Goal: Task Accomplishment & Management: Manage account settings

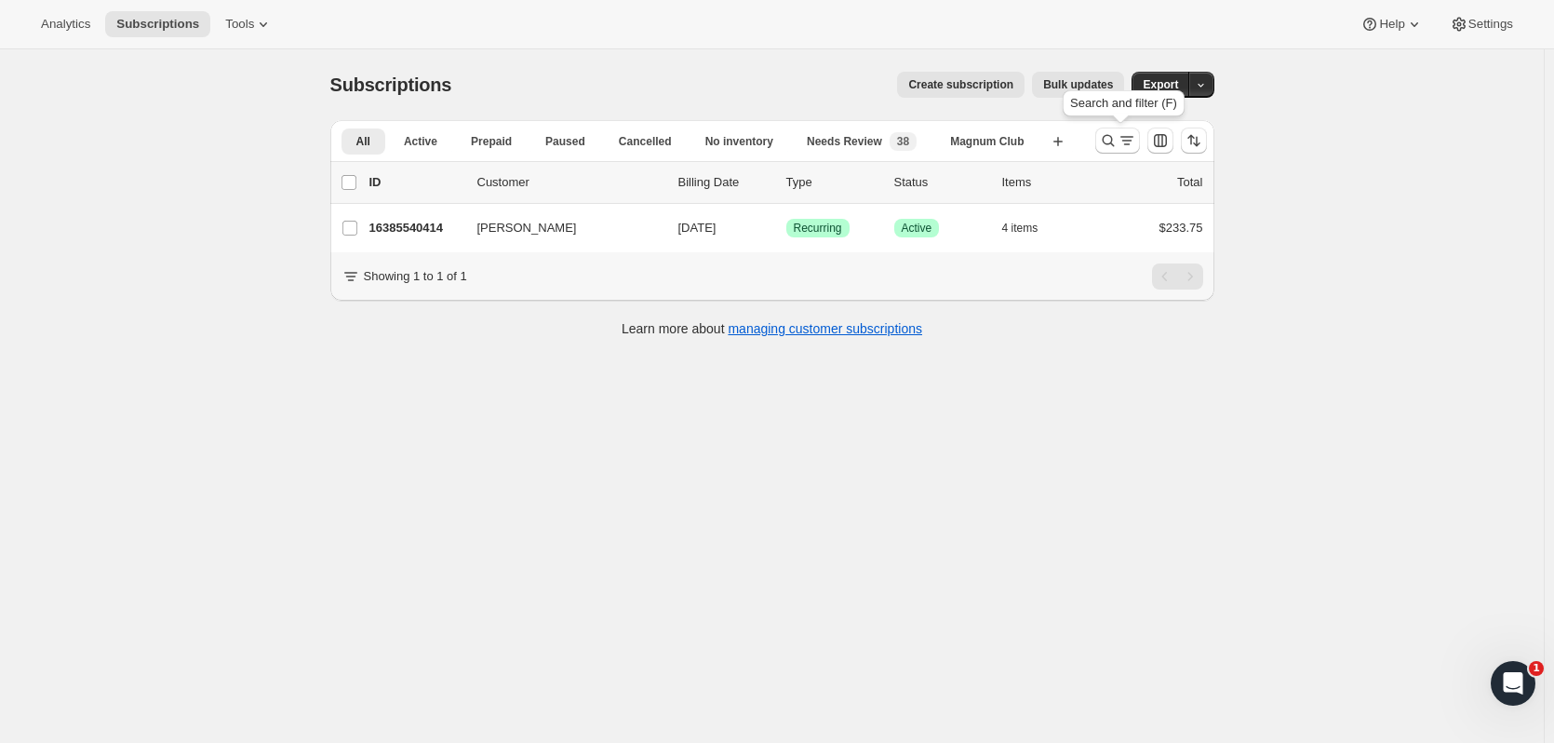
click at [1118, 140] on icon "Search and filter results" at bounding box center [1108, 140] width 19 height 19
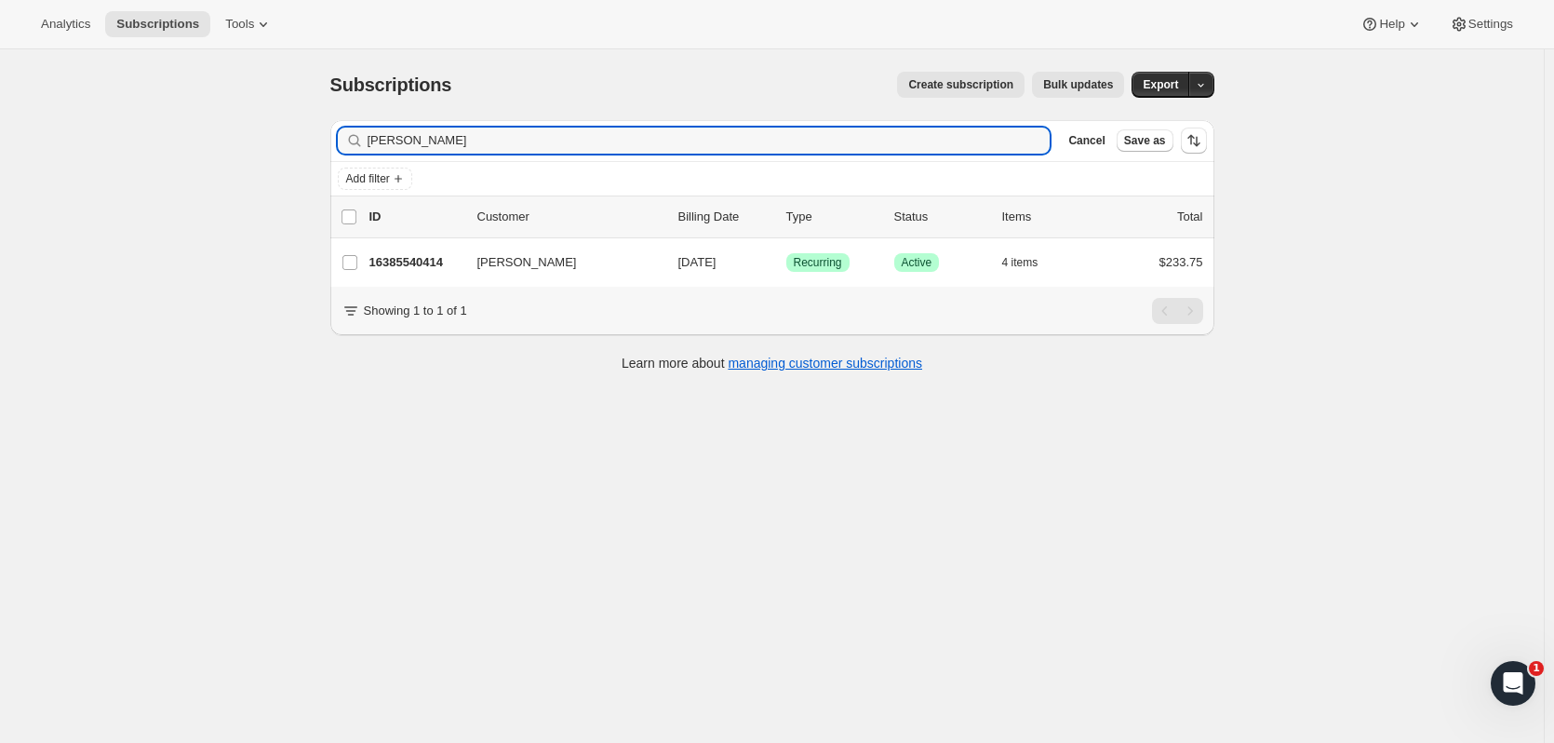
drag, startPoint x: 1118, startPoint y: 140, endPoint x: 104, endPoint y: 174, distance: 1014.0
click at [104, 174] on div "Subscriptions. This page is ready Subscriptions Create subscription Bulk update…" at bounding box center [772, 420] width 1544 height 743
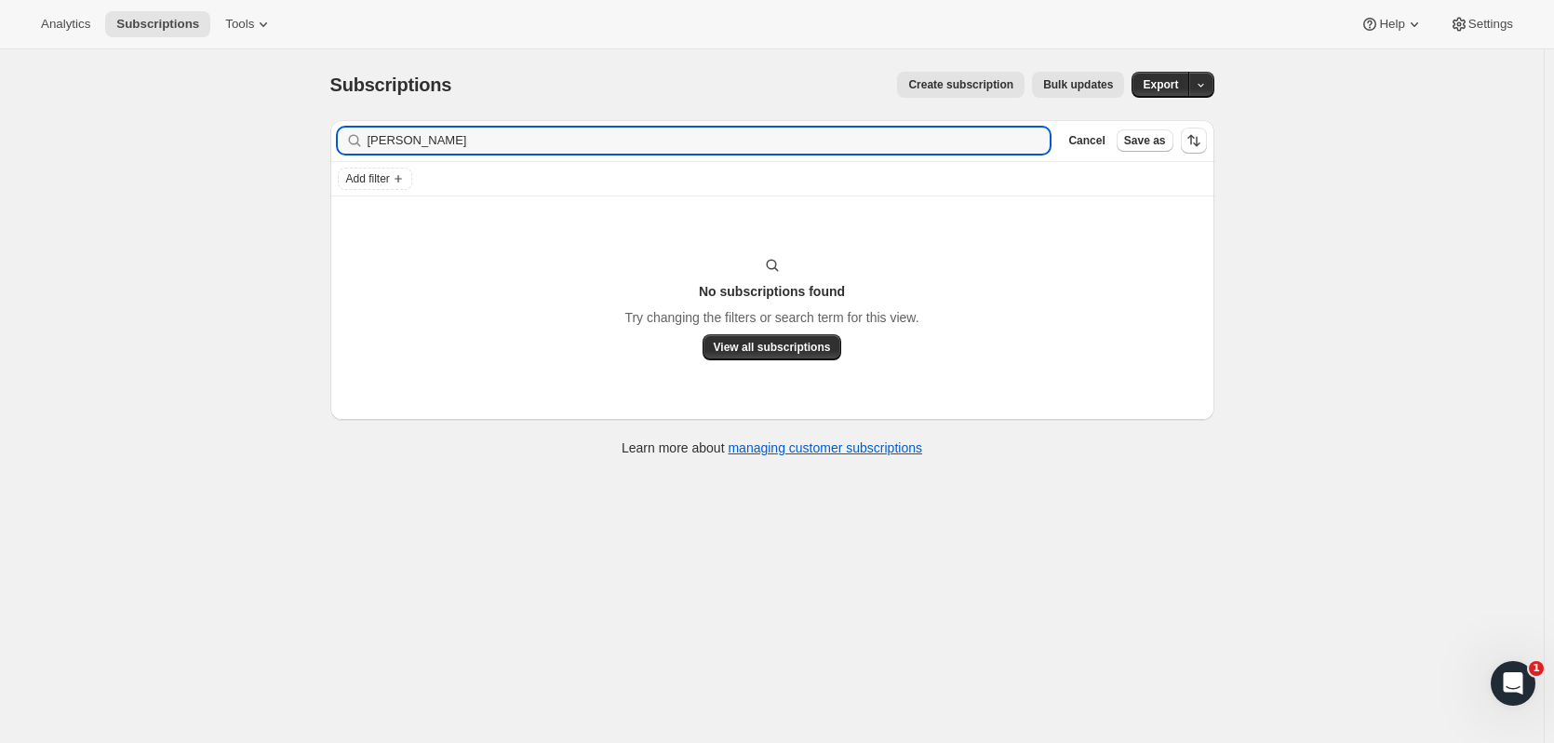
drag, startPoint x: 525, startPoint y: 142, endPoint x: 228, endPoint y: 144, distance: 296.9
click at [228, 144] on div "Subscriptions. This page is ready Subscriptions Create subscription Bulk update…" at bounding box center [772, 420] width 1544 height 743
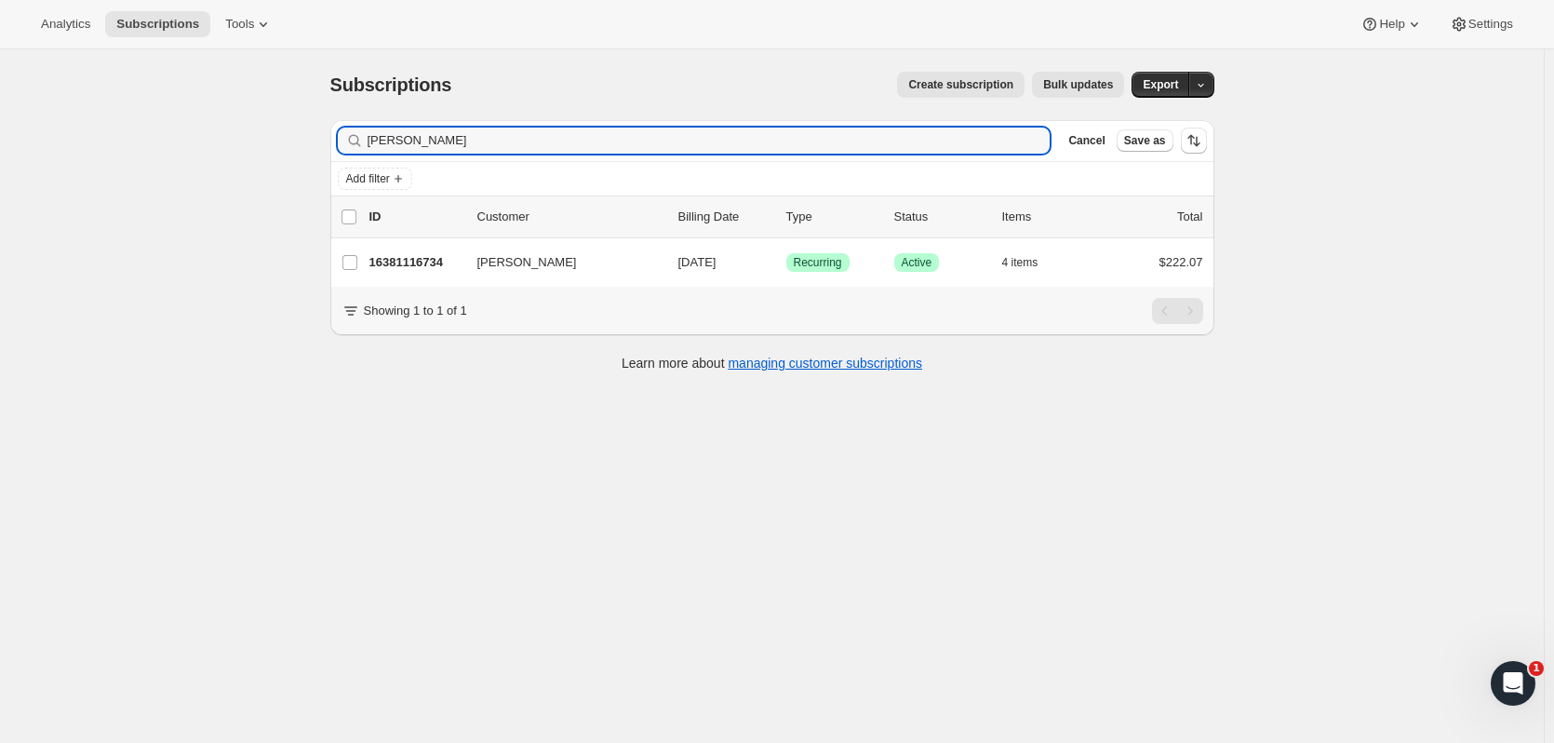
type input "waldron"
click at [386, 141] on input "waldron" at bounding box center [693, 140] width 650 height 26
click at [398, 144] on input "waldron" at bounding box center [693, 140] width 650 height 26
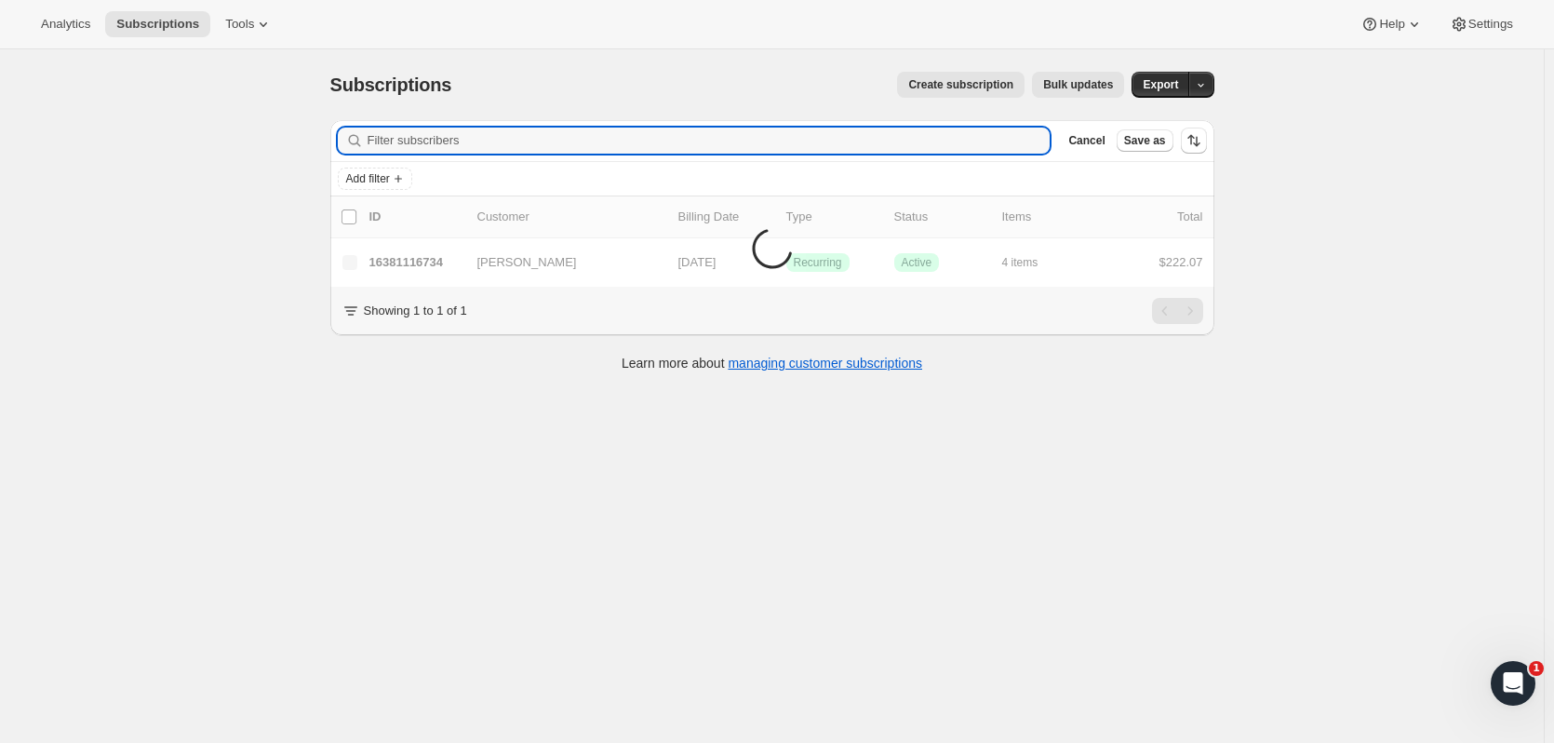
paste input "curtistinewh@gmail.com"
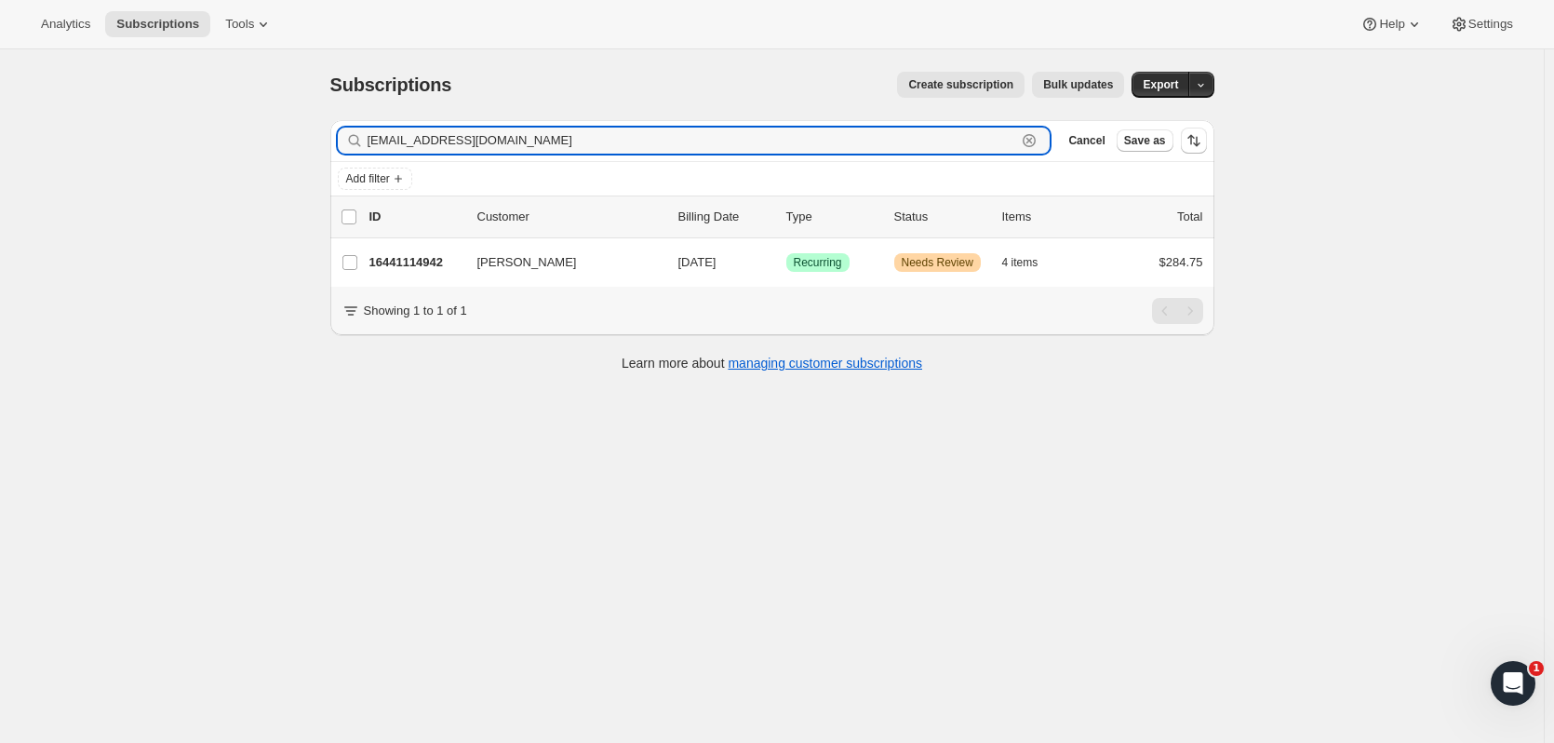
type input "curtistinewh@gmail.com"
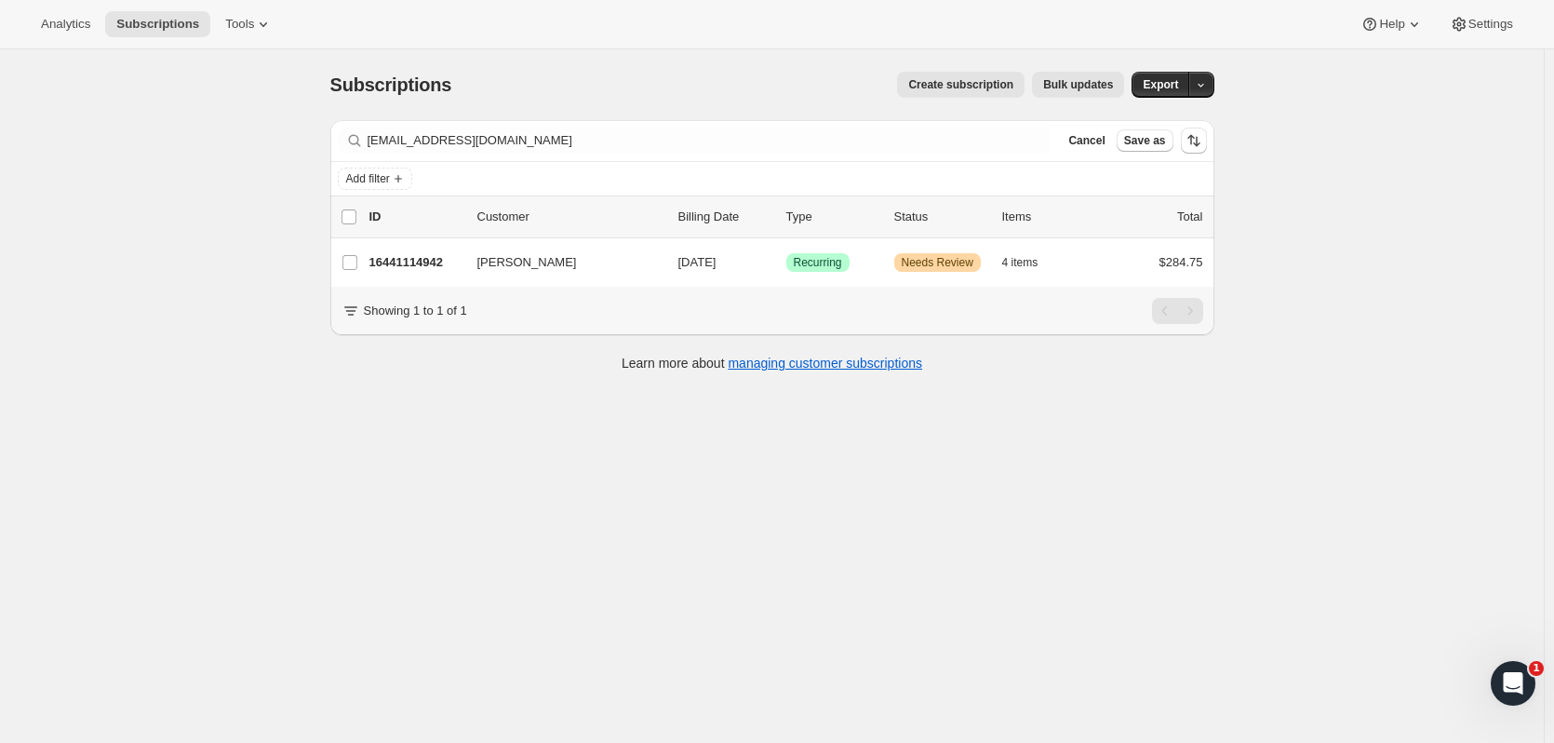
click at [429, 272] on div "16441114942 Curtistine Waldon 02/01/2026 Success Recurring Warning Needs Review…" at bounding box center [786, 262] width 834 height 26
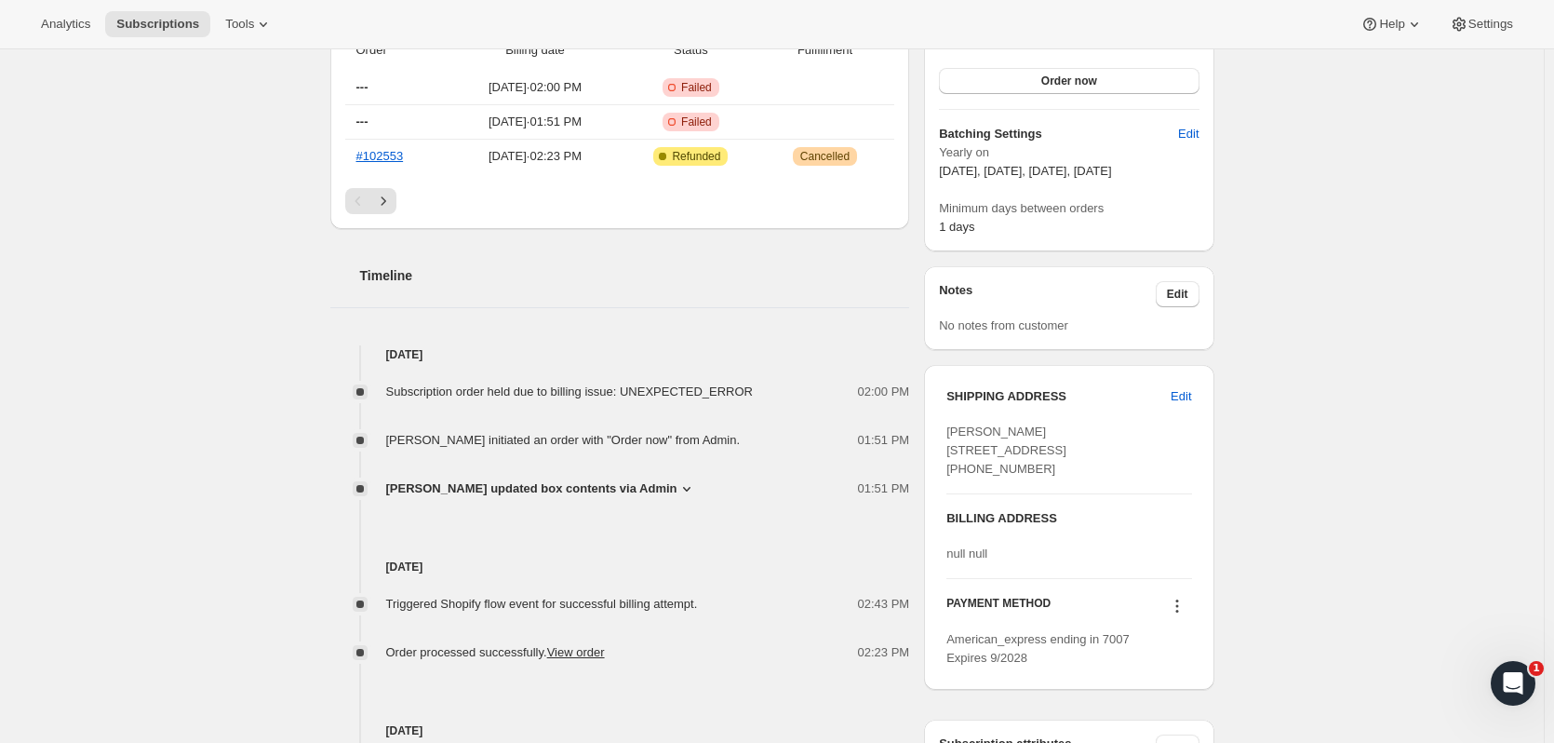
scroll to position [443, 0]
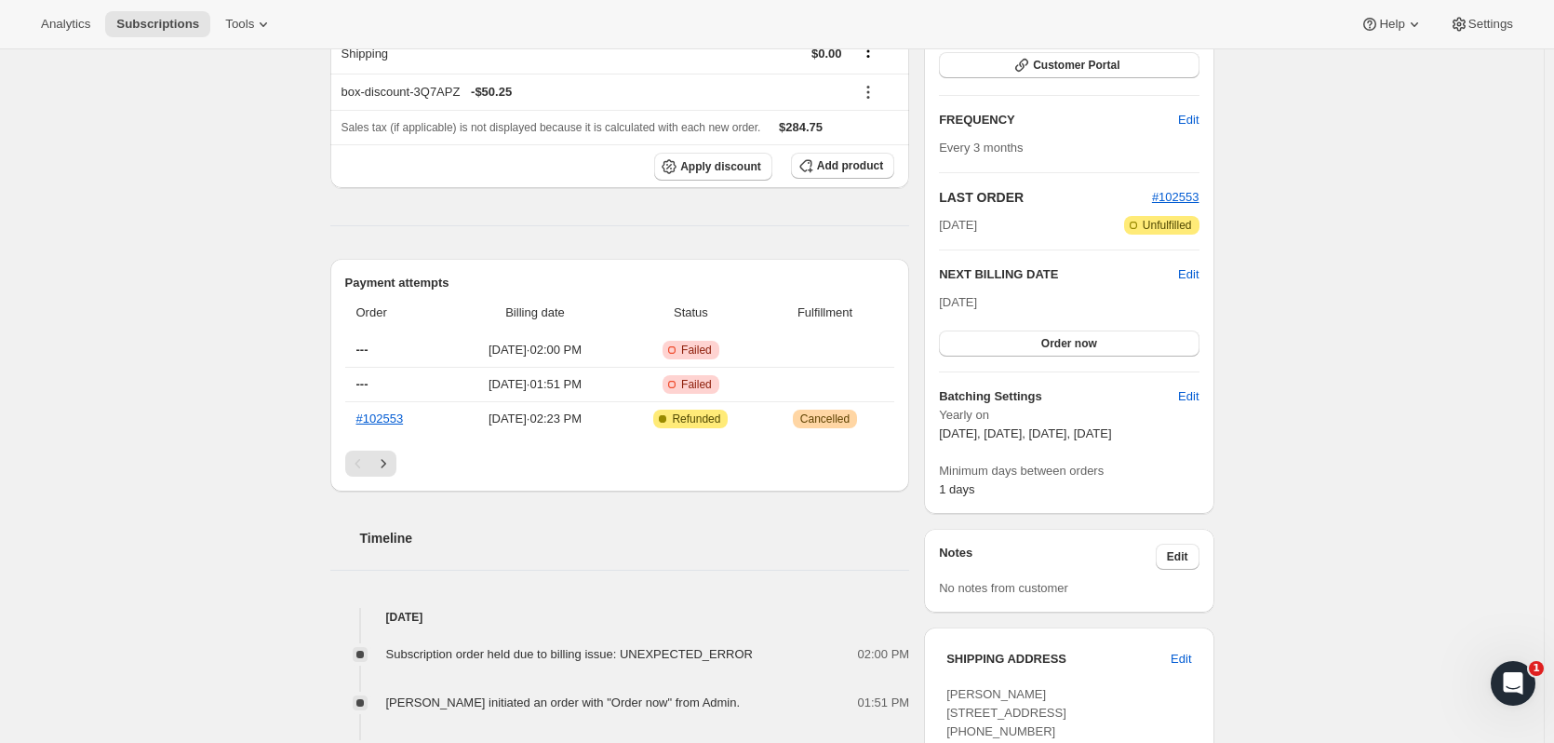
click at [1112, 350] on button "Order now" at bounding box center [1069, 343] width 260 height 26
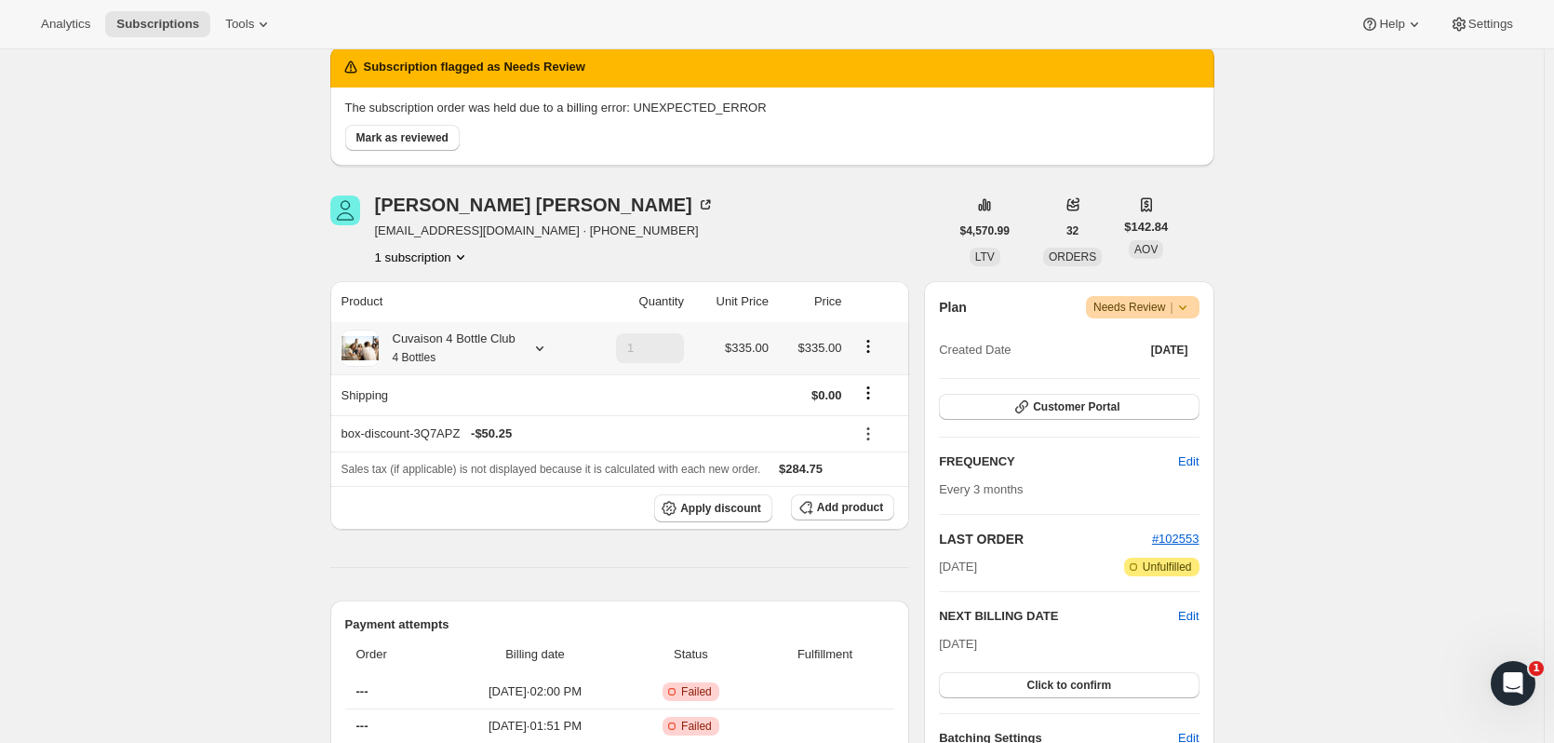
click at [548, 346] on icon at bounding box center [539, 348] width 19 height 19
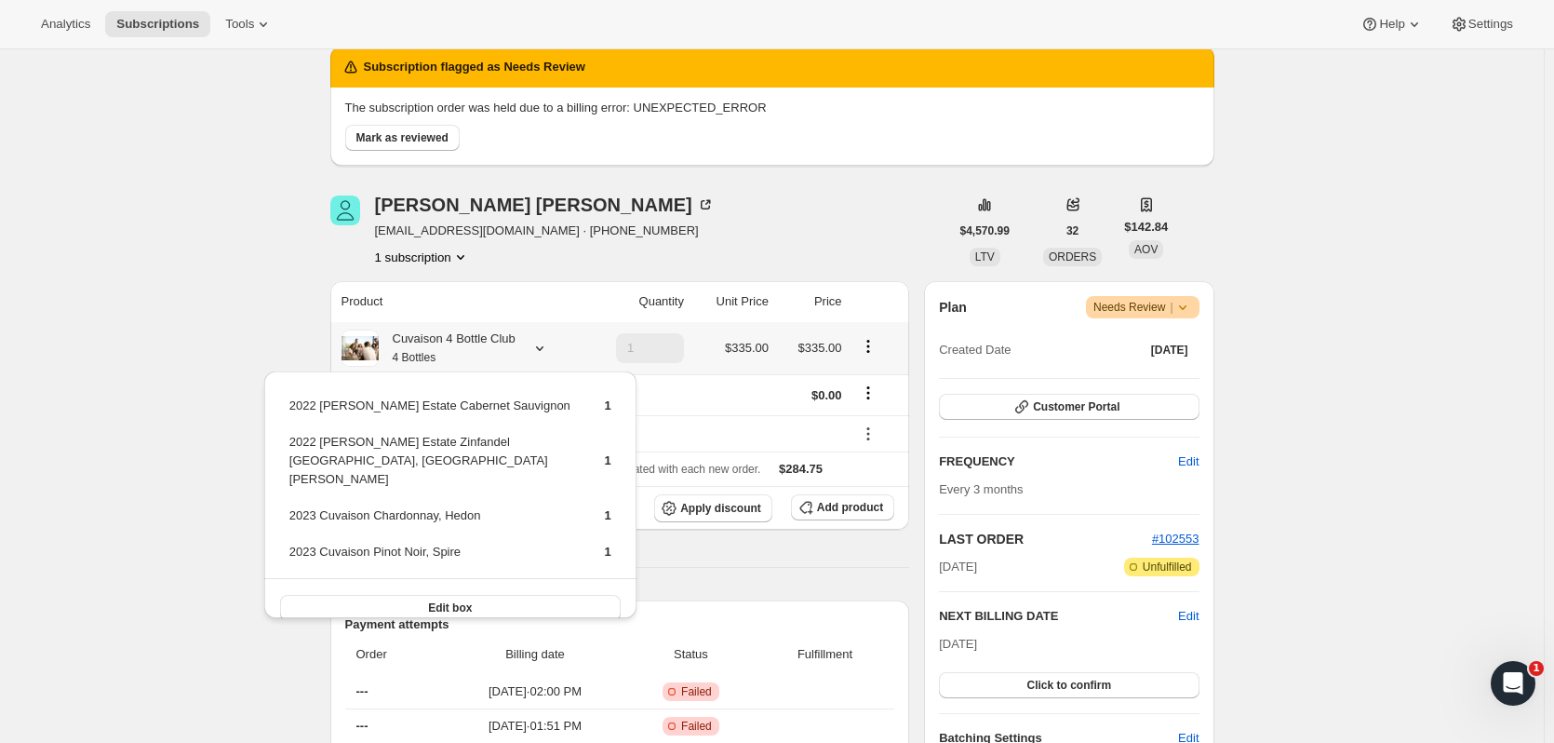
click at [548, 346] on icon at bounding box center [539, 348] width 19 height 19
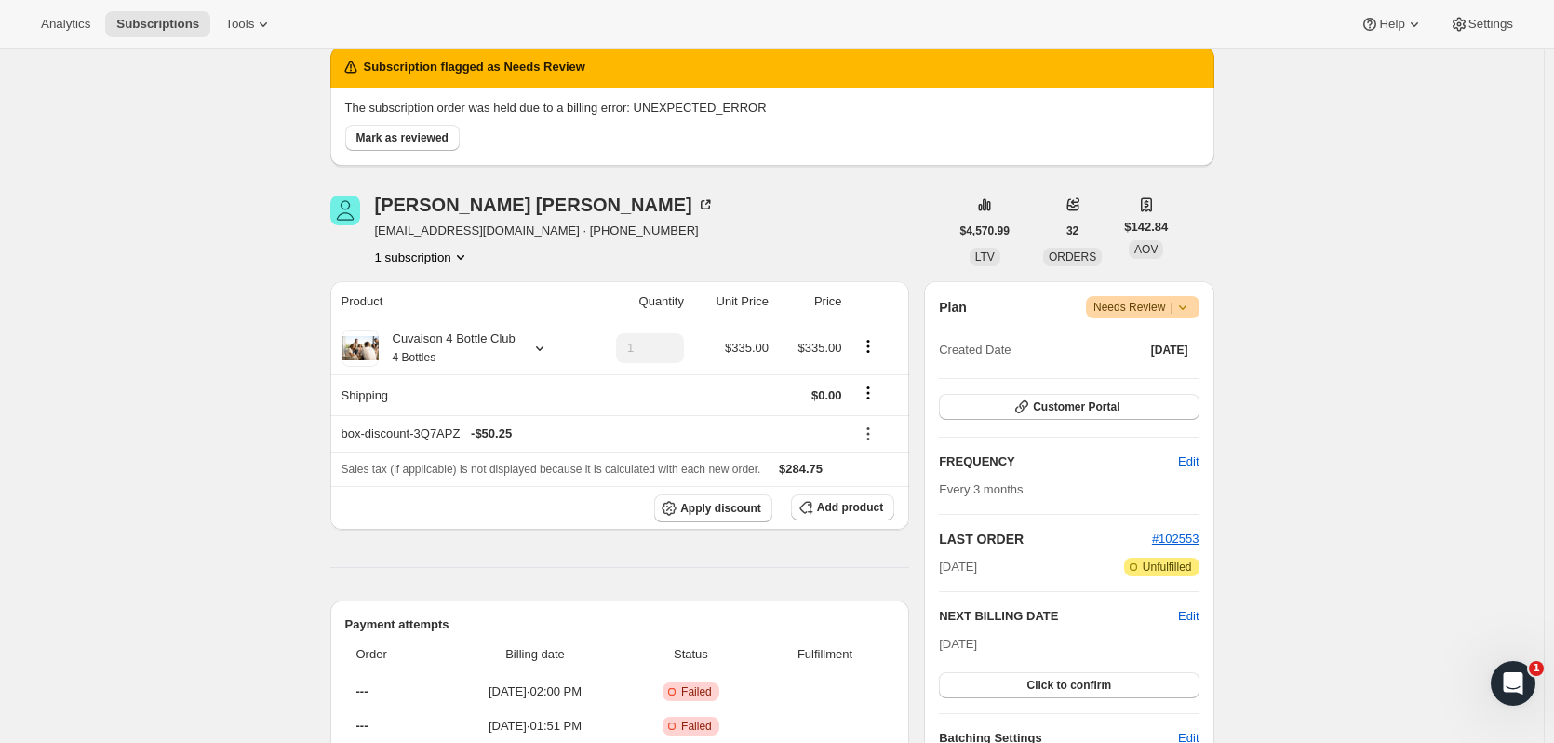
click at [948, 678] on button "Click to confirm" at bounding box center [1069, 685] width 260 height 26
click at [430, 129] on button "Mark as reviewed" at bounding box center [402, 138] width 114 height 26
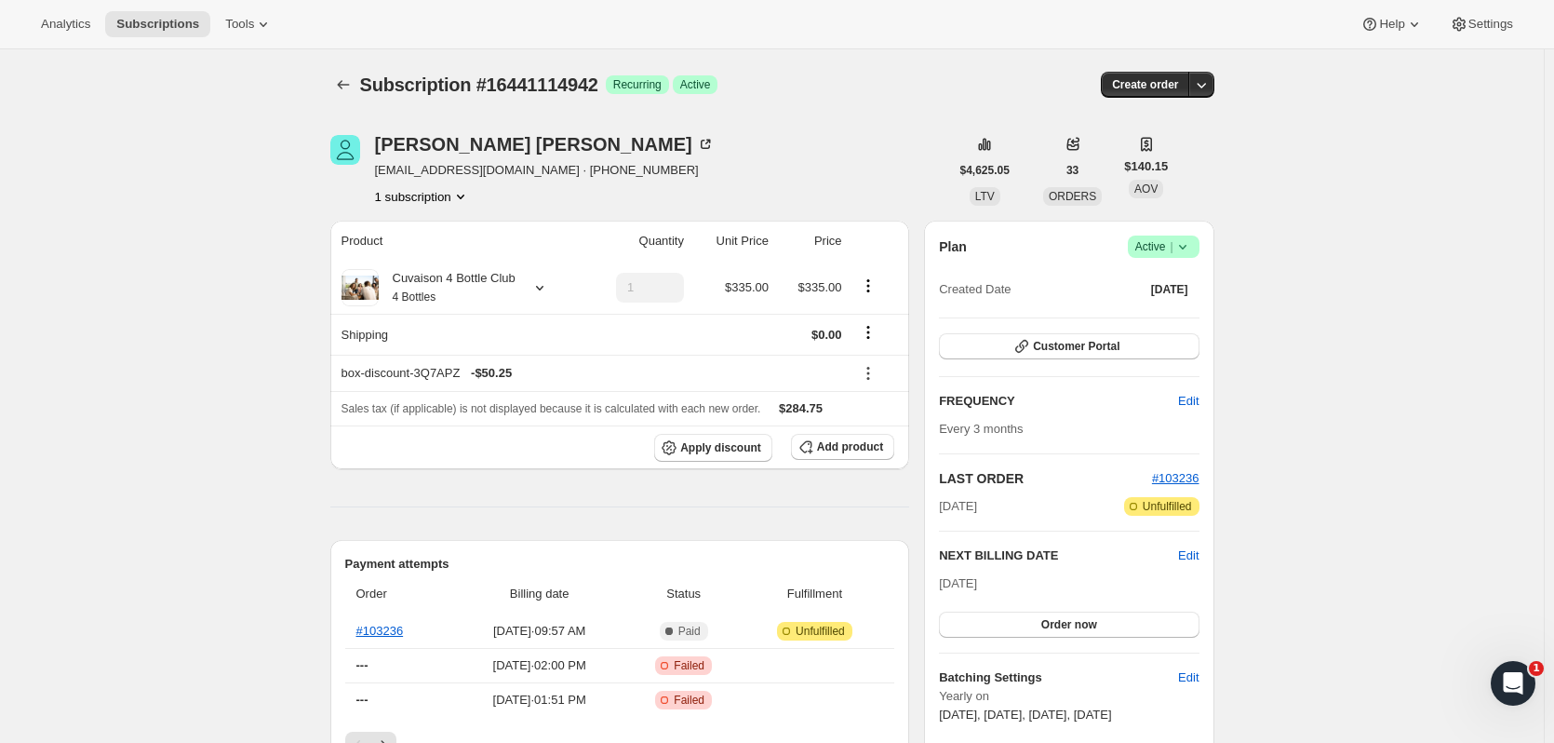
click at [352, 92] on icon "Subscriptions" at bounding box center [343, 84] width 19 height 19
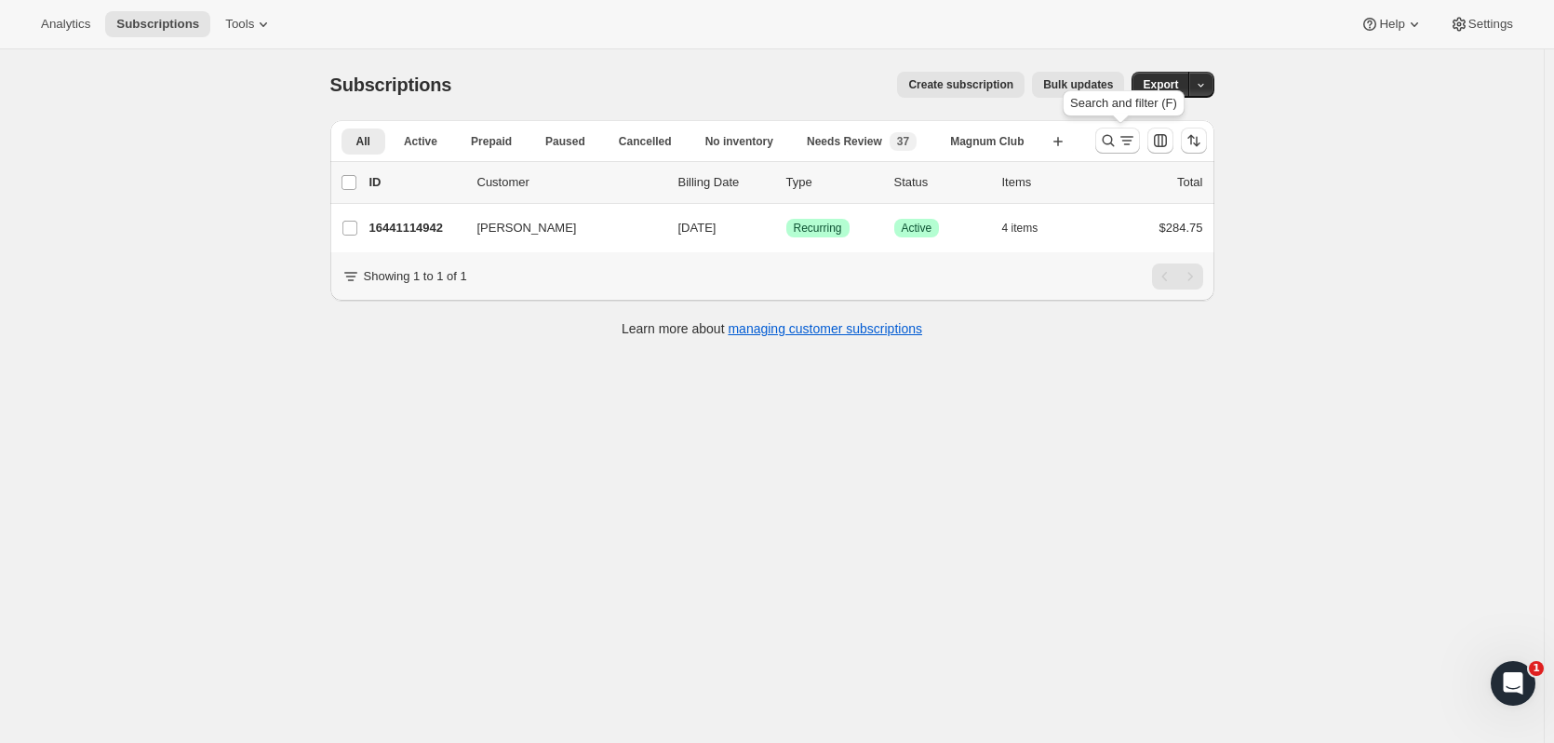
click at [1104, 144] on icon "Search and filter results" at bounding box center [1108, 140] width 19 height 19
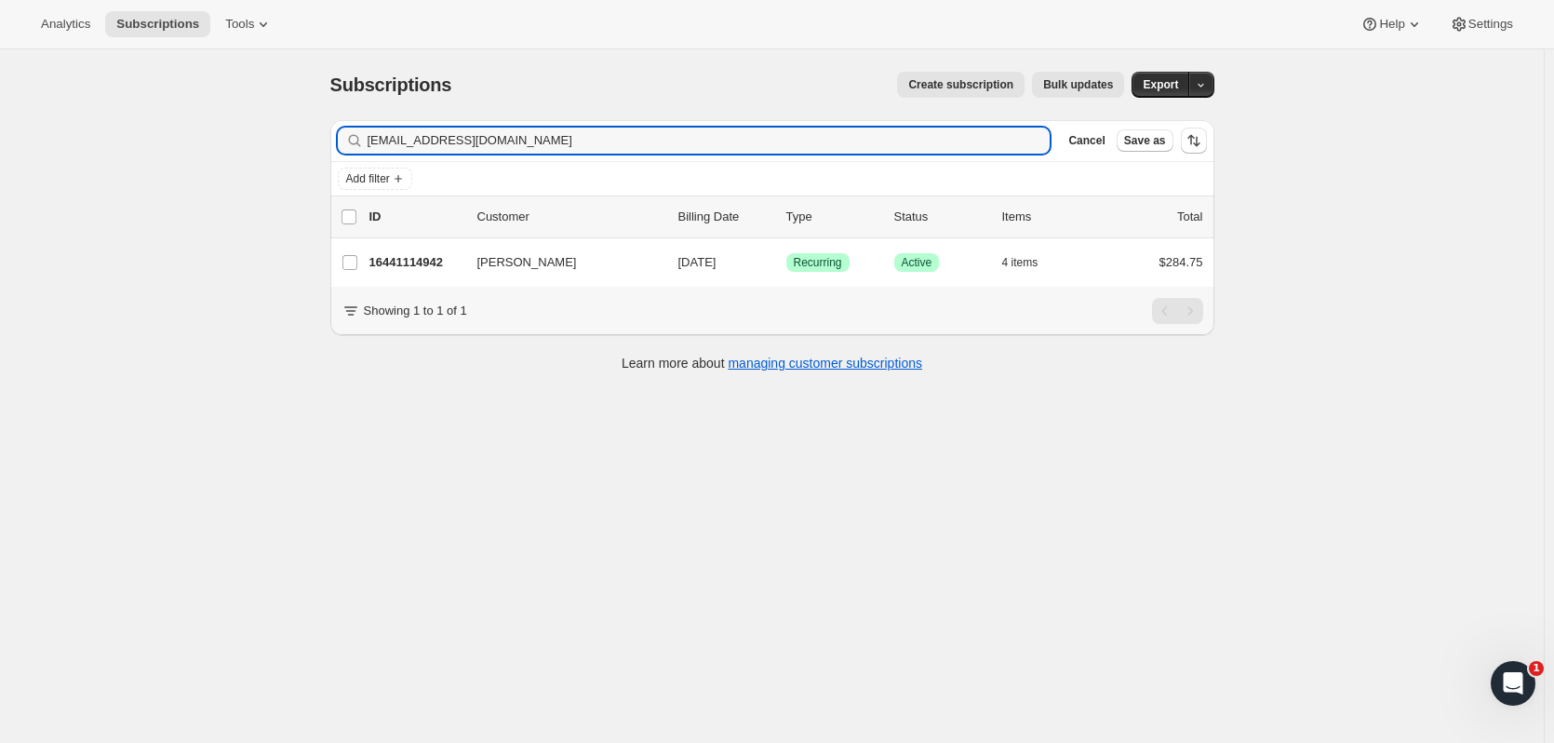
drag, startPoint x: 543, startPoint y: 138, endPoint x: 100, endPoint y: 74, distance: 447.5
click at [95, 116] on div "Subscriptions. This page is ready Subscriptions Create subscription Bulk update…" at bounding box center [772, 420] width 1544 height 743
type input "gershi"
click at [413, 265] on p "16396419390" at bounding box center [415, 262] width 93 height 19
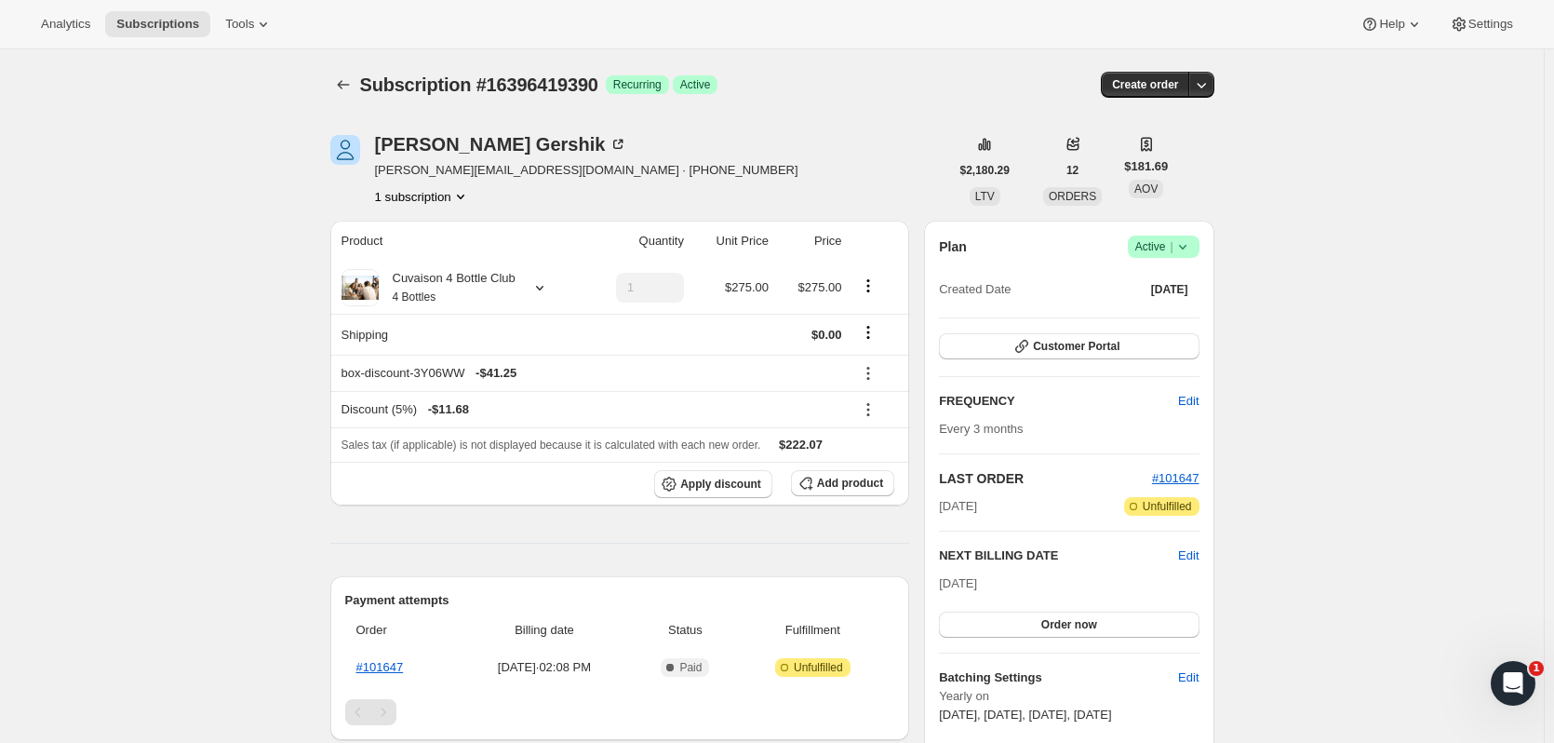
click at [347, 85] on icon "Subscriptions" at bounding box center [343, 84] width 19 height 19
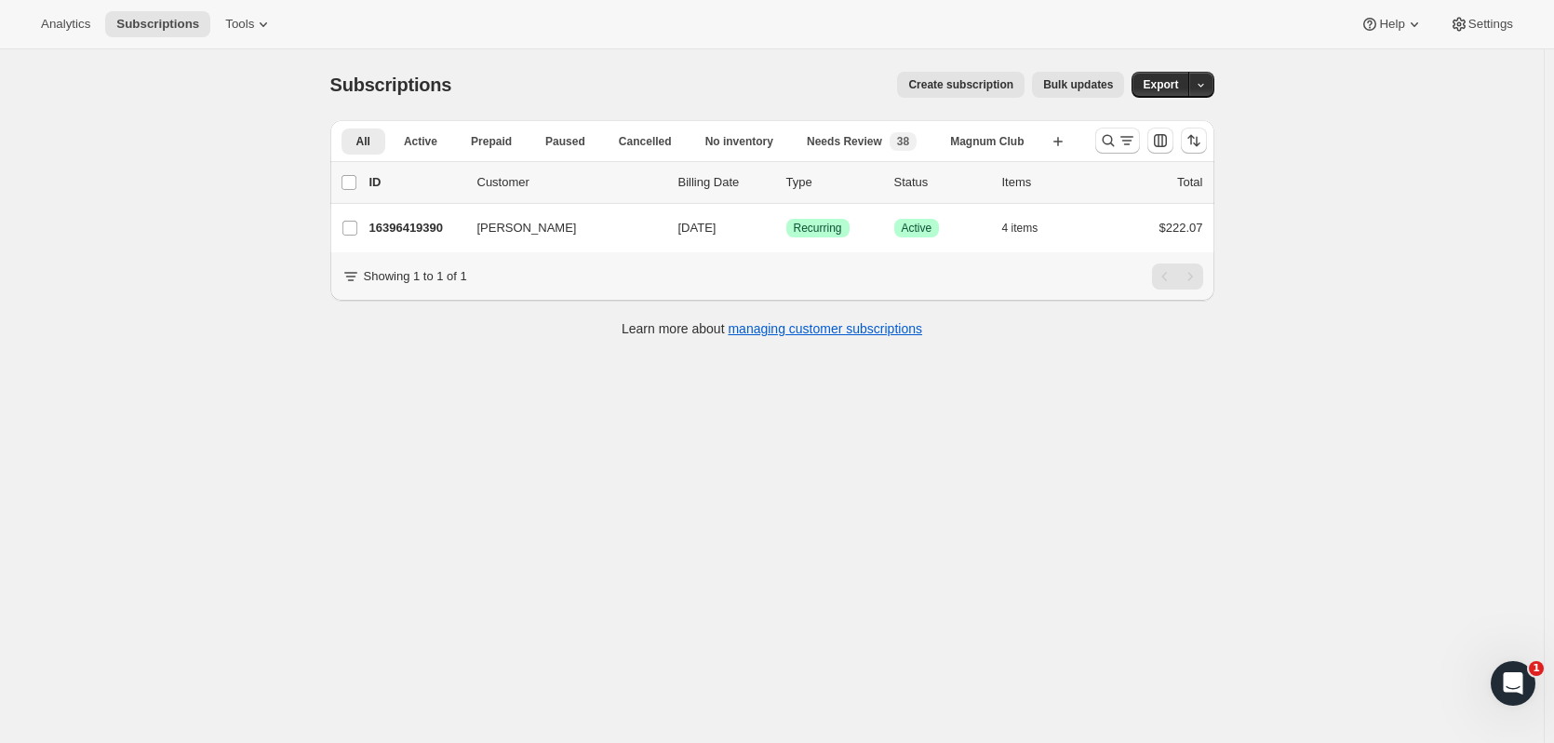
click at [435, 231] on p "16396419390" at bounding box center [415, 228] width 93 height 19
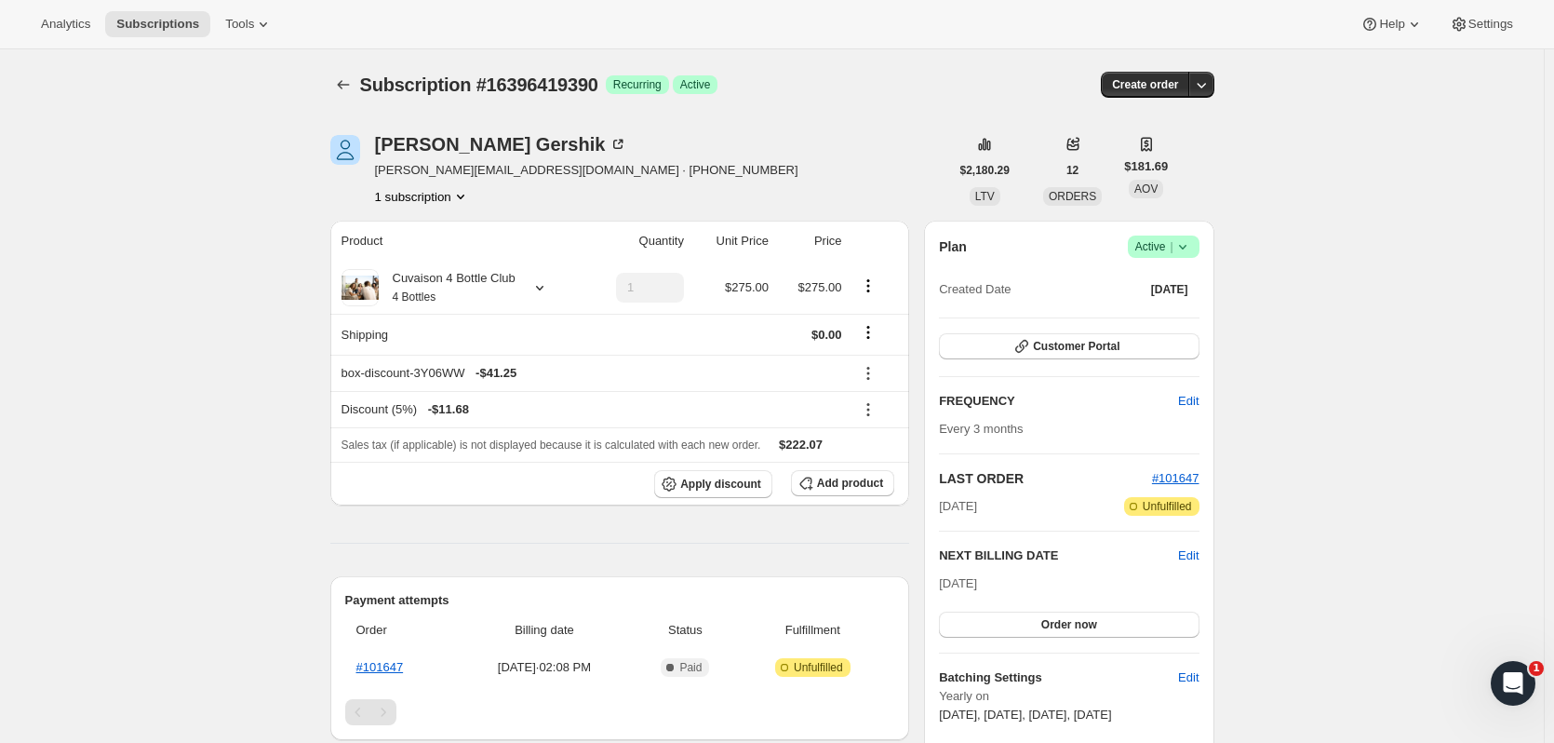
click at [500, 145] on div "David Gershik" at bounding box center [501, 144] width 253 height 19
click at [348, 84] on icon "Subscriptions" at bounding box center [343, 84] width 19 height 19
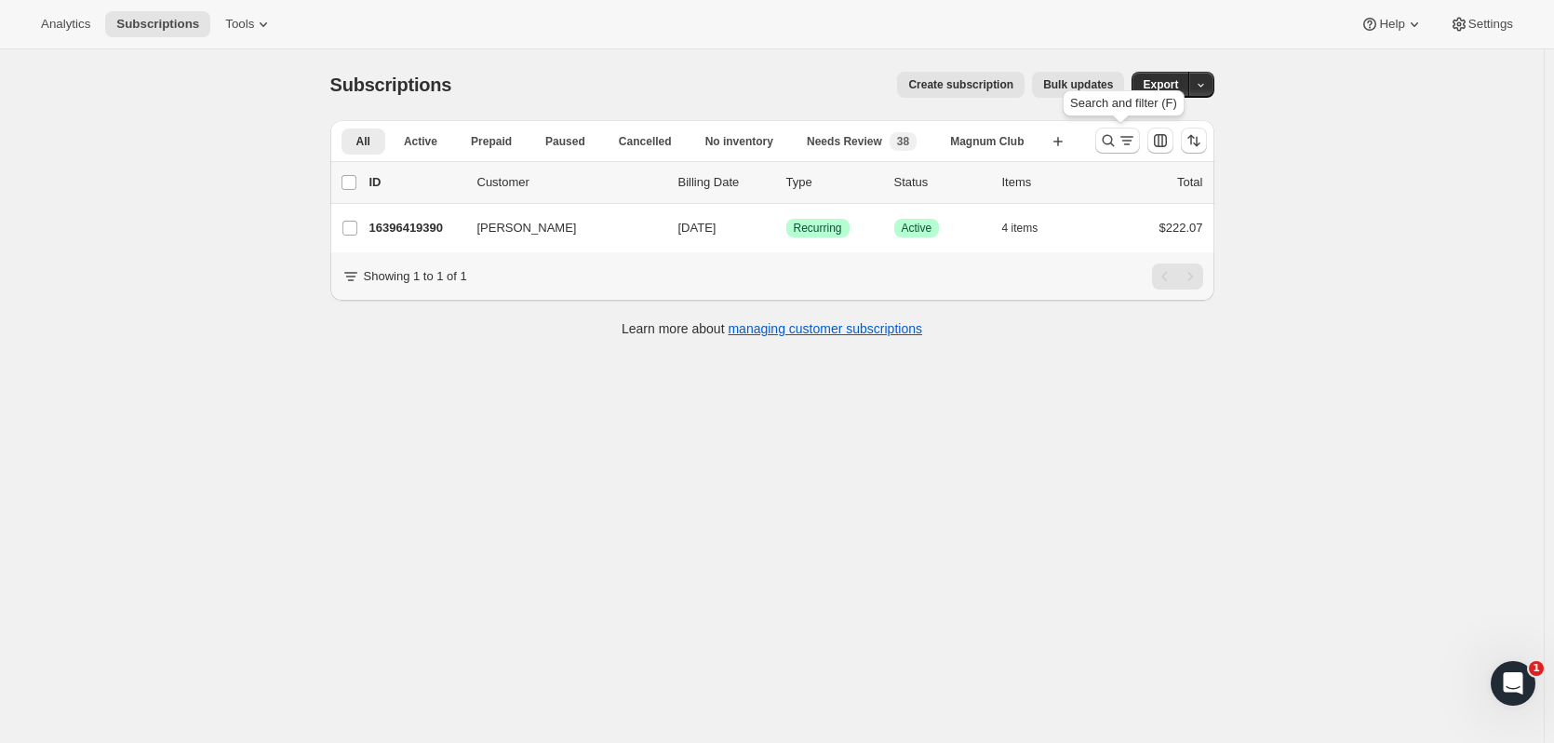
click at [1110, 138] on icon "Search and filter results" at bounding box center [1108, 140] width 19 height 19
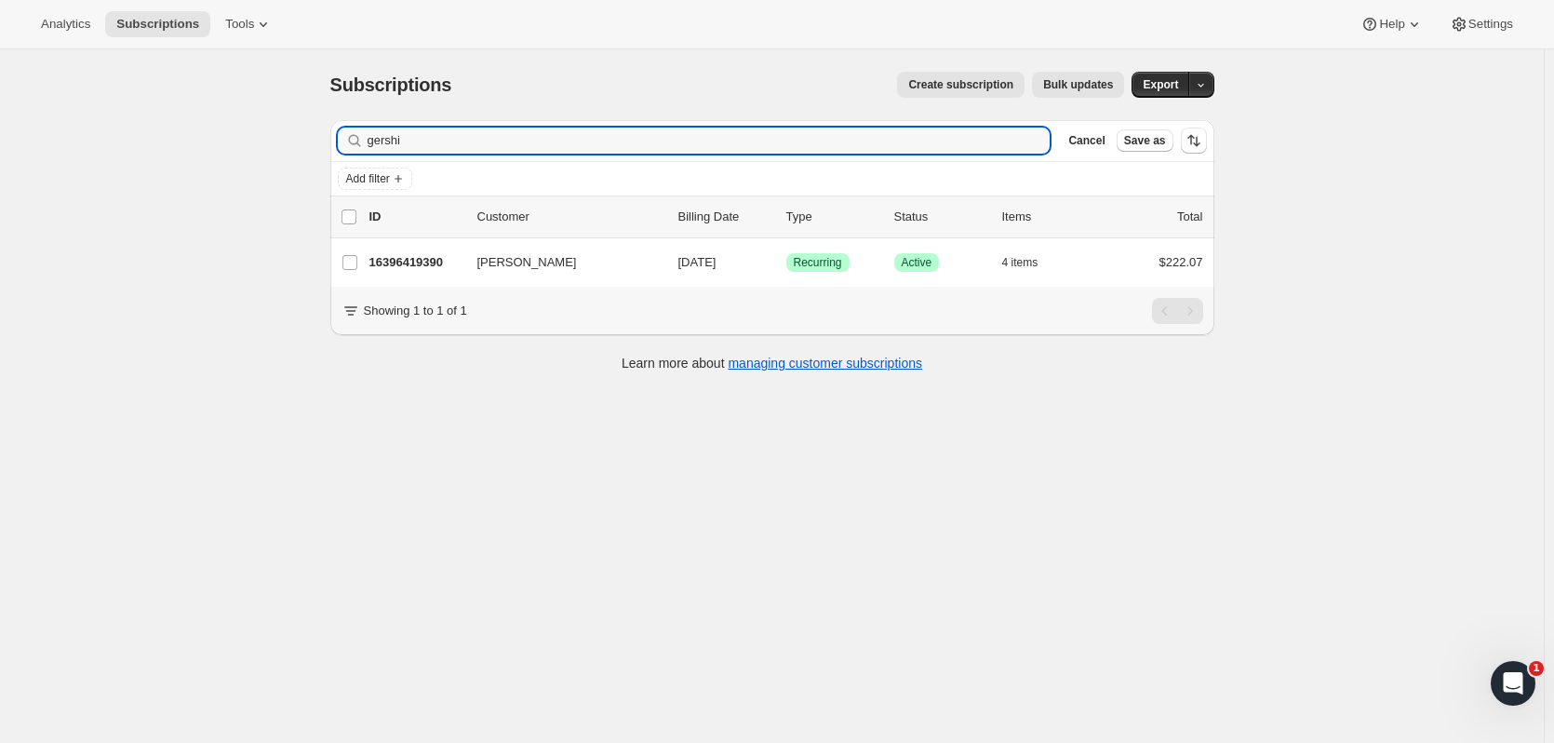
drag, startPoint x: 458, startPoint y: 143, endPoint x: 230, endPoint y: 139, distance: 228.1
click at [230, 139] on div "Subscriptions. This page is ready Subscriptions Create subscription Bulk update…" at bounding box center [772, 420] width 1544 height 743
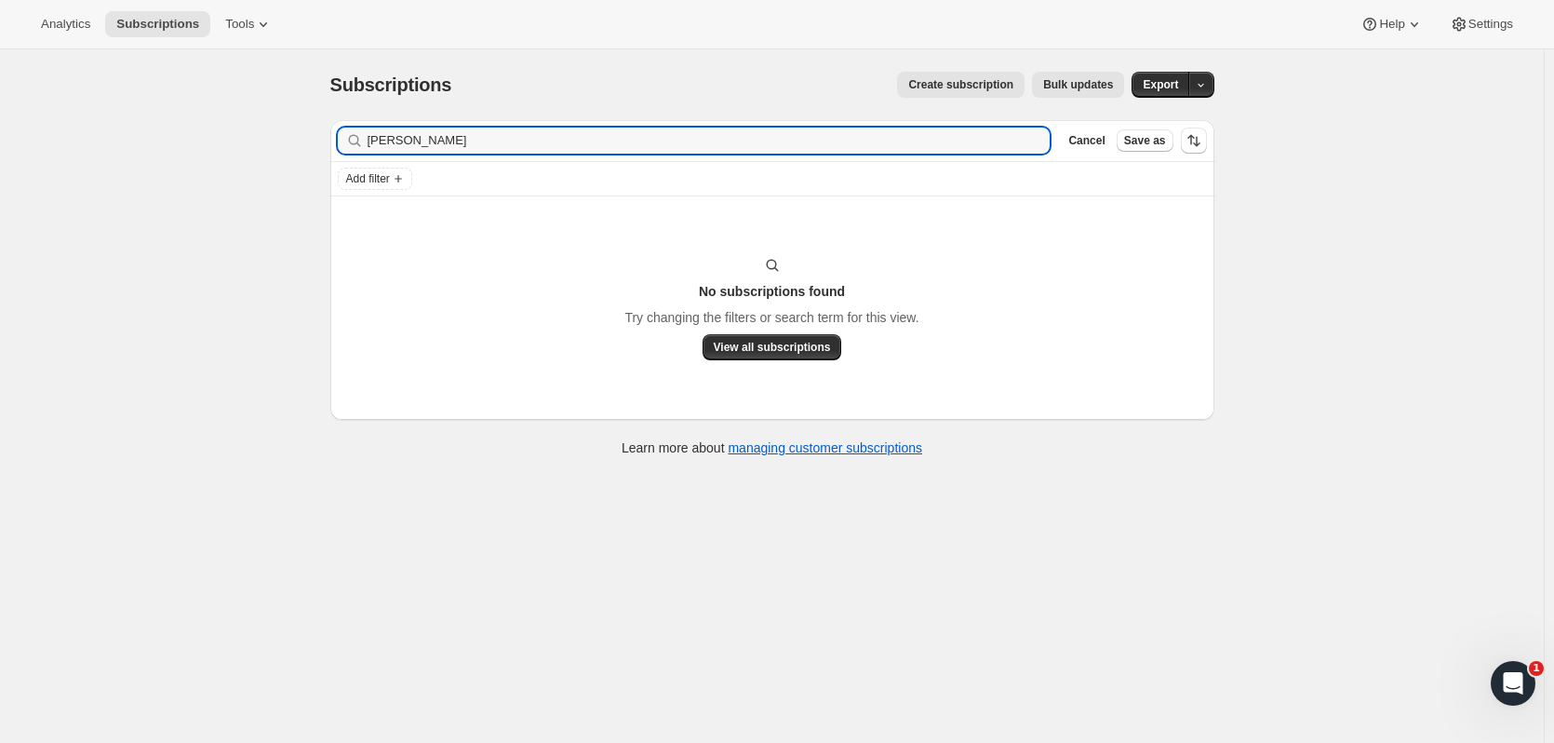
drag, startPoint x: 444, startPoint y: 142, endPoint x: 168, endPoint y: 135, distance: 276.5
click at [154, 133] on div "Subscriptions. This page is ready Subscriptions Create subscription Bulk update…" at bounding box center [772, 420] width 1544 height 743
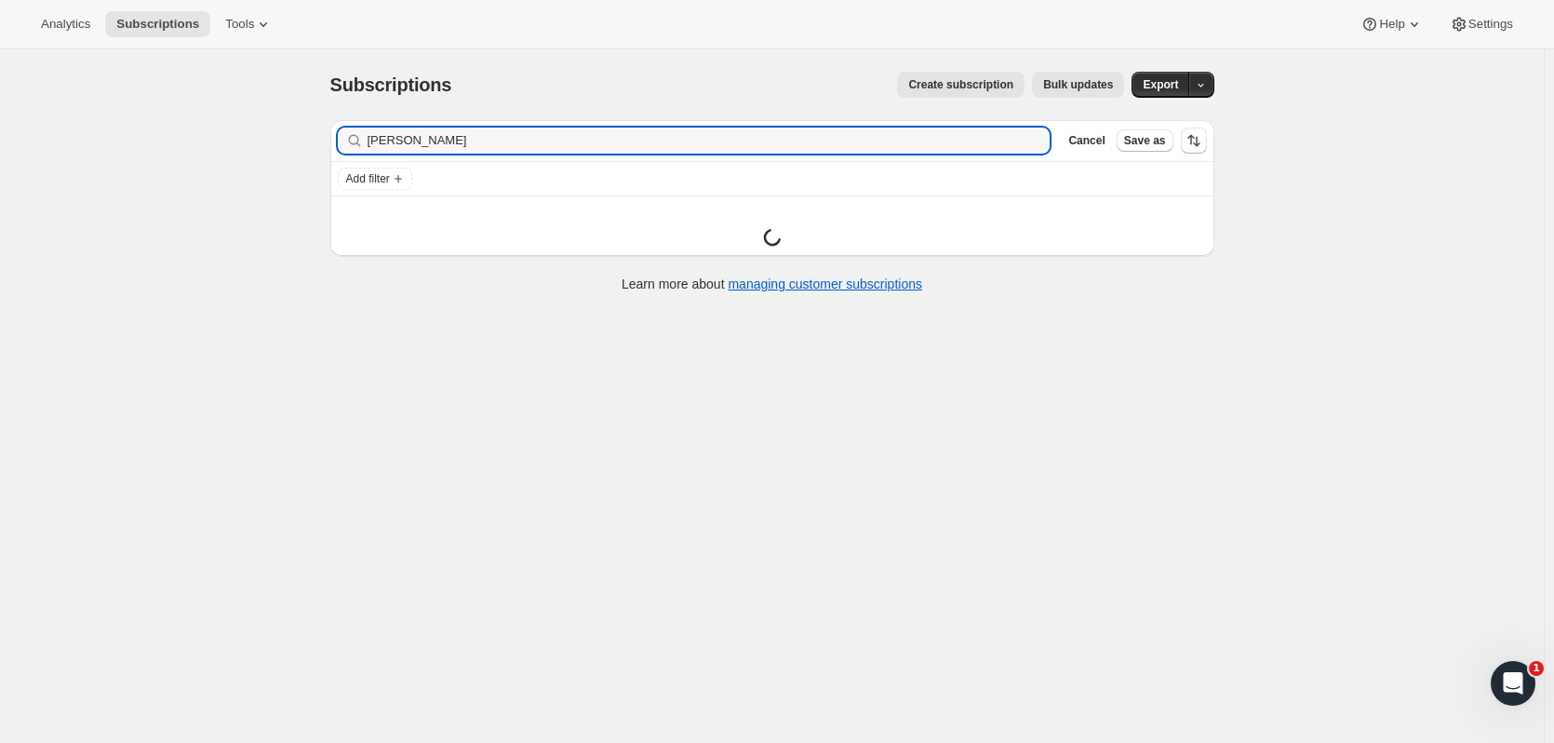
type input "mcnally"
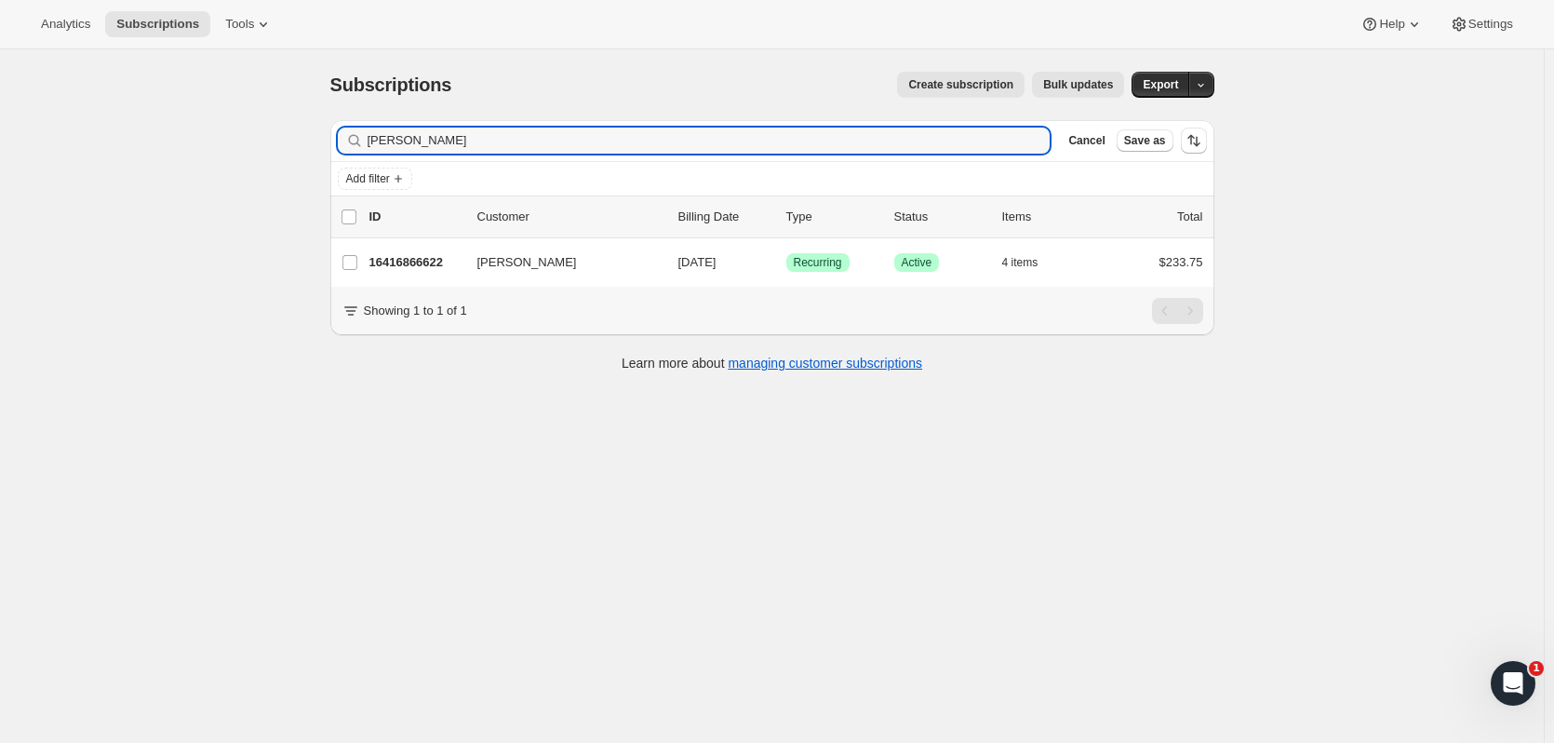
click at [448, 259] on p "16416866622" at bounding box center [415, 262] width 93 height 19
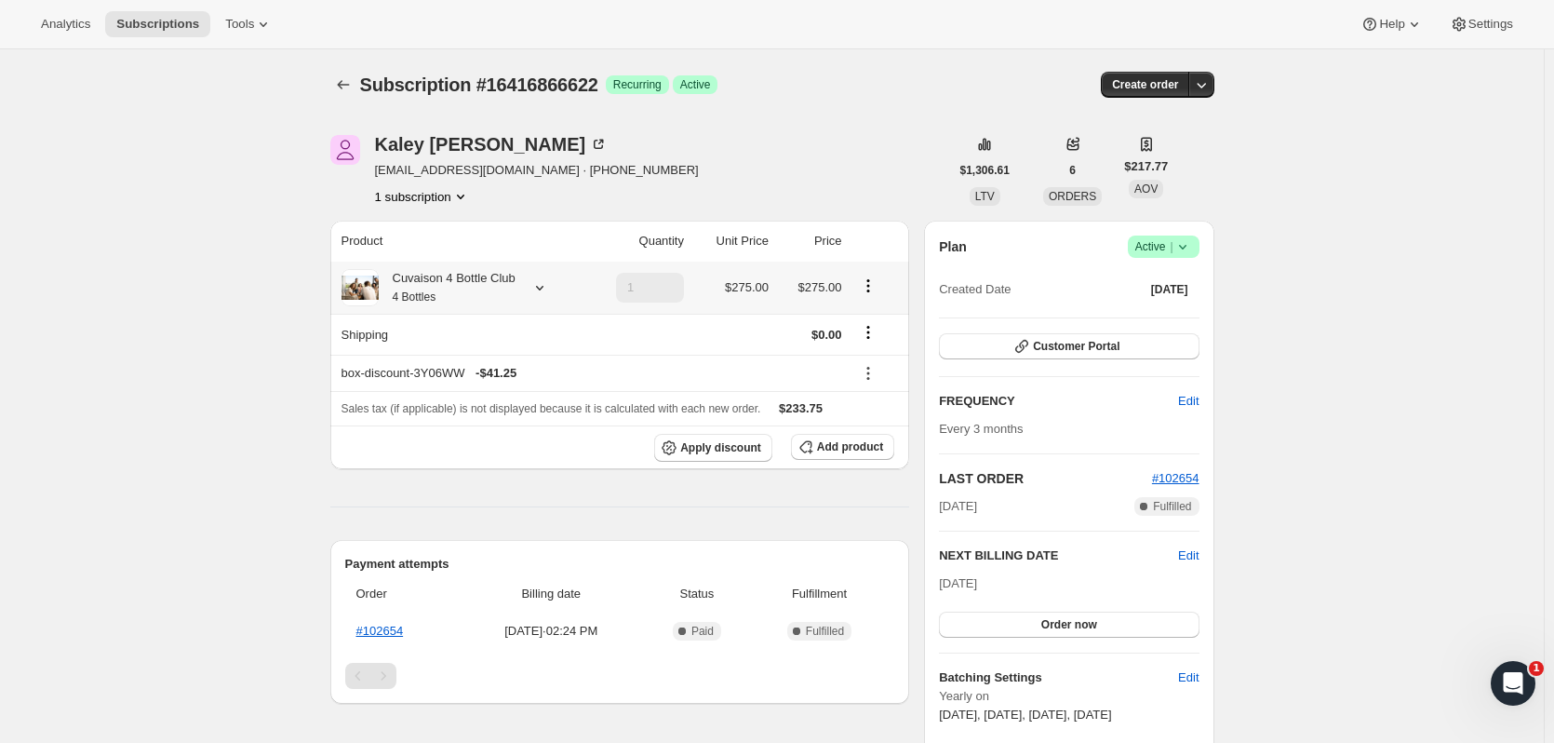
click at [543, 290] on icon at bounding box center [539, 287] width 19 height 19
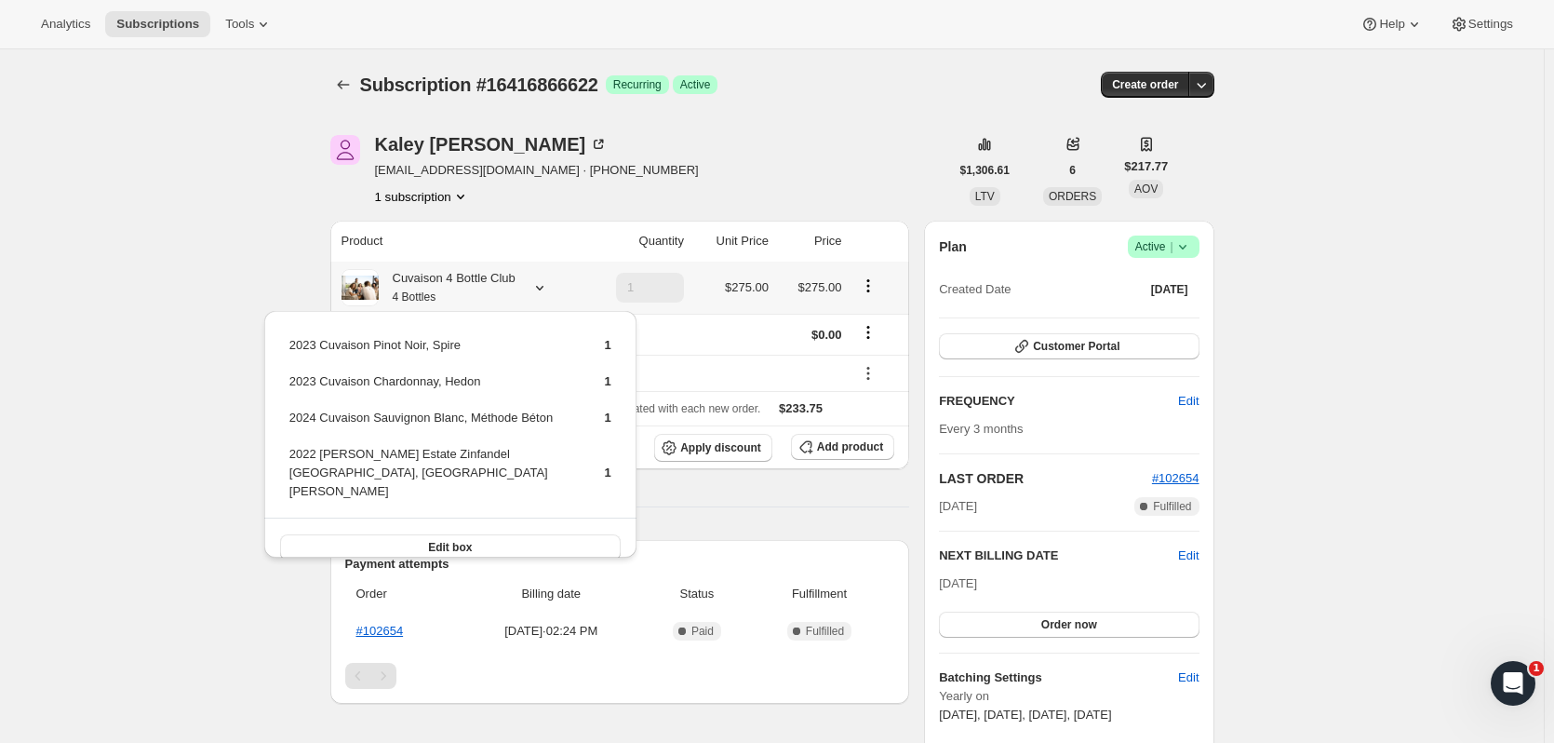
click at [543, 290] on icon at bounding box center [539, 287] width 19 height 19
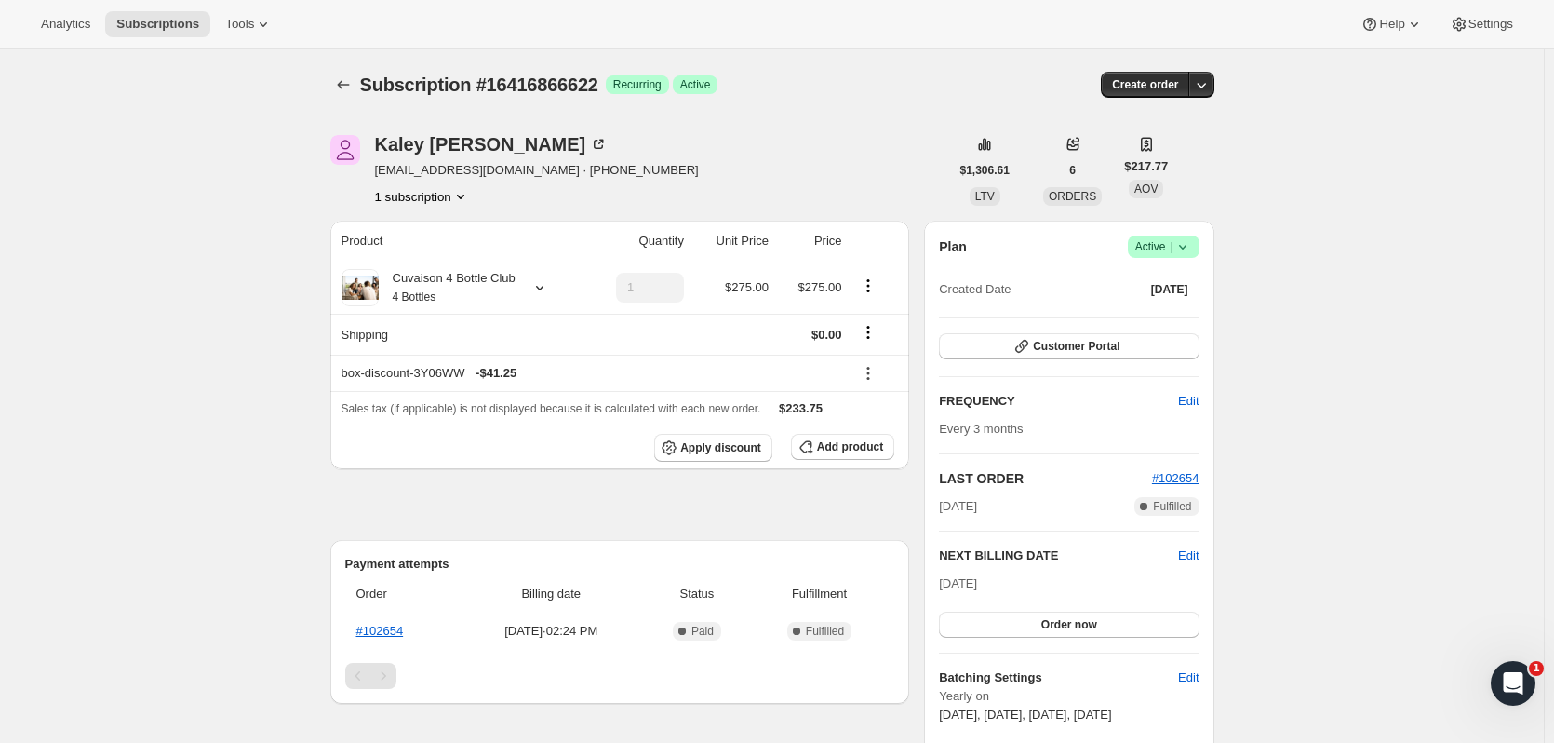
click at [348, 84] on icon "Subscriptions" at bounding box center [343, 84] width 19 height 19
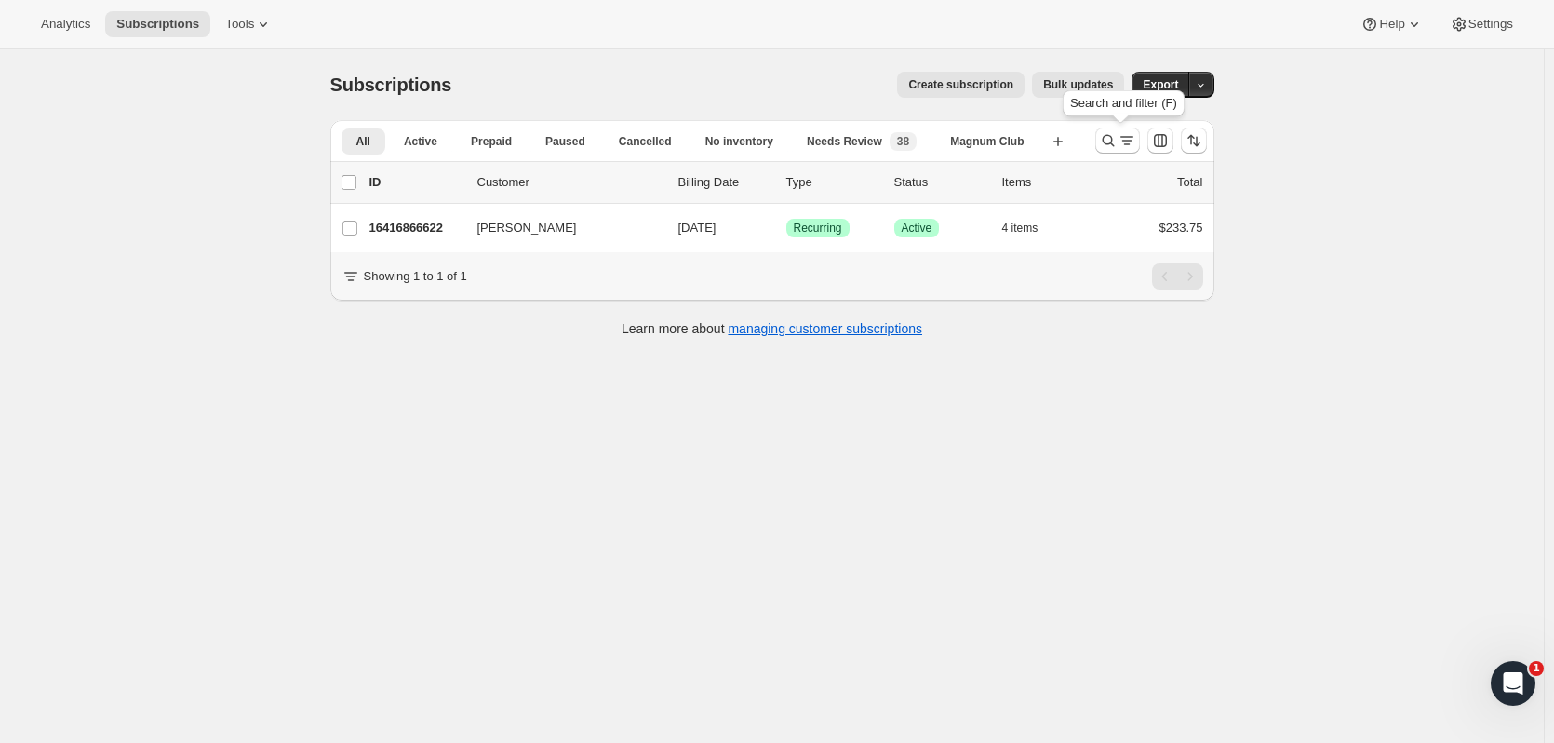
click at [1111, 137] on icon "Search and filter results" at bounding box center [1108, 140] width 19 height 19
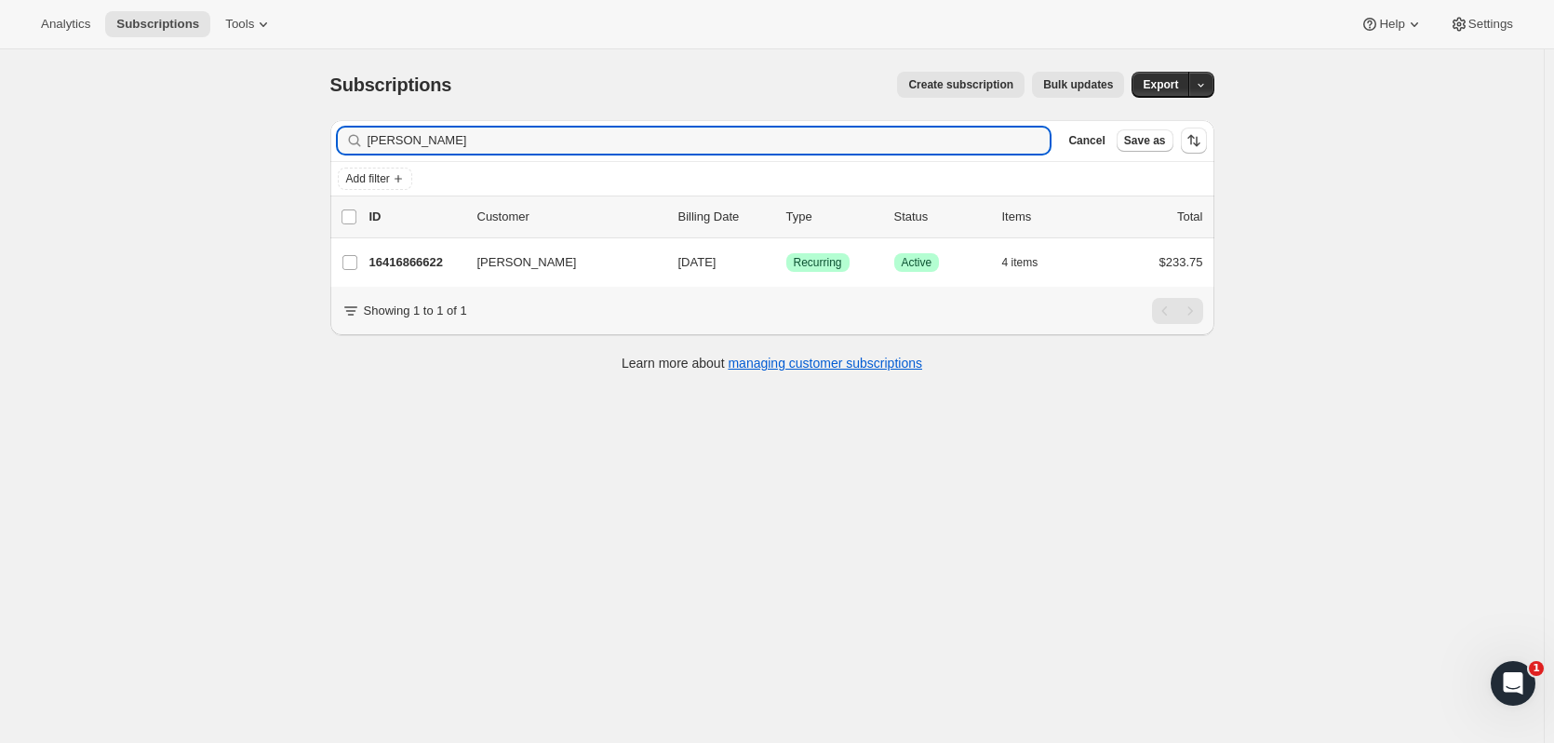
drag, startPoint x: 421, startPoint y: 147, endPoint x: 367, endPoint y: 146, distance: 54.0
click at [367, 146] on div "mcnally Clear" at bounding box center [694, 140] width 713 height 26
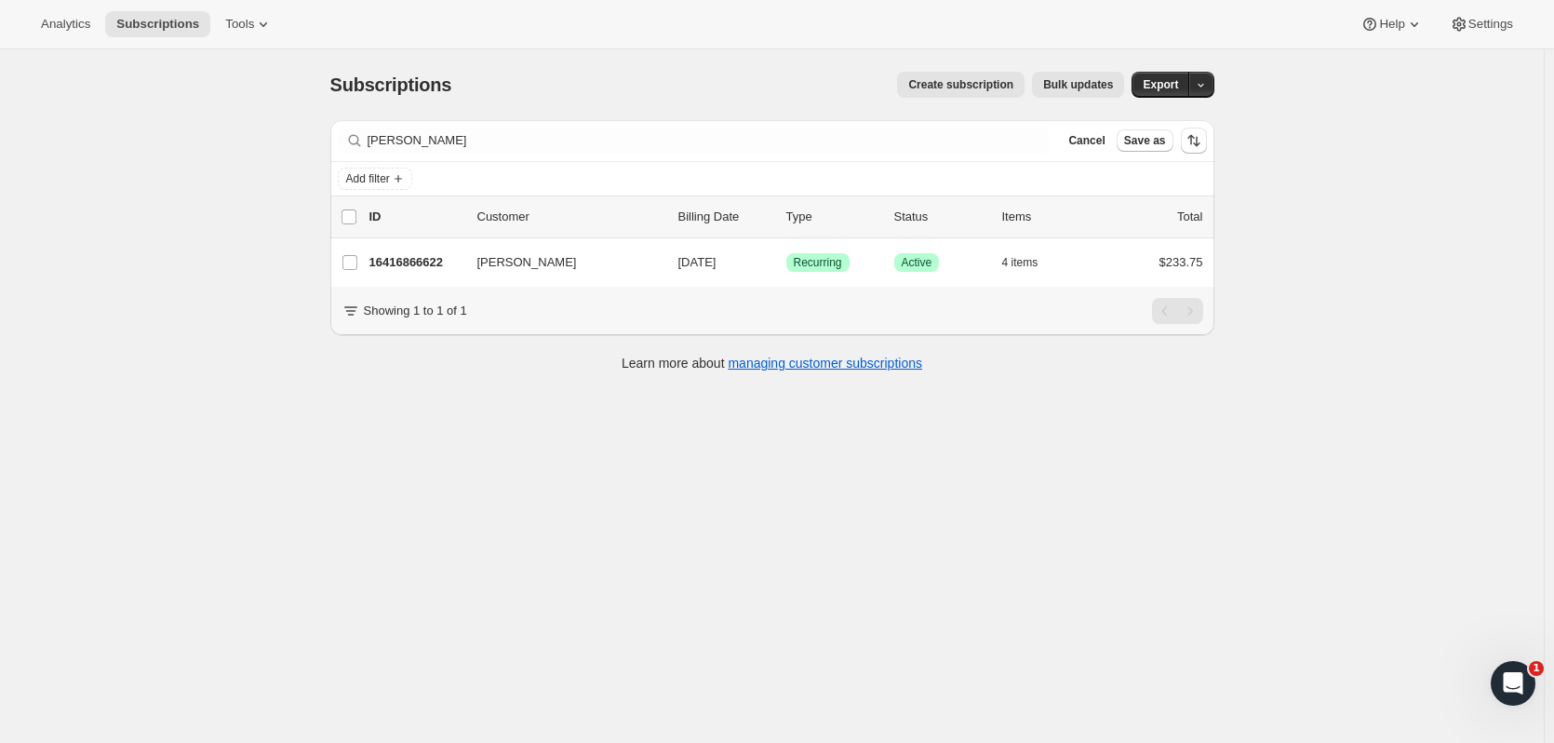
click at [363, 146] on icon at bounding box center [354, 140] width 19 height 19
click at [1081, 141] on span "Cancel" at bounding box center [1086, 140] width 36 height 15
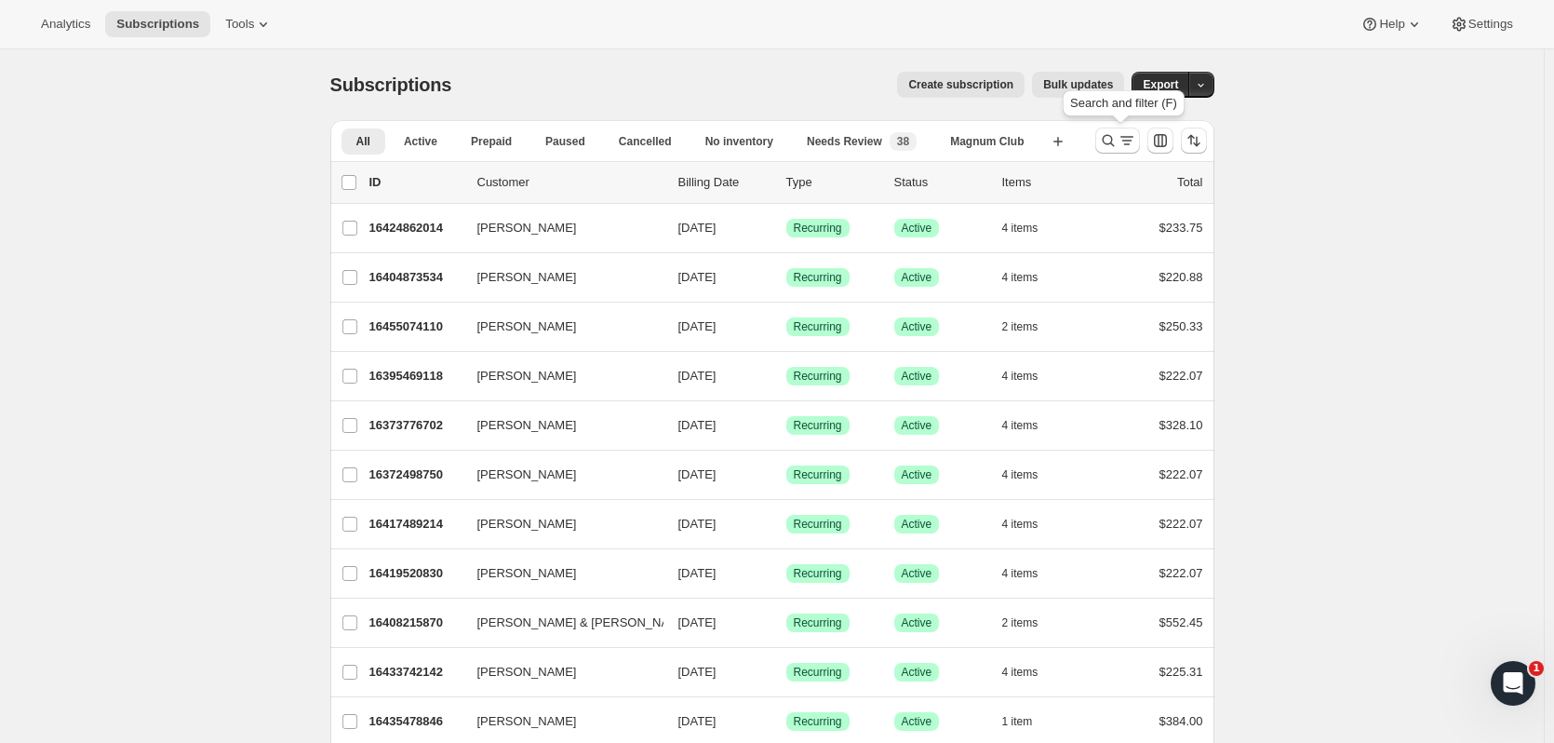
click at [1105, 150] on button "Search and filter results" at bounding box center [1117, 140] width 45 height 26
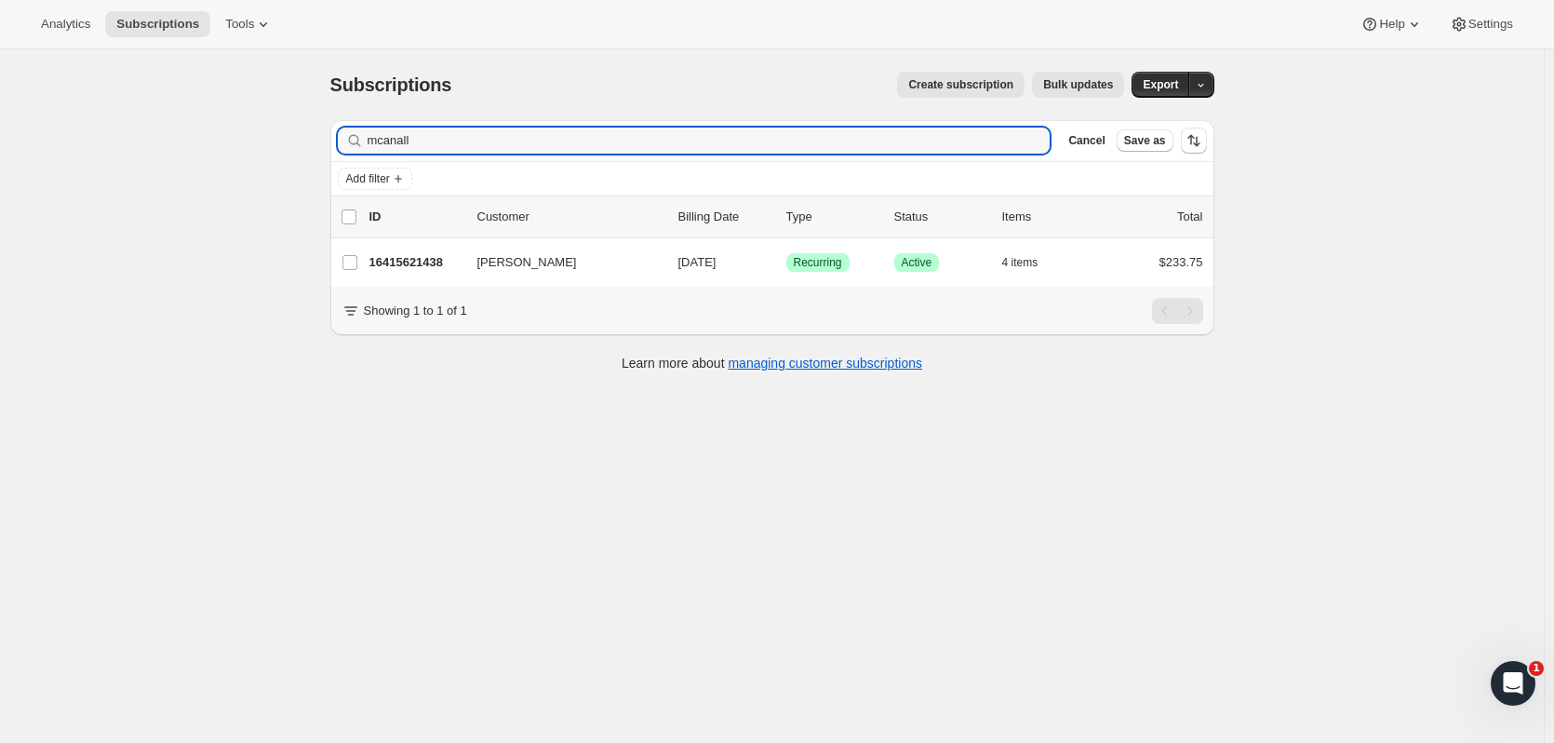
type input "mcanall"
click at [423, 268] on p "16415621438" at bounding box center [415, 262] width 93 height 19
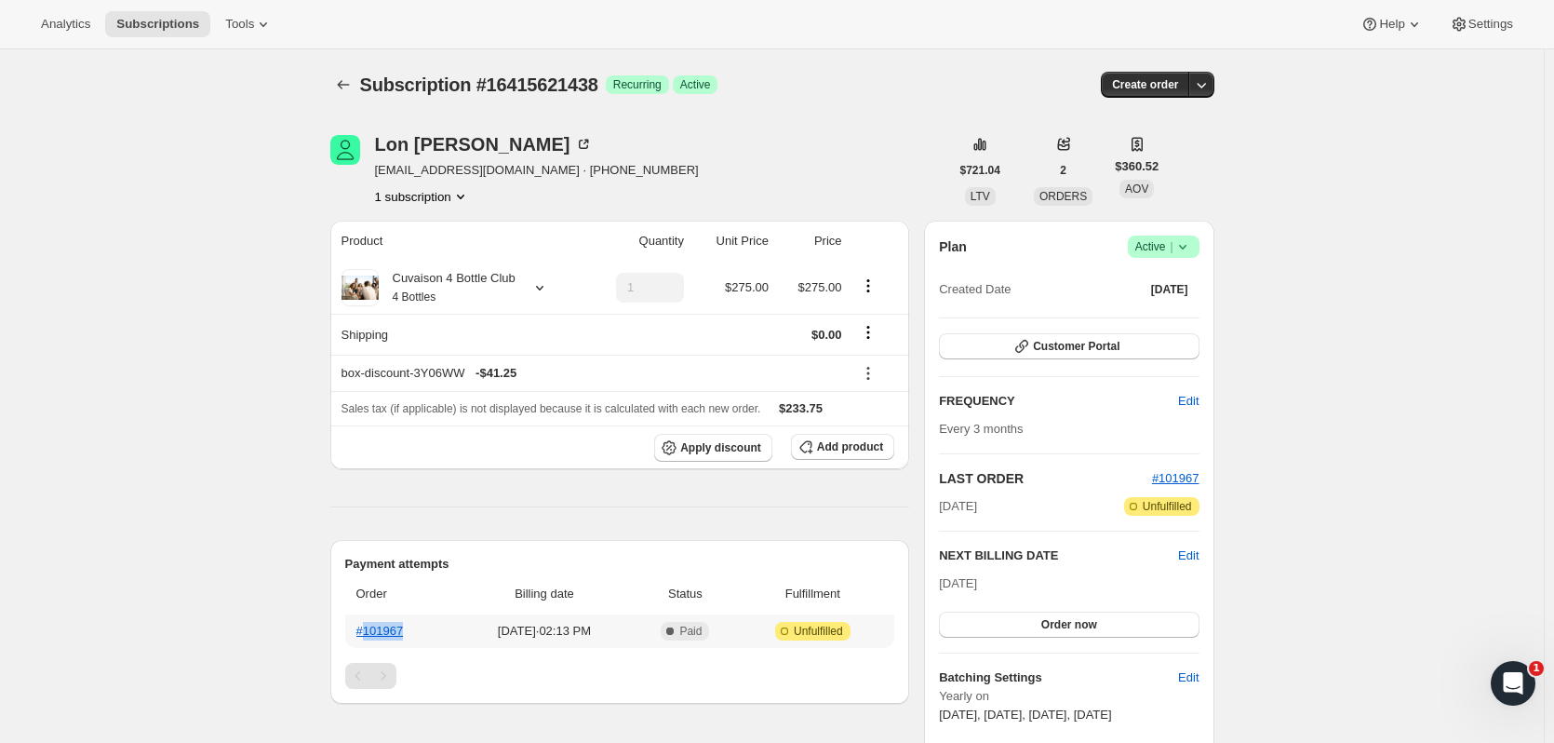
drag, startPoint x: 419, startPoint y: 637, endPoint x: 370, endPoint y: 632, distance: 48.6
click at [370, 632] on th "#101967" at bounding box center [400, 631] width 110 height 34
copy link "101967"
click at [340, 87] on icon "Subscriptions" at bounding box center [343, 84] width 19 height 19
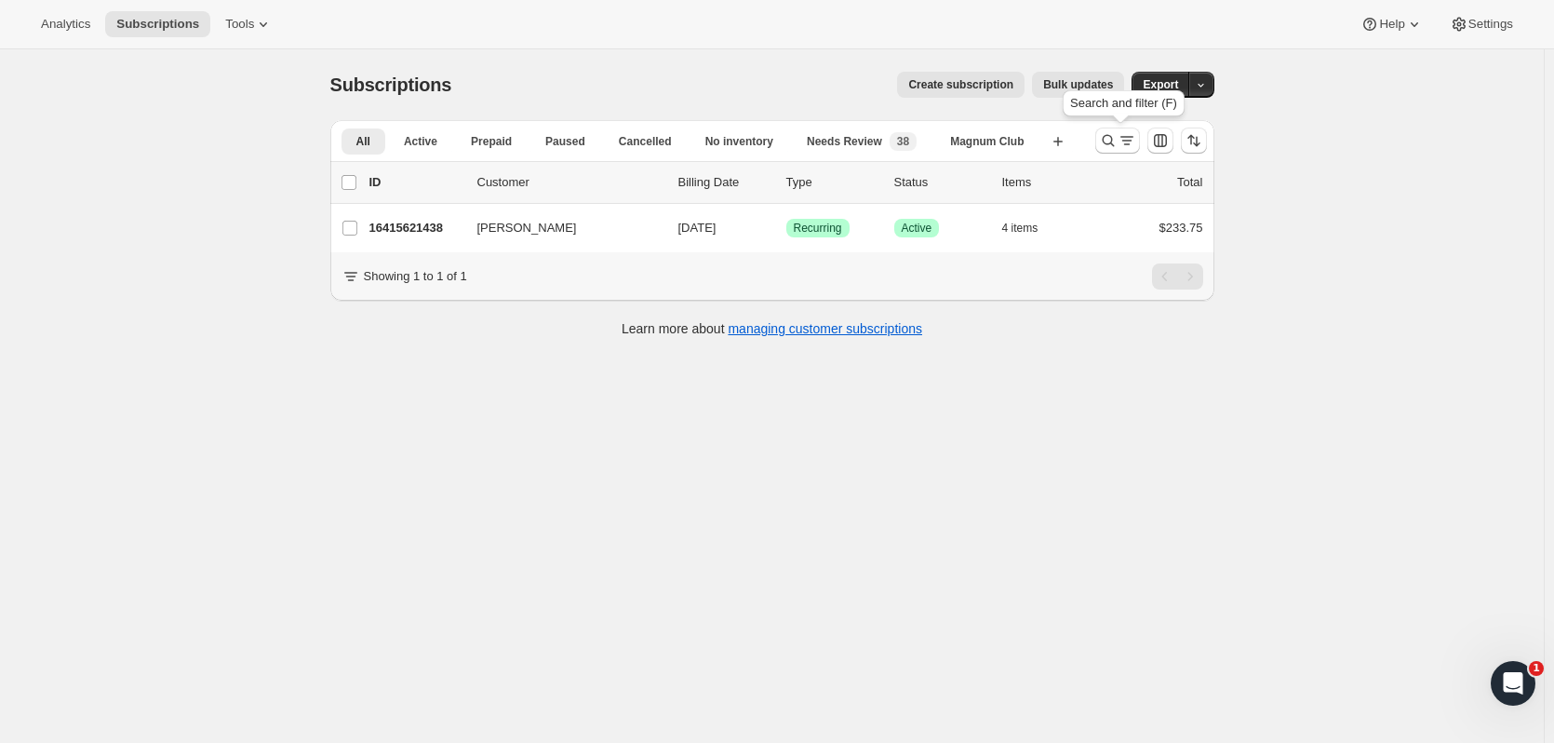
click at [1102, 142] on button "Search and filter results" at bounding box center [1117, 140] width 45 height 26
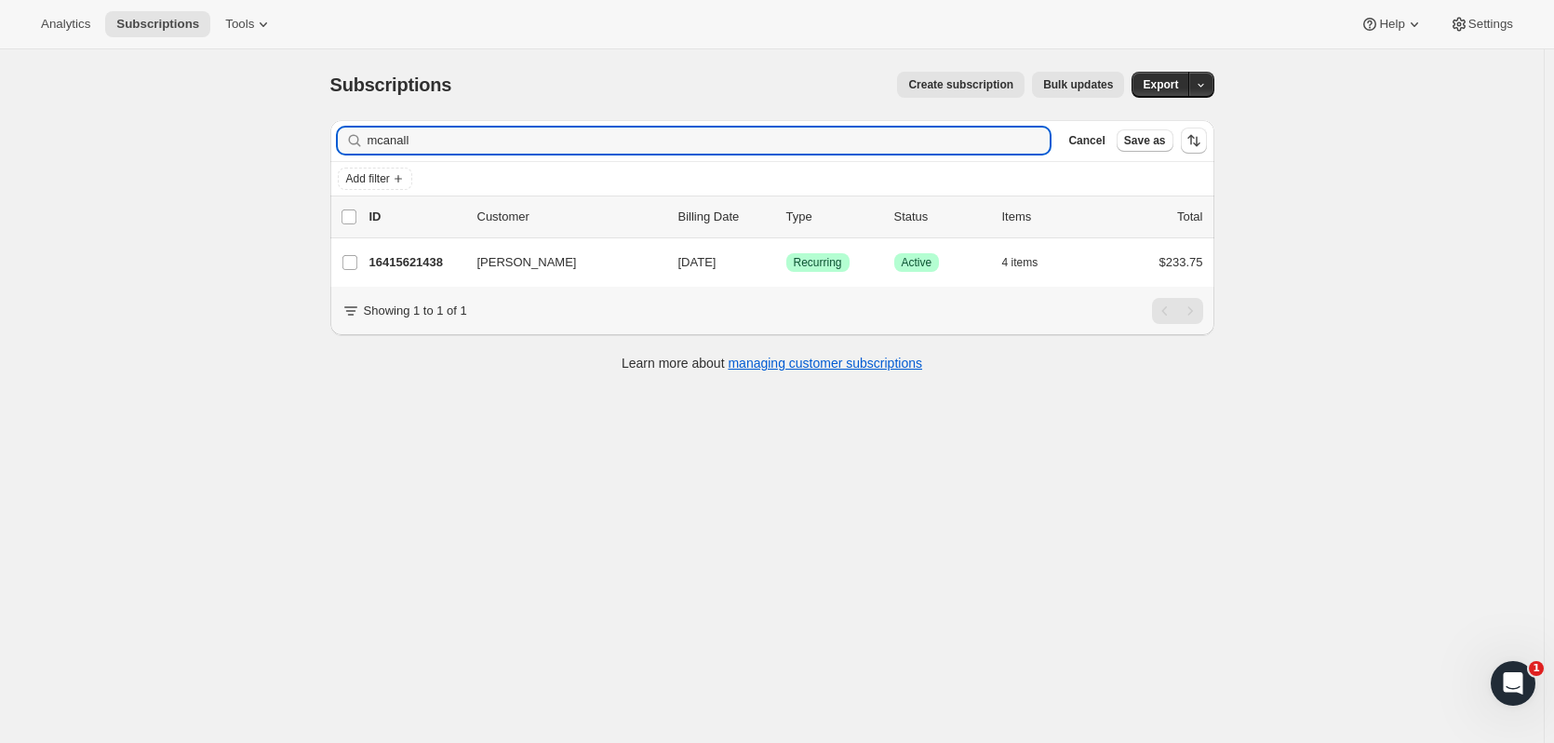
drag, startPoint x: 514, startPoint y: 146, endPoint x: 212, endPoint y: 143, distance: 301.5
click at [212, 143] on div "Subscriptions. This page is ready Subscriptions Create subscription Bulk update…" at bounding box center [772, 420] width 1544 height 743
type input "kofi kumi"
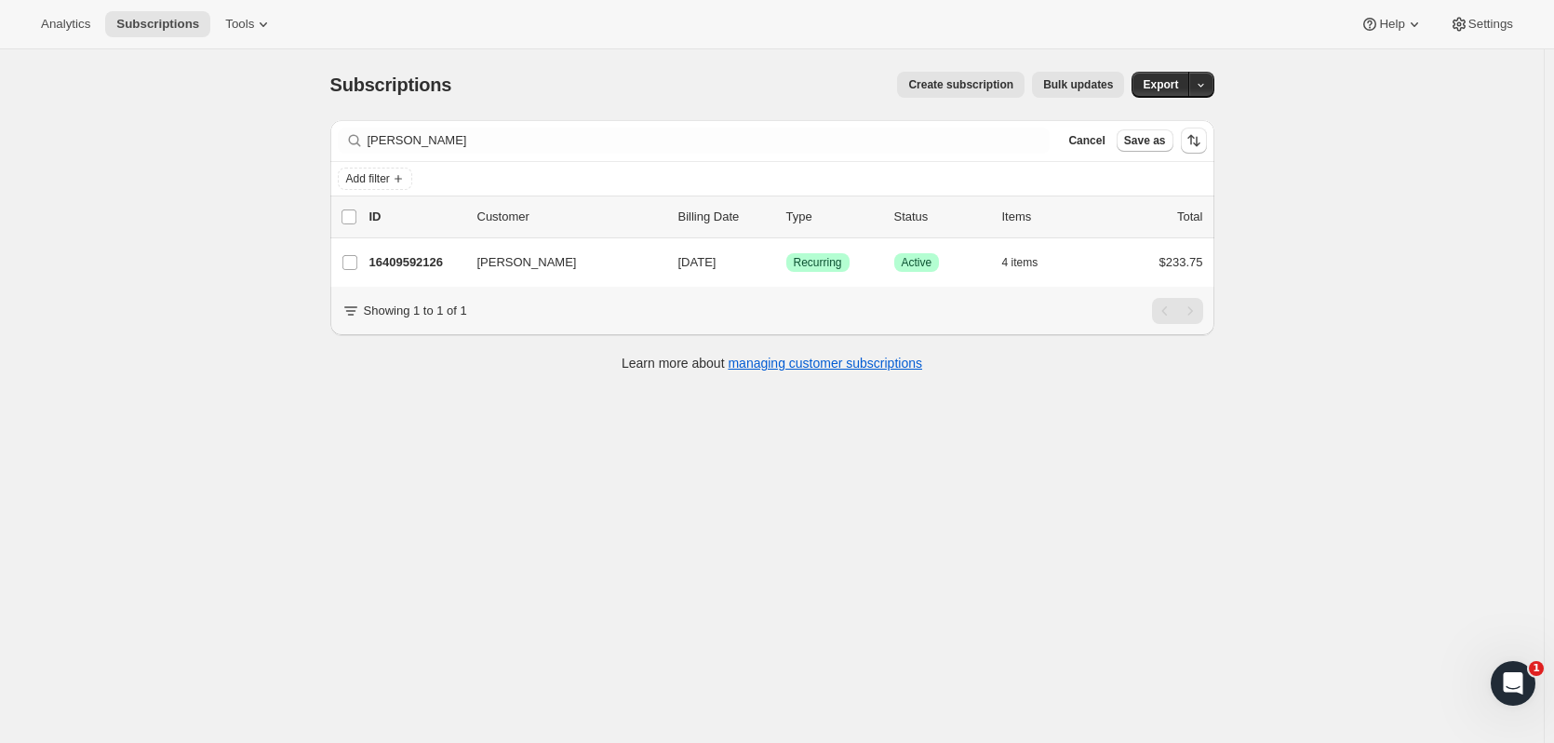
click at [420, 251] on div "16409592126 Kofi Kumi 11/01/2025 Success Recurring Success Active 4 items $233.…" at bounding box center [786, 262] width 834 height 26
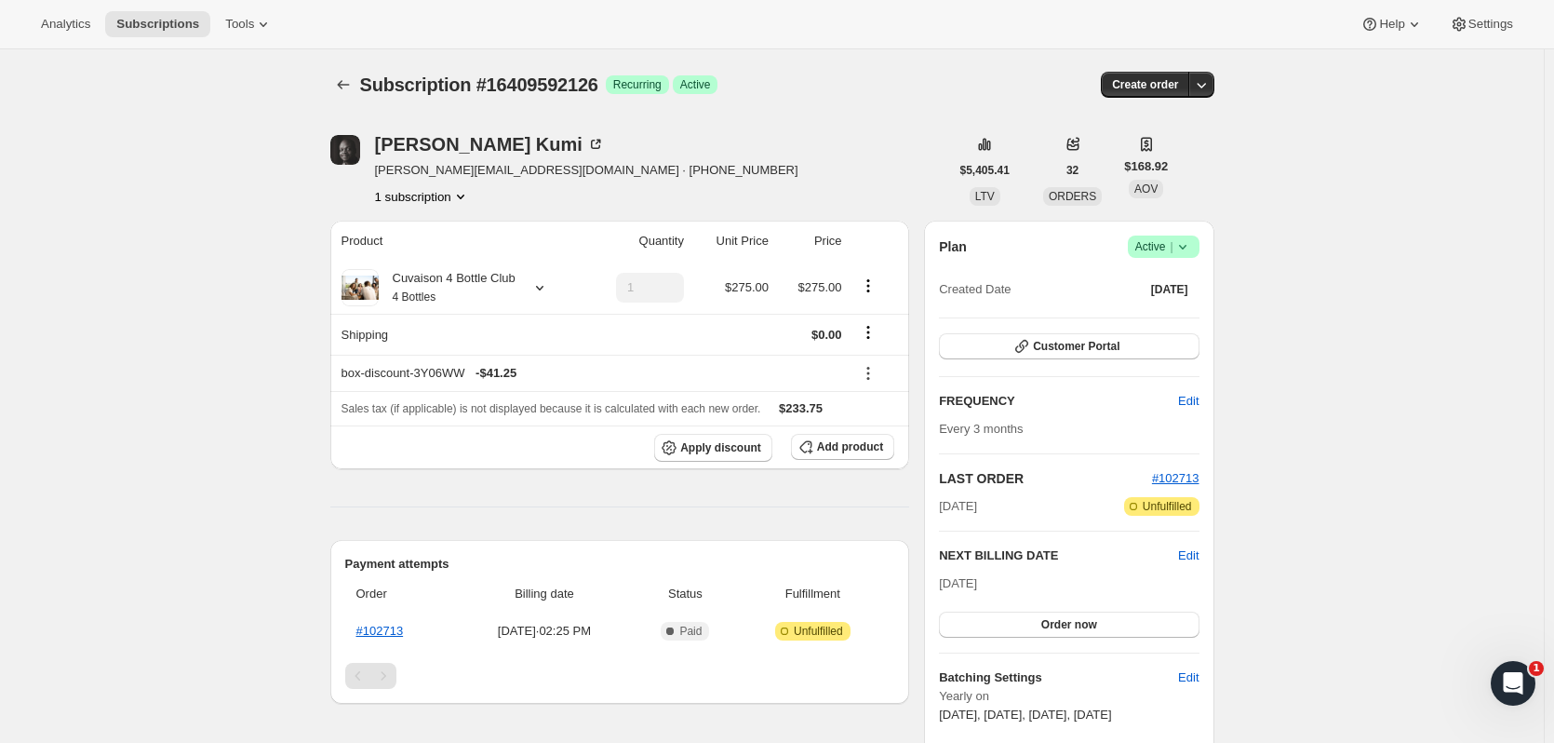
click at [353, 88] on icon "Subscriptions" at bounding box center [343, 84] width 19 height 19
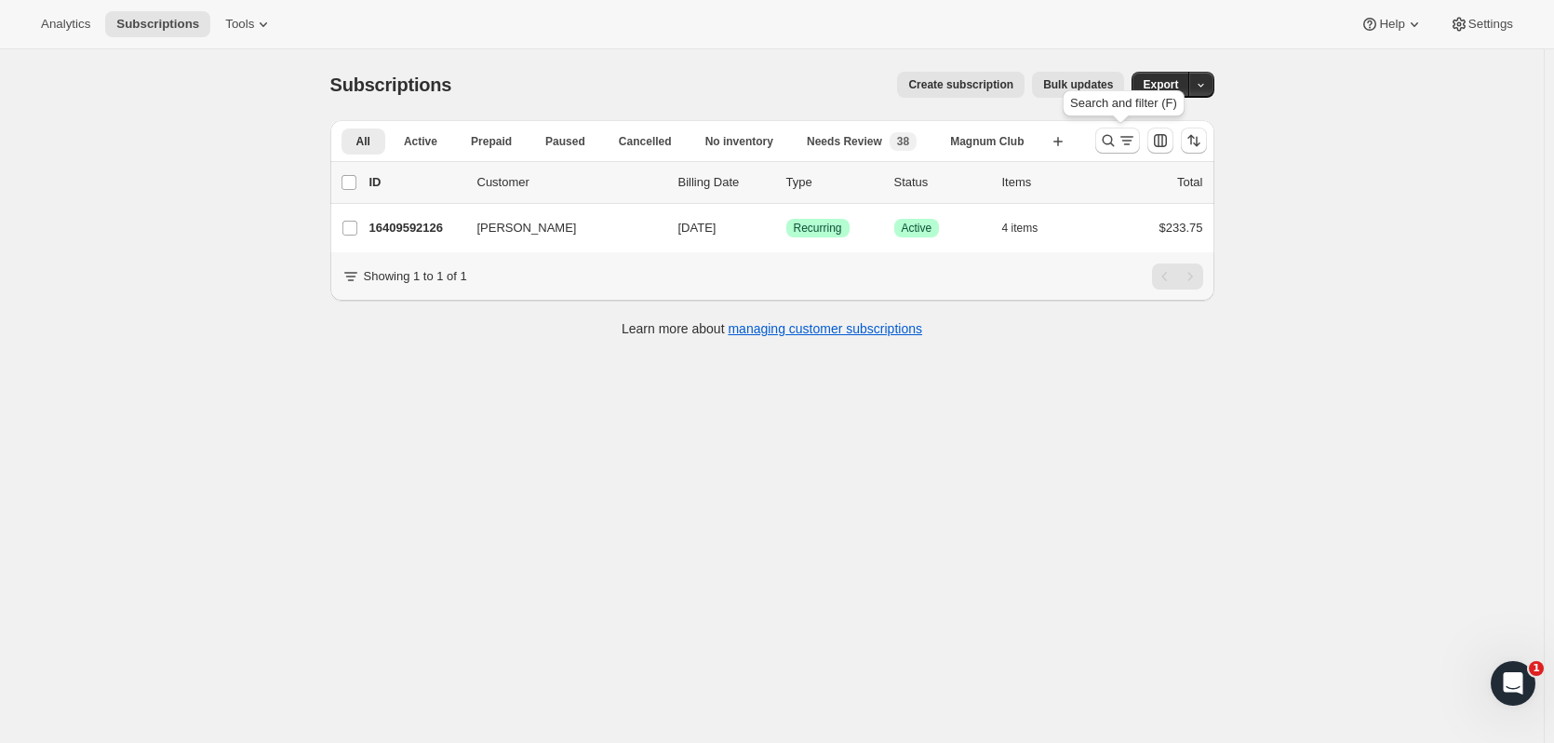
click at [1109, 145] on icon "Search and filter results" at bounding box center [1108, 140] width 19 height 19
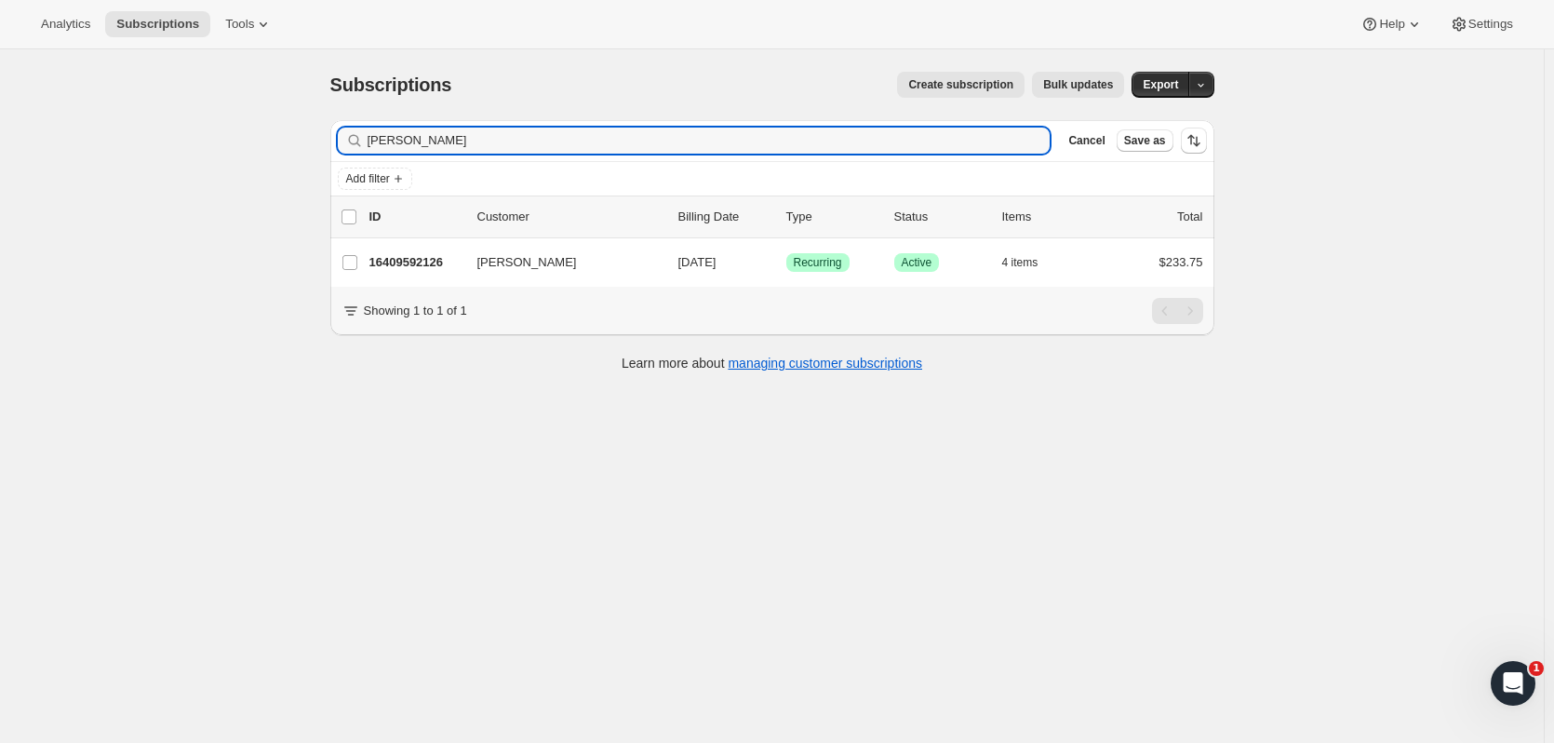
drag, startPoint x: 487, startPoint y: 150, endPoint x: 238, endPoint y: 147, distance: 248.5
click at [238, 147] on div "Subscriptions. This page is ready Subscriptions Create subscription Bulk update…" at bounding box center [772, 420] width 1544 height 743
type input "bonfan"
click at [436, 252] on div "16376955198 Camila Bonfante-Pereira 11/01/2025 Success Recurring Success Active…" at bounding box center [786, 262] width 834 height 26
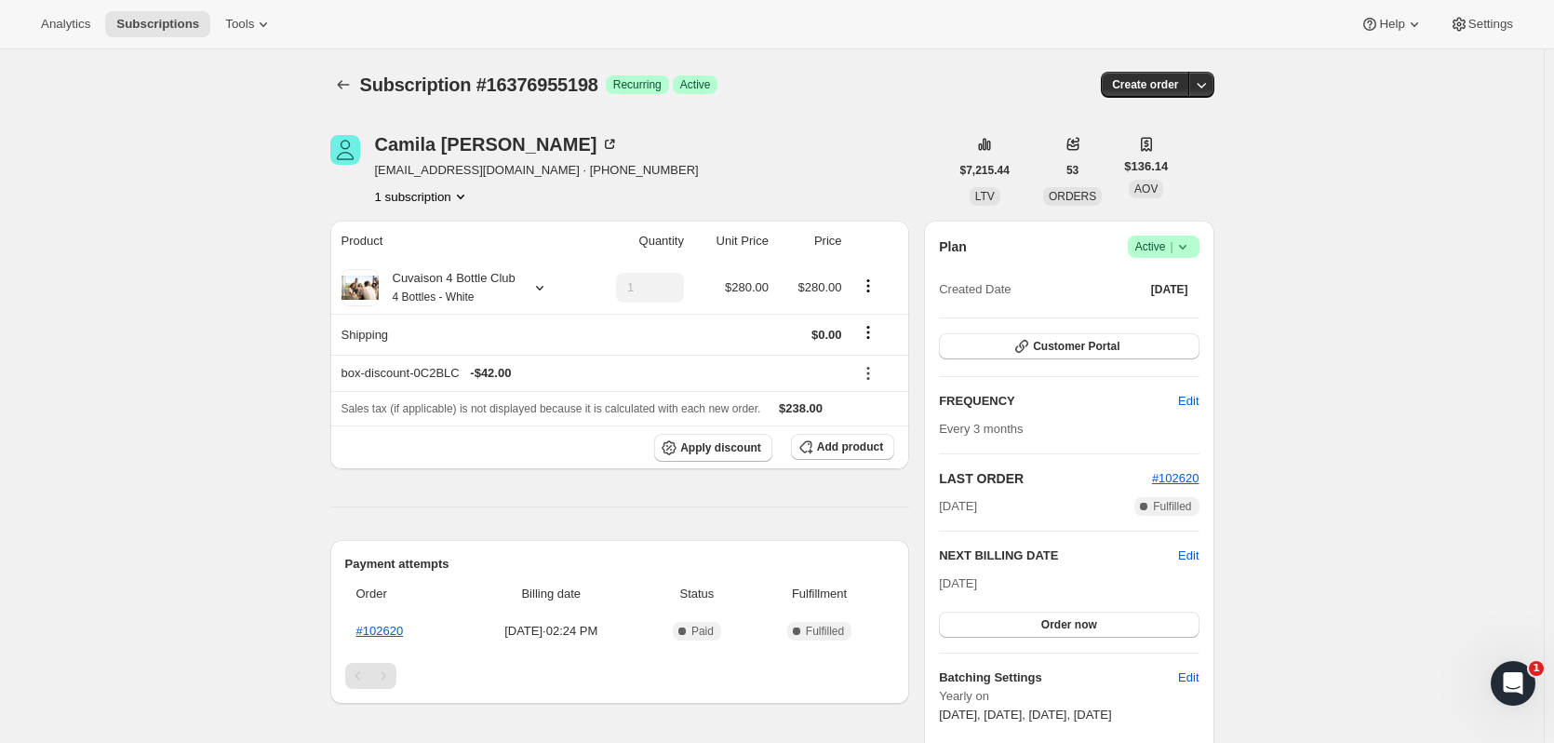
click at [350, 89] on icon "Subscriptions" at bounding box center [343, 84] width 19 height 19
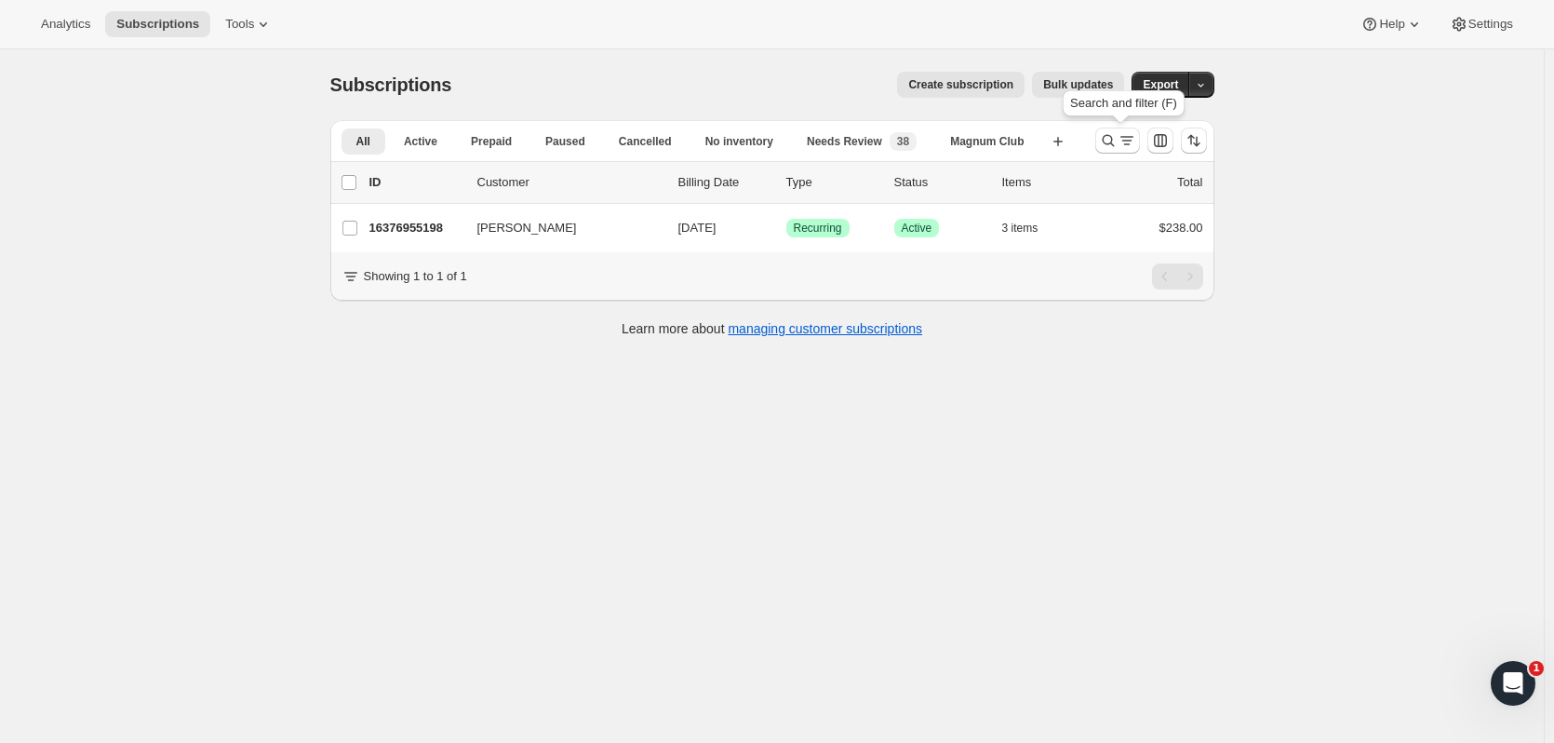
click at [1107, 142] on icon "Search and filter results" at bounding box center [1108, 140] width 19 height 19
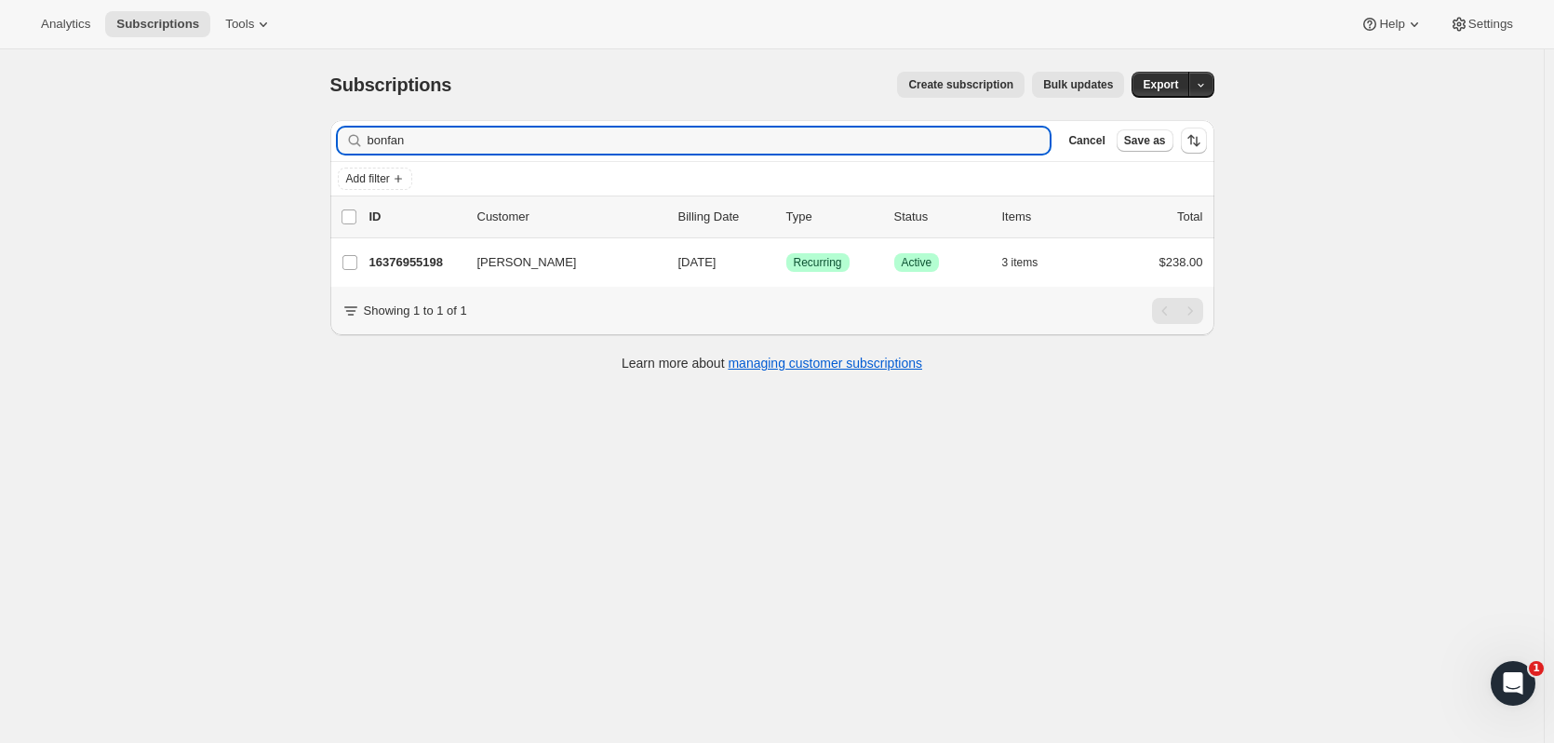
drag, startPoint x: 441, startPoint y: 141, endPoint x: 255, endPoint y: 137, distance: 186.2
click at [255, 137] on div "Subscriptions. This page is ready Subscriptions Create subscription Bulk update…" at bounding box center [772, 420] width 1544 height 743
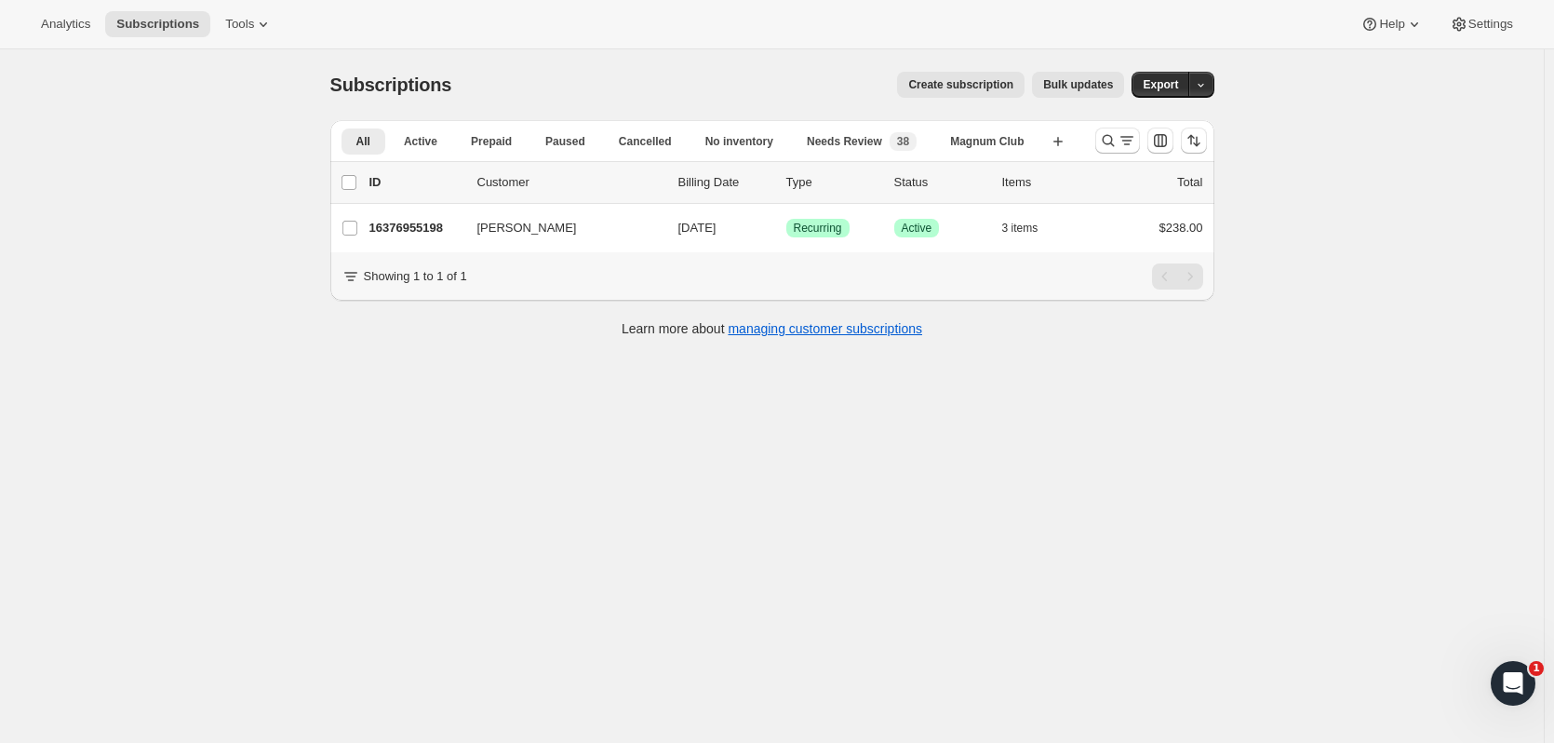
click at [1108, 137] on icon "Search and filter results" at bounding box center [1108, 141] width 12 height 12
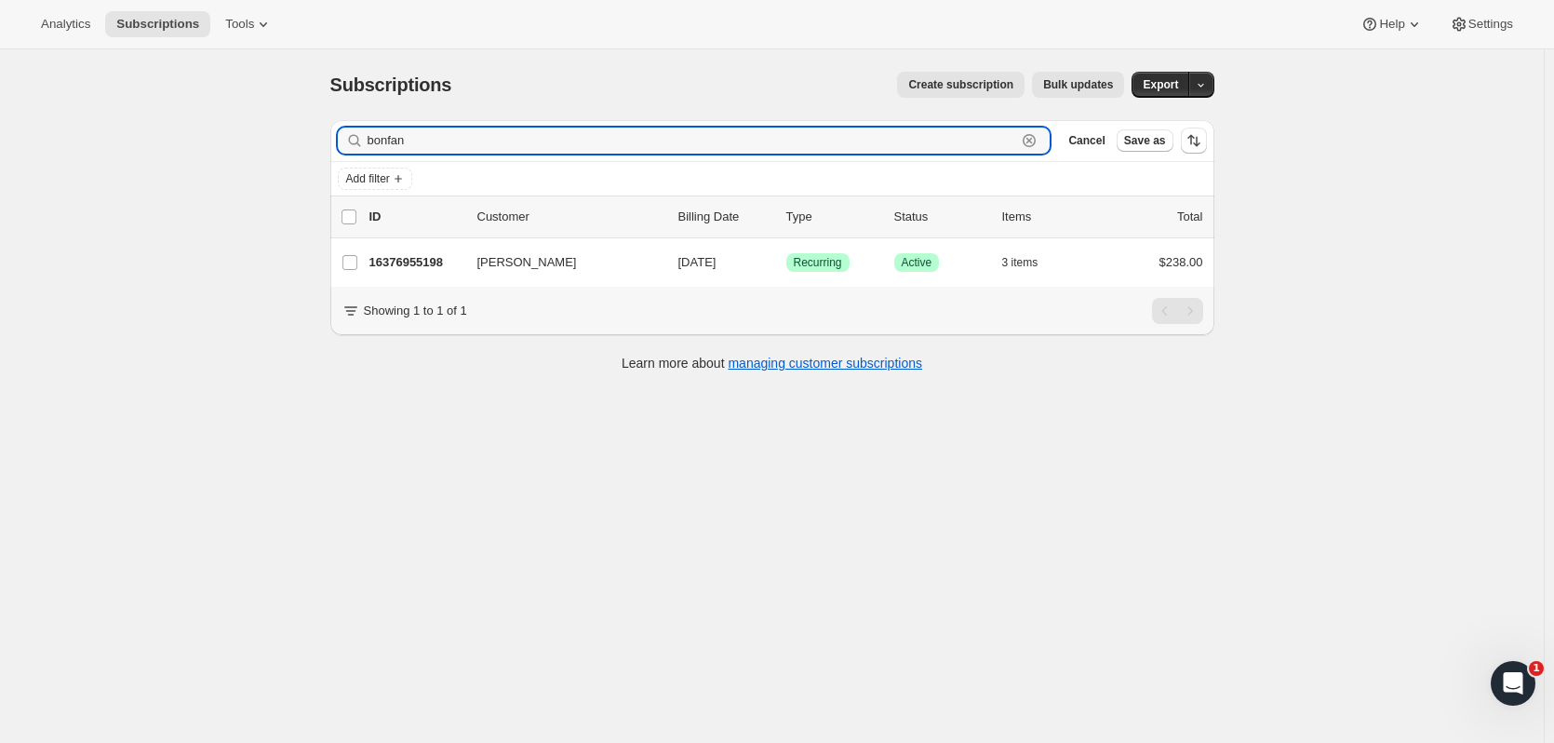
drag, startPoint x: 414, startPoint y: 144, endPoint x: 266, endPoint y: 152, distance: 148.2
click at [266, 152] on div "Subscriptions. This page is ready Subscriptions Create subscription Bulk update…" at bounding box center [772, 420] width 1544 height 743
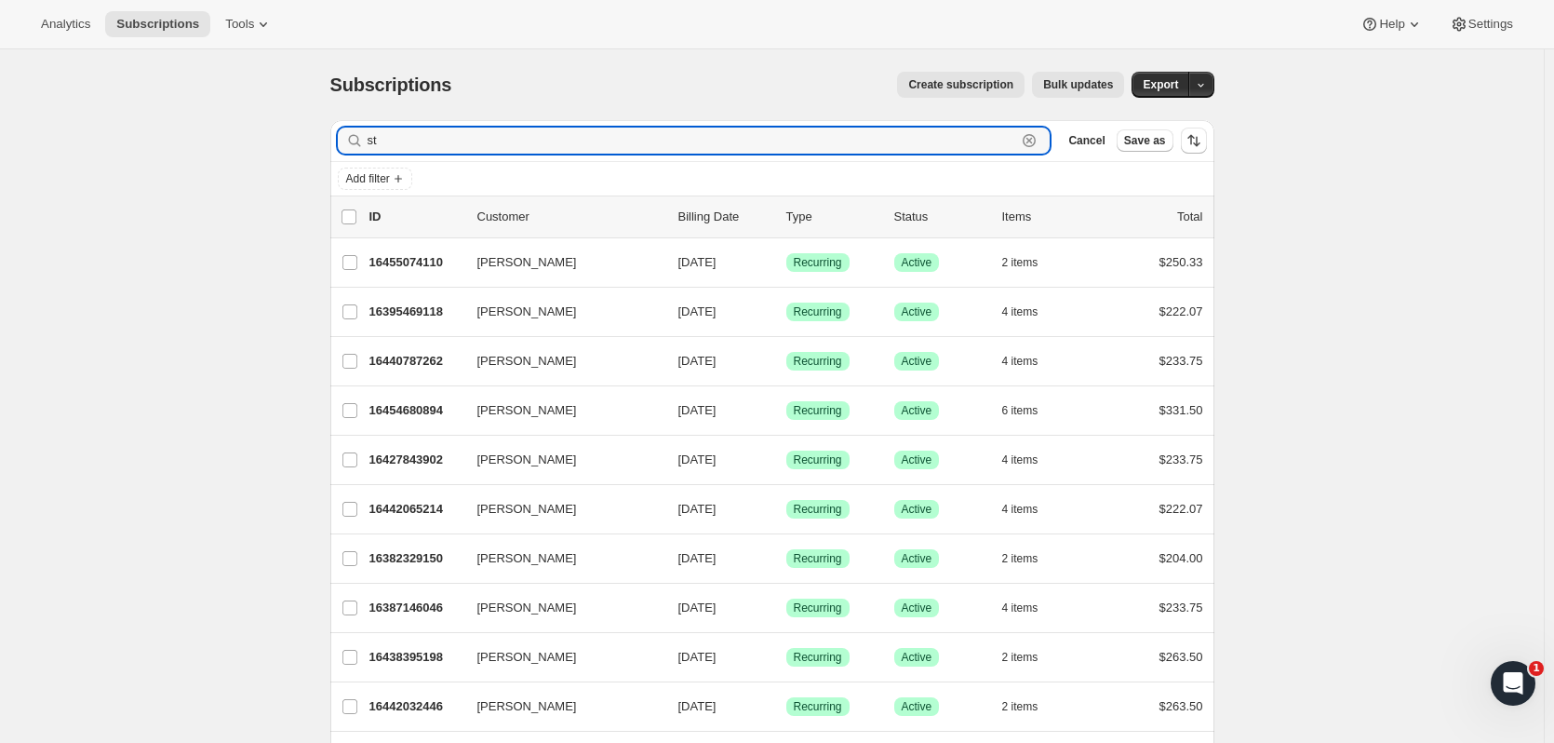
type input "s"
type input "richards"
click at [440, 265] on p "16427843902" at bounding box center [415, 262] width 93 height 19
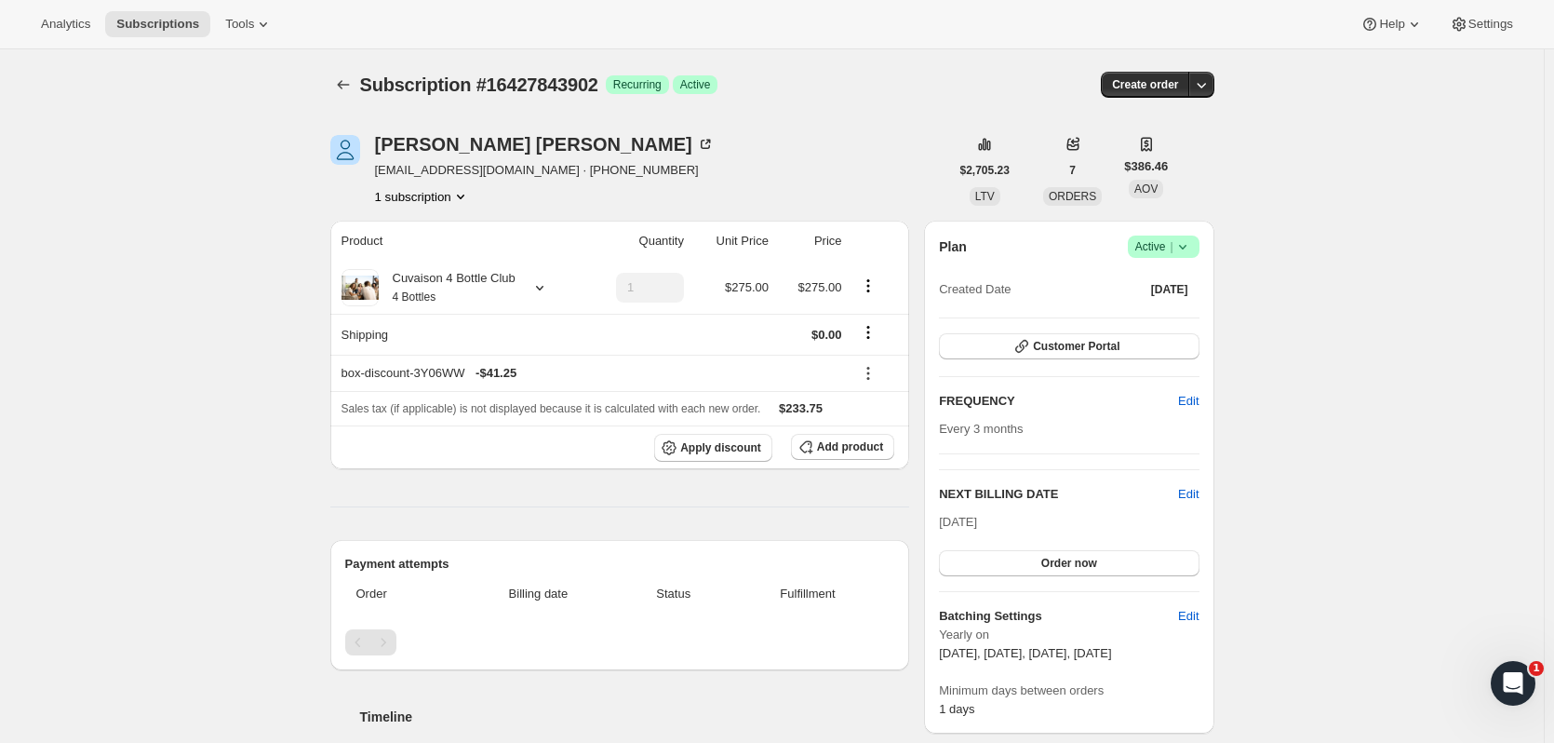
scroll to position [190, 0]
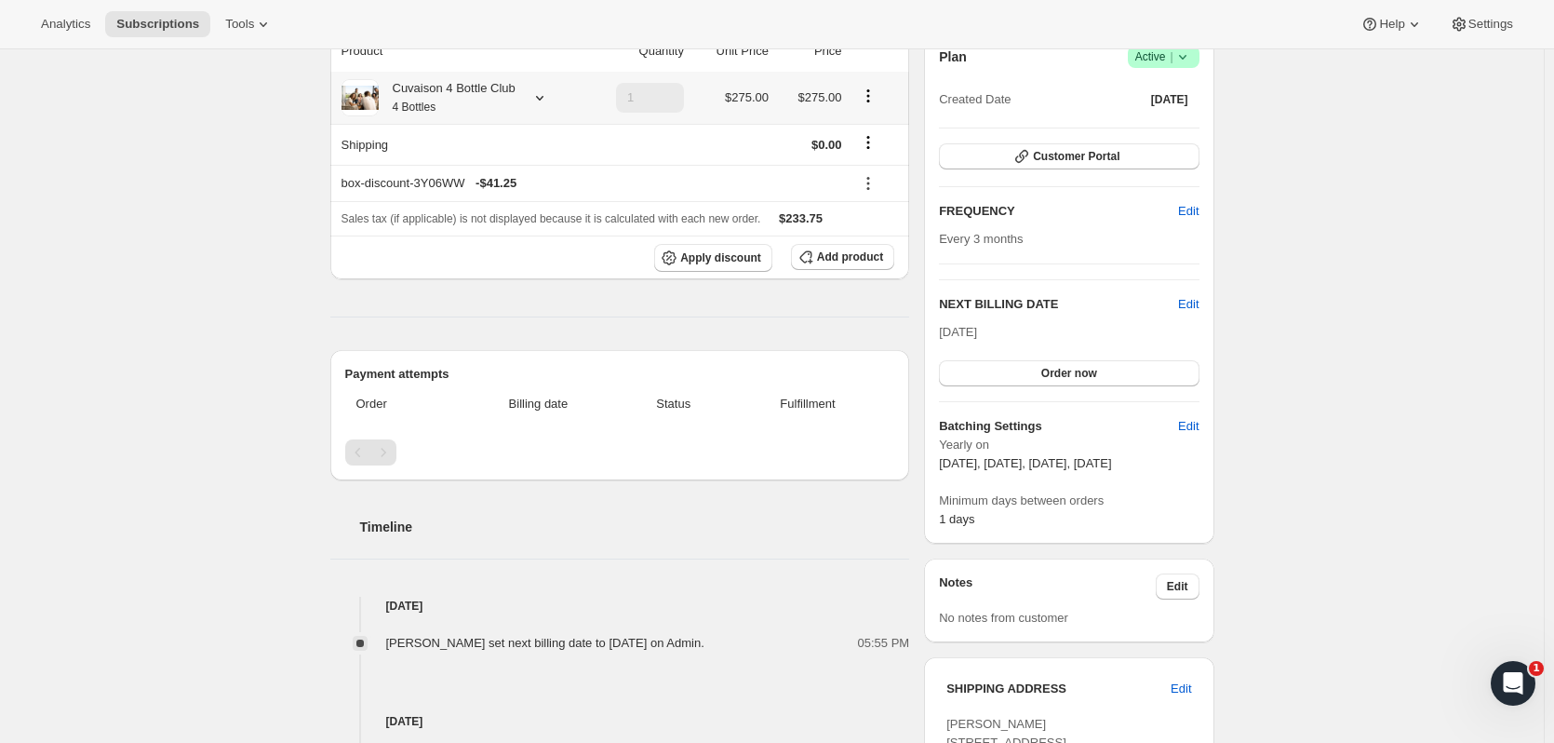
click at [547, 105] on icon at bounding box center [539, 97] width 19 height 19
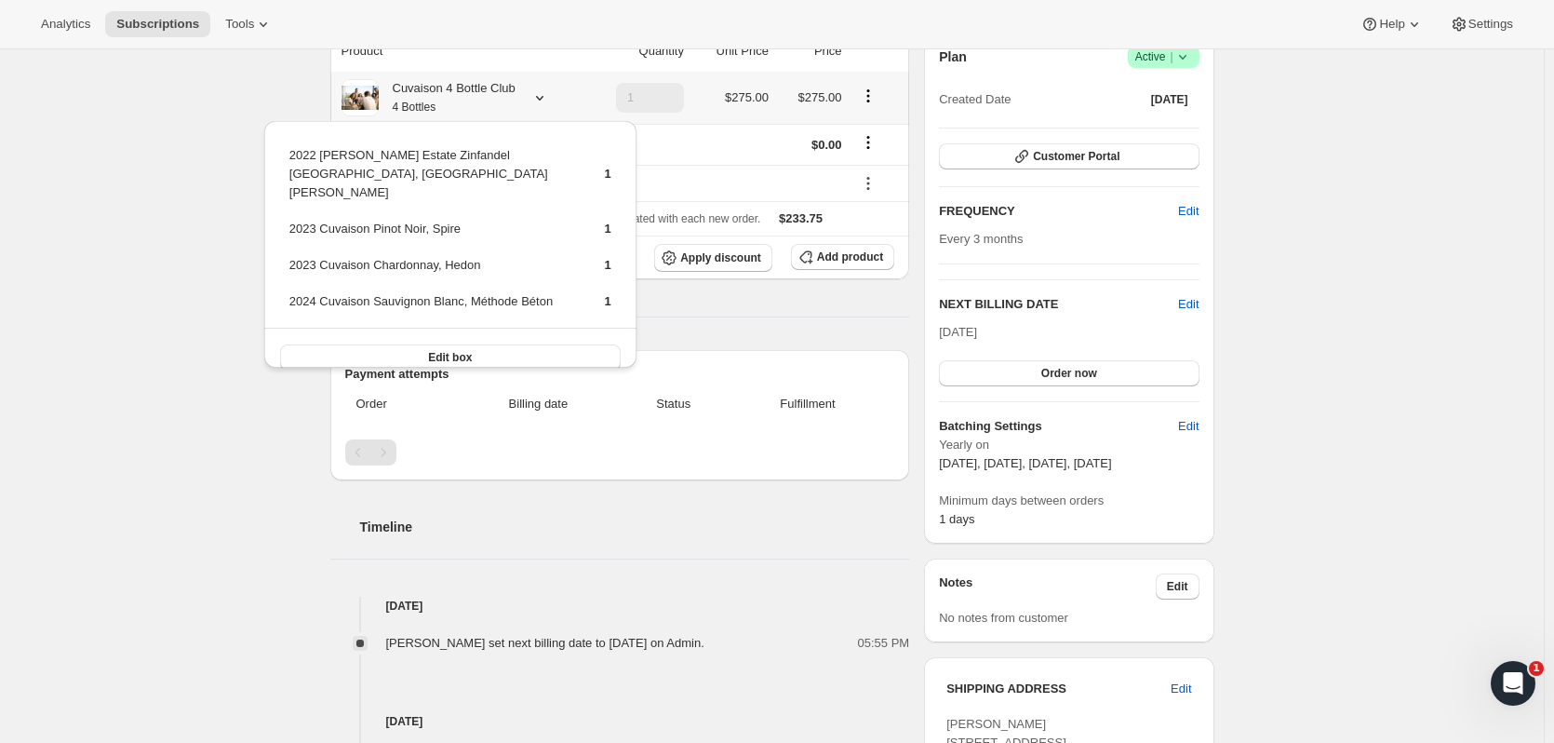
click at [547, 105] on icon at bounding box center [539, 97] width 19 height 19
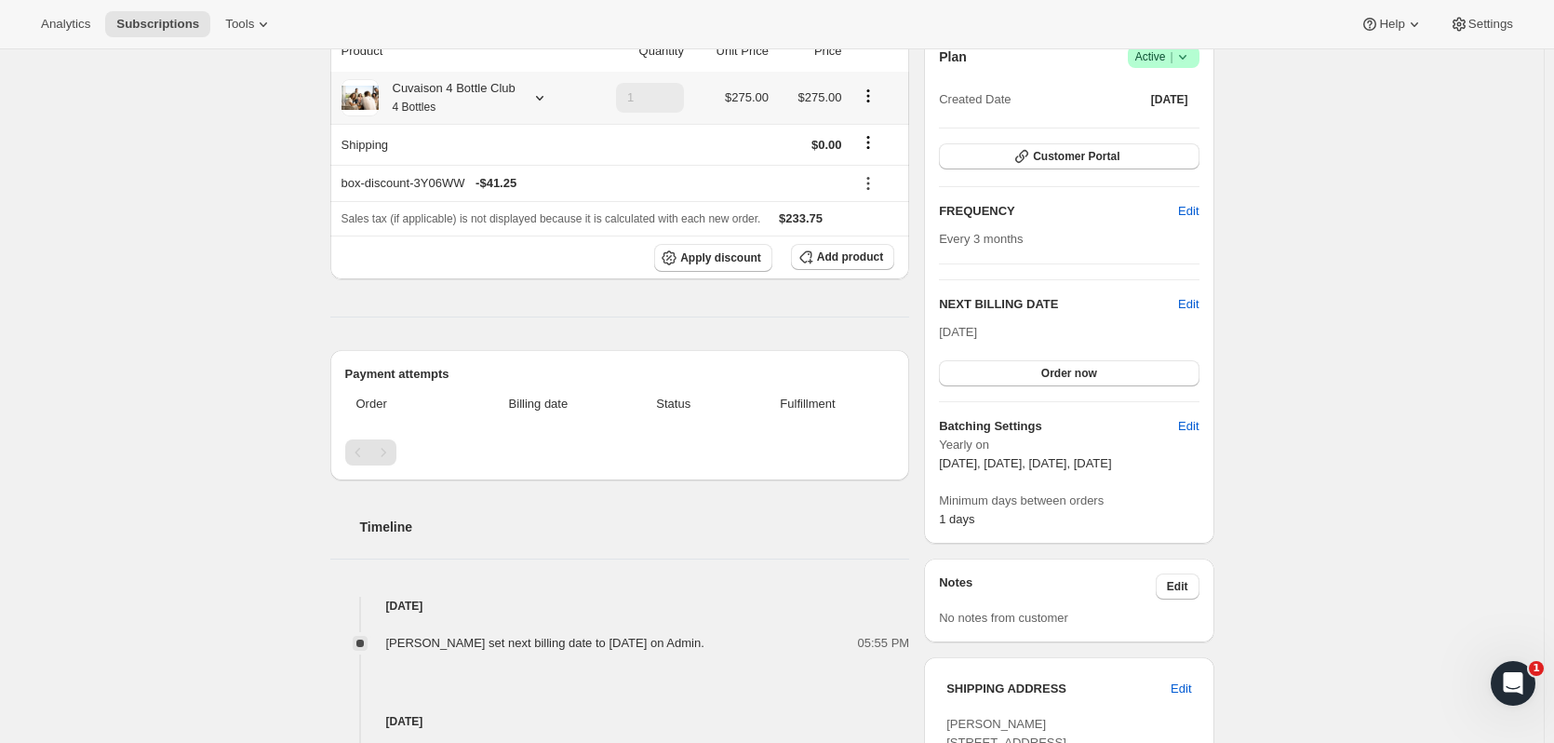
click at [543, 101] on icon at bounding box center [539, 97] width 19 height 19
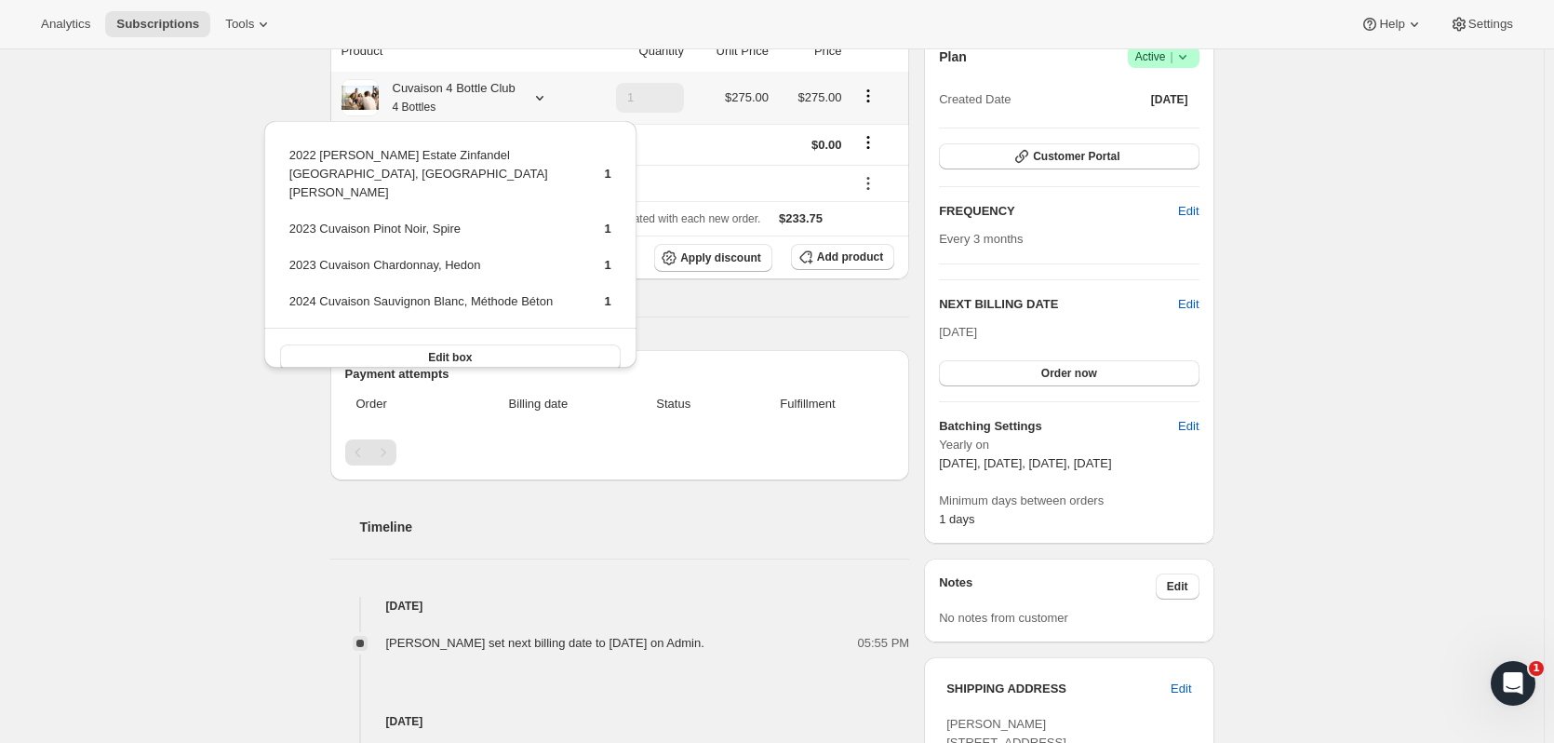
click at [505, 344] on button "Edit box" at bounding box center [450, 357] width 341 height 26
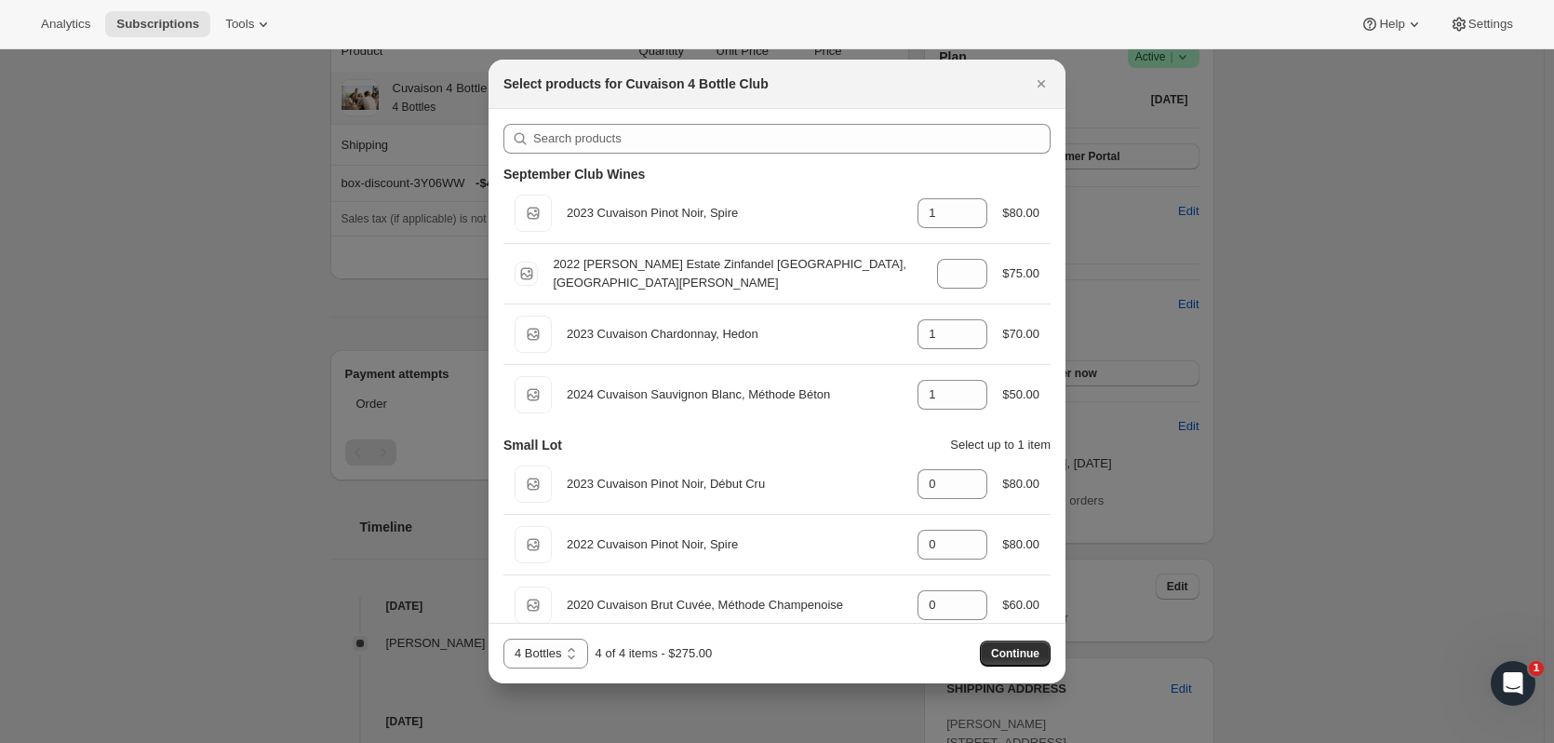
click at [1041, 91] on icon "Close" at bounding box center [1041, 83] width 19 height 19
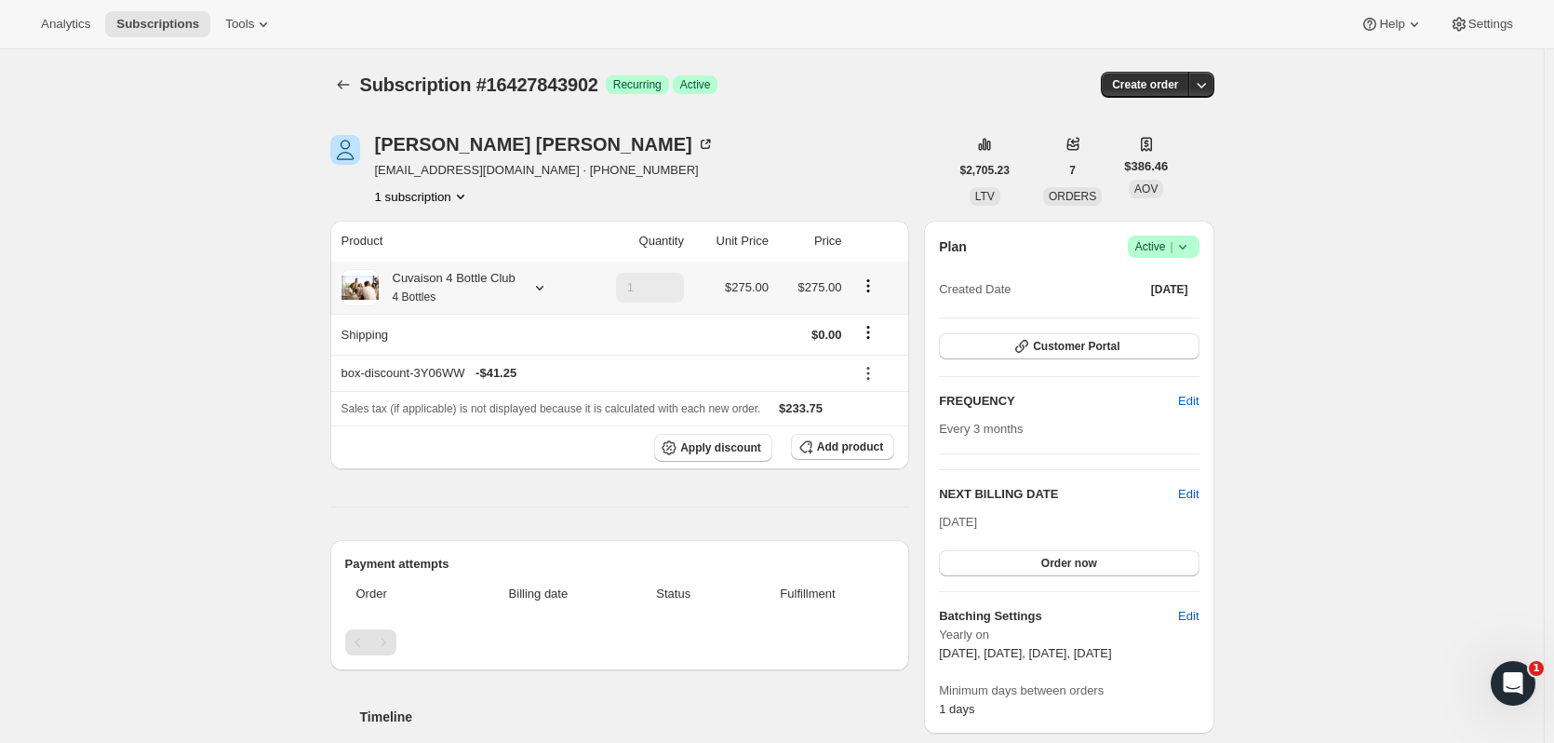
click at [1207, 97] on button "button" at bounding box center [1201, 85] width 26 height 26
click at [1166, 168] on button "Create custom one-time order" at bounding box center [1115, 155] width 196 height 30
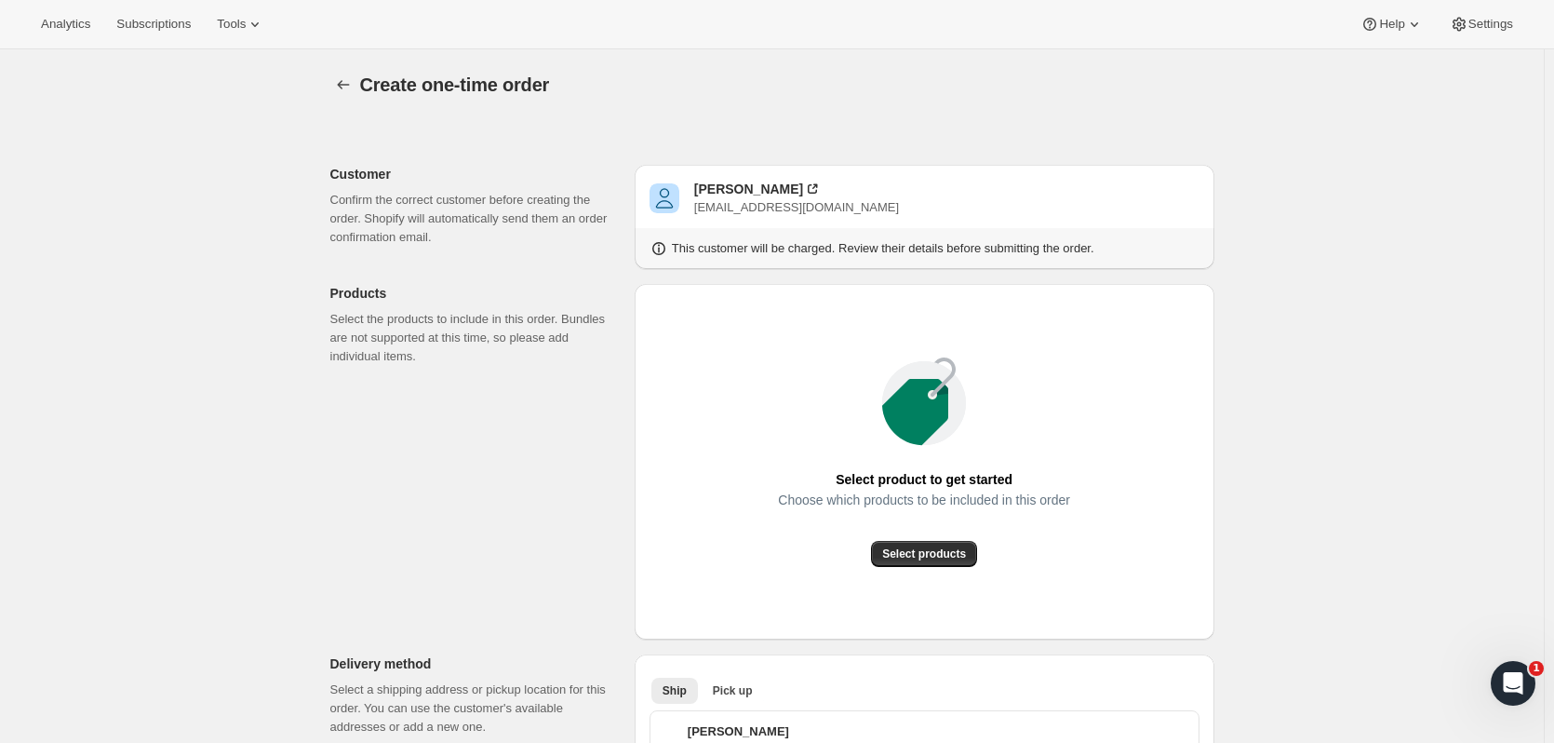
click at [921, 552] on span "Select products" at bounding box center [924, 553] width 84 height 15
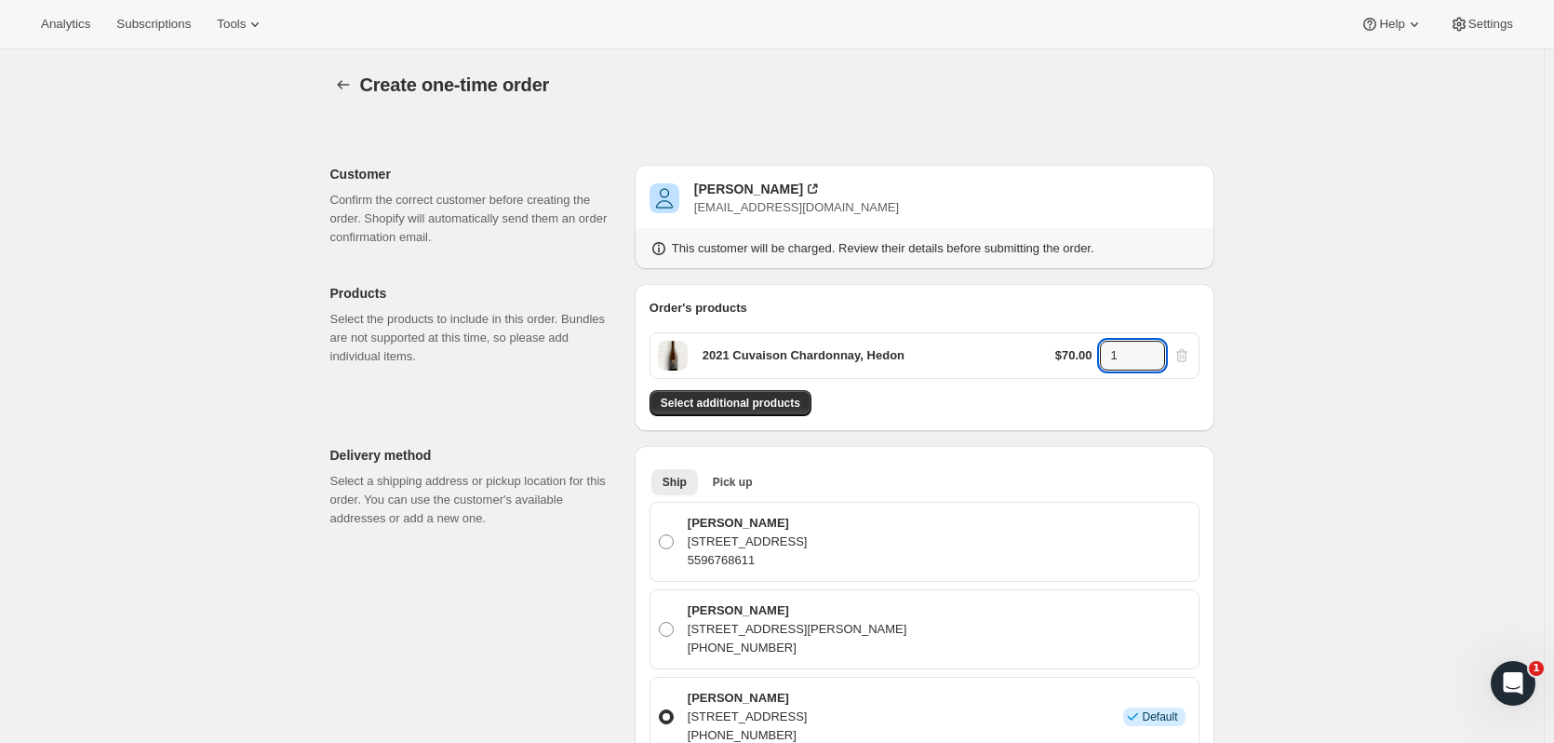
click at [1152, 342] on icon at bounding box center [1151, 350] width 19 height 19
type input "4"
click at [762, 385] on div "Order's products 2021 Cuvaison Chardonnay, Hedon $70.00 4 Select additional pro…" at bounding box center [925, 357] width 550 height 117
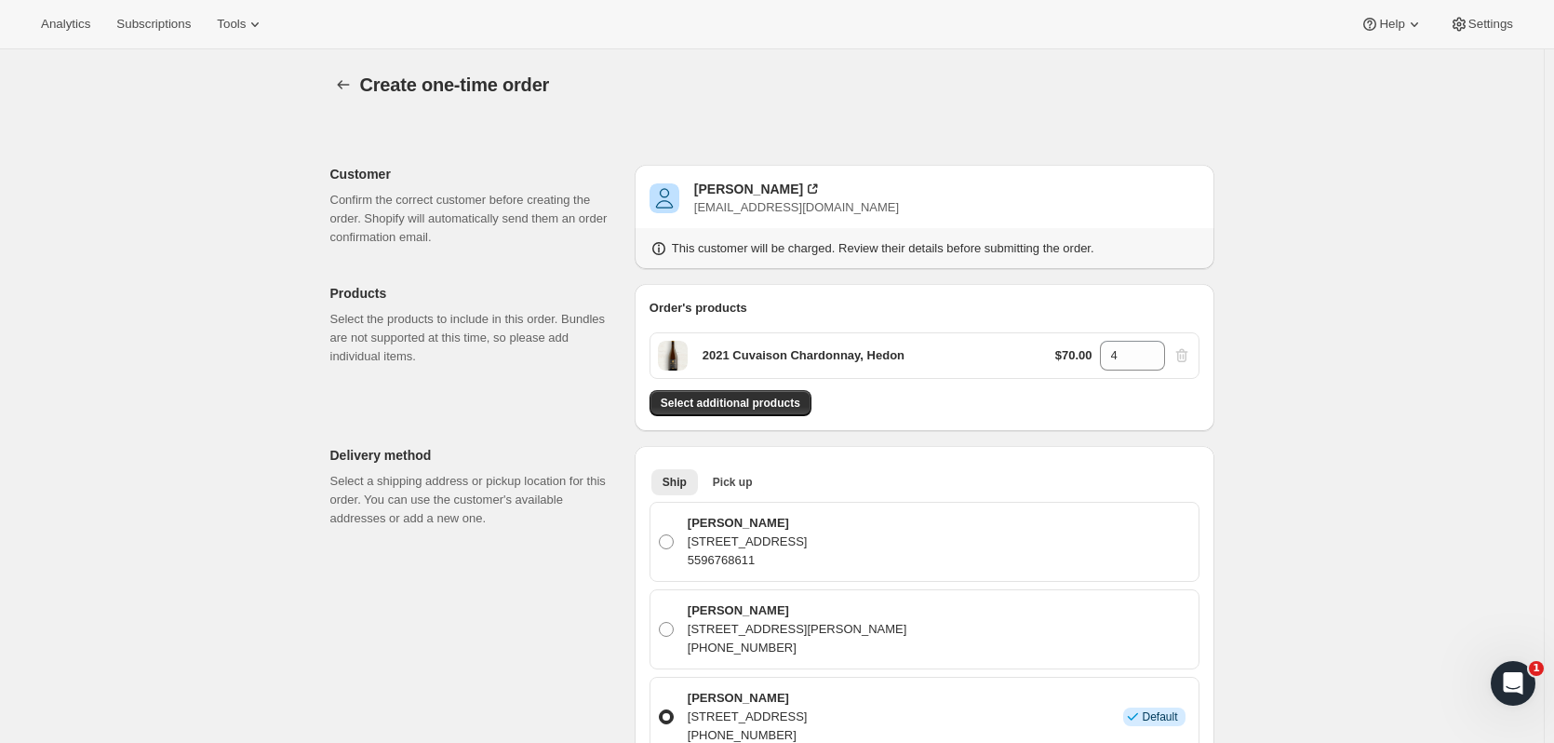
click at [760, 396] on button "Select additional products" at bounding box center [731, 403] width 162 height 26
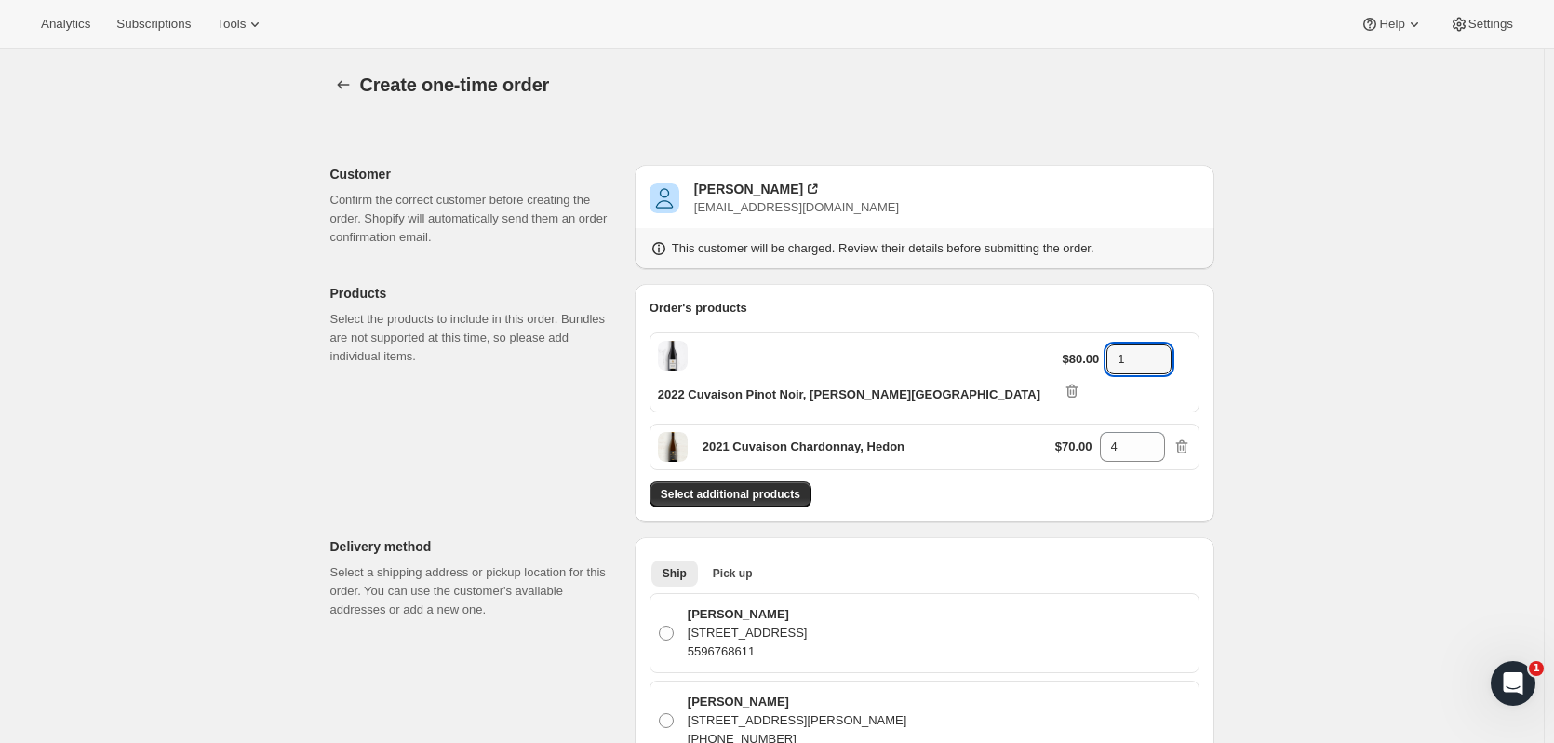
click at [1157, 355] on icon at bounding box center [1157, 364] width 19 height 19
click at [1152, 349] on icon at bounding box center [1157, 353] width 19 height 19
type input "2"
click at [760, 487] on span "Select additional products" at bounding box center [731, 494] width 140 height 15
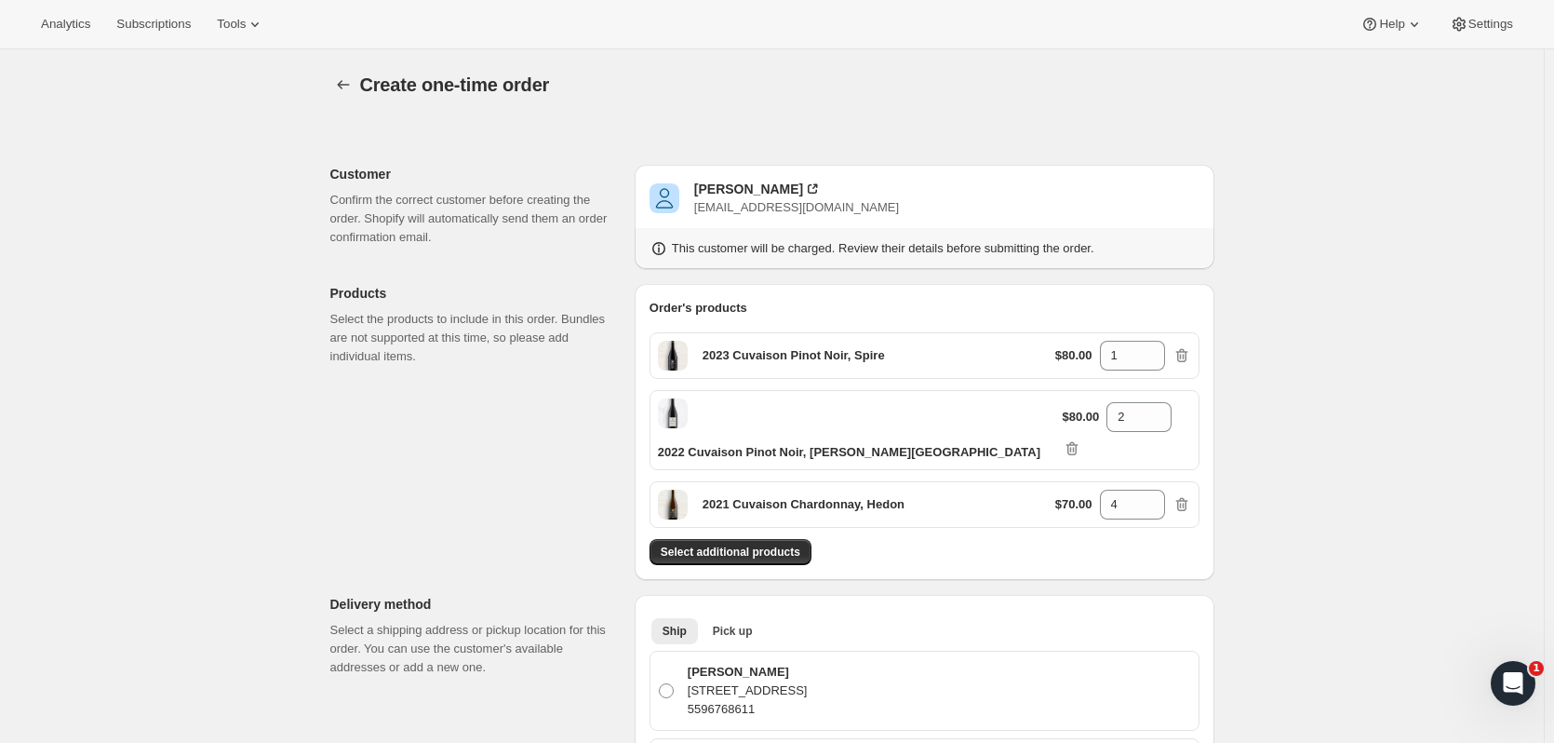
click at [781, 539] on button "Select additional products" at bounding box center [731, 552] width 162 height 26
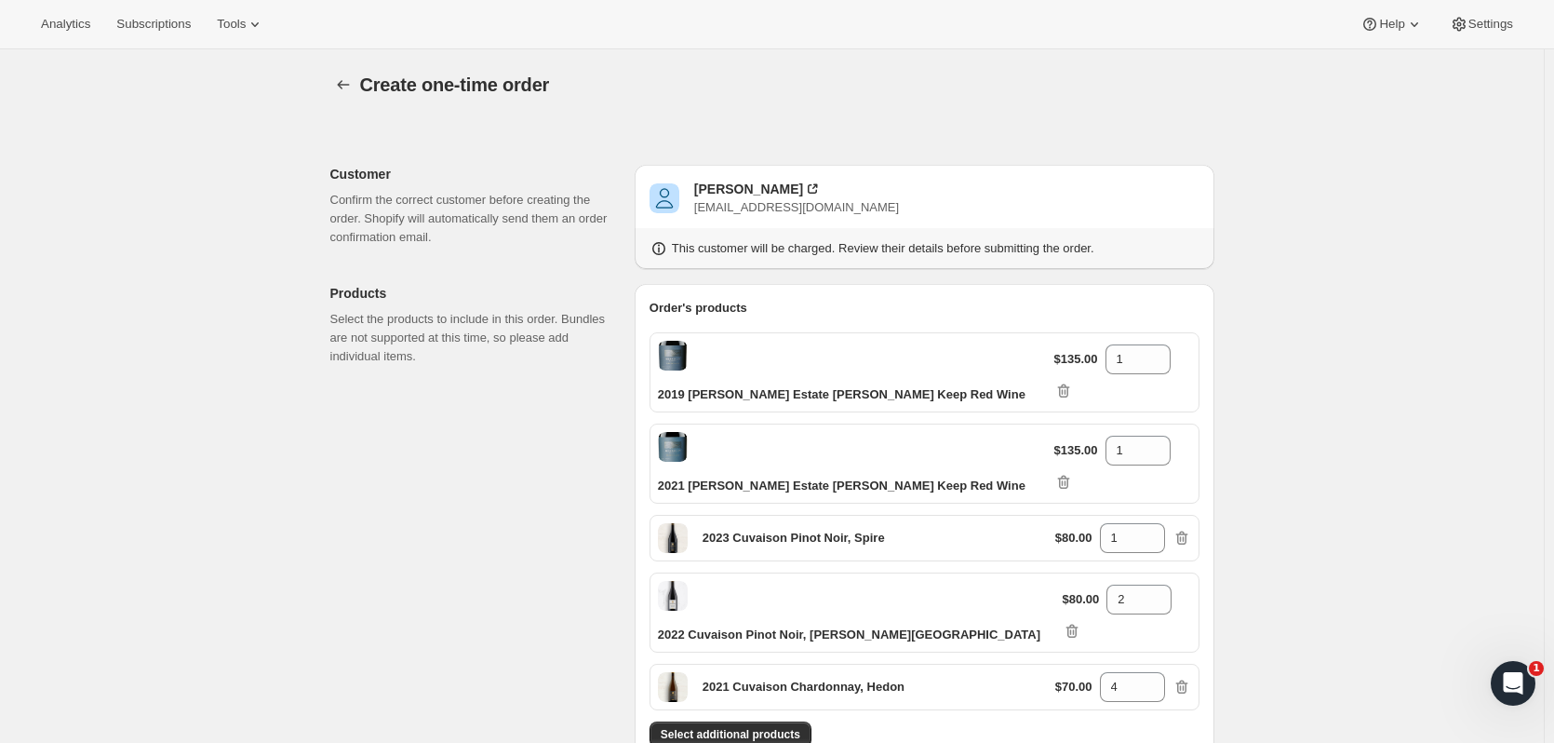
click at [793, 721] on button "Select additional products" at bounding box center [731, 734] width 162 height 26
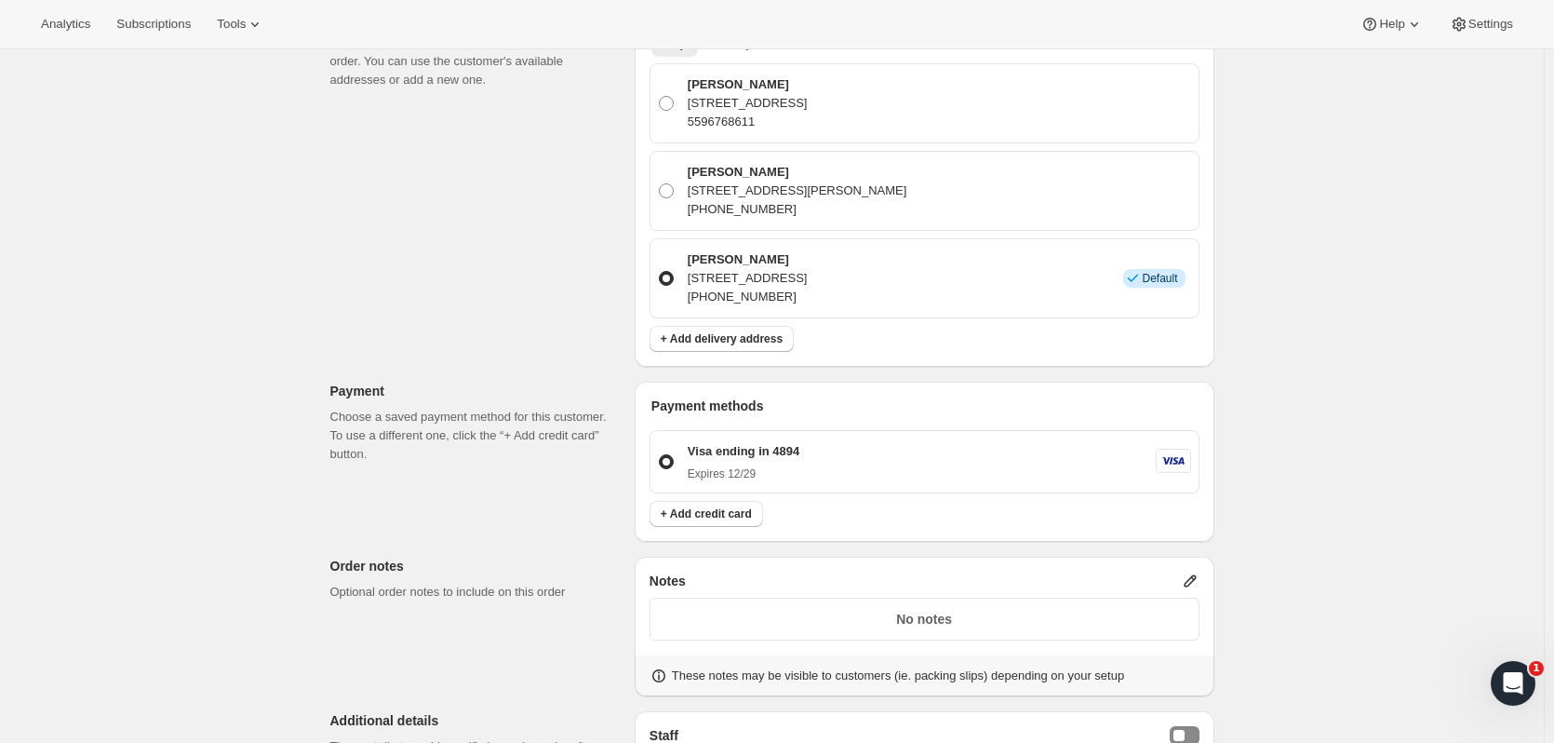
scroll to position [1201, 0]
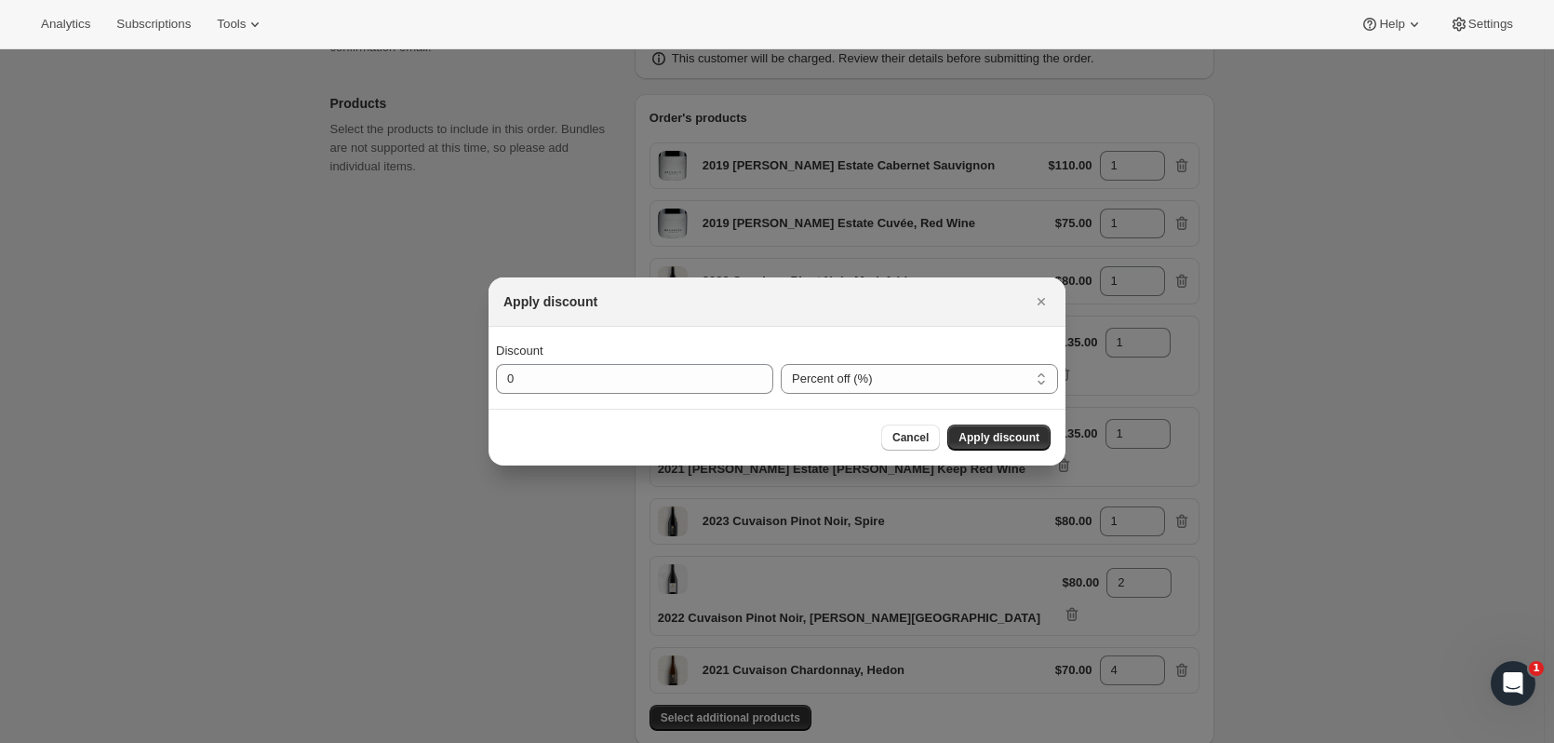
scroll to position [0, 0]
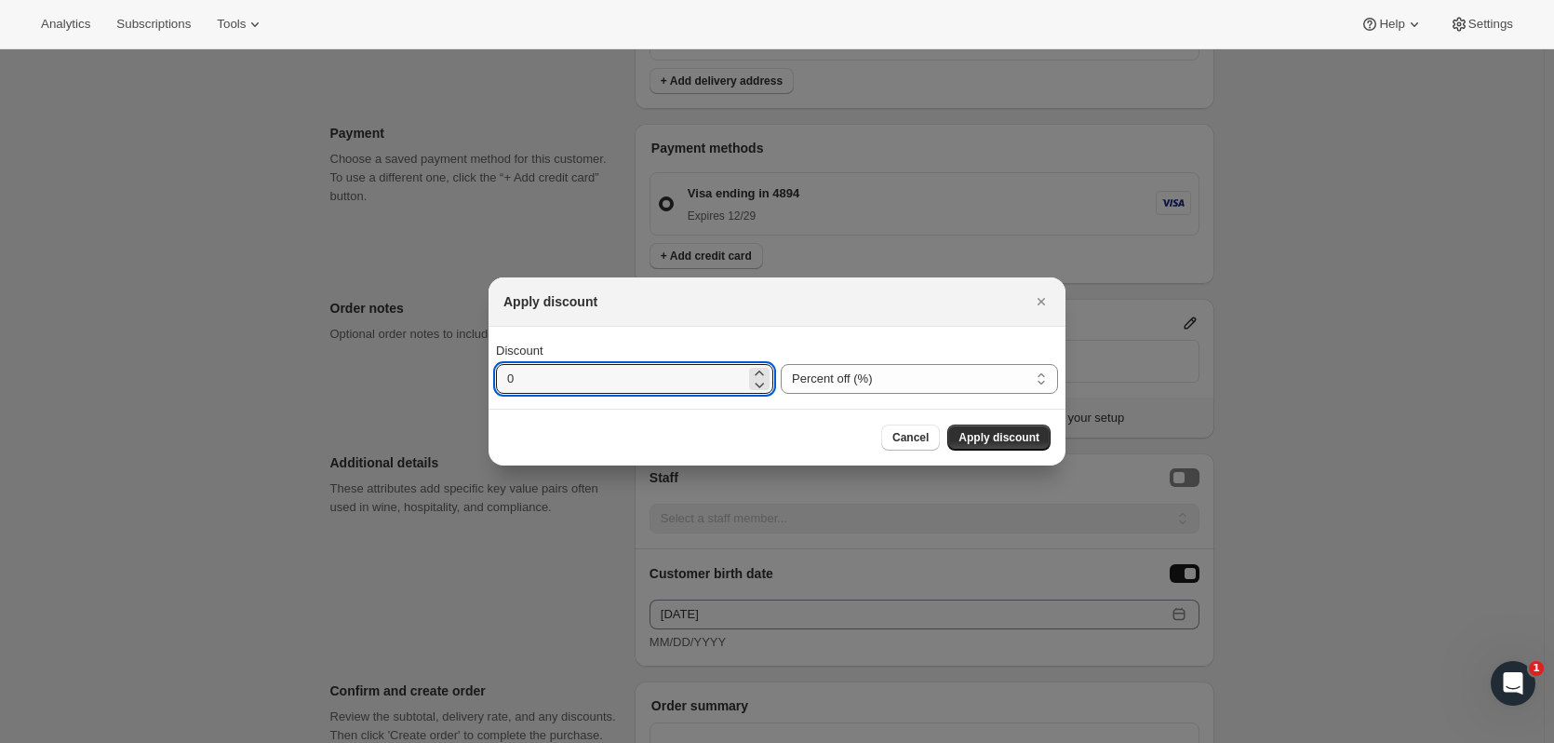
drag, startPoint x: 676, startPoint y: 396, endPoint x: 452, endPoint y: 382, distance: 223.7
type input "15"
click at [1016, 436] on span "Apply discount" at bounding box center [999, 437] width 81 height 15
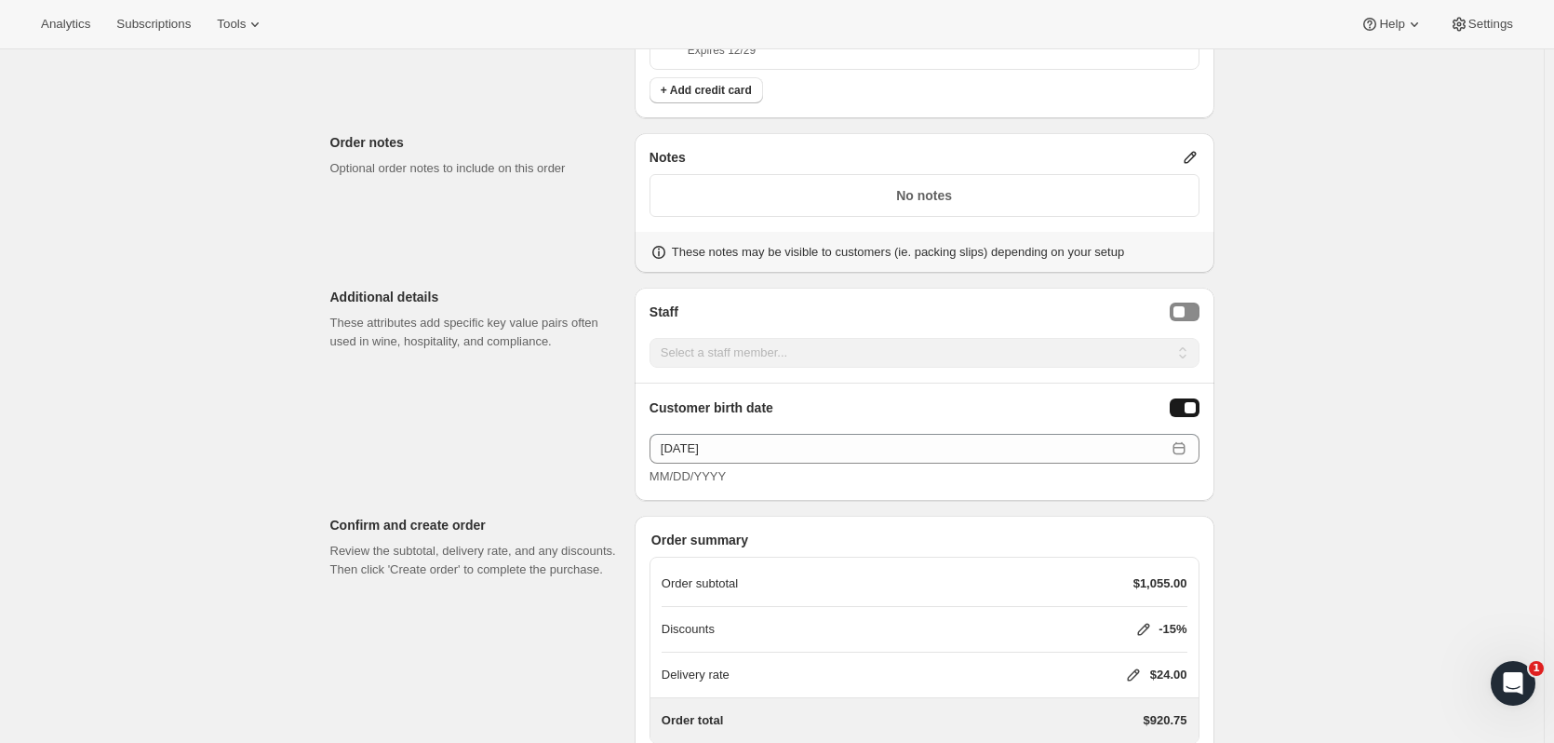
scroll to position [1396, 0]
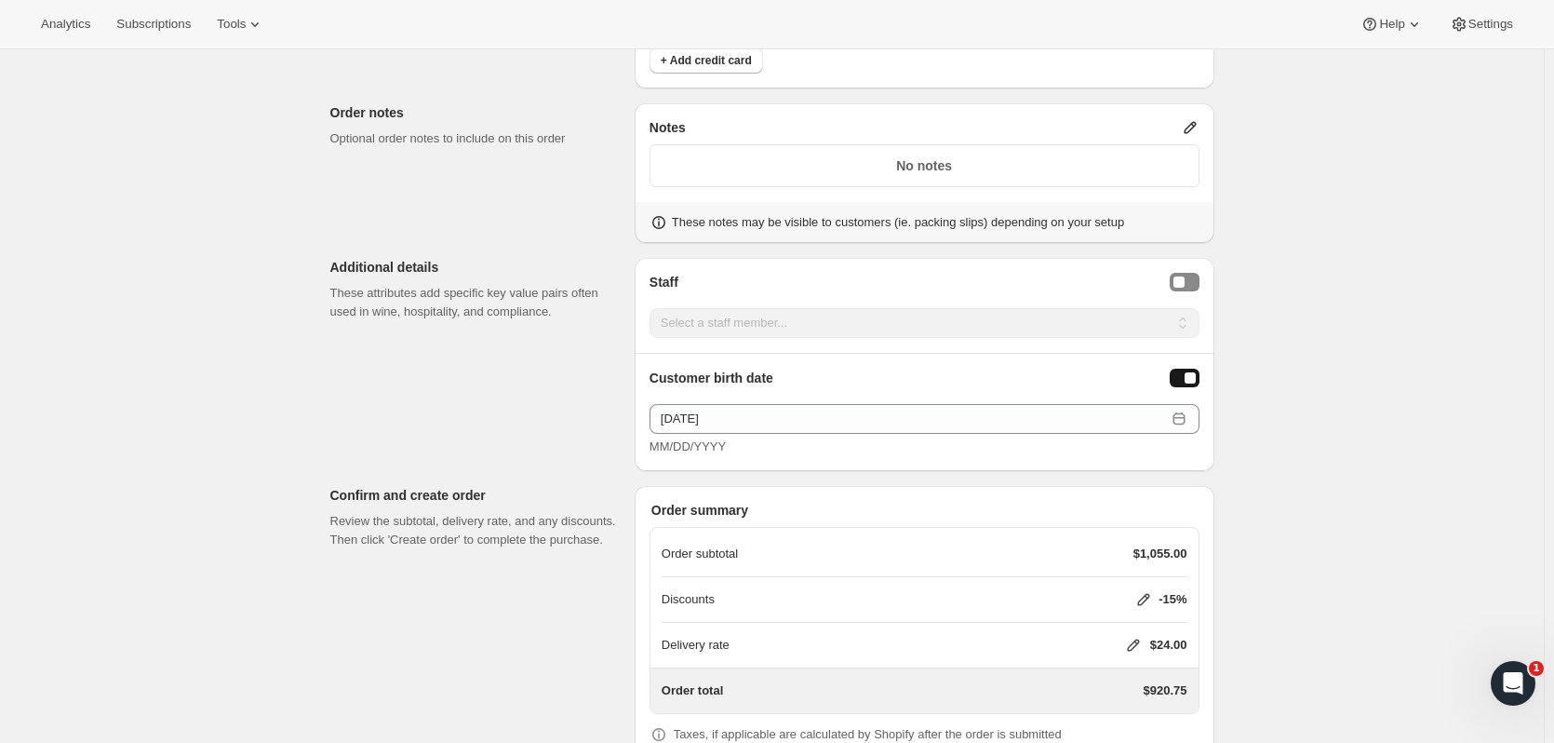
click at [1134, 636] on icon at bounding box center [1133, 645] width 19 height 19
click at [1136, 654] on button "Save" at bounding box center [1129, 655] width 48 height 26
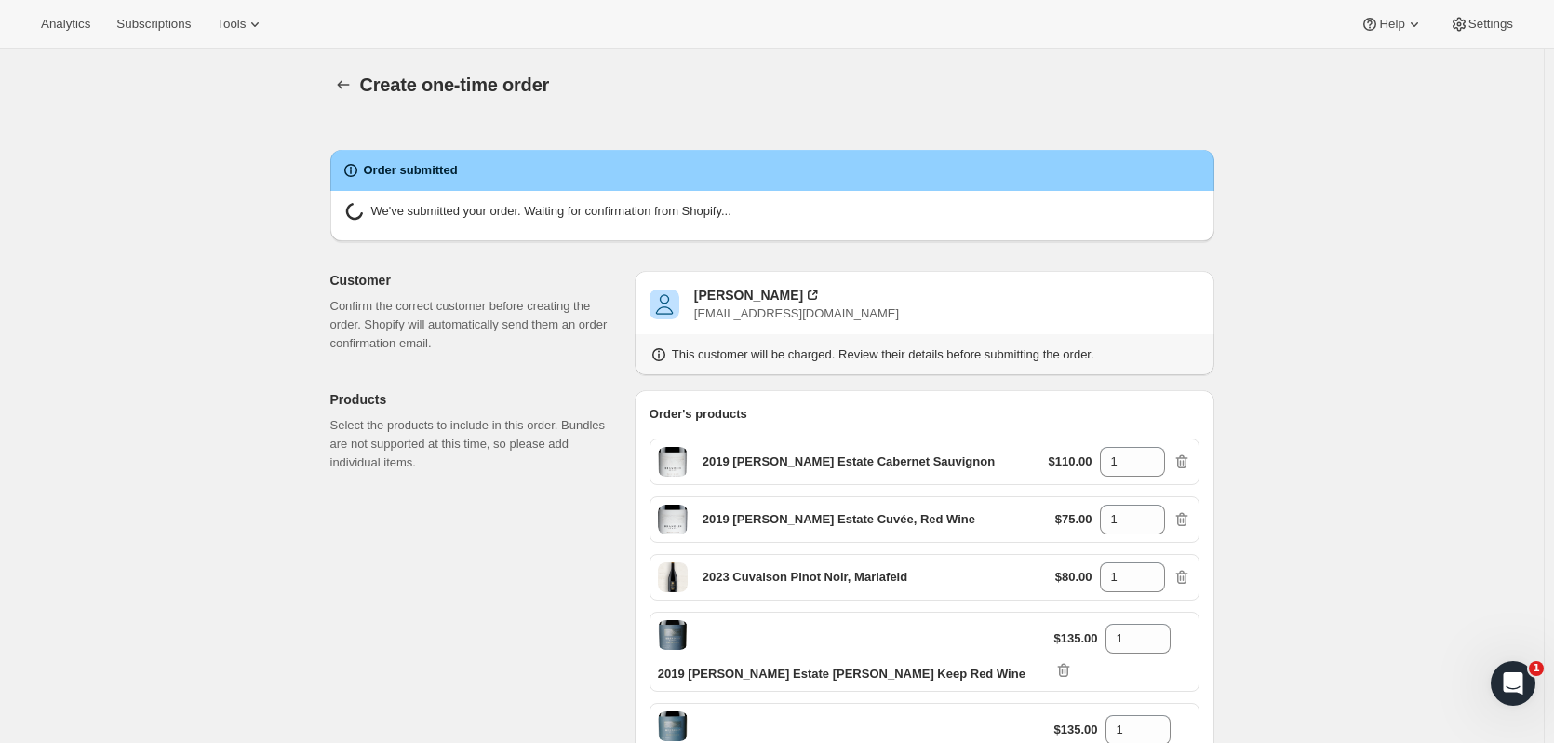
radio input "true"
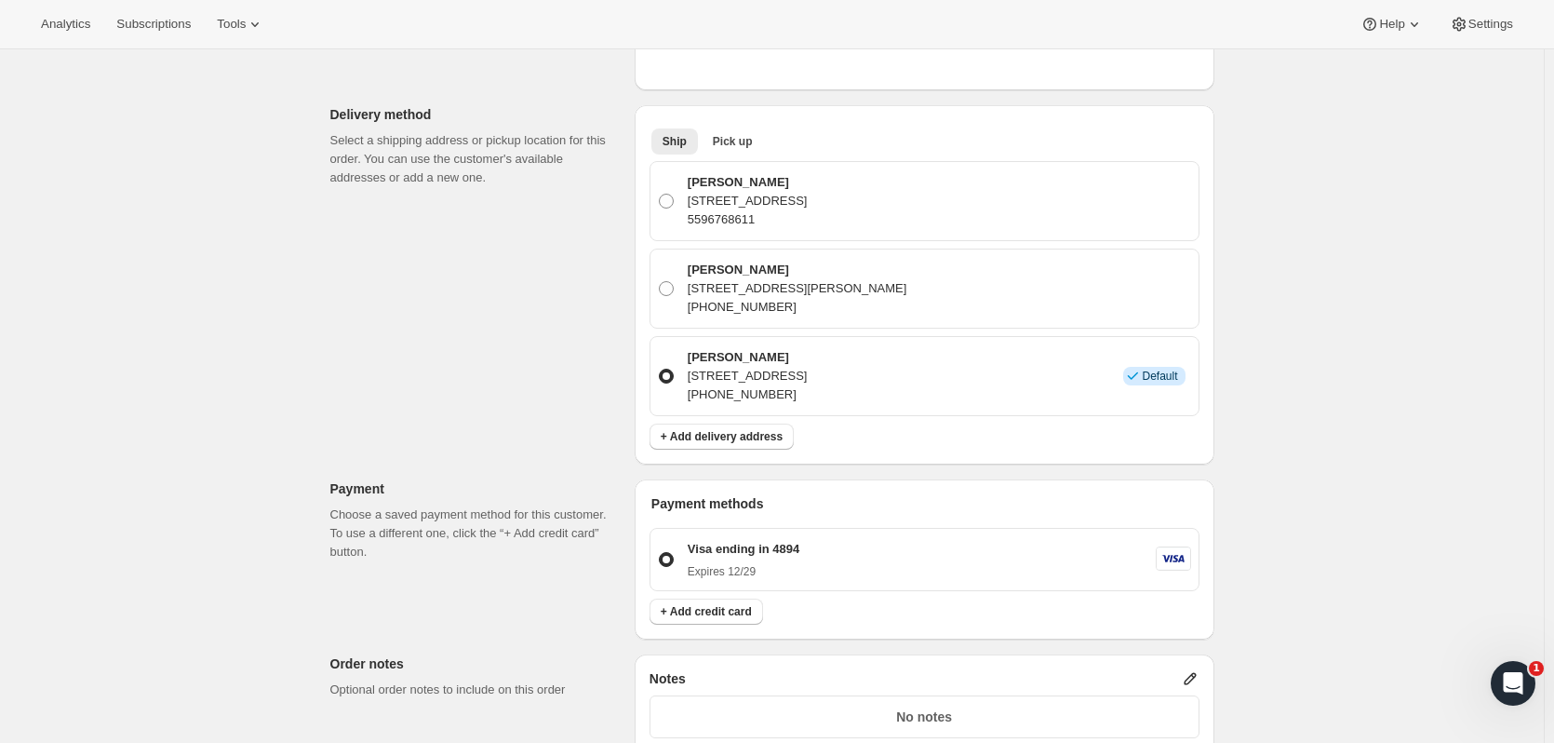
scroll to position [1299, 0]
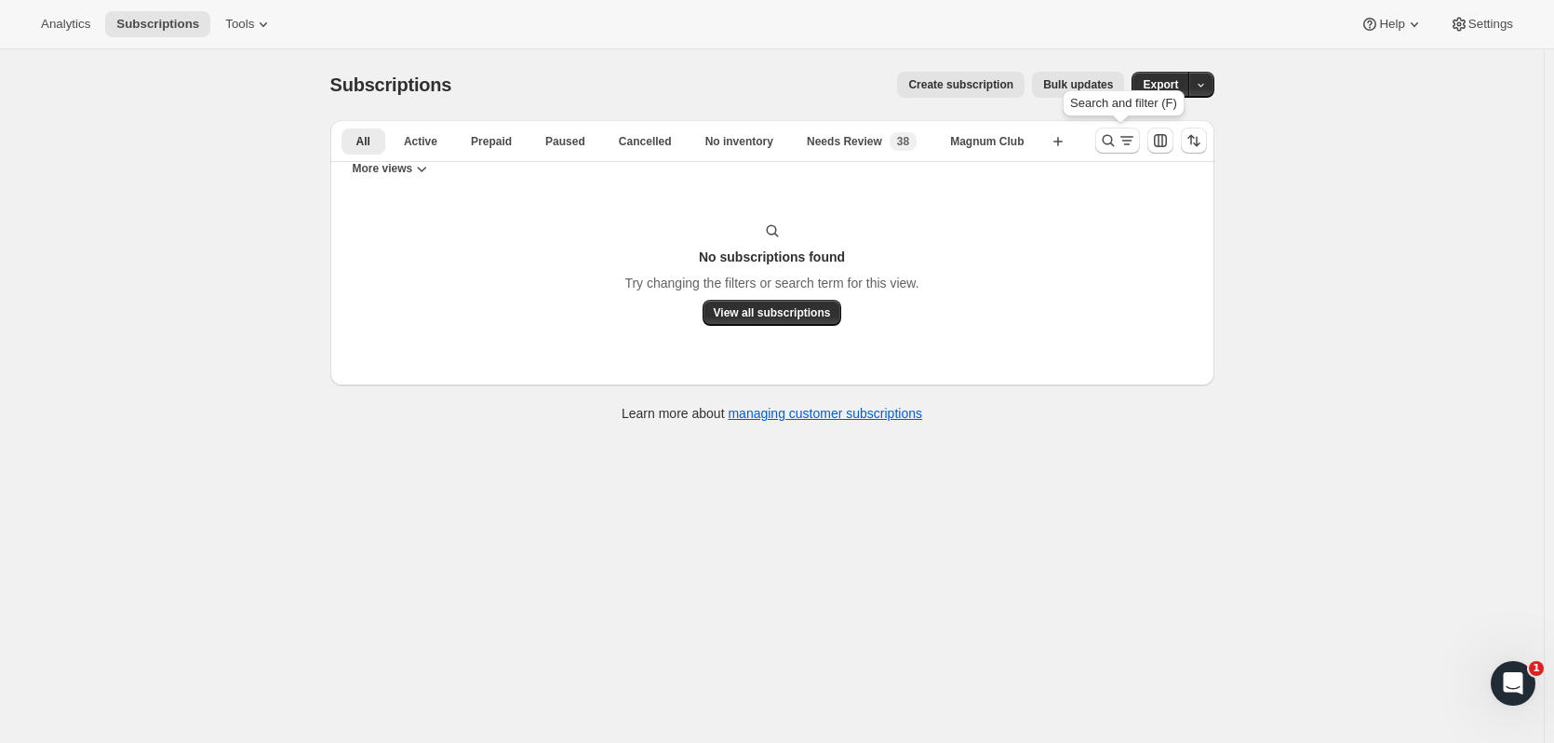
click at [1117, 141] on icon "Search and filter results" at bounding box center [1108, 140] width 19 height 19
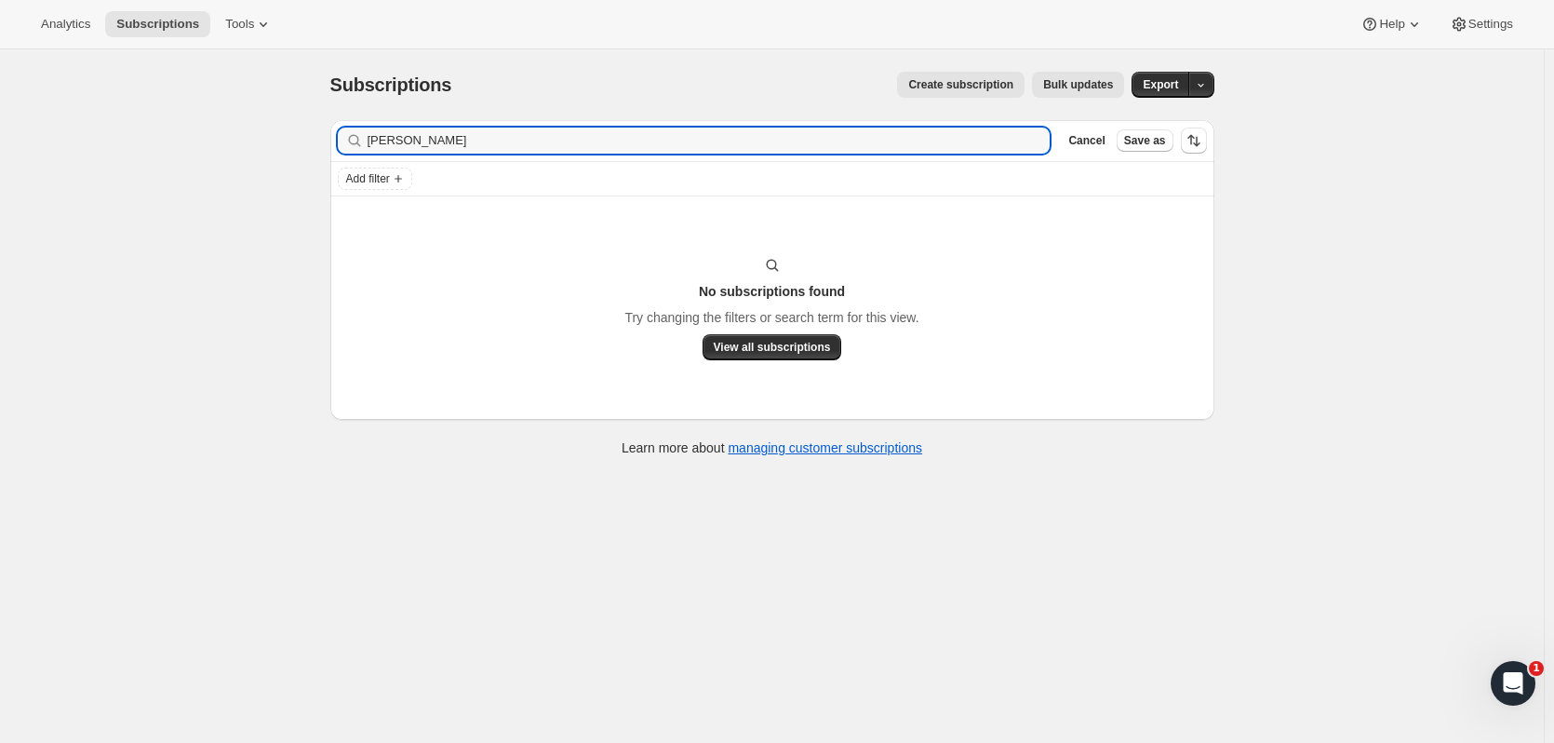
click at [672, 126] on div "Filter subscribers Slezak Clear Cancel Save as" at bounding box center [772, 140] width 884 height 41
drag, startPoint x: 588, startPoint y: 136, endPoint x: 433, endPoint y: 152, distance: 156.2
click at [433, 152] on input "Slezak" at bounding box center [693, 140] width 650 height 26
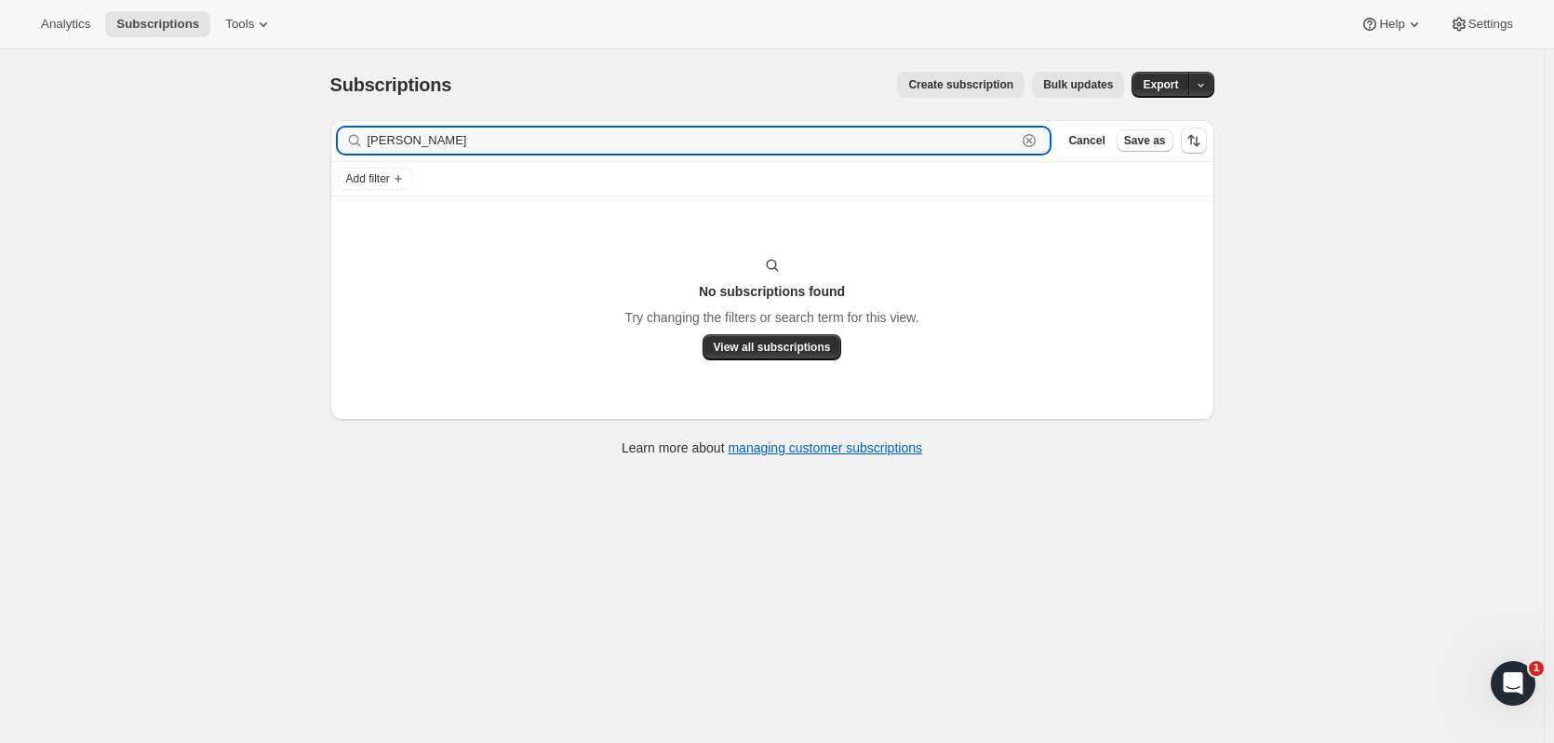
click at [433, 152] on input "Slezak" at bounding box center [693, 140] width 650 height 26
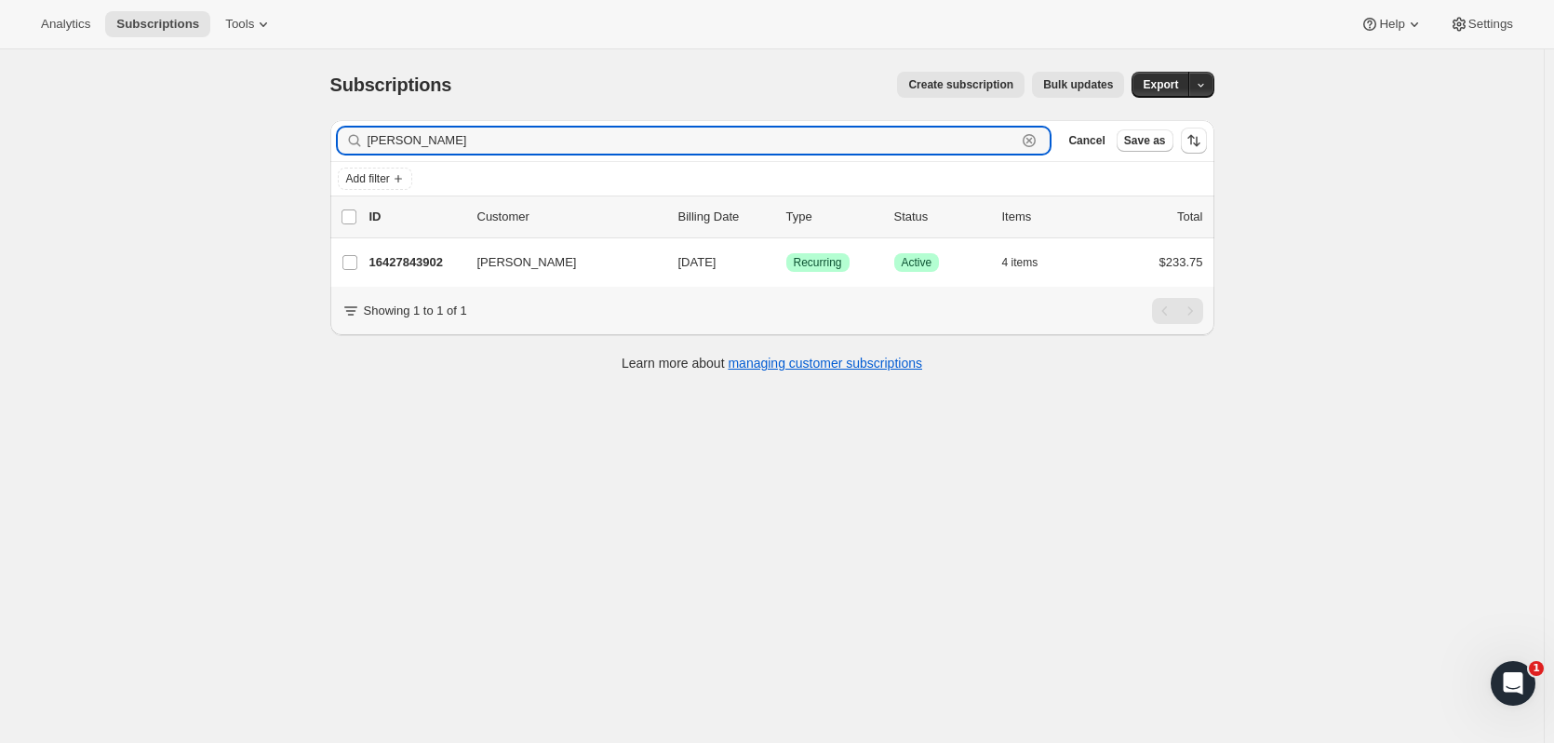
type input "steve richards"
click at [411, 271] on p "16427843902" at bounding box center [415, 262] width 93 height 19
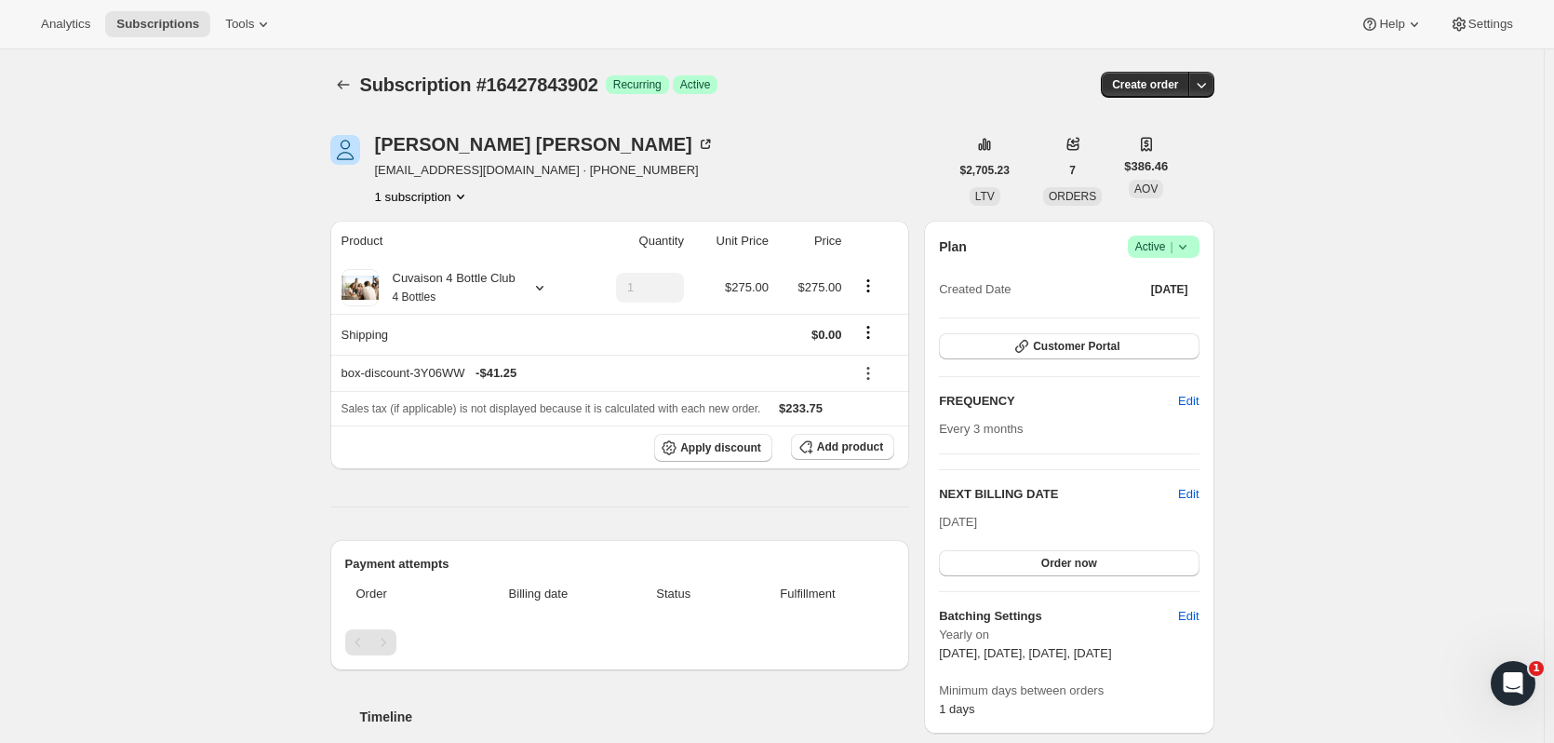
click at [341, 84] on icon "Subscriptions" at bounding box center [343, 84] width 19 height 19
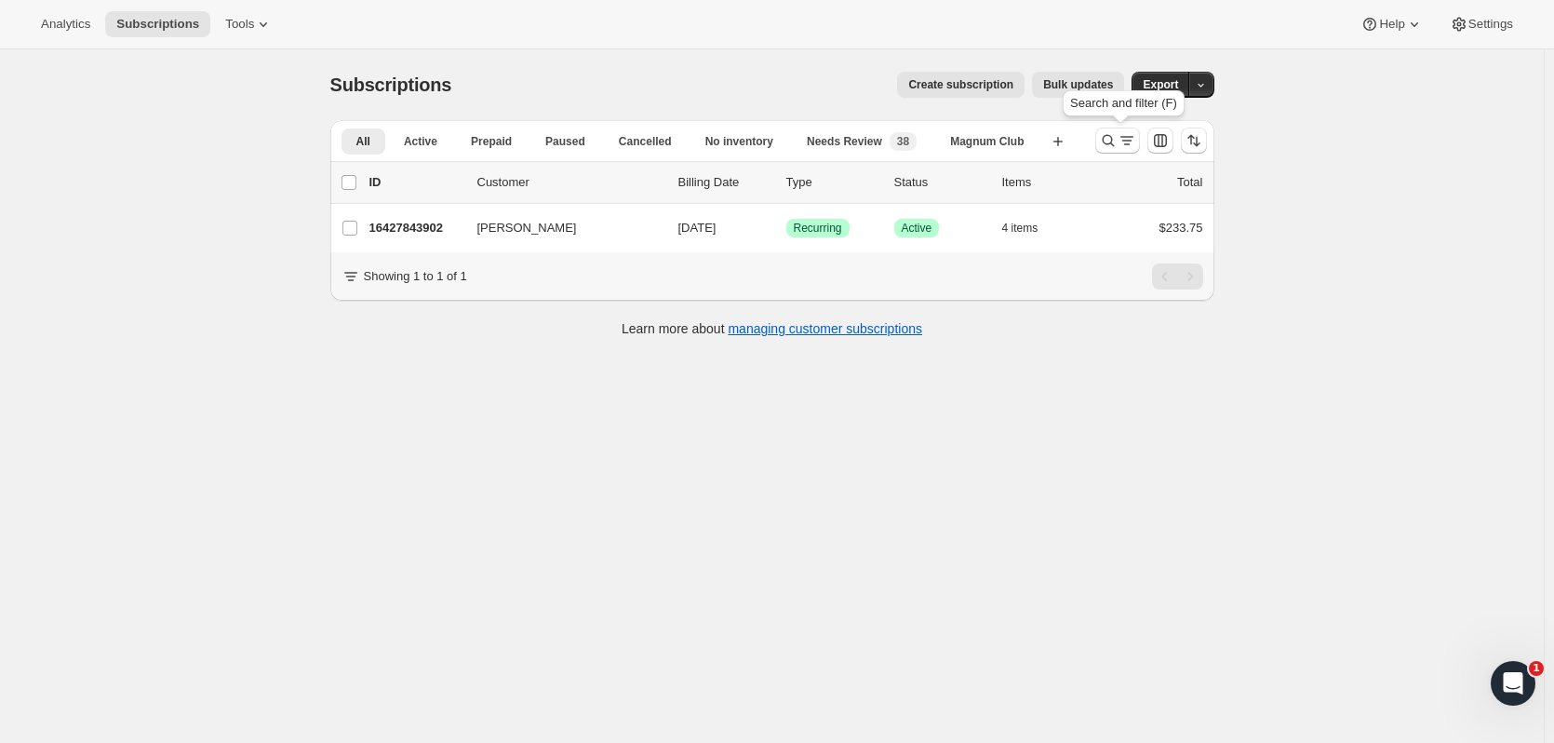
click at [1107, 144] on icon "Search and filter results" at bounding box center [1108, 140] width 19 height 19
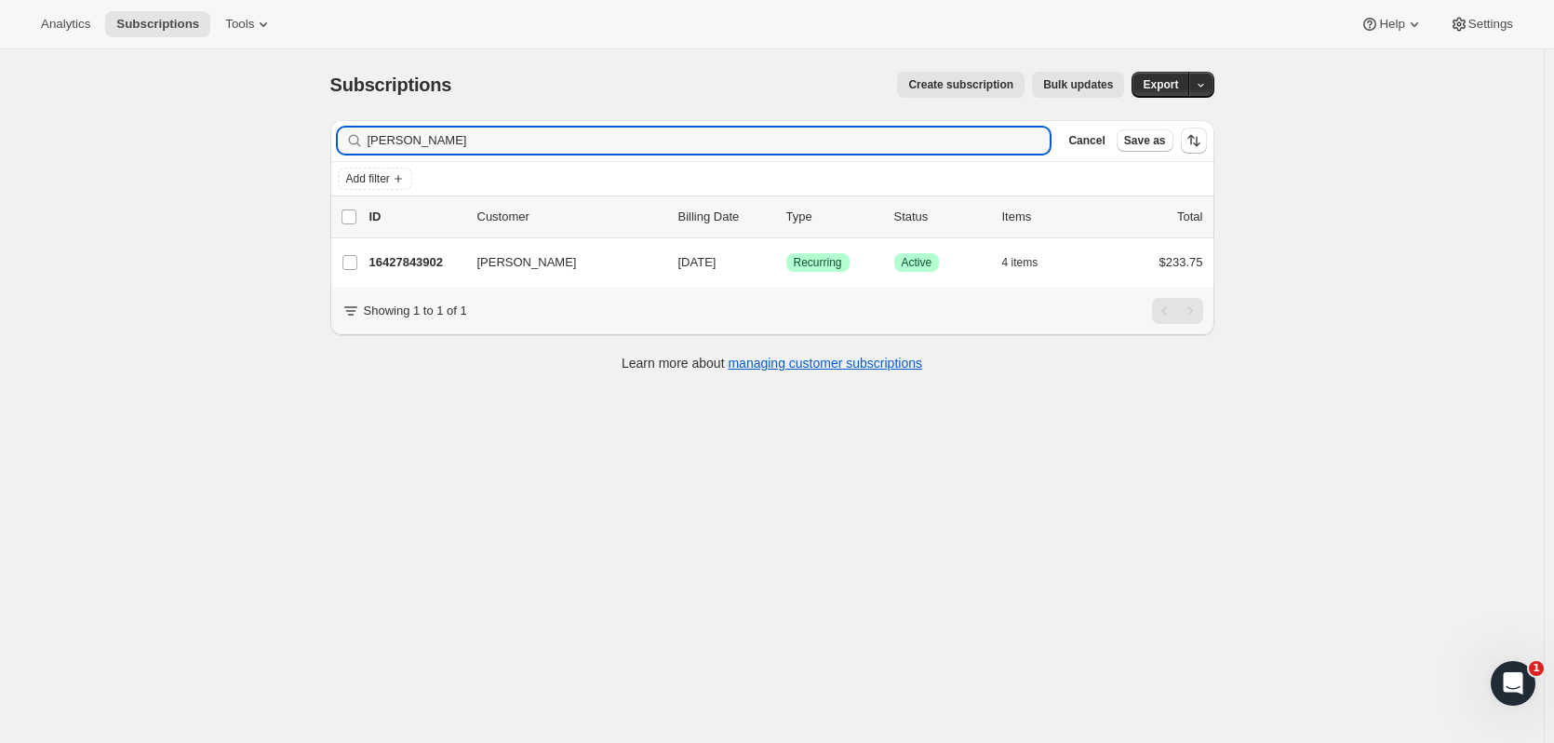
drag, startPoint x: 461, startPoint y: 153, endPoint x: 248, endPoint y: 143, distance: 212.4
click at [248, 145] on div "Subscriptions. This page is ready Subscriptions Create subscription Bulk update…" at bounding box center [772, 420] width 1544 height 743
type input "david gar"
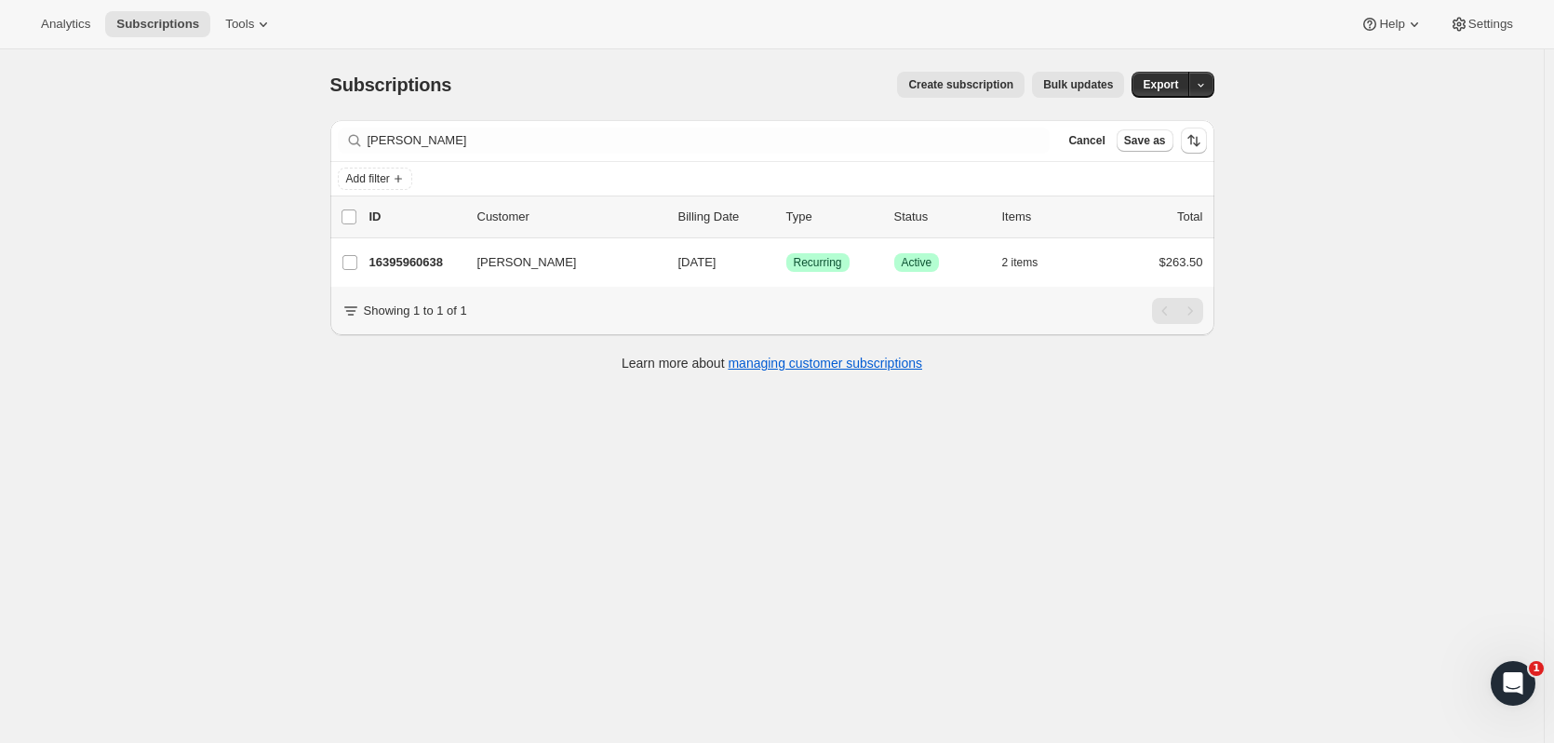
click at [422, 265] on p "16395960638" at bounding box center [415, 262] width 93 height 19
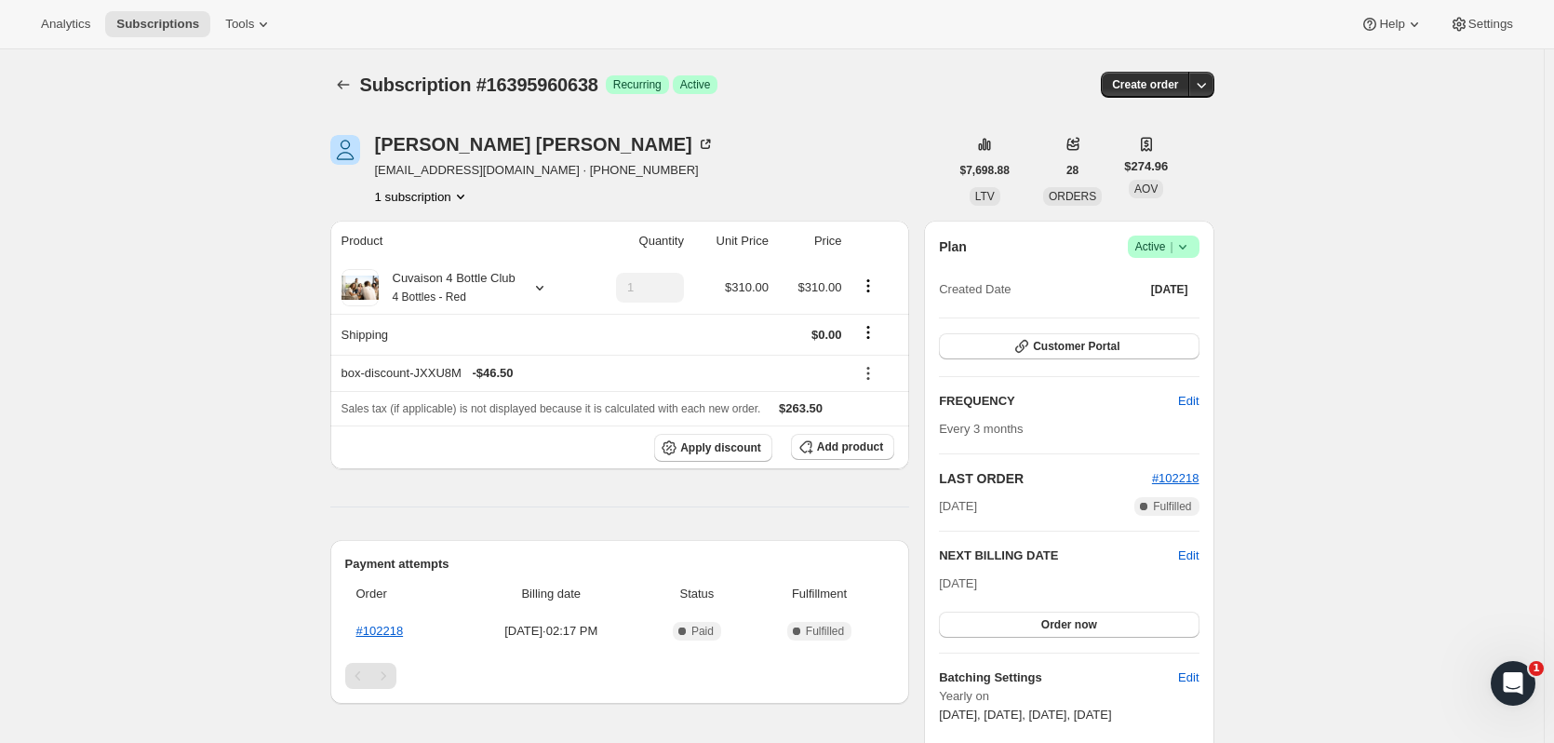
click at [353, 87] on icon "Subscriptions" at bounding box center [343, 84] width 19 height 19
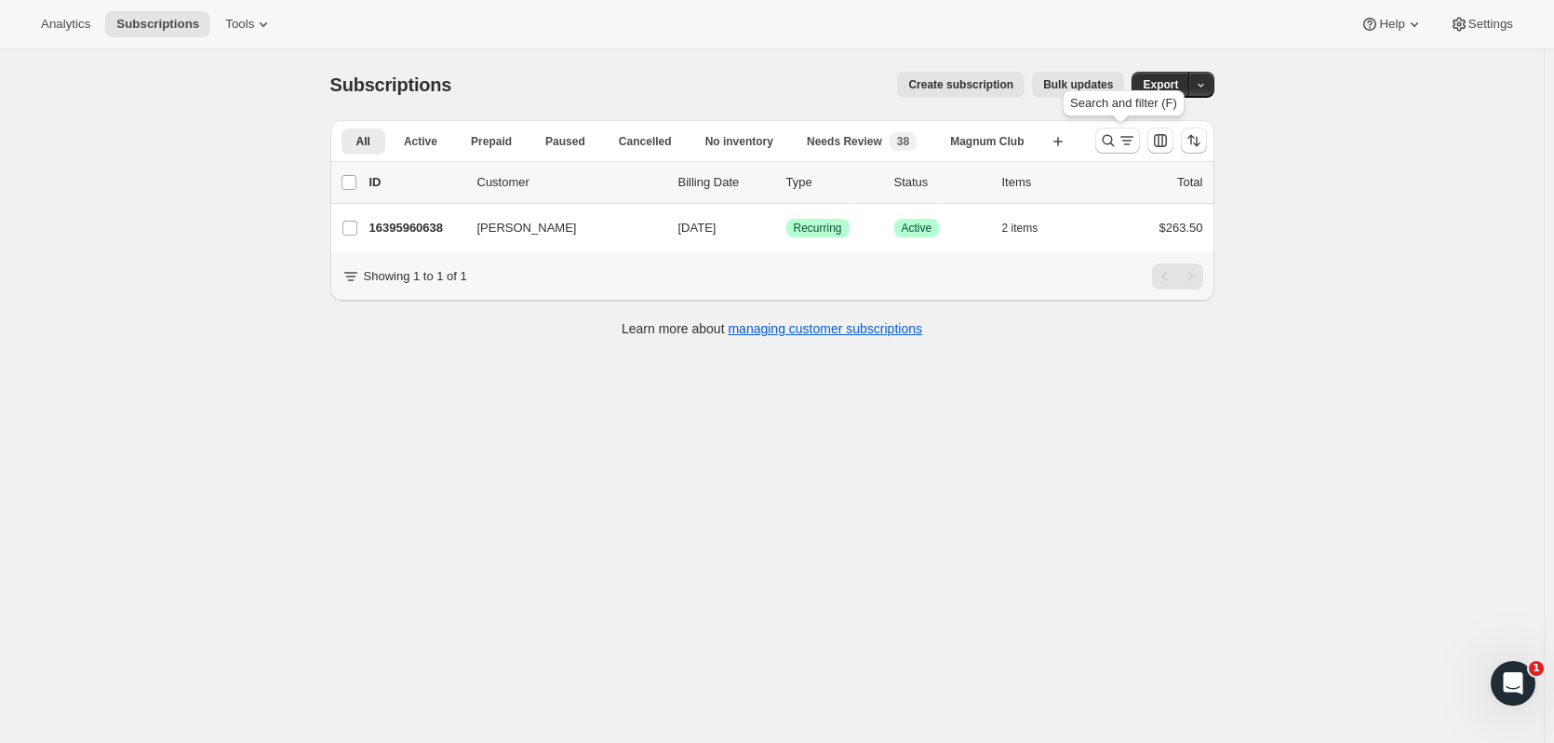
click at [1108, 136] on icon "Search and filter results" at bounding box center [1108, 140] width 19 height 19
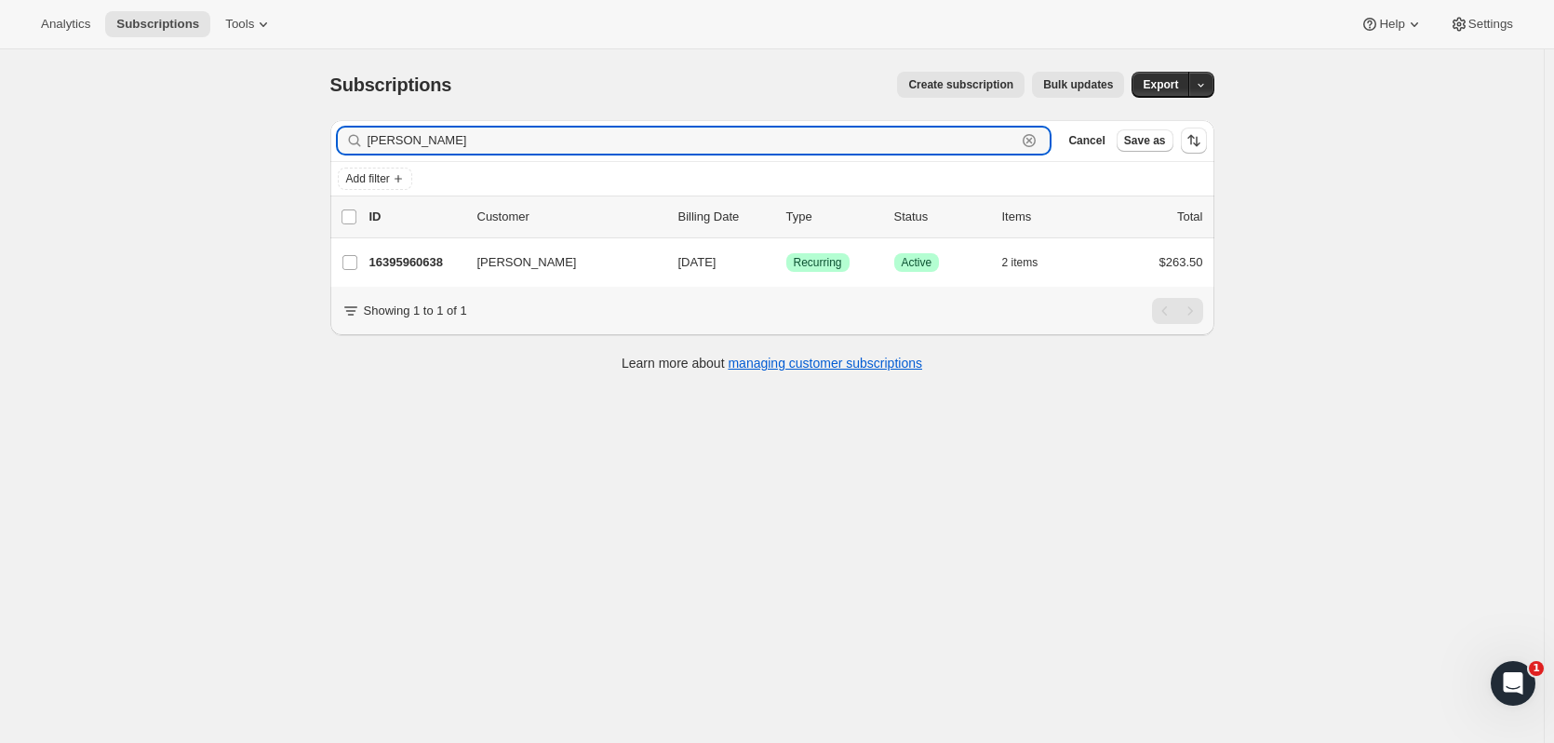
drag, startPoint x: 217, startPoint y: 152, endPoint x: -48, endPoint y: 152, distance: 265.2
click at [0, 152] on html "Analytics Subscriptions Tools Help Settings Skip to content Subscriptions. This…" at bounding box center [777, 371] width 1554 height 743
type input "dariu"
click at [425, 263] on p "16385868094" at bounding box center [415, 262] width 93 height 19
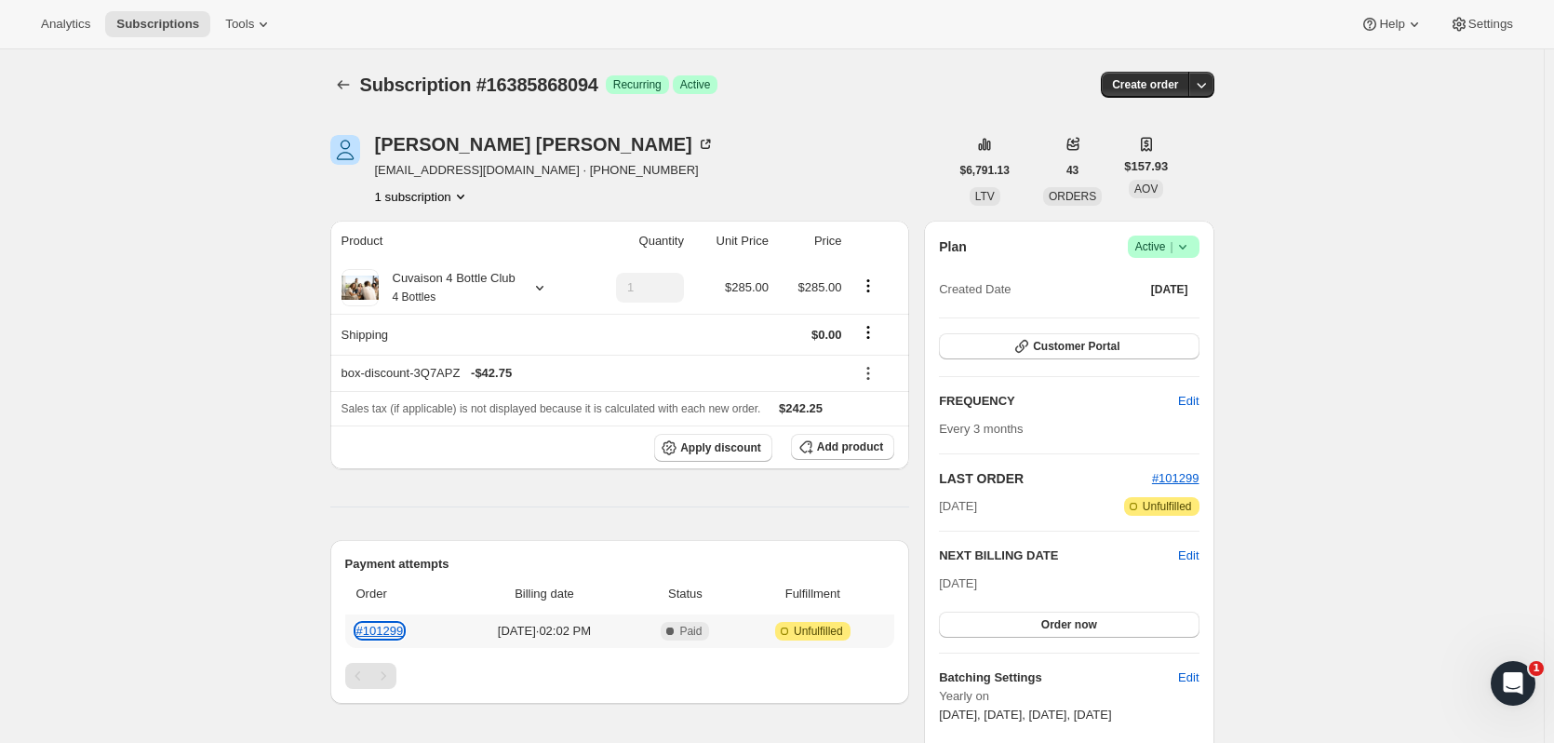
click at [404, 633] on link "#101299" at bounding box center [379, 631] width 47 height 14
click at [341, 90] on icon "Subscriptions" at bounding box center [343, 84] width 19 height 19
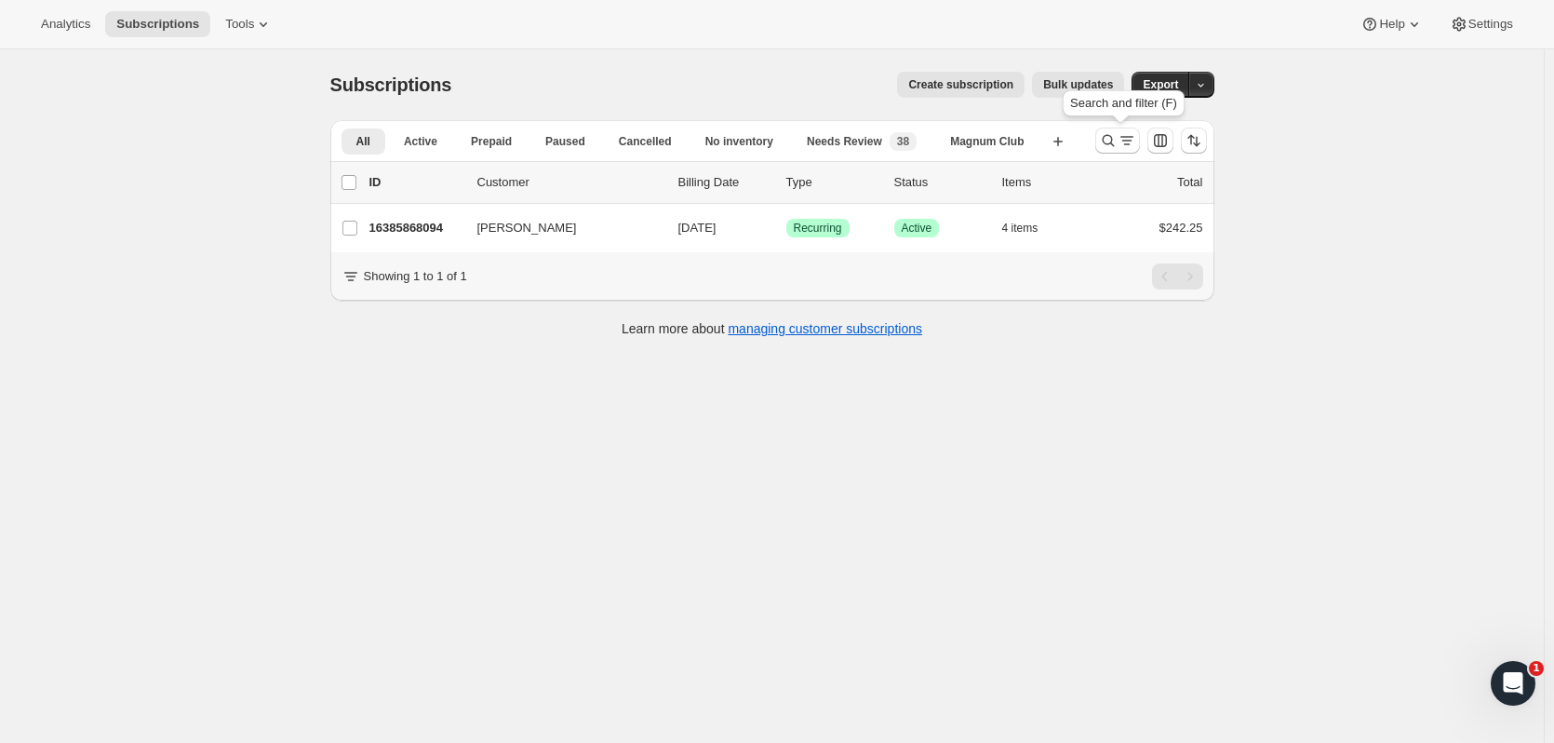
drag, startPoint x: 1110, startPoint y: 153, endPoint x: 724, endPoint y: 195, distance: 388.6
click at [1106, 153] on button "Search and filter results" at bounding box center [1117, 140] width 45 height 26
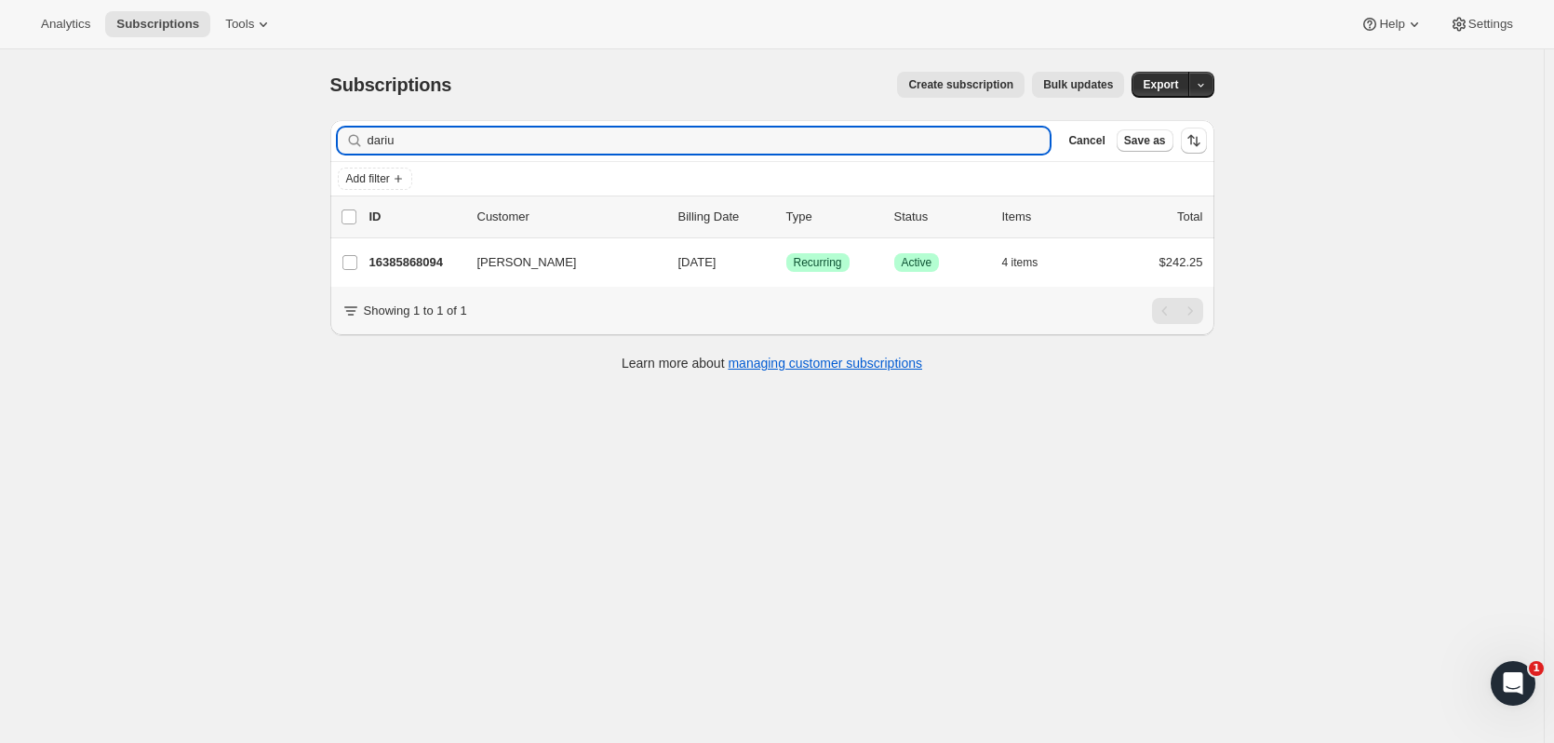
drag, startPoint x: 487, startPoint y: 140, endPoint x: 148, endPoint y: 139, distance: 338.7
click at [148, 139] on div "Subscriptions. This page is ready Subscriptions Create subscription Bulk update…" at bounding box center [772, 420] width 1544 height 743
type input "rafferty"
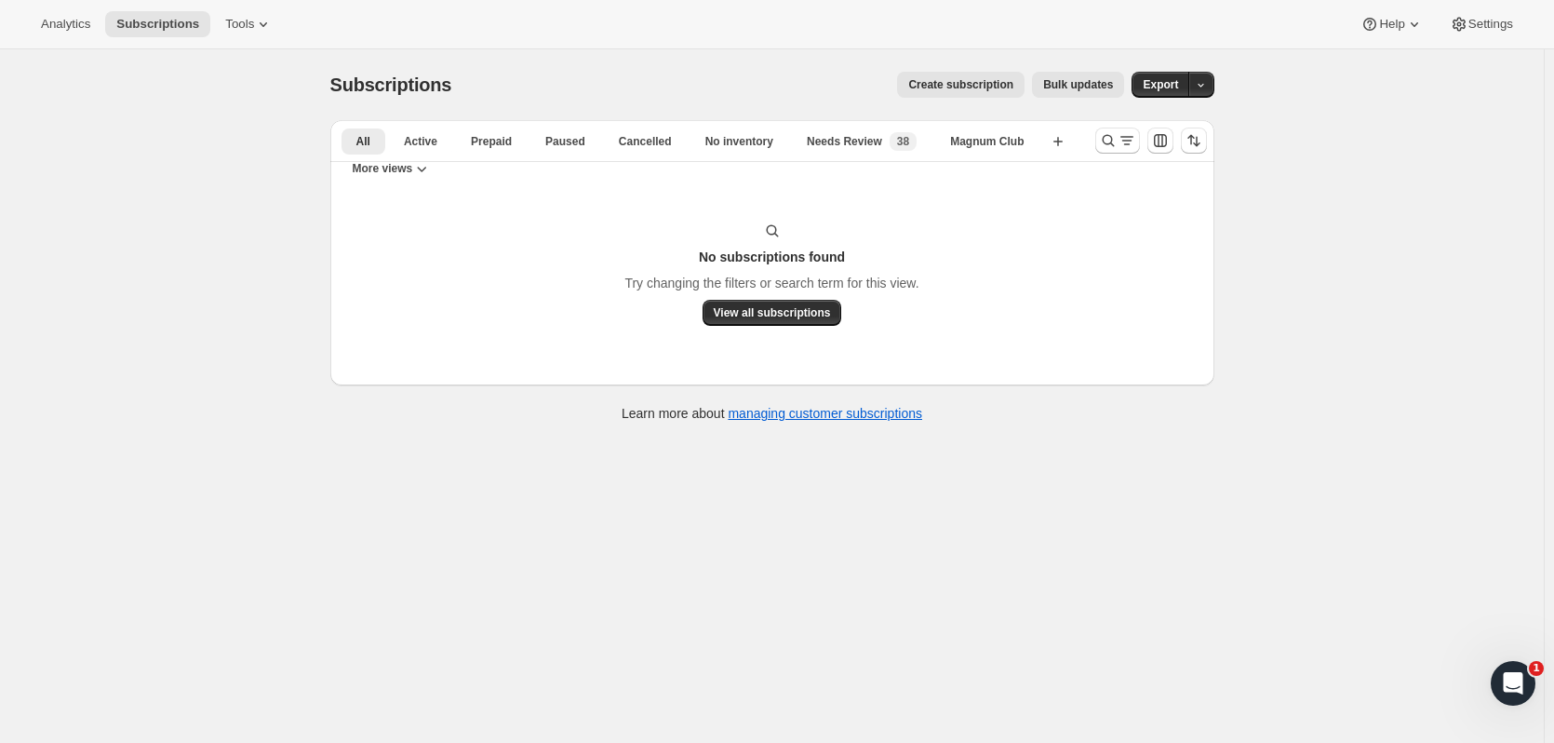
click at [1103, 140] on icon "Search and filter results" at bounding box center [1108, 140] width 19 height 19
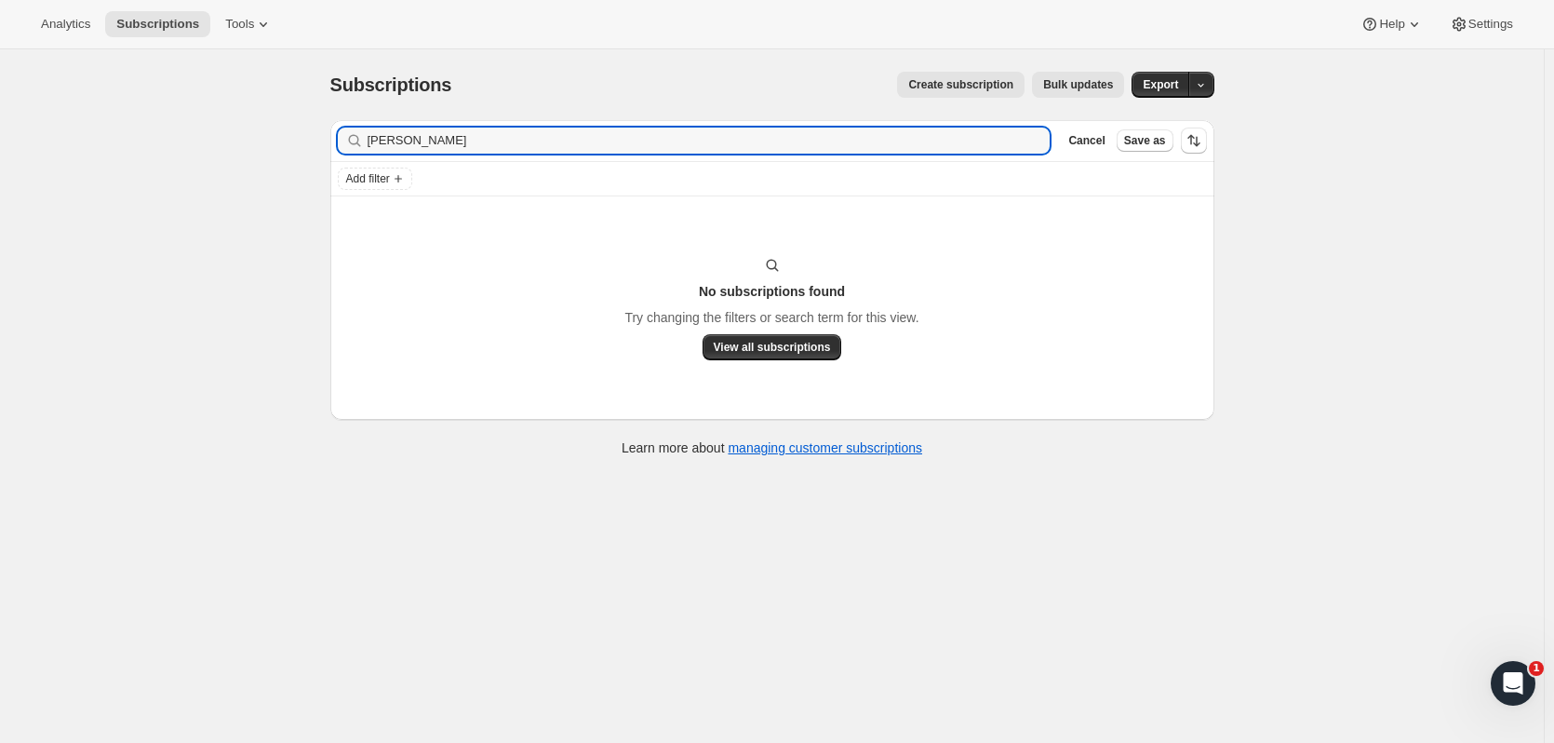
drag, startPoint x: 480, startPoint y: 147, endPoint x: 72, endPoint y: 124, distance: 409.2
click at [72, 124] on div "Subscriptions. This page is ready Subscriptions Create subscription Bulk update…" at bounding box center [772, 420] width 1544 height 743
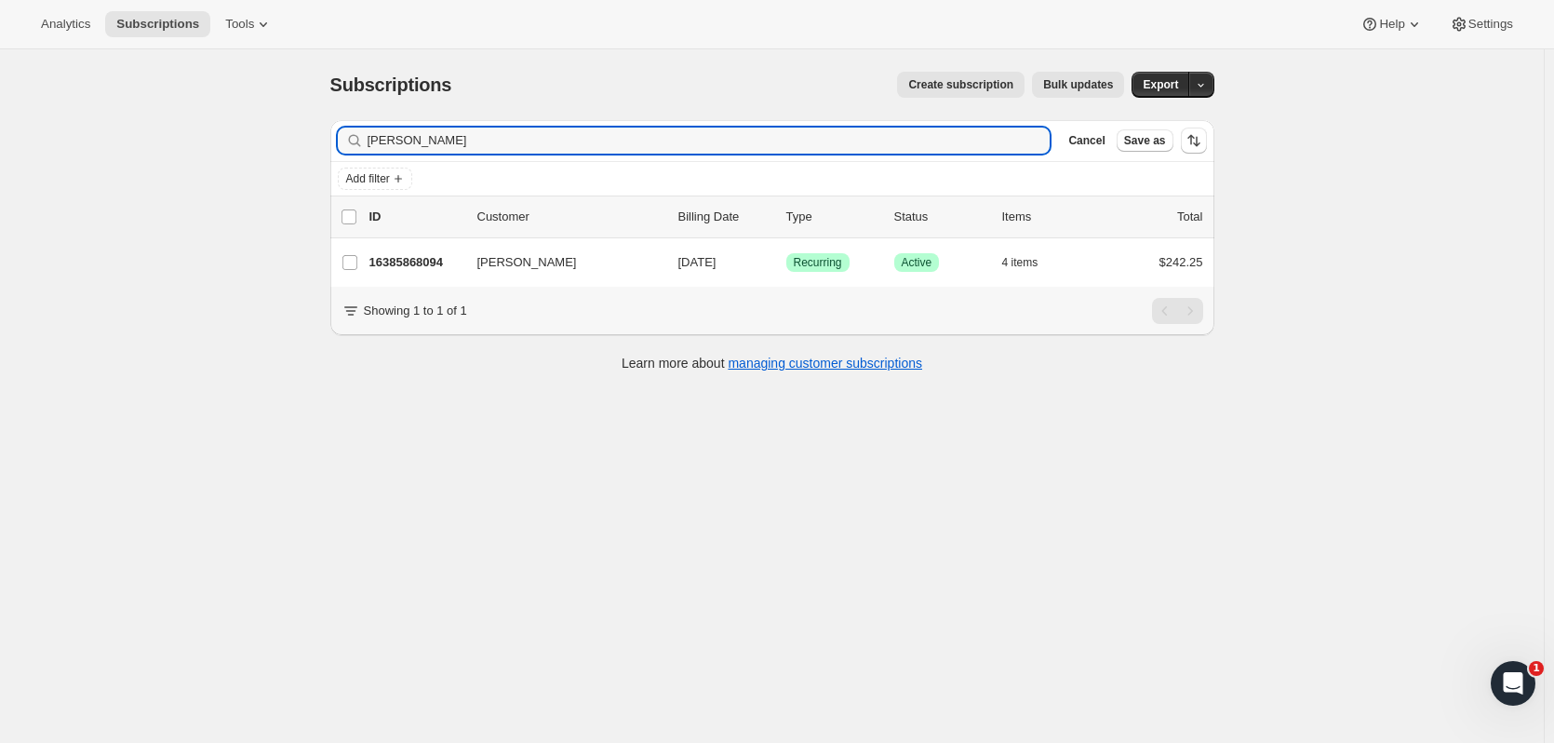
type input "Baliczek"
click at [459, 258] on p "16385868094" at bounding box center [415, 262] width 93 height 19
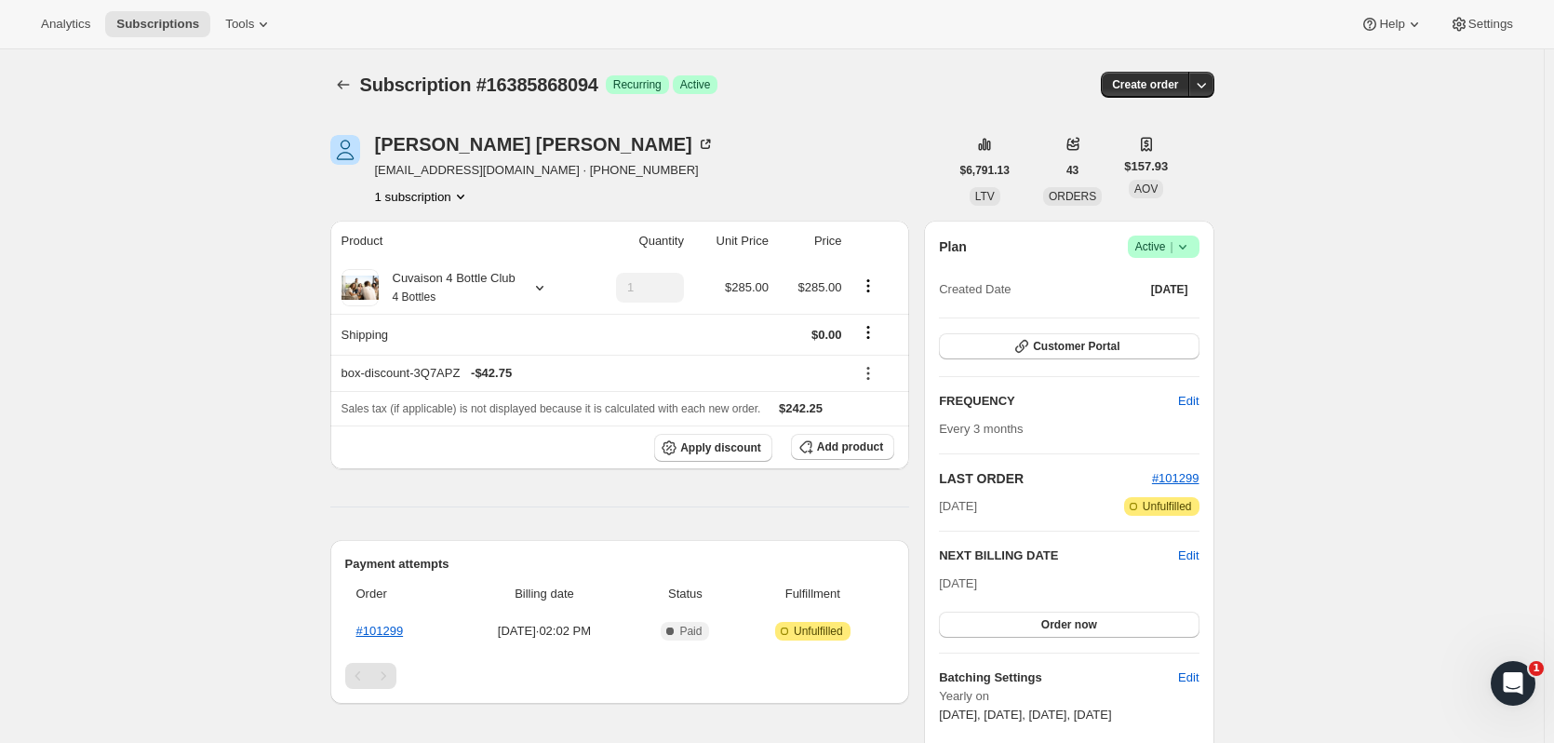
click at [353, 82] on icon "Subscriptions" at bounding box center [343, 84] width 19 height 19
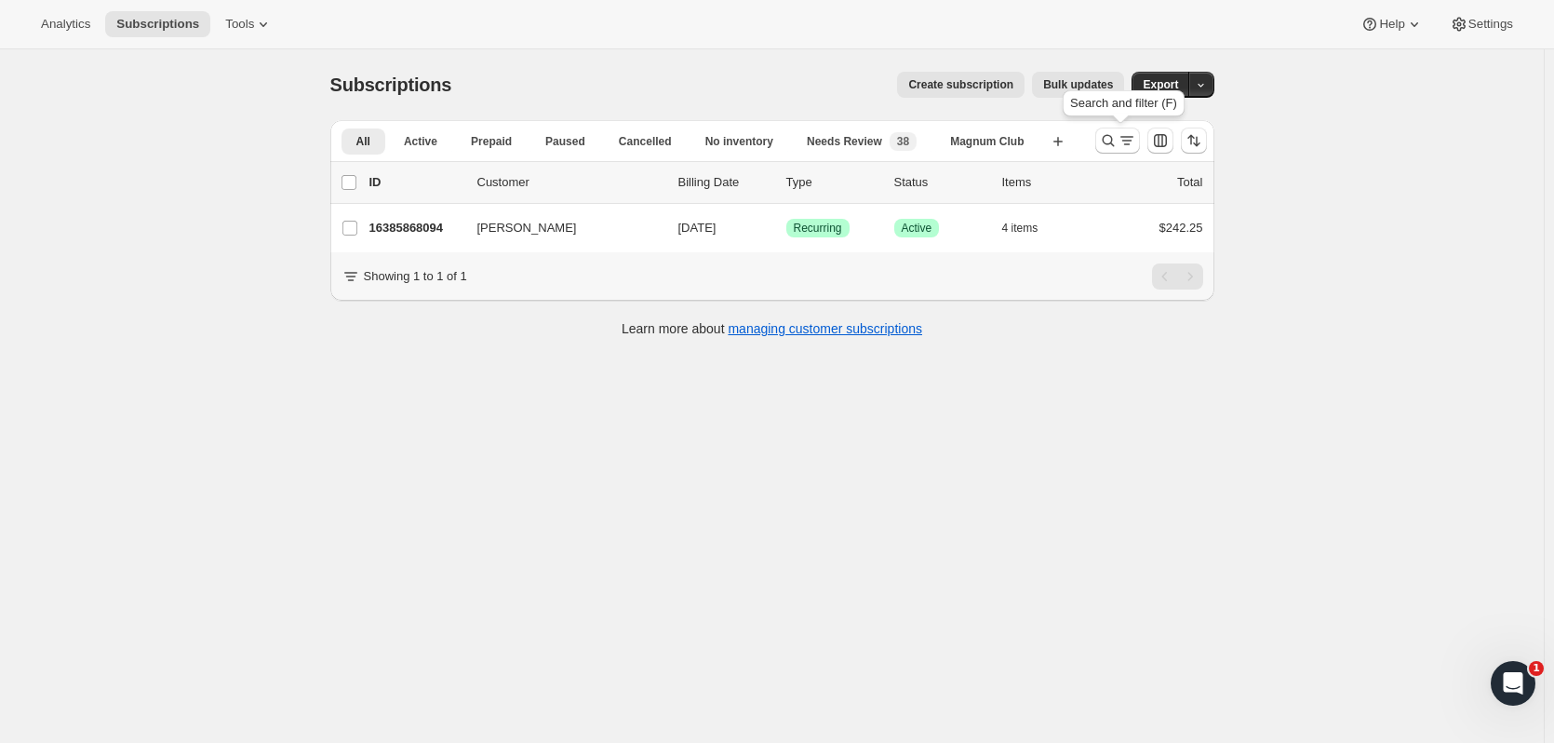
click at [1104, 145] on icon "Search and filter results" at bounding box center [1108, 140] width 19 height 19
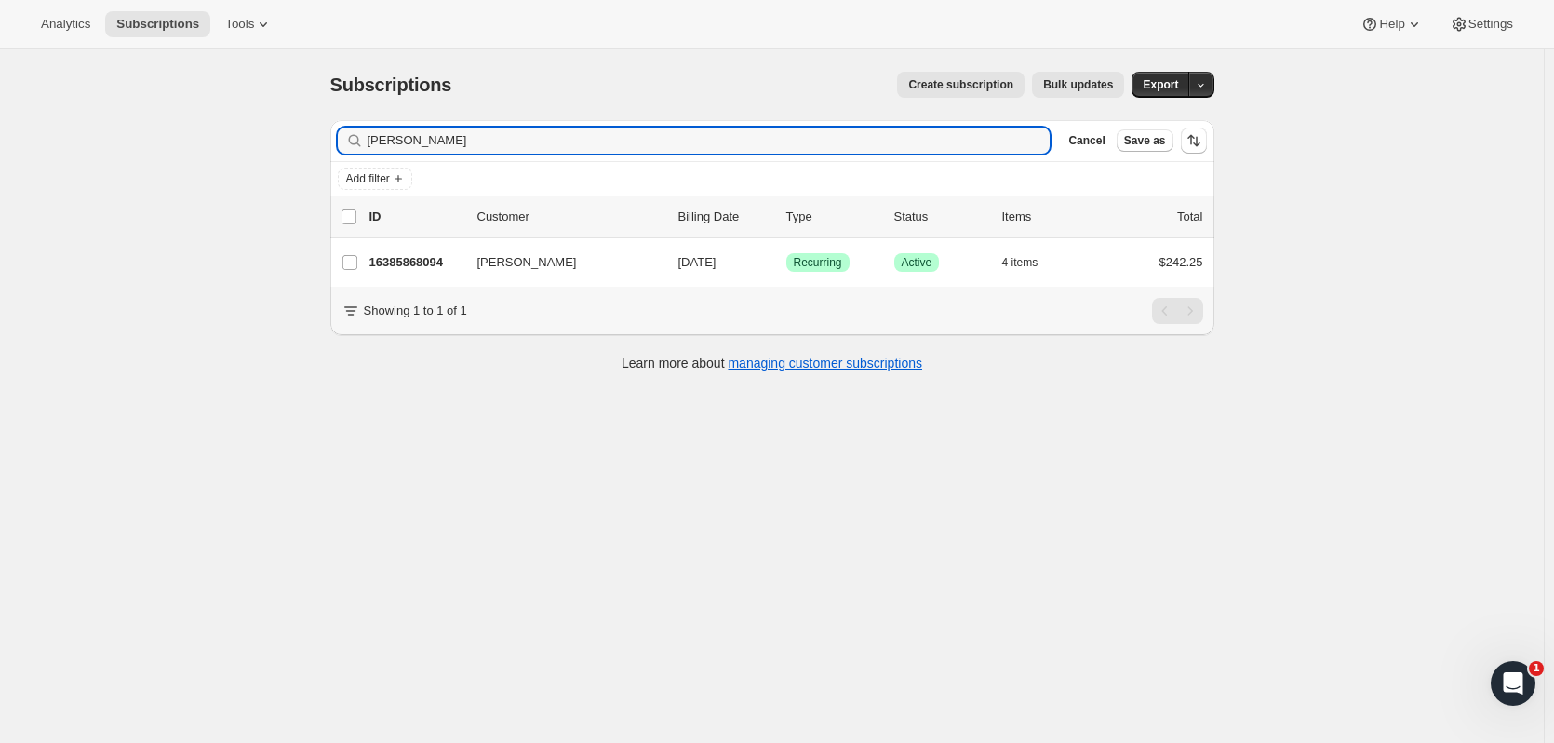
click at [286, 140] on div "Subscriptions. This page is ready Subscriptions Create subscription Bulk update…" at bounding box center [772, 420] width 1544 height 743
type input "keith willi"
click at [449, 259] on p "16449470782" at bounding box center [415, 262] width 93 height 19
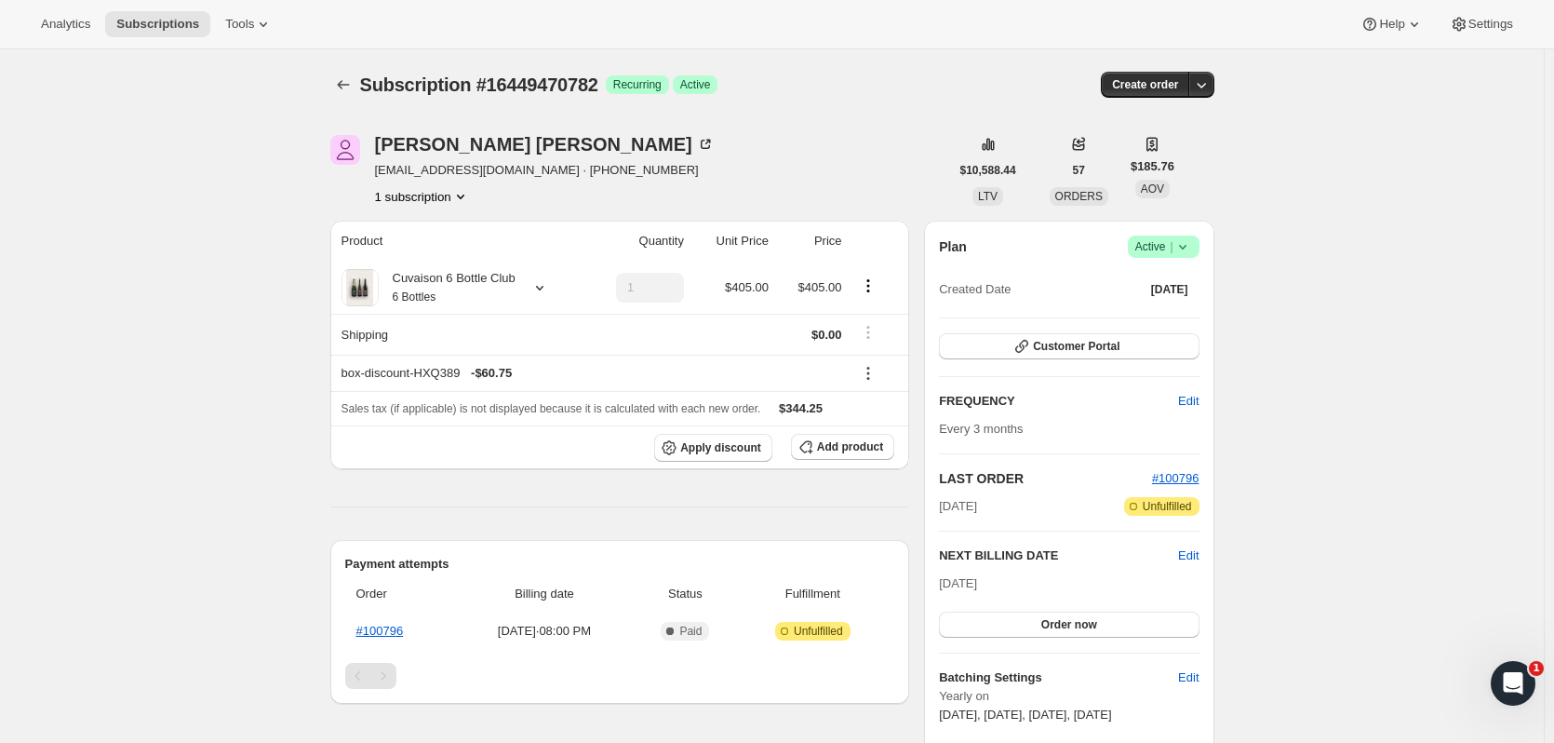
click at [348, 84] on icon "Subscriptions" at bounding box center [343, 84] width 19 height 19
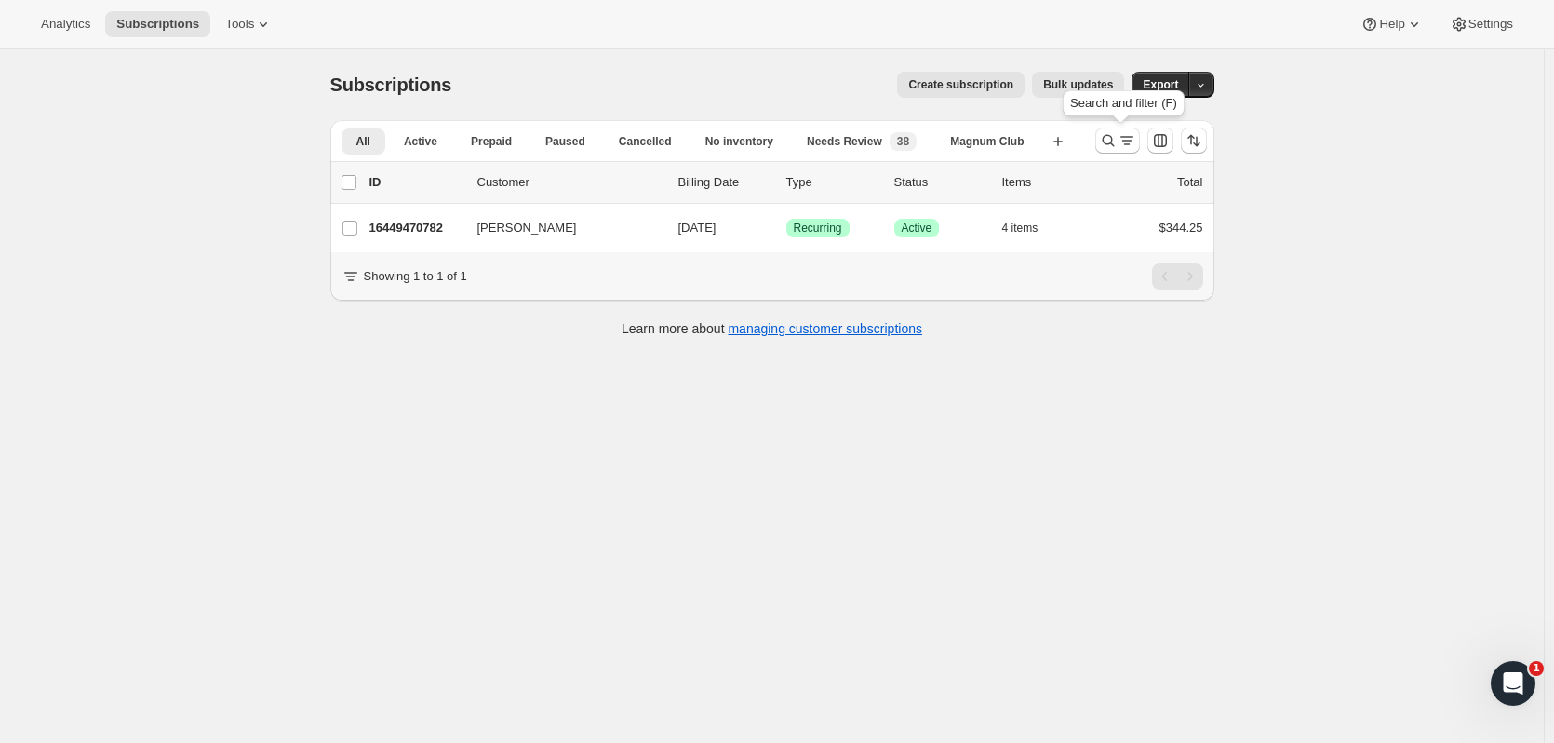
click at [1114, 142] on icon "Search and filter results" at bounding box center [1108, 140] width 19 height 19
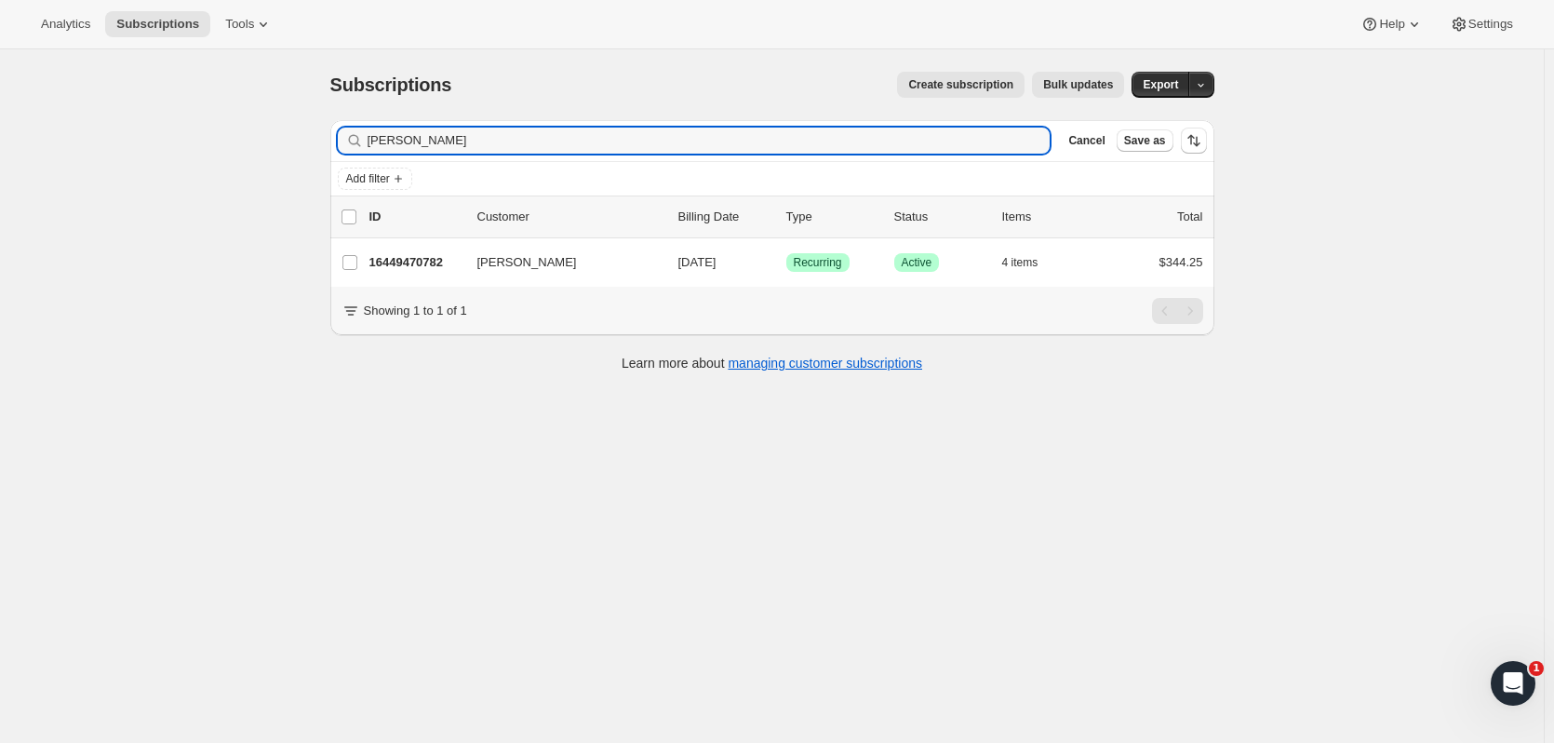
drag, startPoint x: 461, startPoint y: 138, endPoint x: 340, endPoint y: 91, distance: 129.6
click at [306, 123] on div "Subscriptions. This page is ready Subscriptions Create subscription Bulk update…" at bounding box center [772, 420] width 1544 height 743
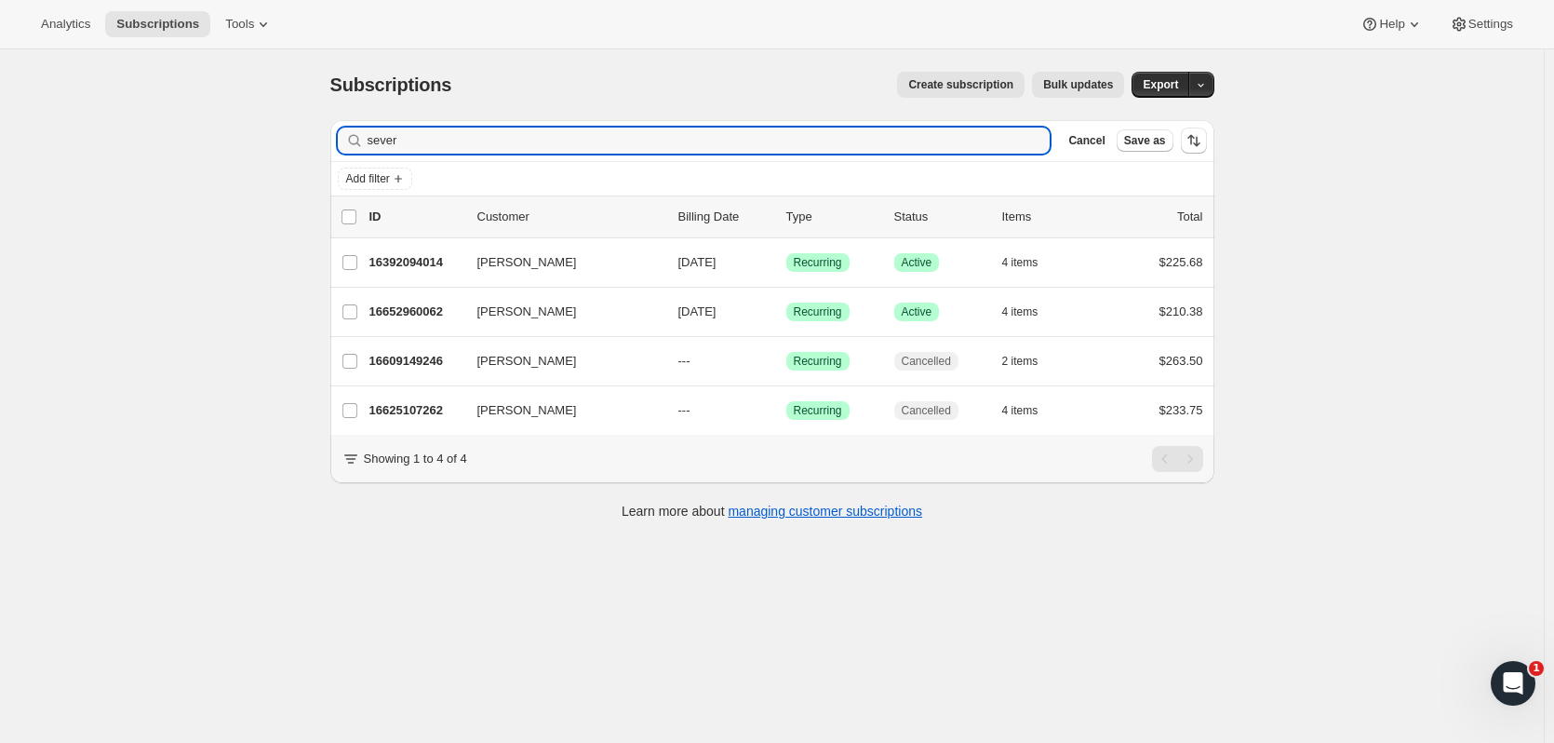
type input "sever"
click at [424, 316] on p "16652960062" at bounding box center [415, 311] width 93 height 19
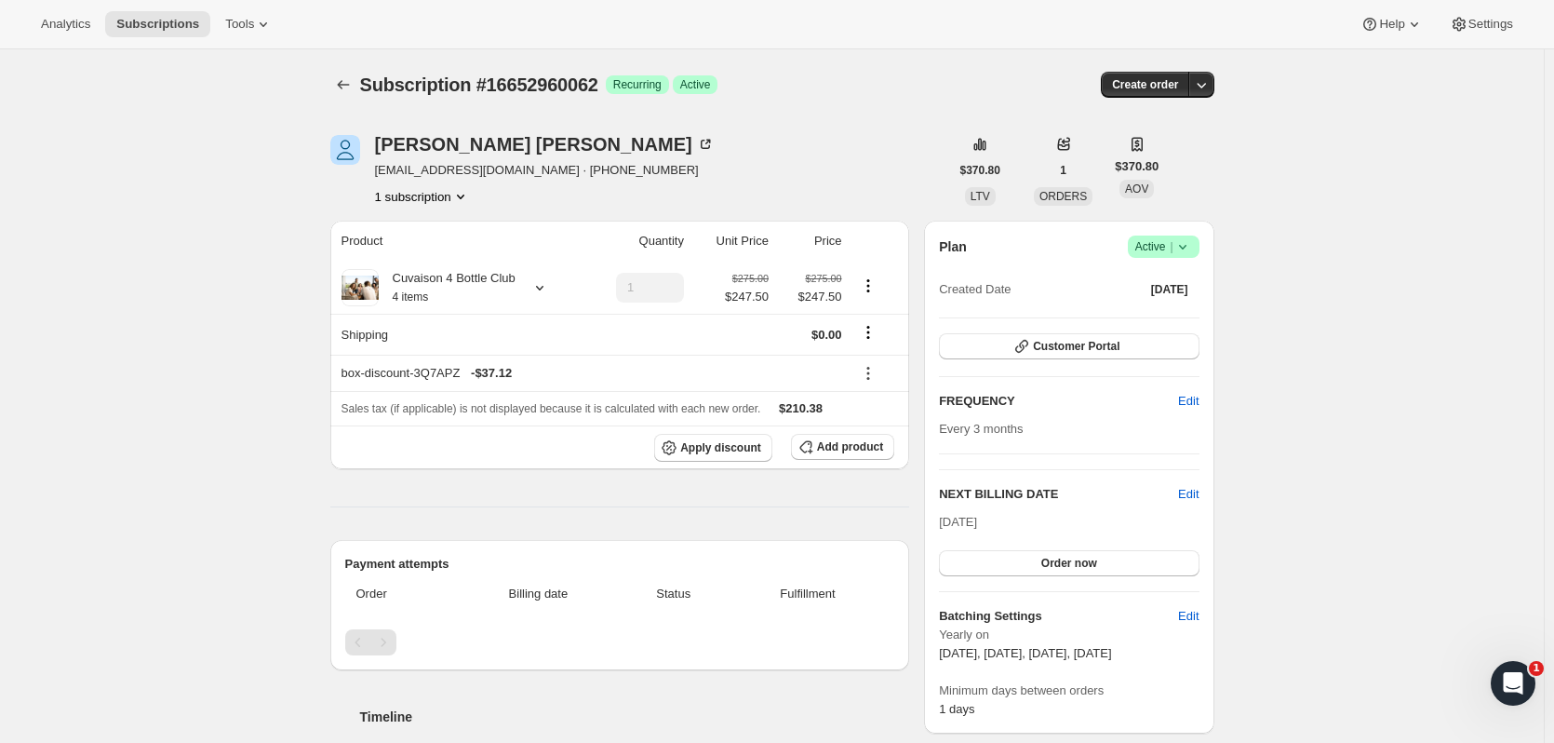
drag, startPoint x: 673, startPoint y: 35, endPoint x: 839, endPoint y: 182, distance: 222.2
click at [673, 35] on div "Analytics Subscriptions Tools Help Settings" at bounding box center [777, 24] width 1554 height 49
click at [1193, 492] on span "Edit" at bounding box center [1188, 494] width 20 height 19
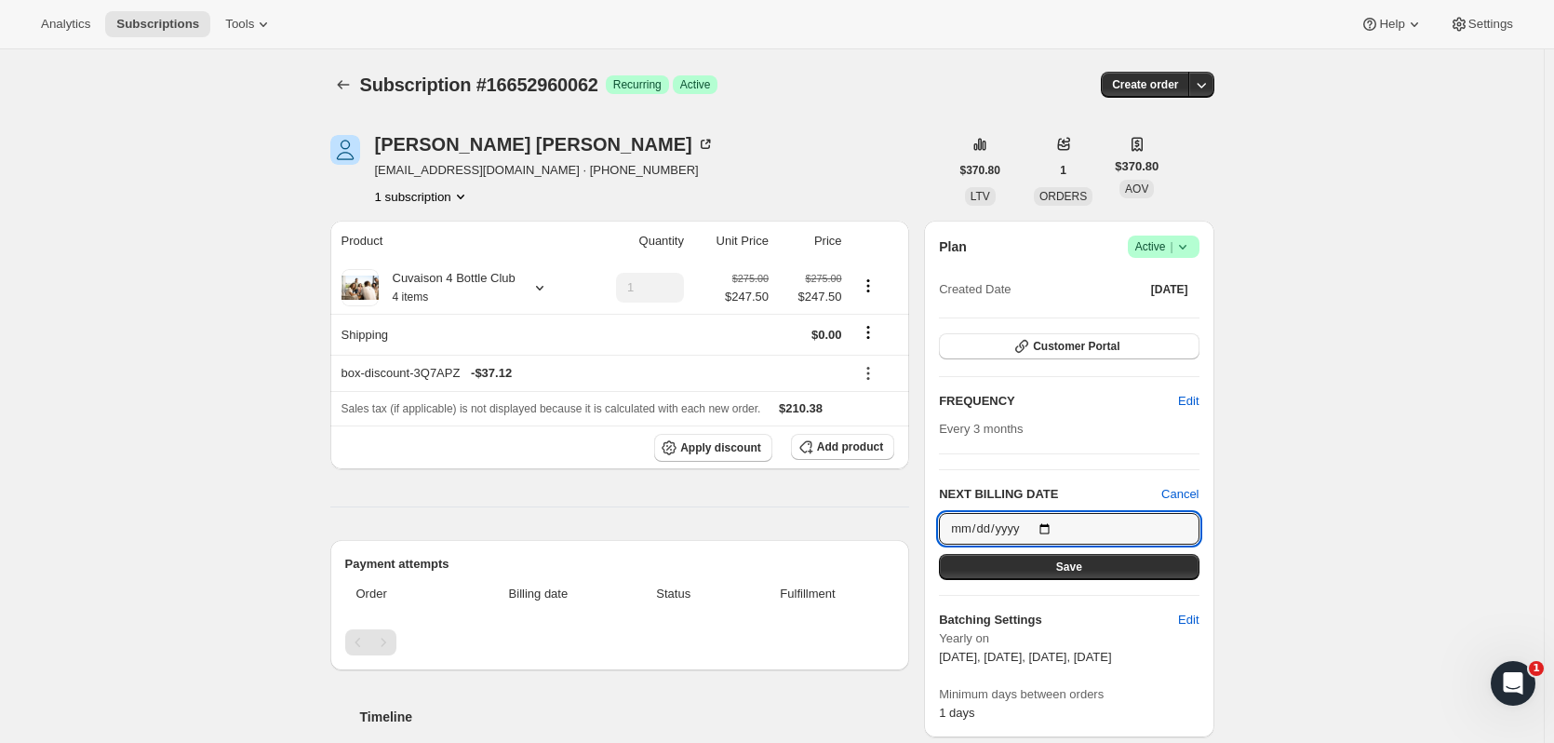
click at [1053, 526] on input "2026-02-01" at bounding box center [1069, 529] width 260 height 32
type input "2025-11-01"
click at [1105, 561] on button "Save" at bounding box center [1069, 567] width 260 height 26
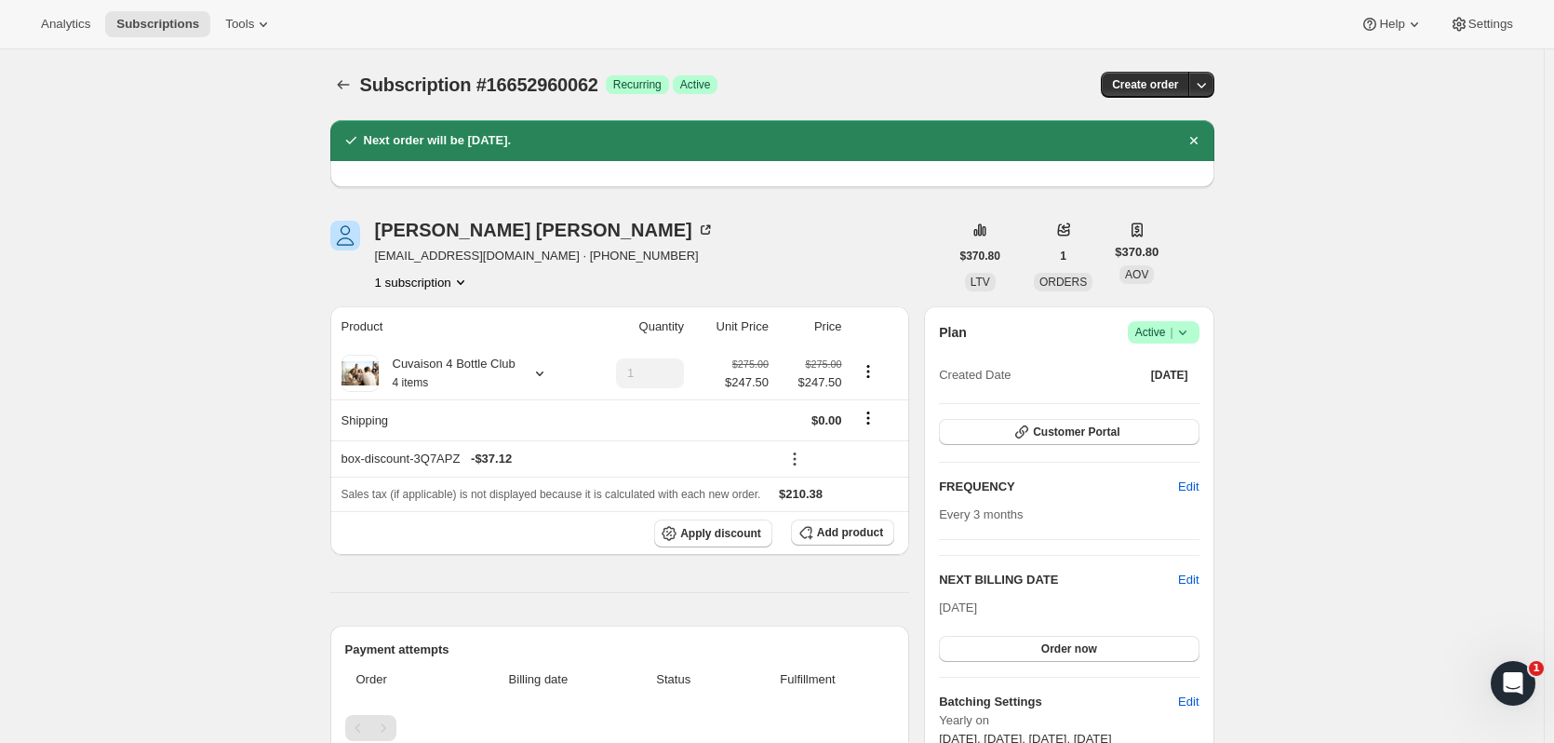
click at [353, 98] on div "Subscription #16652960062. This page is ready Subscription #16652960062 Success…" at bounding box center [772, 84] width 884 height 71
click at [352, 87] on icon "Subscriptions" at bounding box center [343, 84] width 19 height 19
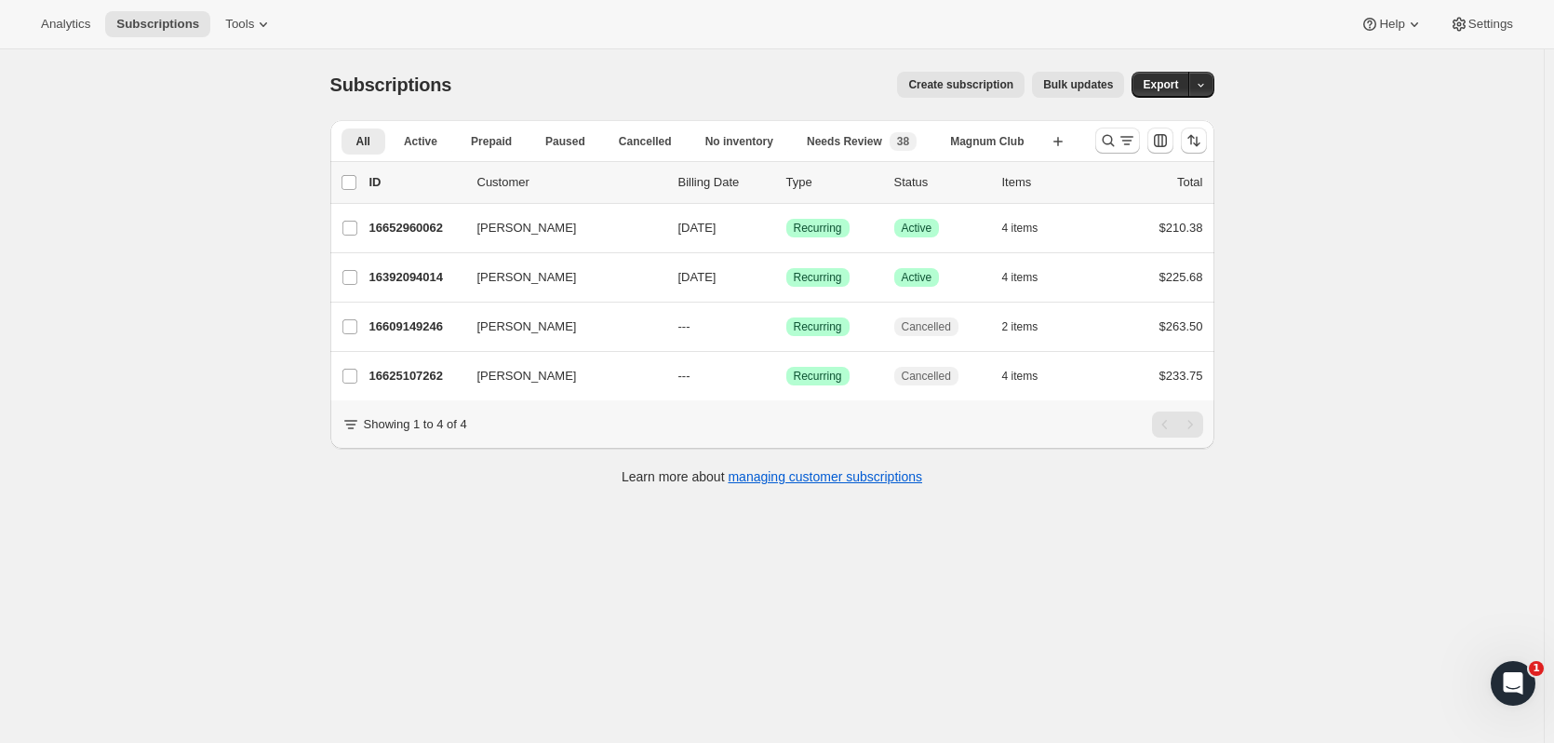
click at [1108, 149] on icon "Search and filter results" at bounding box center [1108, 140] width 19 height 19
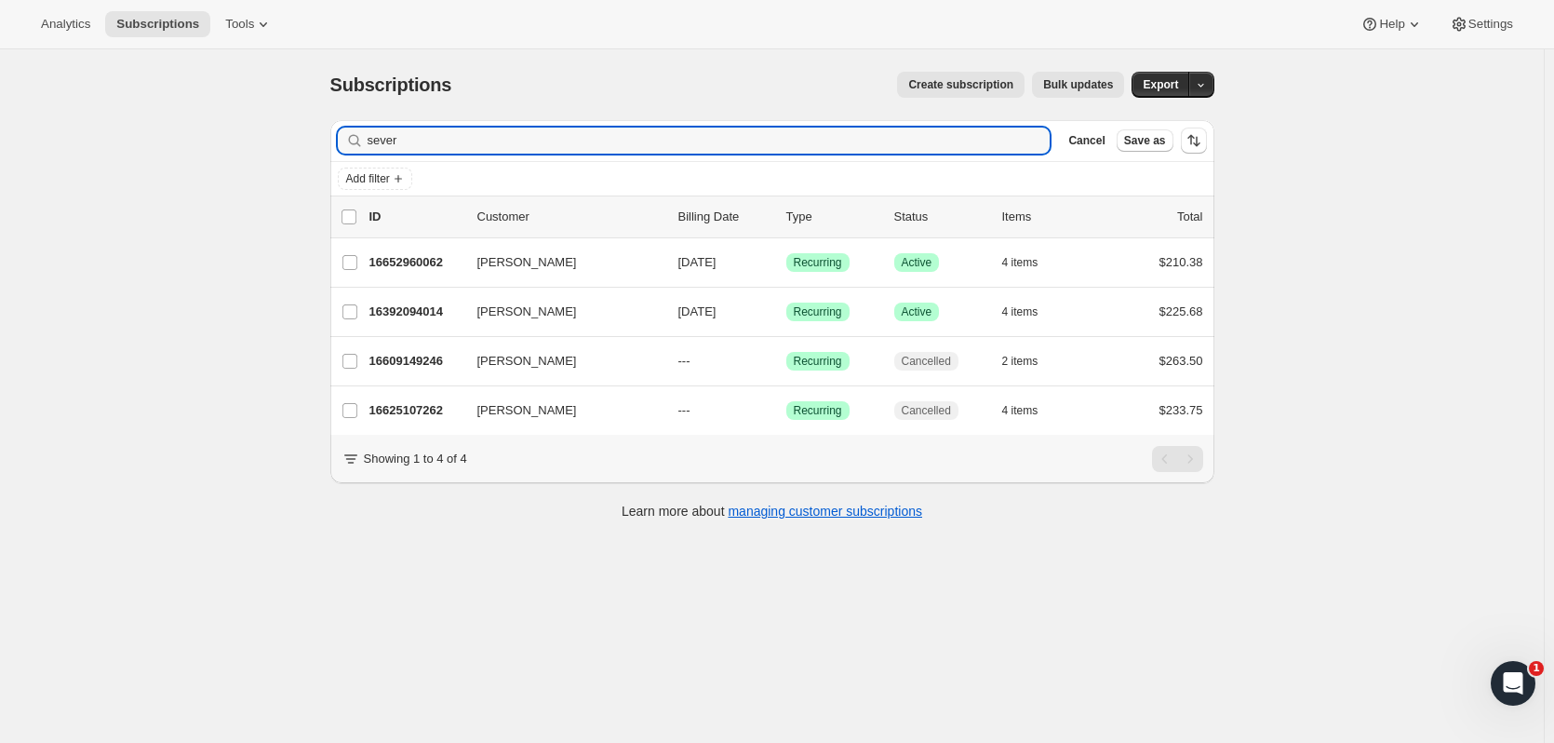
drag, startPoint x: 388, startPoint y: 143, endPoint x: 272, endPoint y: 128, distance: 117.3
click at [266, 149] on div "Subscriptions. This page is ready Subscriptions Create subscription Bulk update…" at bounding box center [772, 420] width 1544 height 743
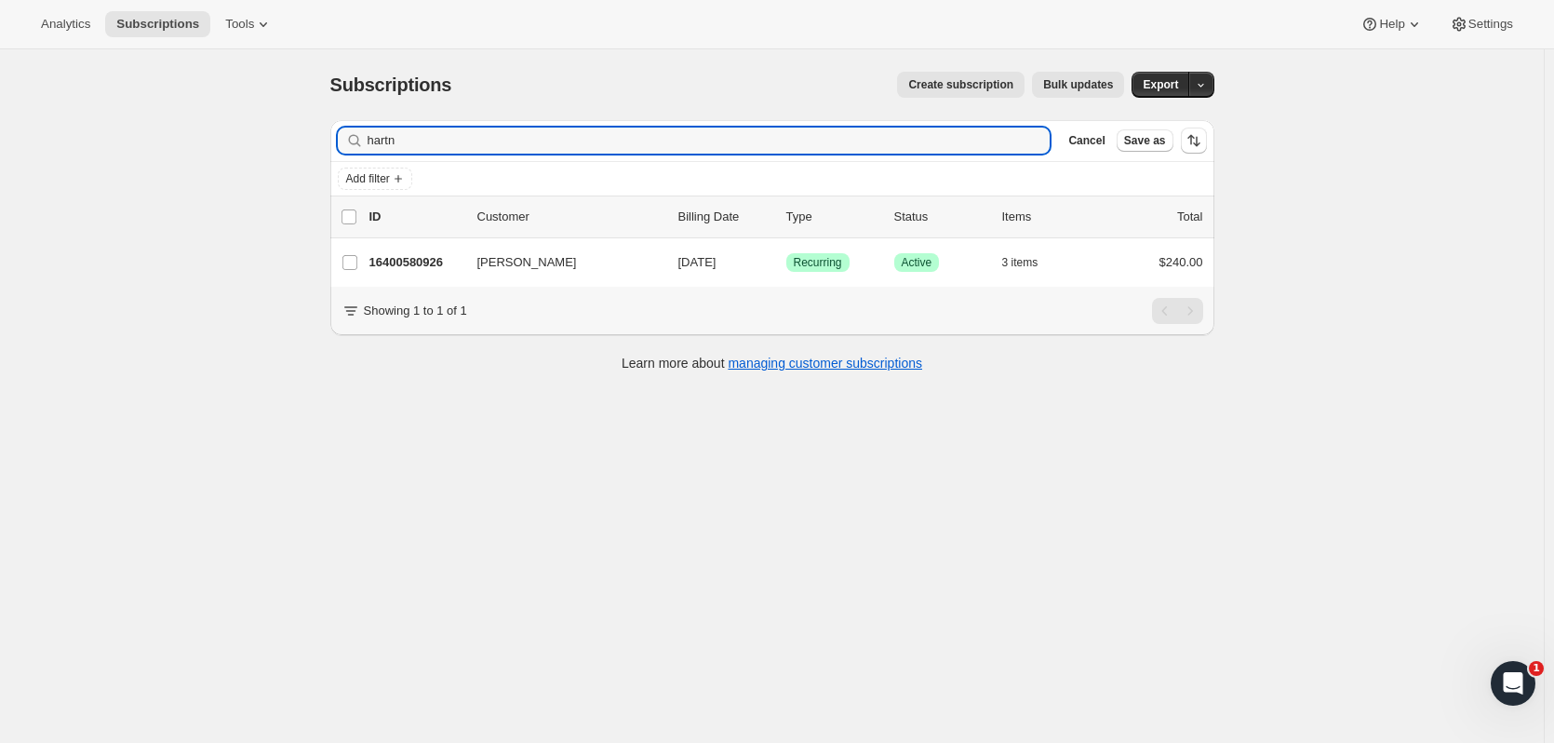
type input "hartn"
click at [449, 261] on p "16400580926" at bounding box center [415, 262] width 93 height 19
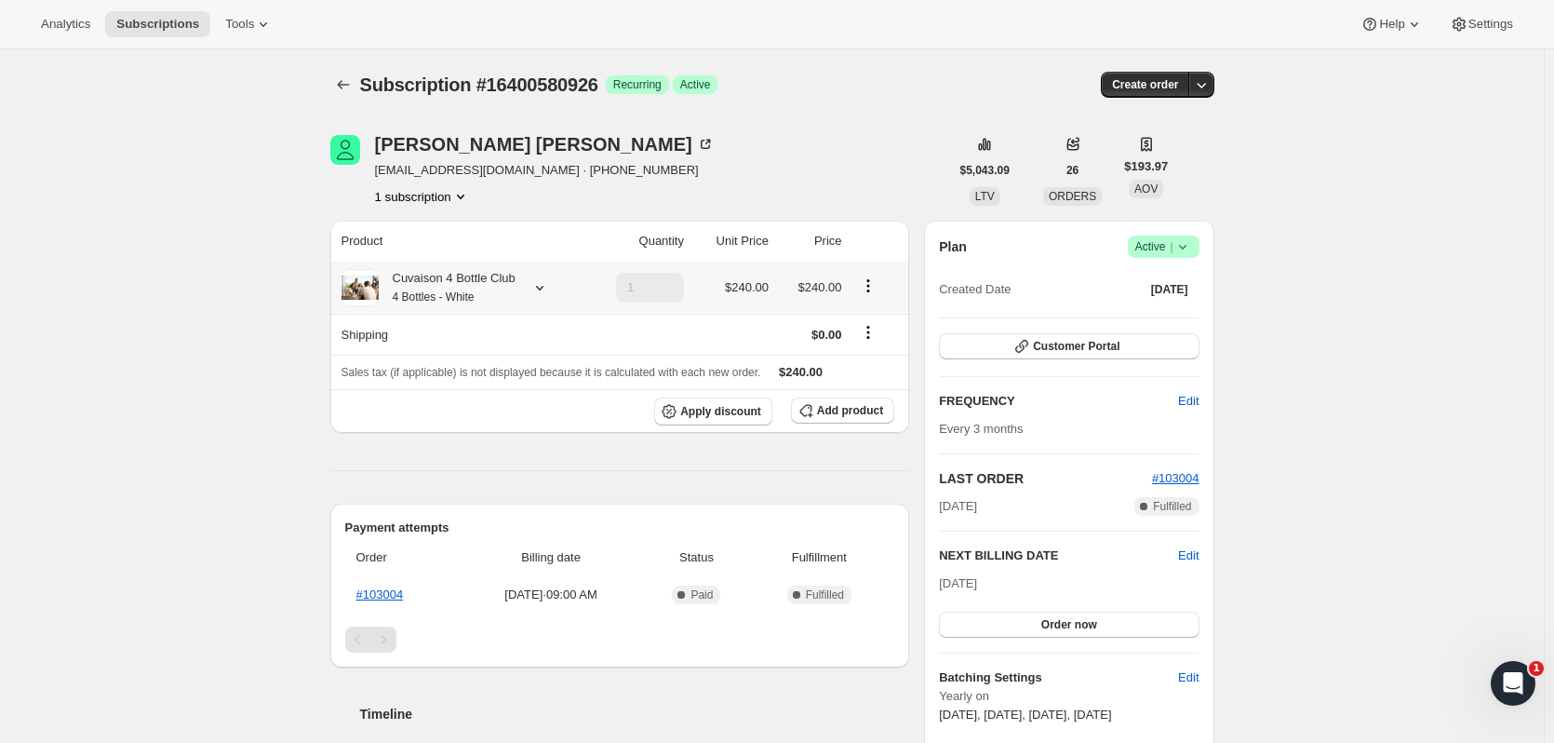
click at [543, 288] on icon at bounding box center [539, 287] width 19 height 19
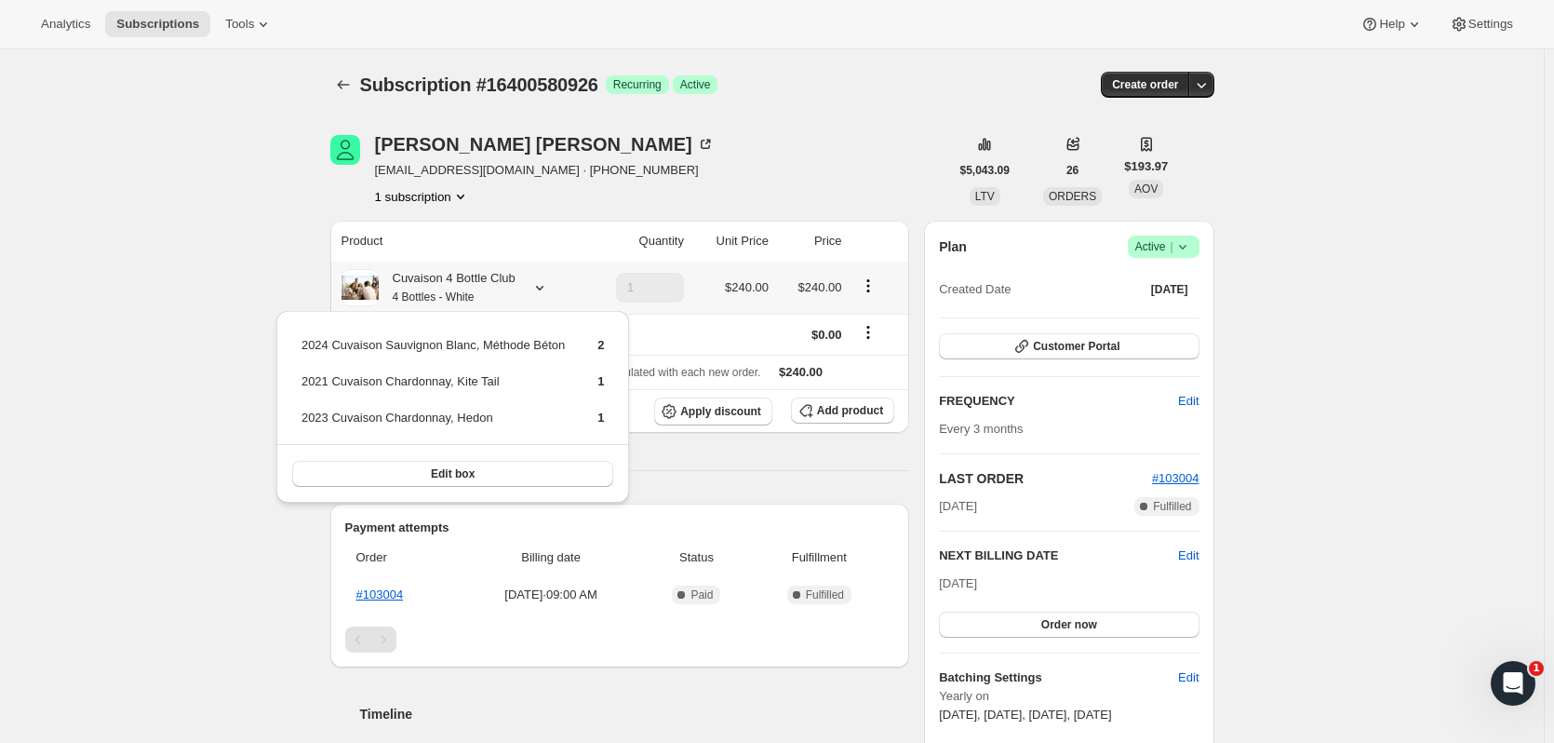
click at [543, 288] on icon at bounding box center [539, 287] width 19 height 19
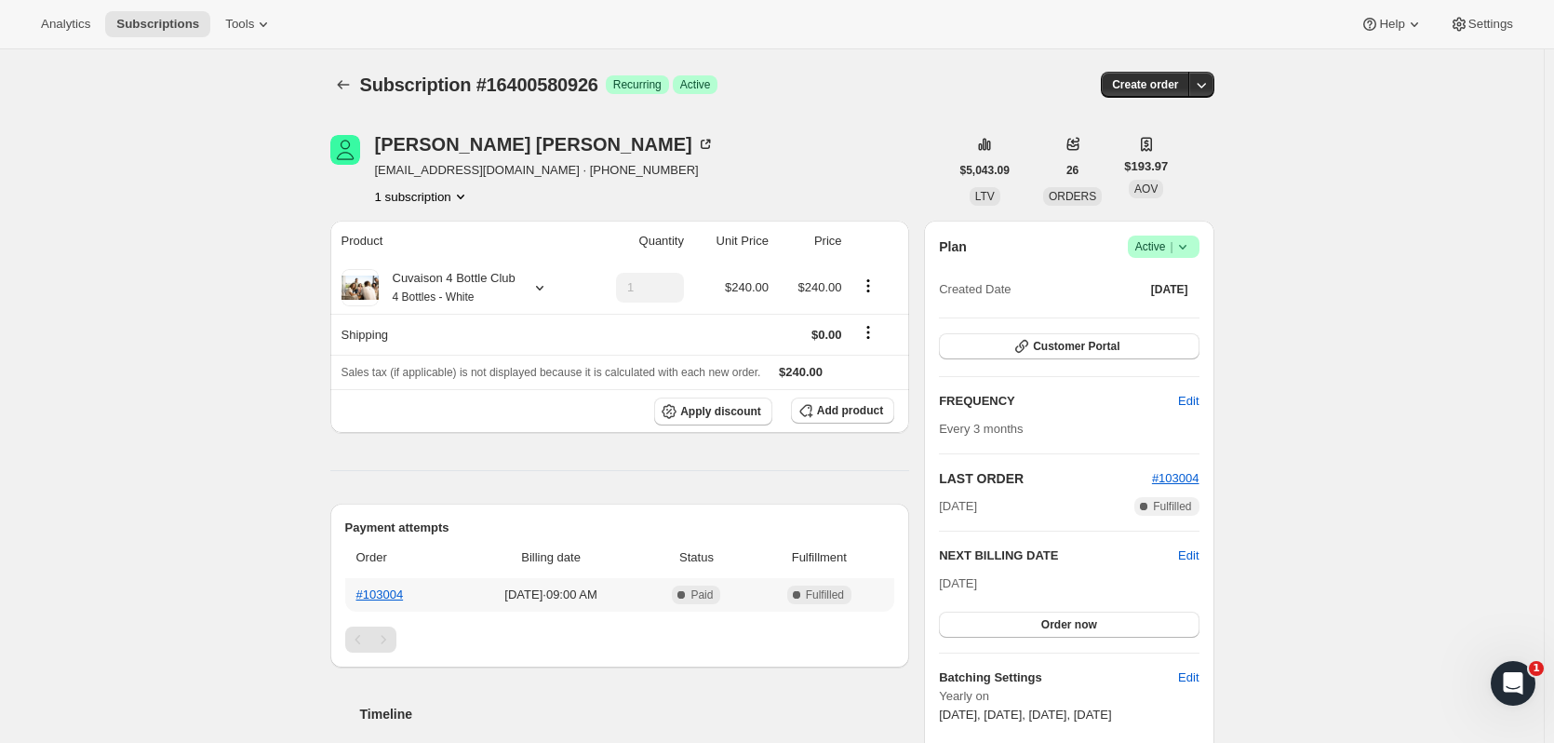
click at [384, 584] on th "#103004" at bounding box center [402, 595] width 114 height 34
click at [384, 590] on link "#103004" at bounding box center [379, 594] width 47 height 14
click at [428, 143] on div "Blair Hartney" at bounding box center [545, 144] width 340 height 19
click at [353, 87] on icon "Subscriptions" at bounding box center [343, 84] width 19 height 19
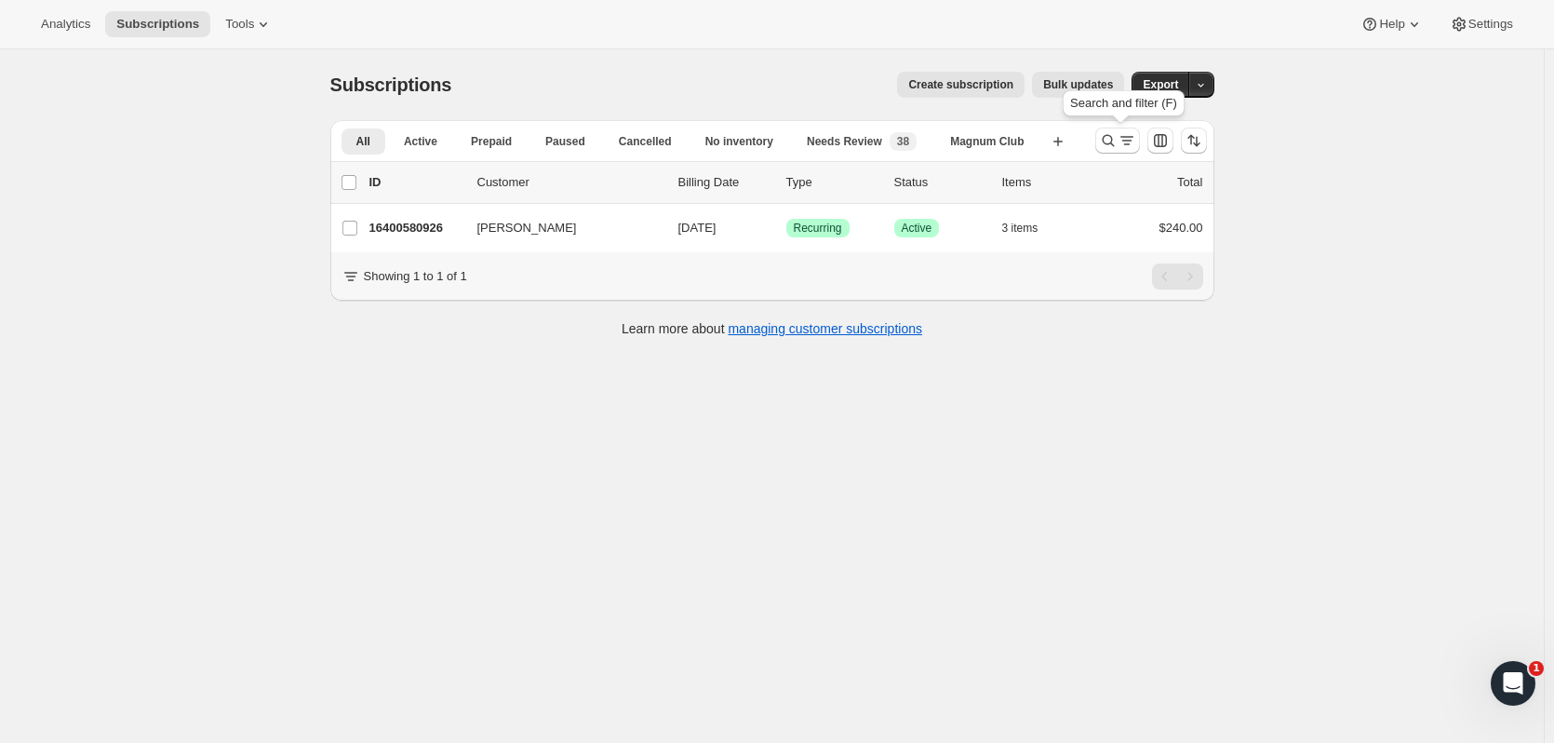
click at [1103, 146] on icon "Search and filter results" at bounding box center [1108, 140] width 19 height 19
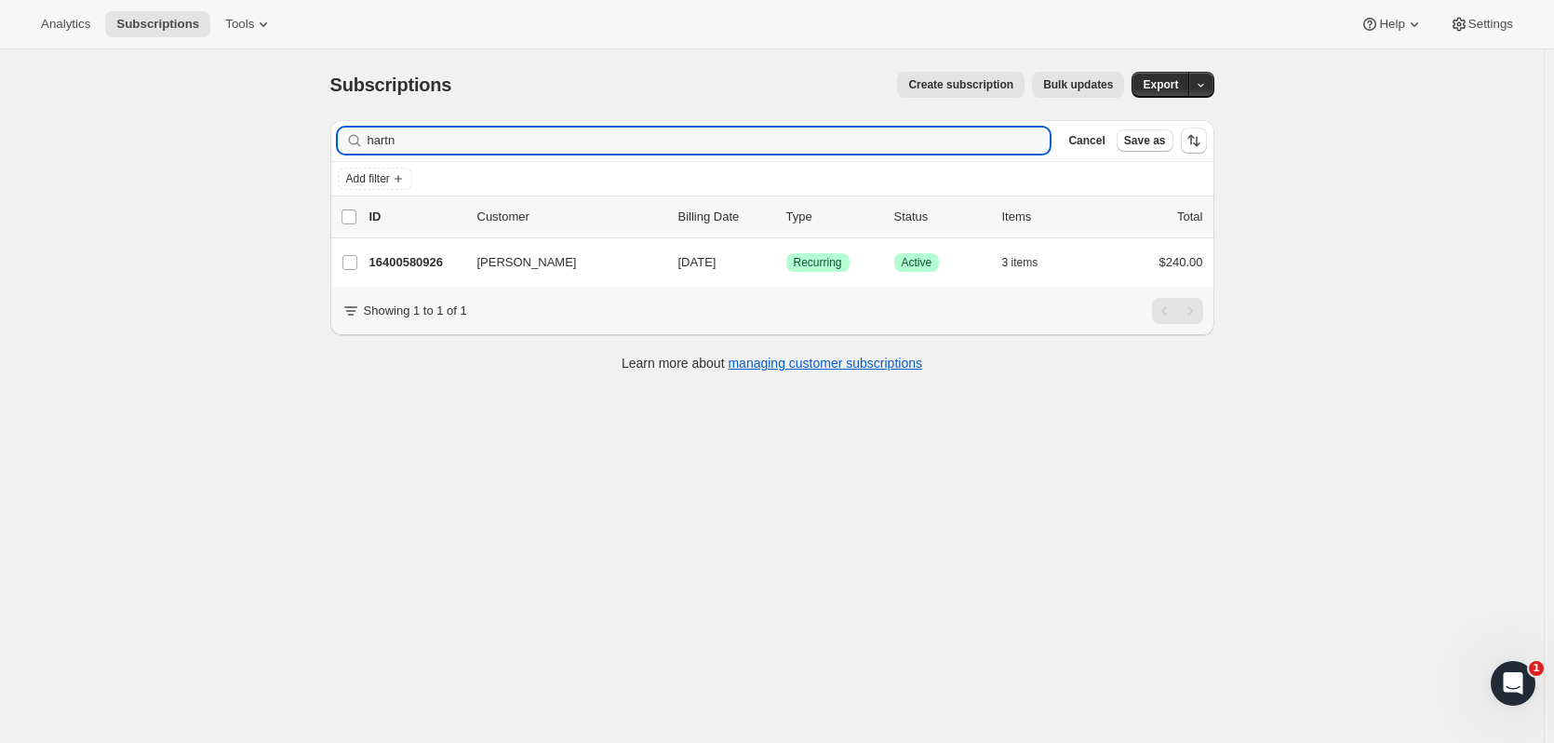
drag, startPoint x: 409, startPoint y: 139, endPoint x: 365, endPoint y: 37, distance: 110.8
click at [319, 131] on div "Filter subscribers hartn Clear Cancel Save as Add filter 0 selected Update next…" at bounding box center [764, 248] width 899 height 286
type input "scott lind"
click at [392, 269] on p "16412148030" at bounding box center [415, 262] width 93 height 19
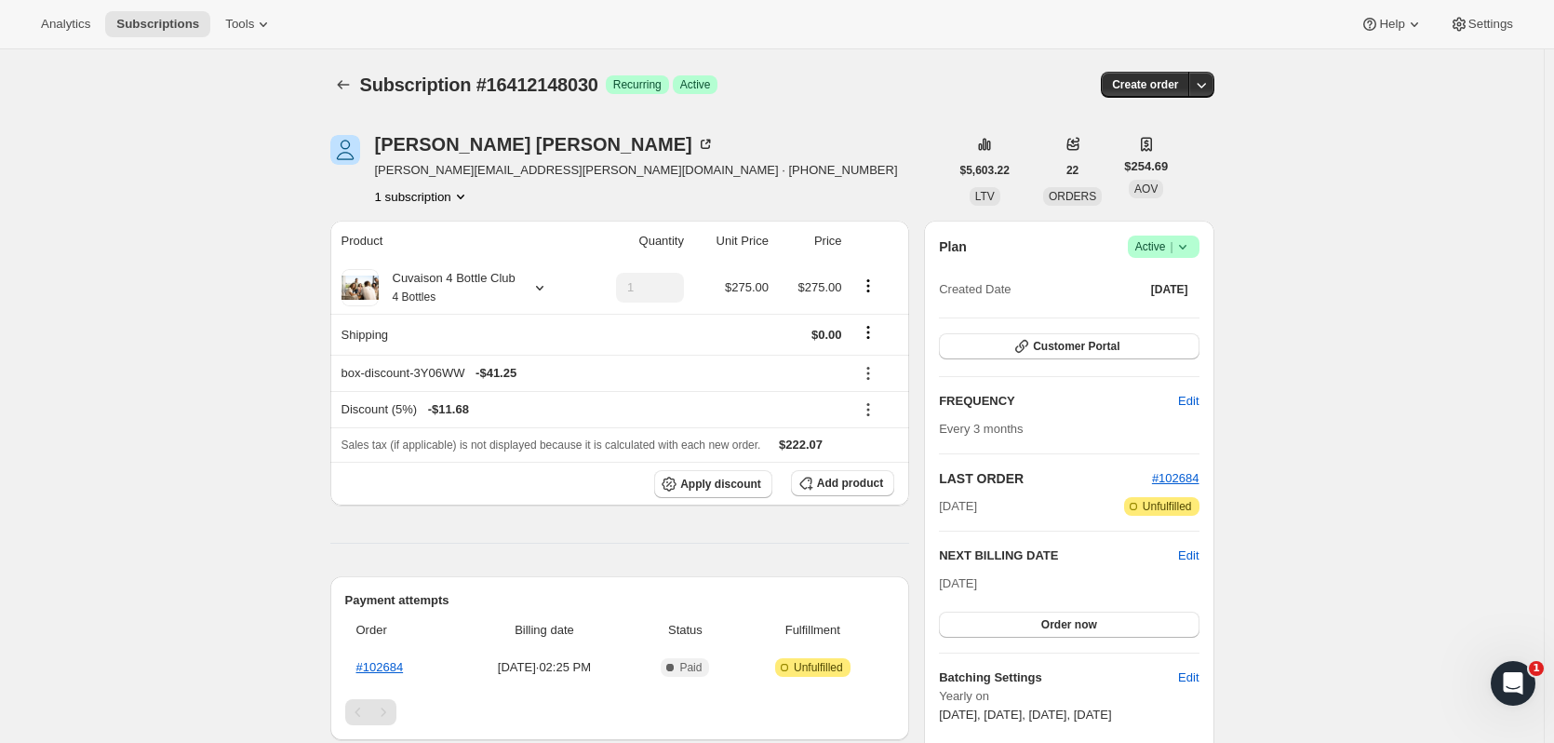
click at [353, 79] on icon "Subscriptions" at bounding box center [343, 84] width 19 height 19
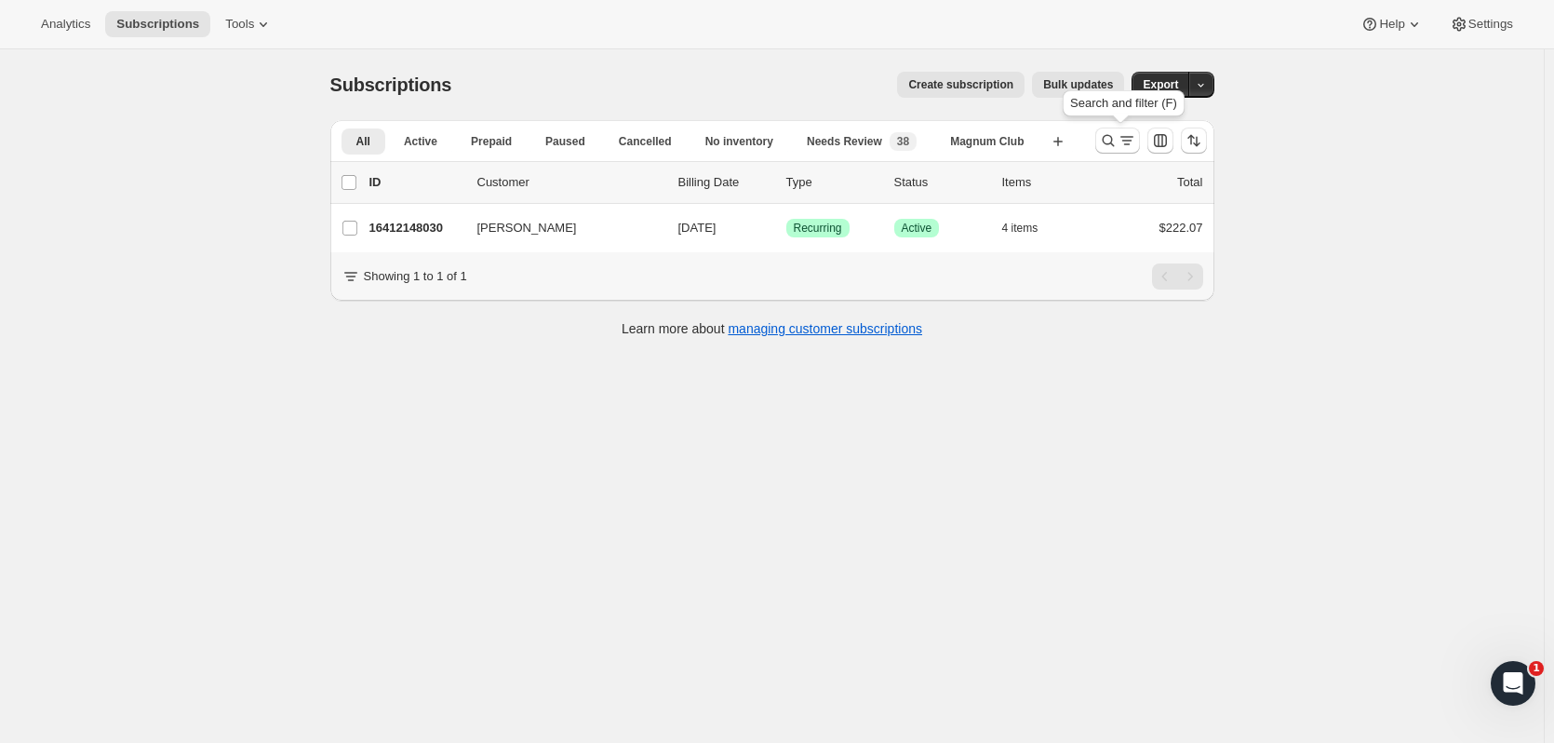
click at [1112, 133] on icon "Search and filter results" at bounding box center [1108, 140] width 19 height 19
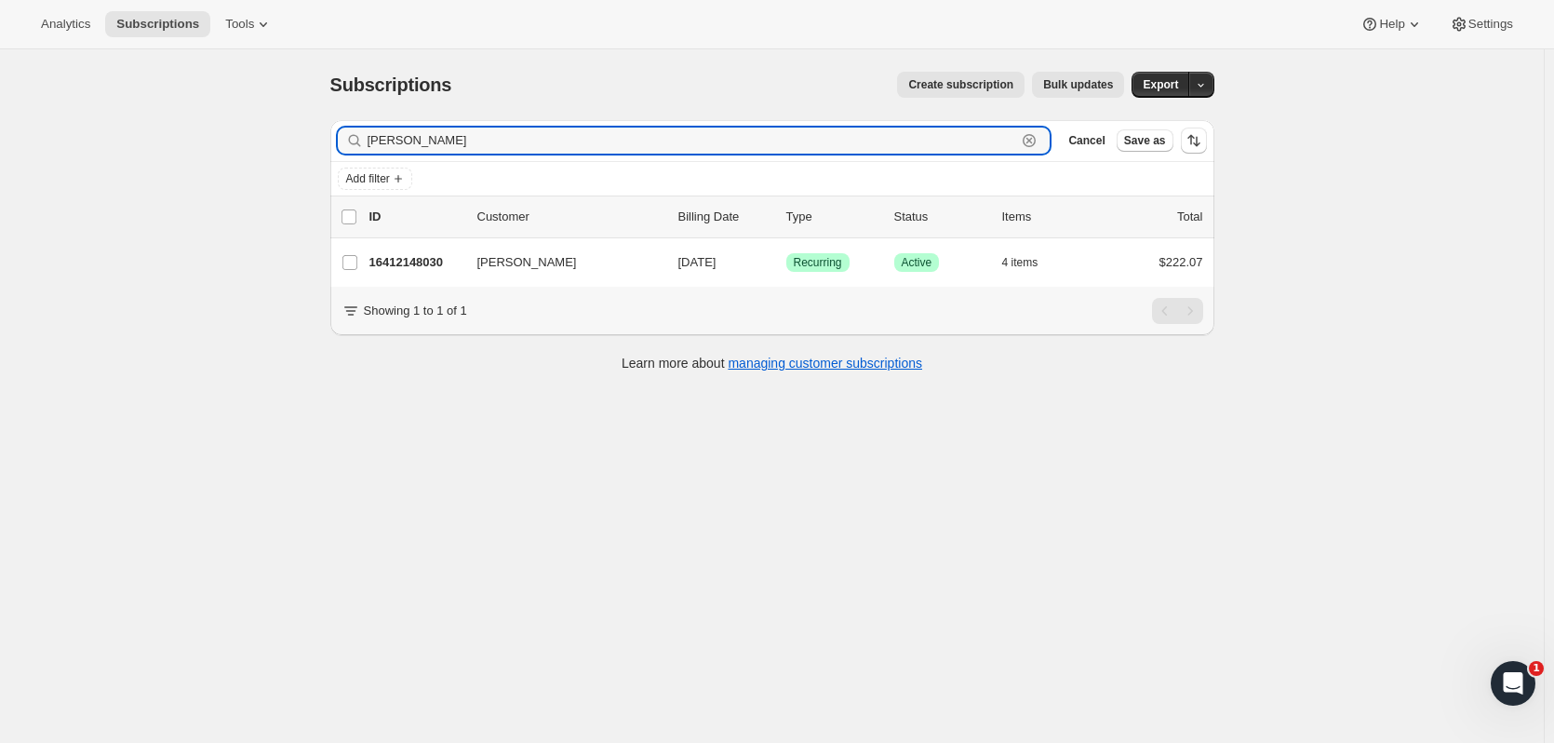
drag, startPoint x: 437, startPoint y: 148, endPoint x: 255, endPoint y: 141, distance: 182.5
click at [255, 141] on div "Subscriptions. This page is ready Subscriptions Create subscription Bulk update…" at bounding box center [772, 420] width 1544 height 743
type input "charles ander"
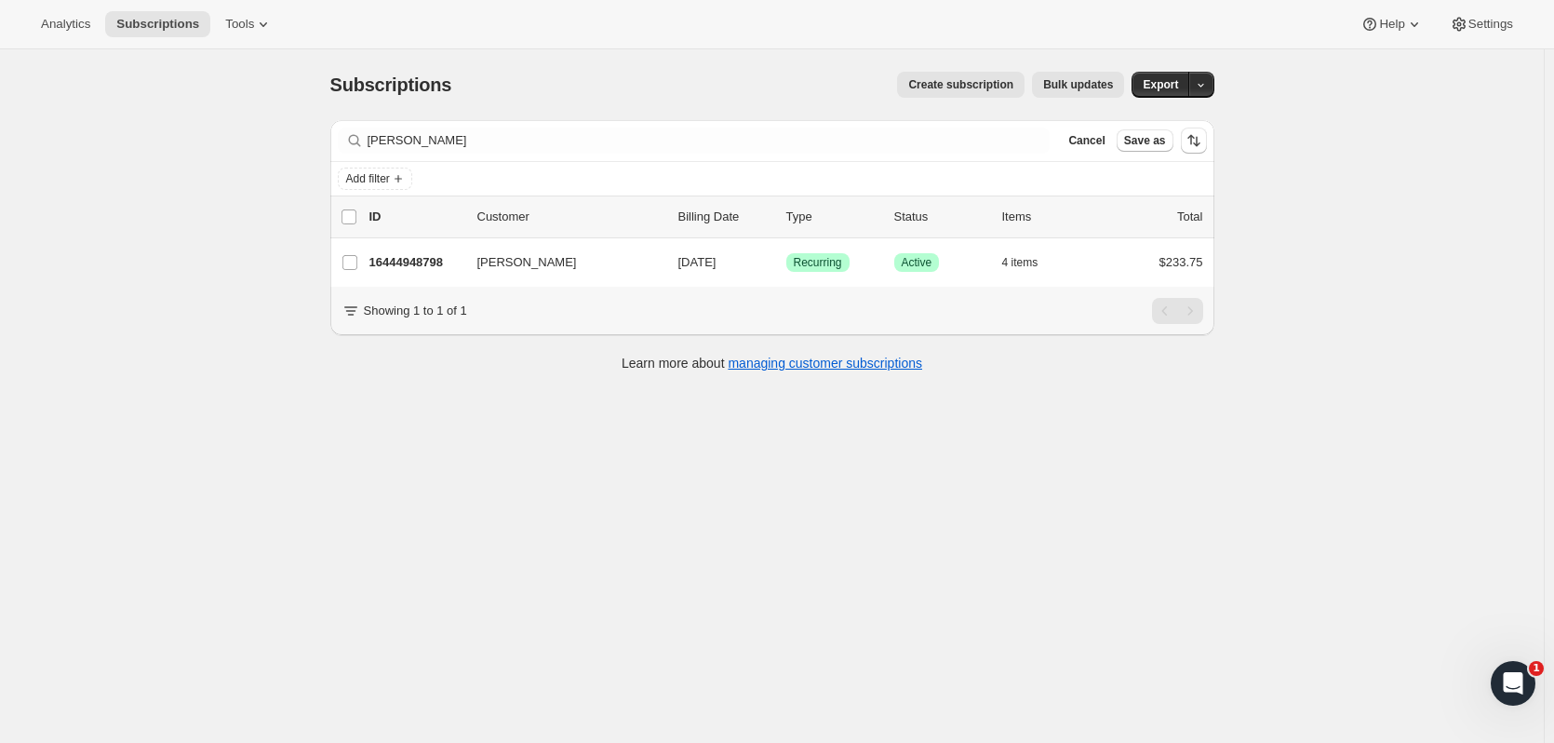
click at [412, 253] on p "16444948798" at bounding box center [415, 262] width 93 height 19
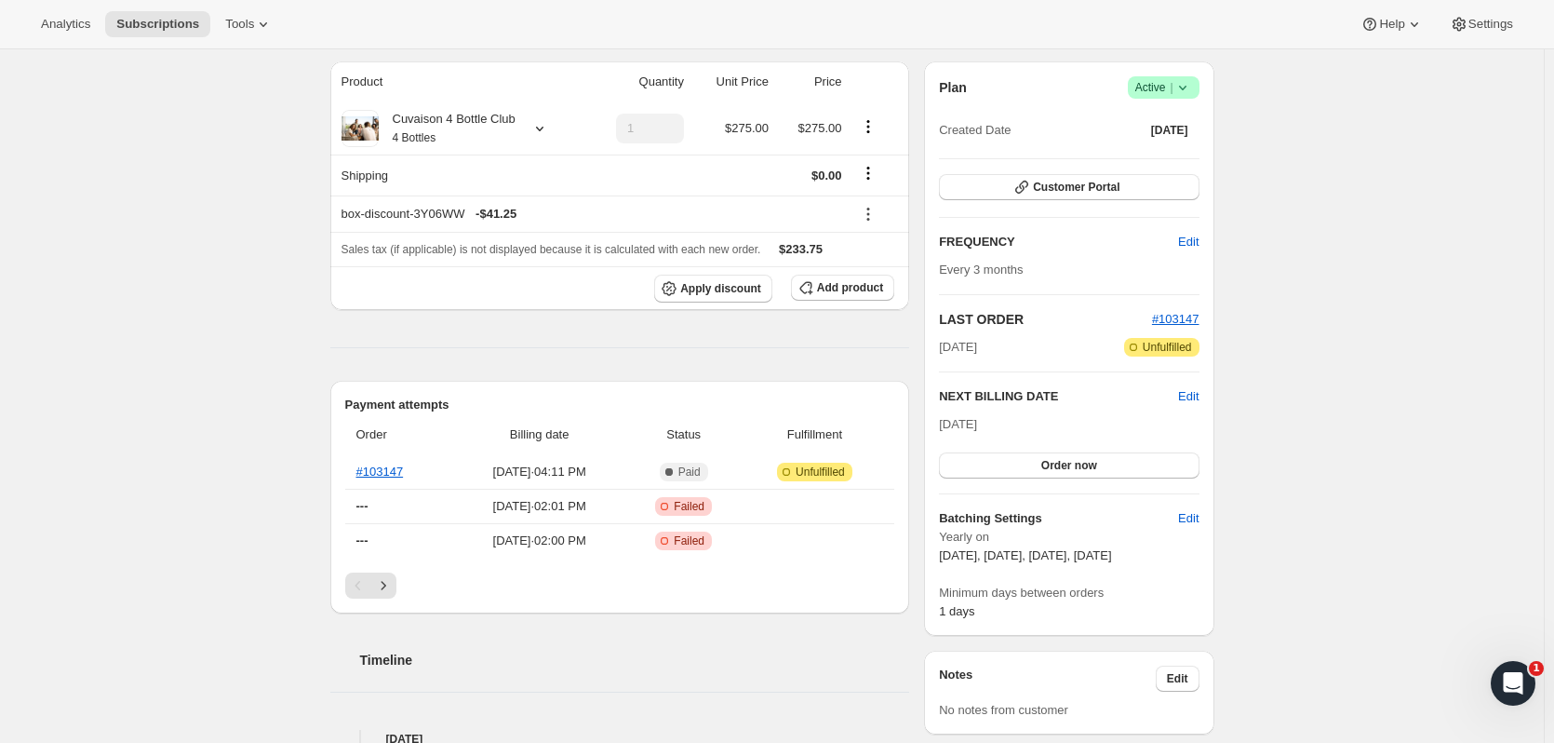
scroll to position [152, 0]
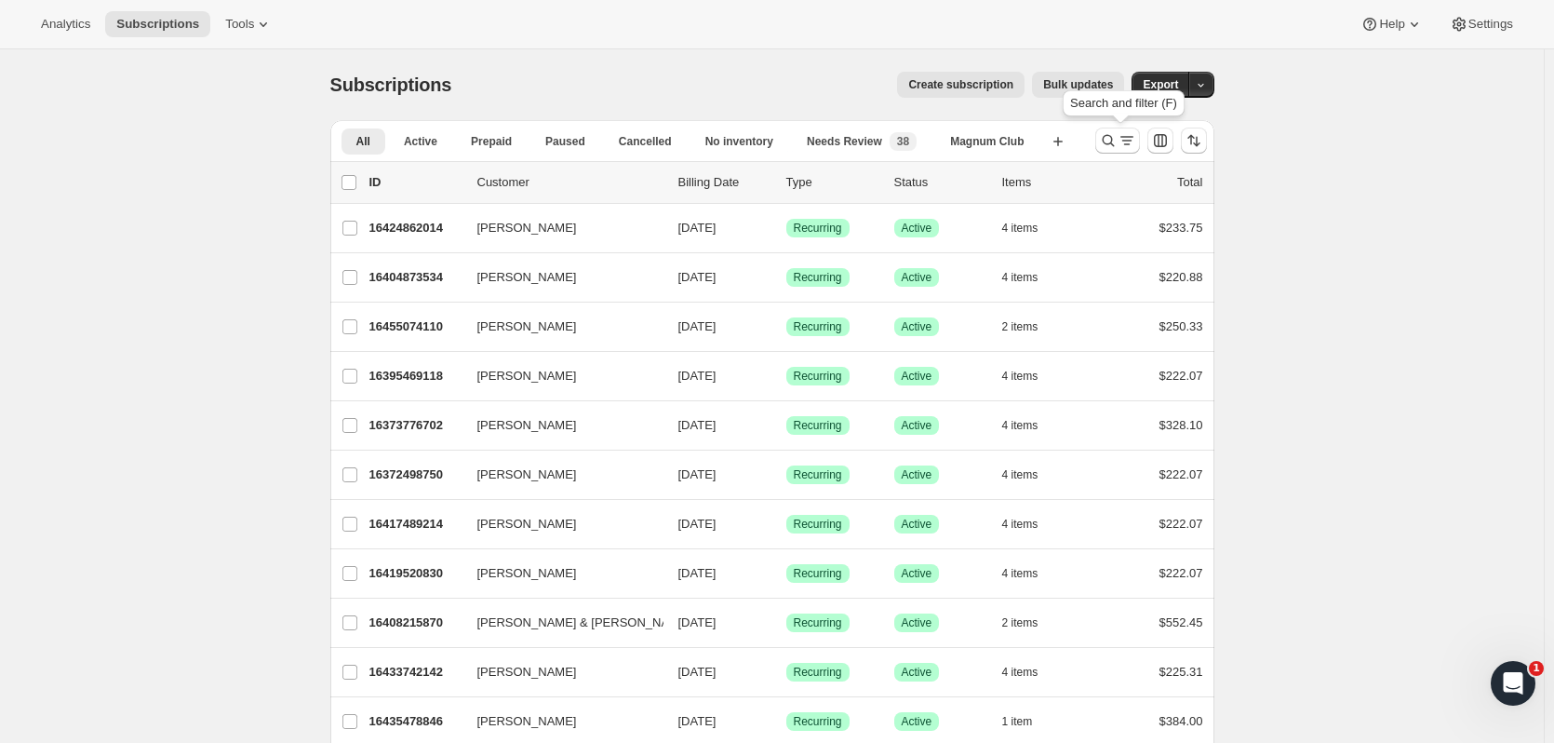
click at [1100, 146] on button "Search and filter results" at bounding box center [1117, 140] width 45 height 26
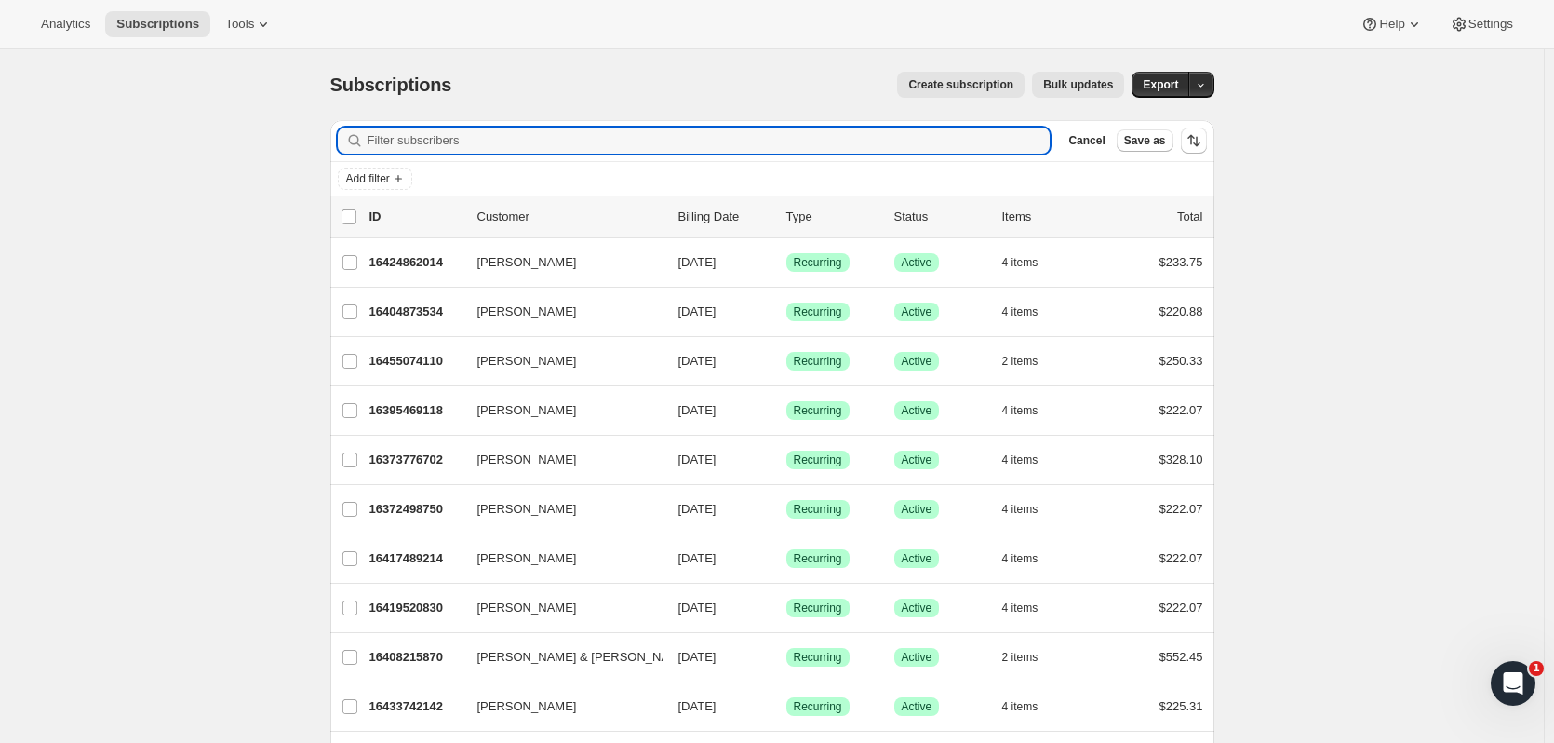
click at [570, 145] on input "Filter subscribers" at bounding box center [709, 140] width 683 height 26
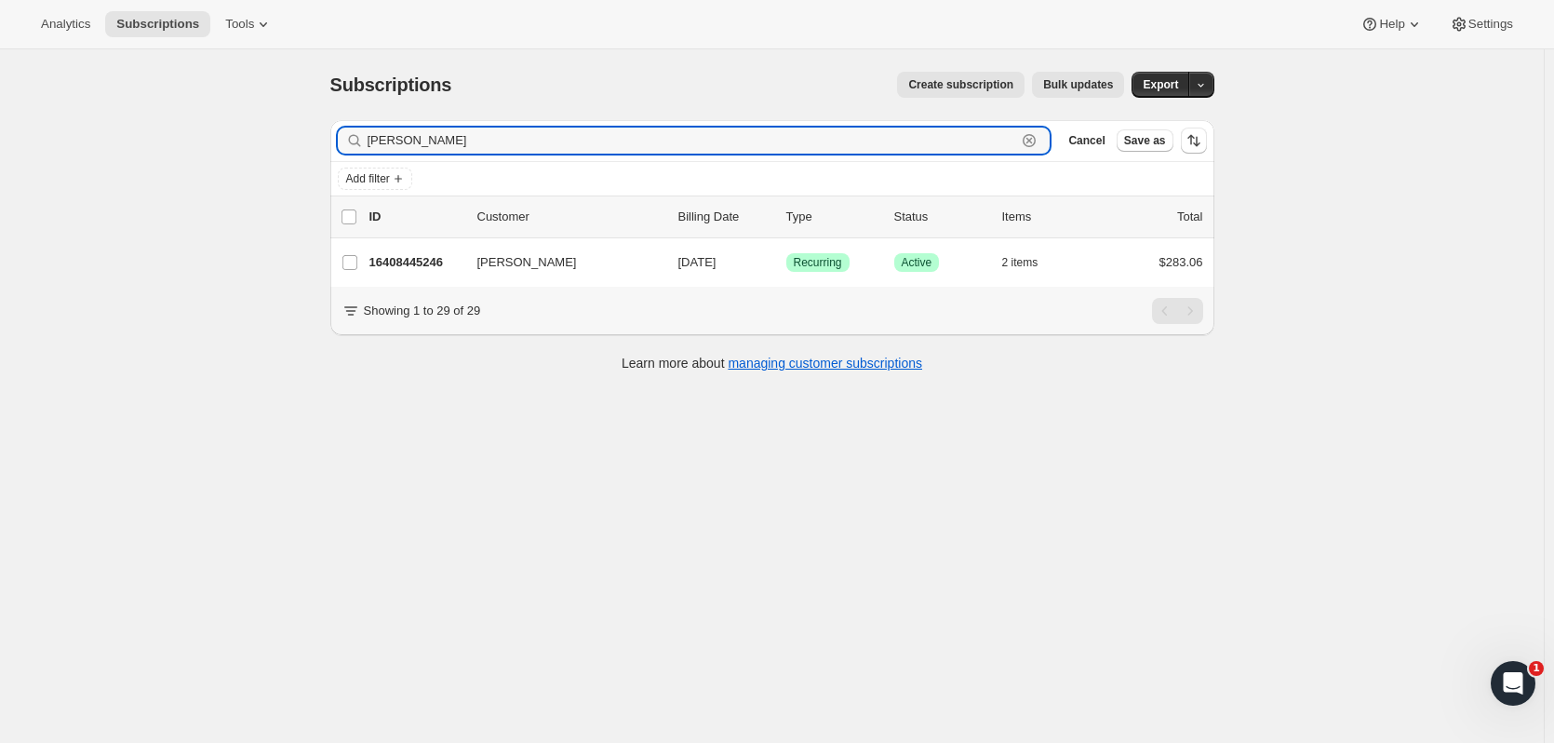
type input "[PERSON_NAME]"
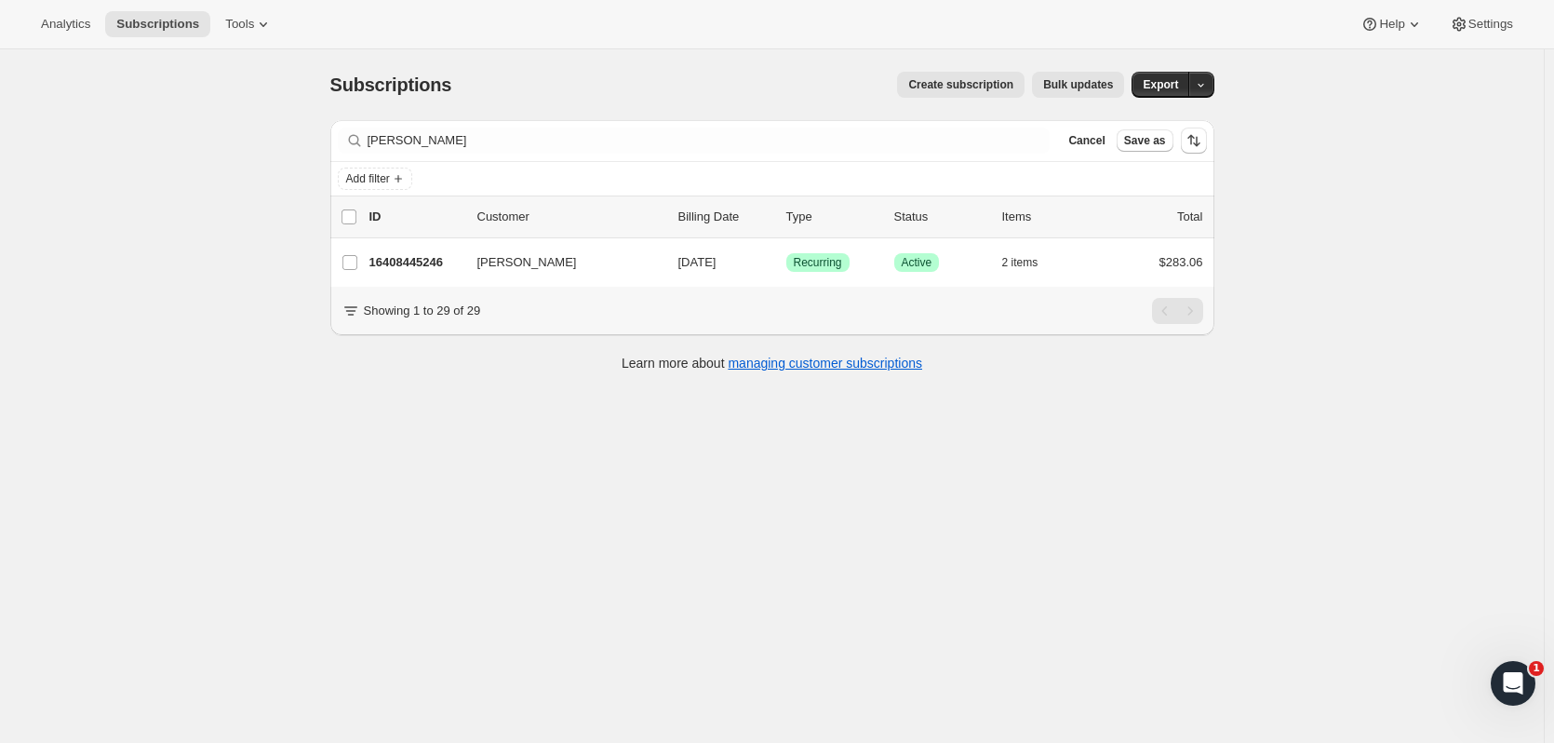
click at [443, 257] on p "16408445246" at bounding box center [415, 262] width 93 height 19
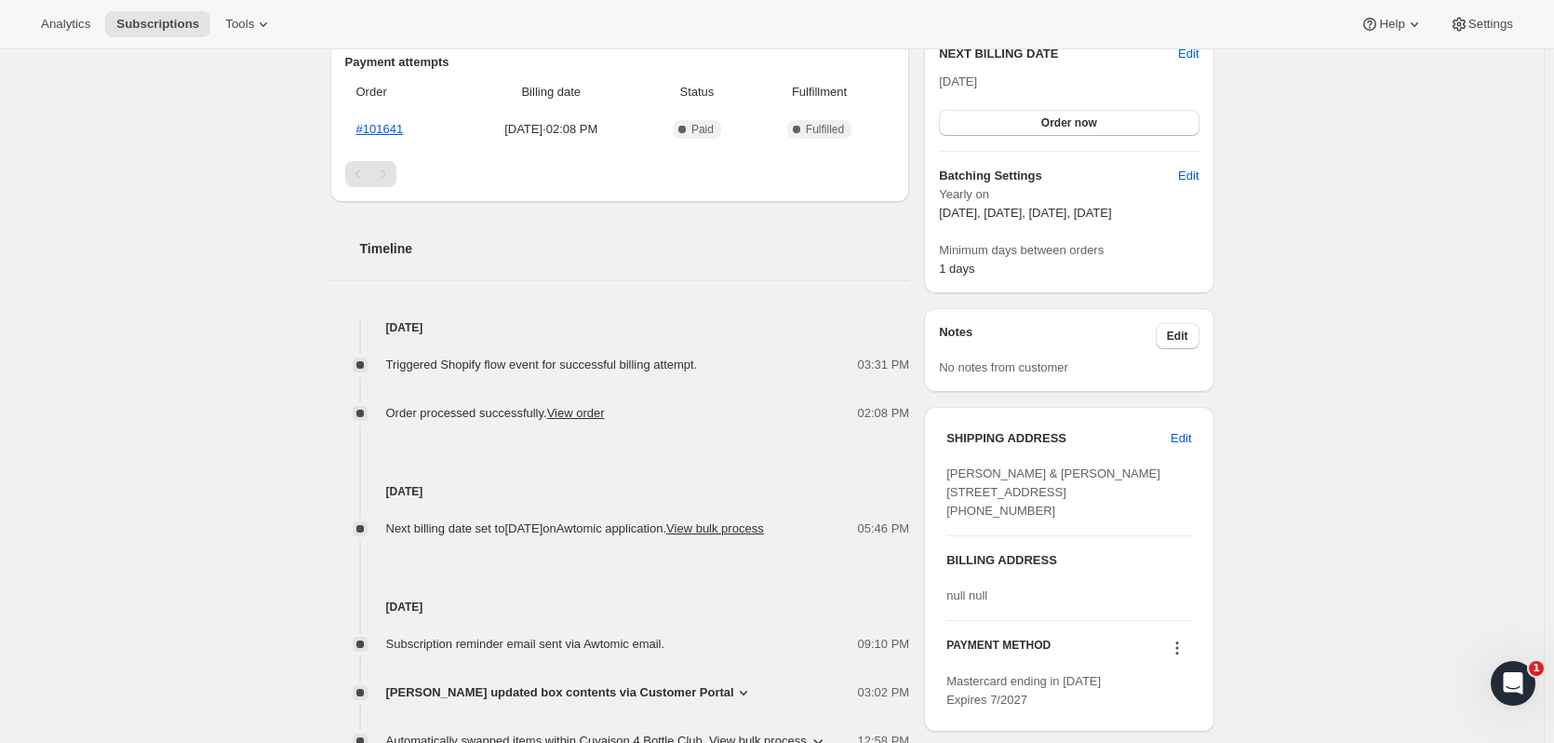
scroll to position [559, 0]
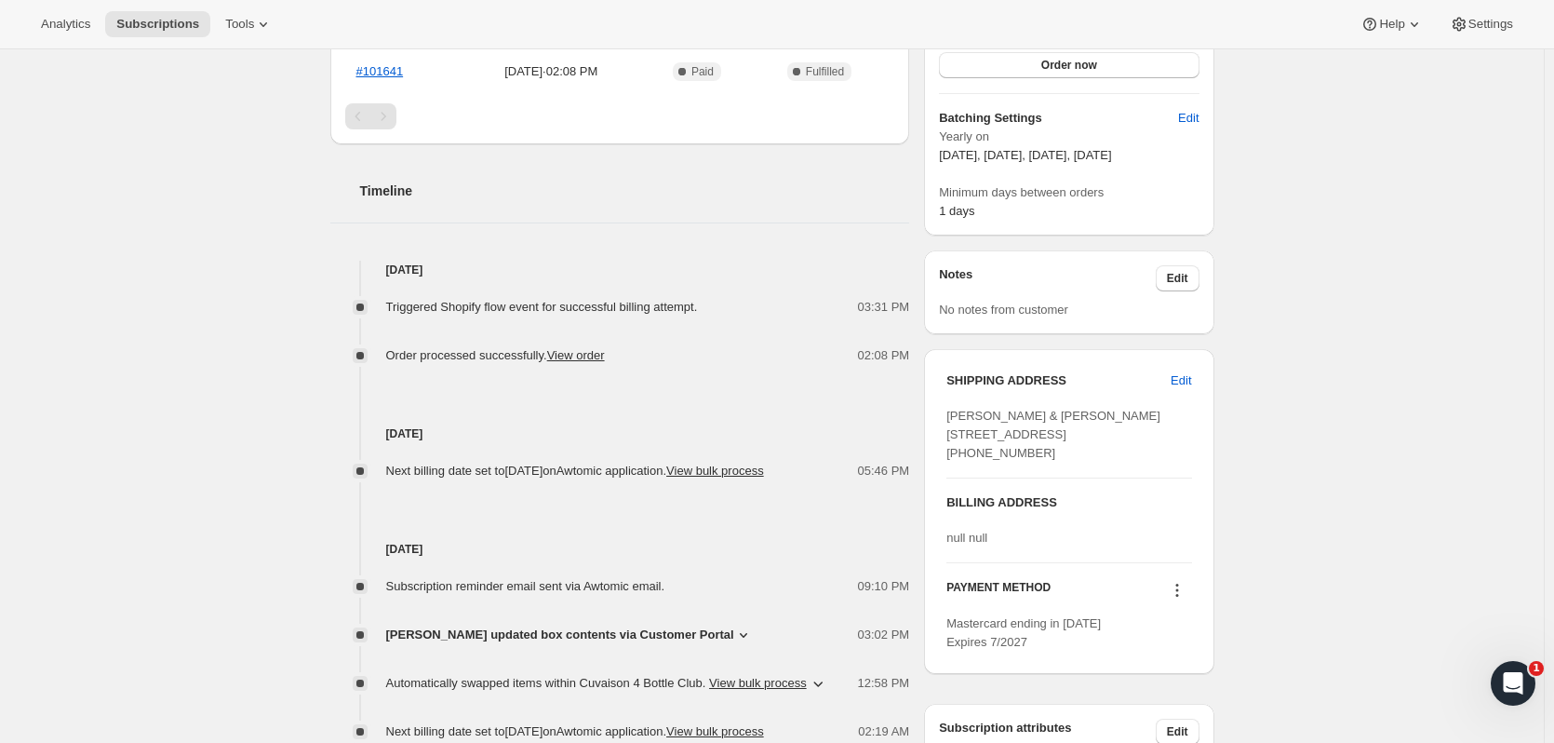
click at [1404, 285] on div "Subscription #16408445246. This page is ready Subscription #16408445246 Success…" at bounding box center [772, 297] width 1544 height 1614
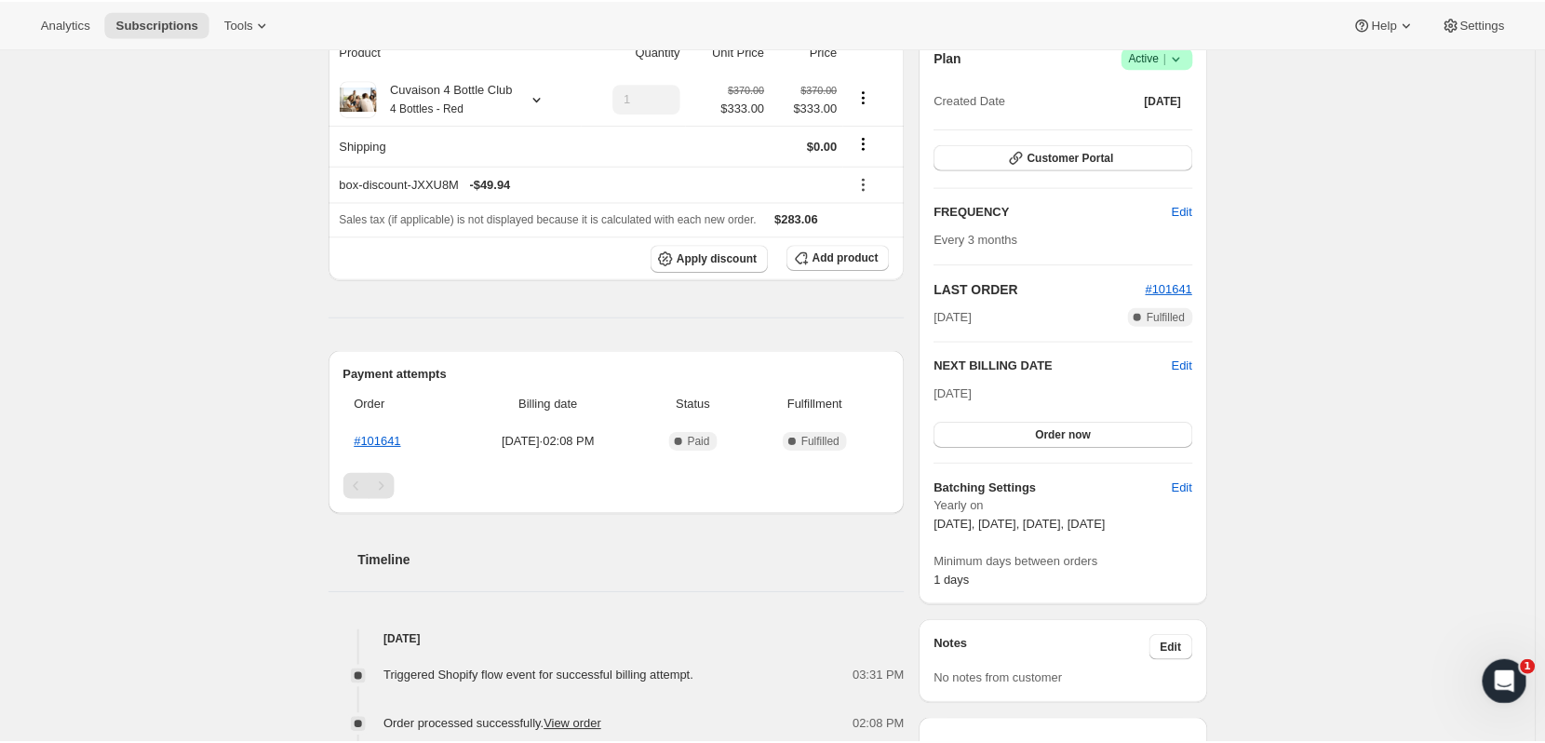
scroll to position [0, 0]
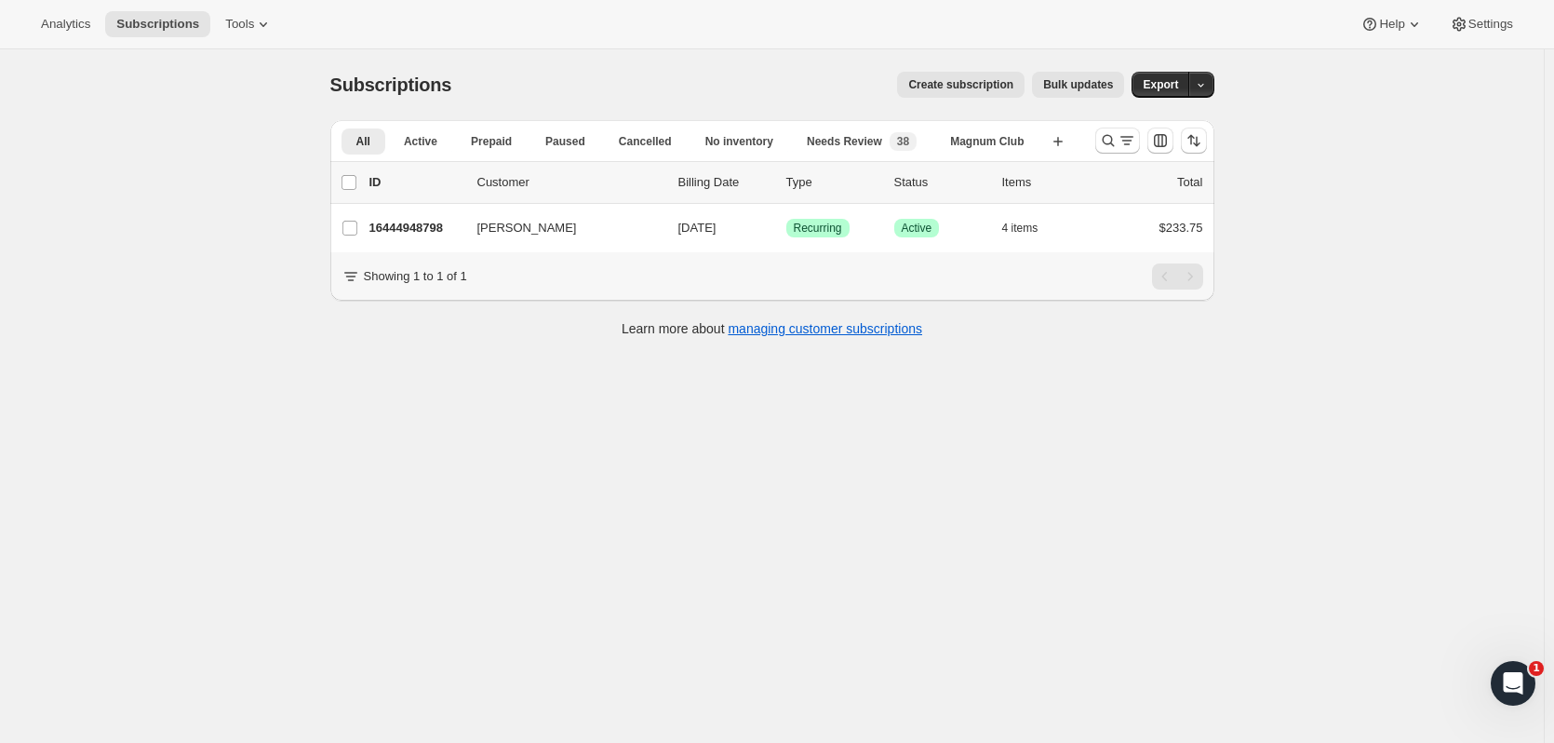
click at [1104, 135] on icon "Search and filter results" at bounding box center [1108, 140] width 19 height 19
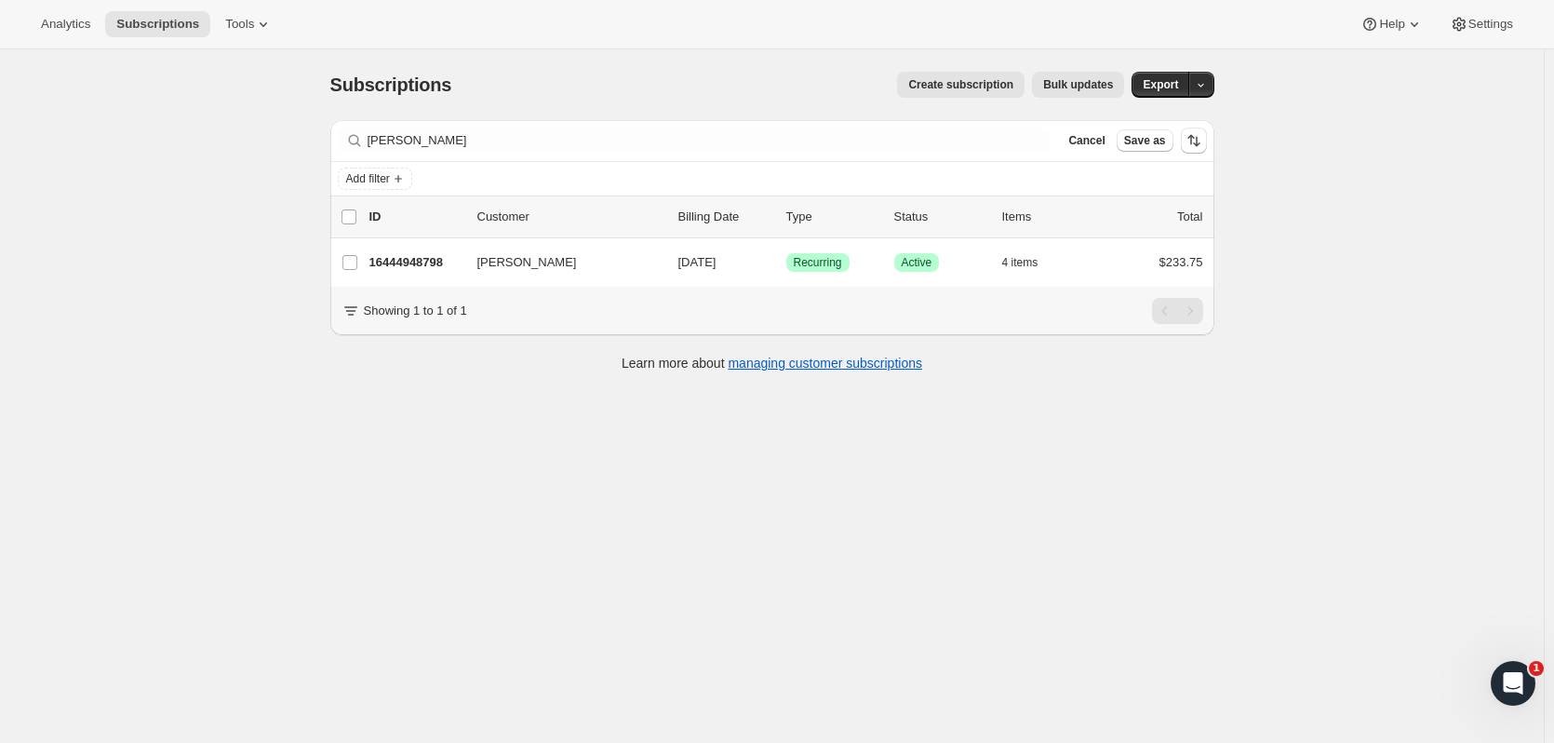
drag, startPoint x: 395, startPoint y: 128, endPoint x: 317, endPoint y: 128, distance: 77.2
click at [317, 128] on div "Subscriptions. This page is ready Subscriptions Create subscription Bulk update…" at bounding box center [772, 220] width 929 height 342
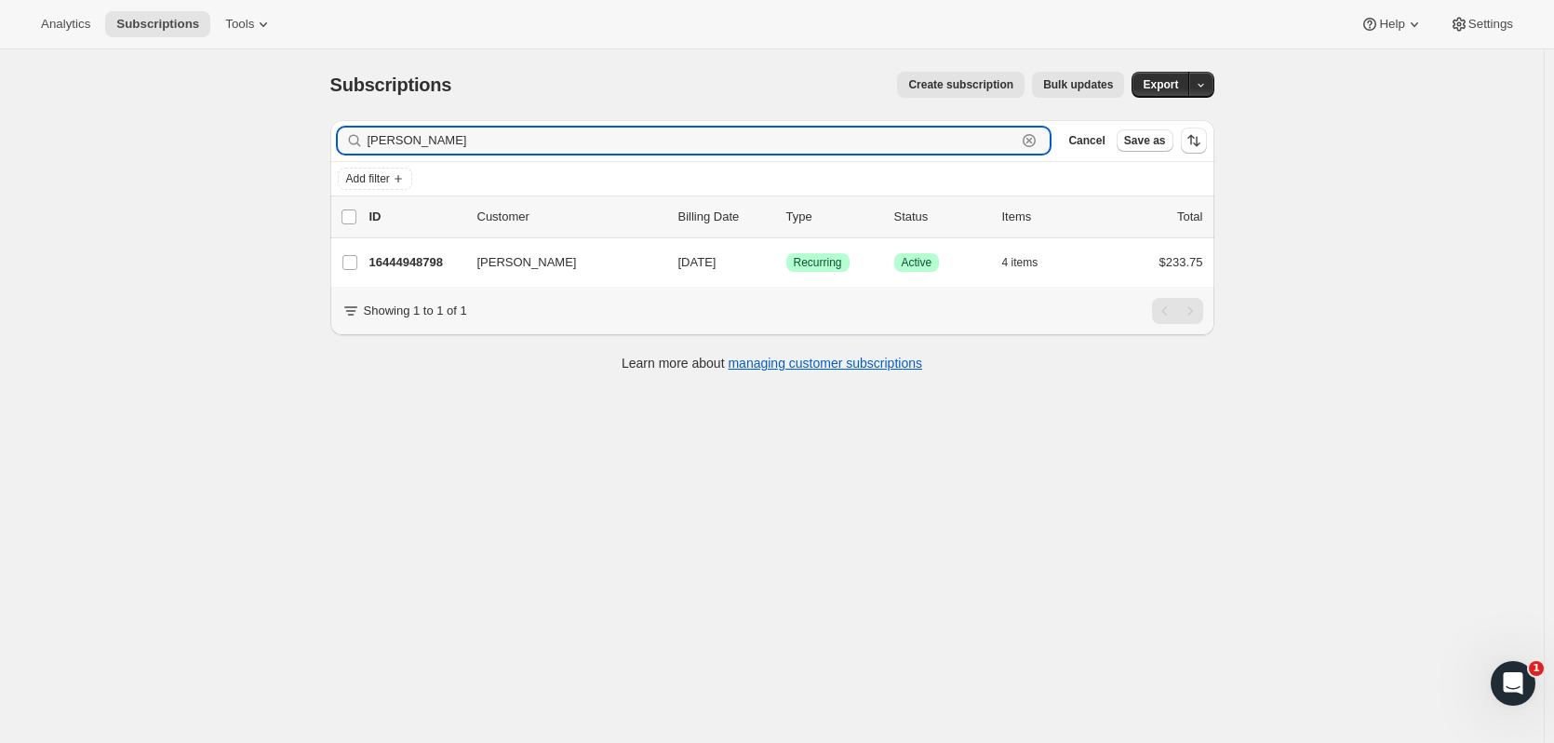
click at [454, 143] on input "[PERSON_NAME]" at bounding box center [693, 140] width 650 height 26
drag, startPoint x: 454, startPoint y: 143, endPoint x: 352, endPoint y: 137, distance: 102.6
click at [352, 137] on div "[PERSON_NAME]" at bounding box center [694, 140] width 713 height 26
type input "[PERSON_NAME]"
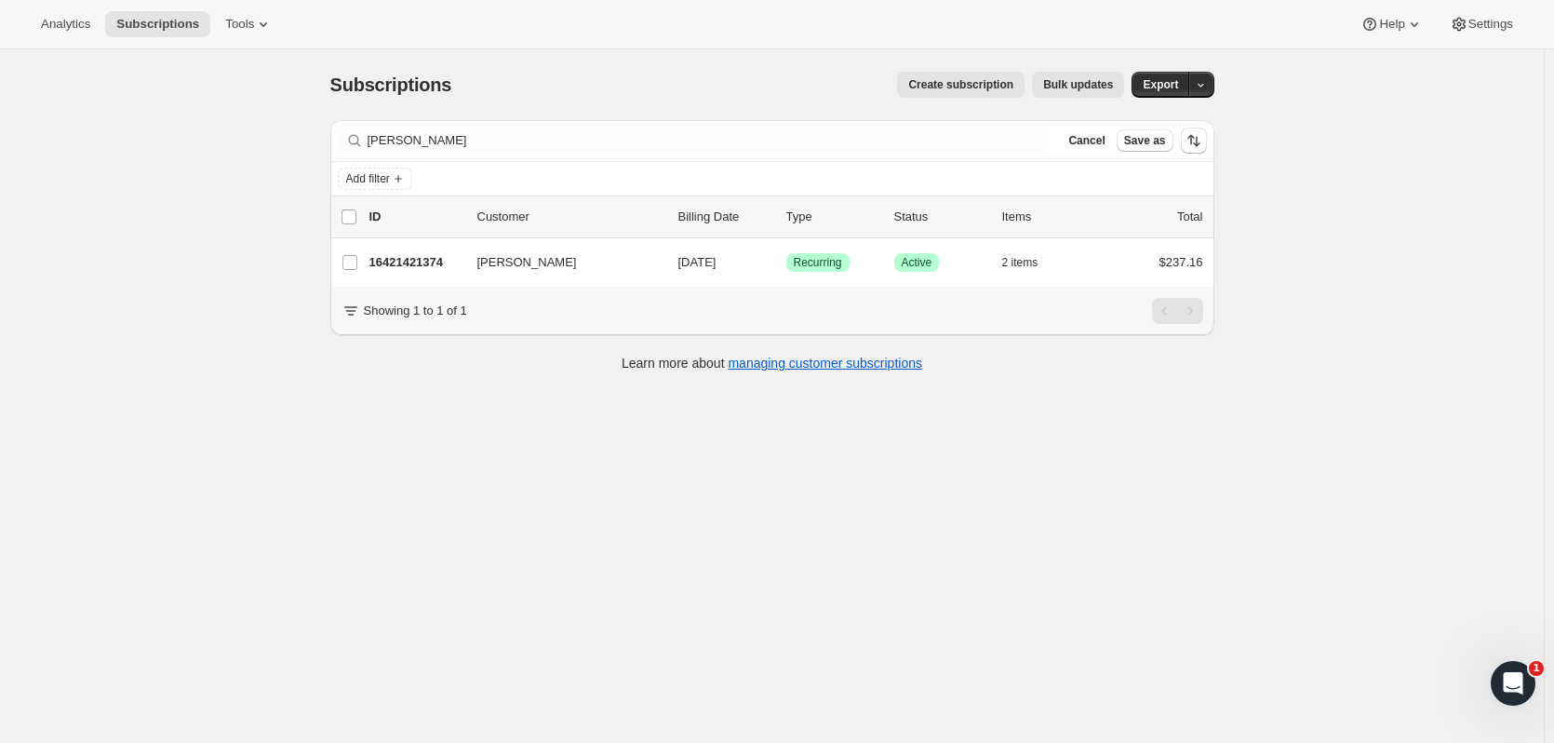
click at [417, 269] on p "16421421374" at bounding box center [415, 262] width 93 height 19
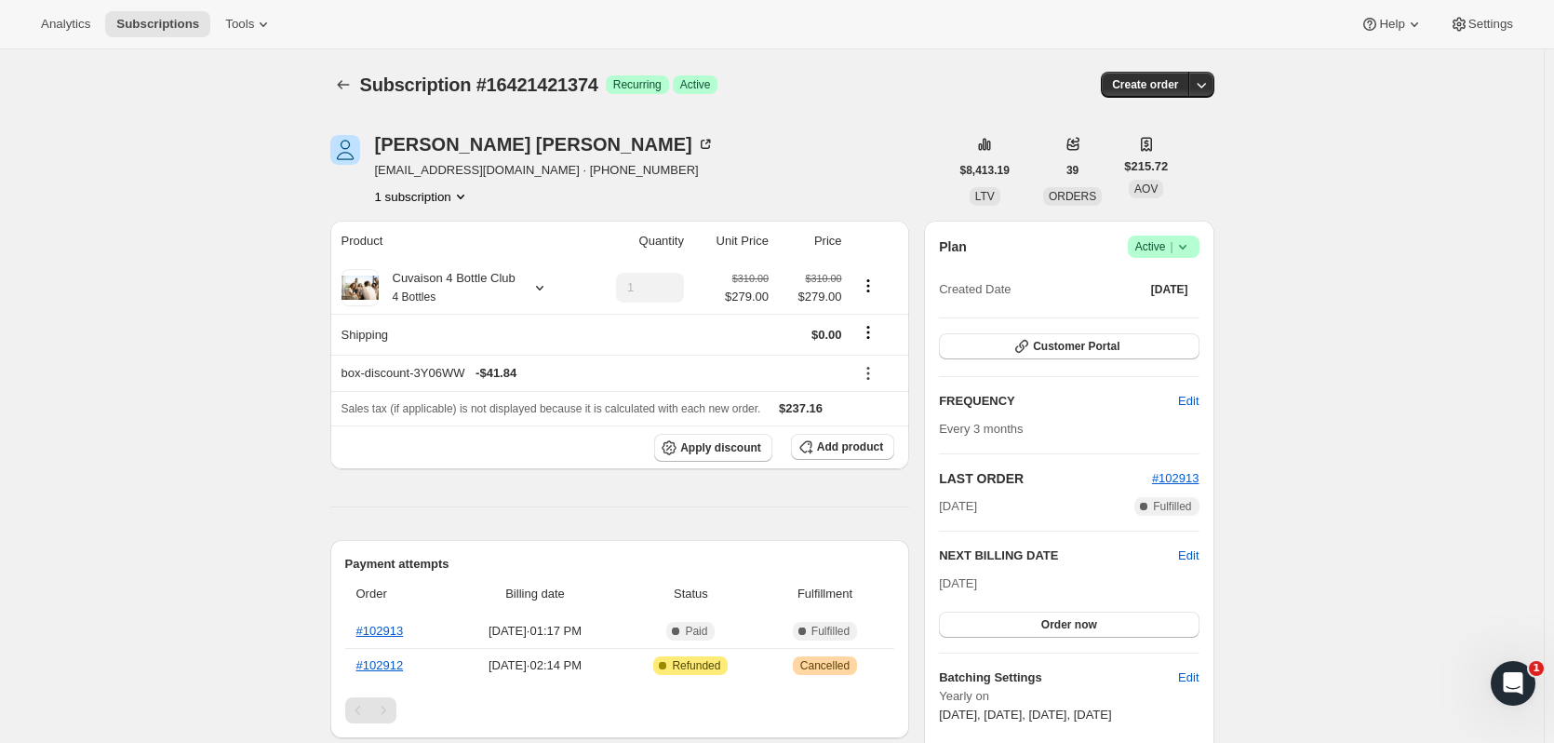
scroll to position [516, 0]
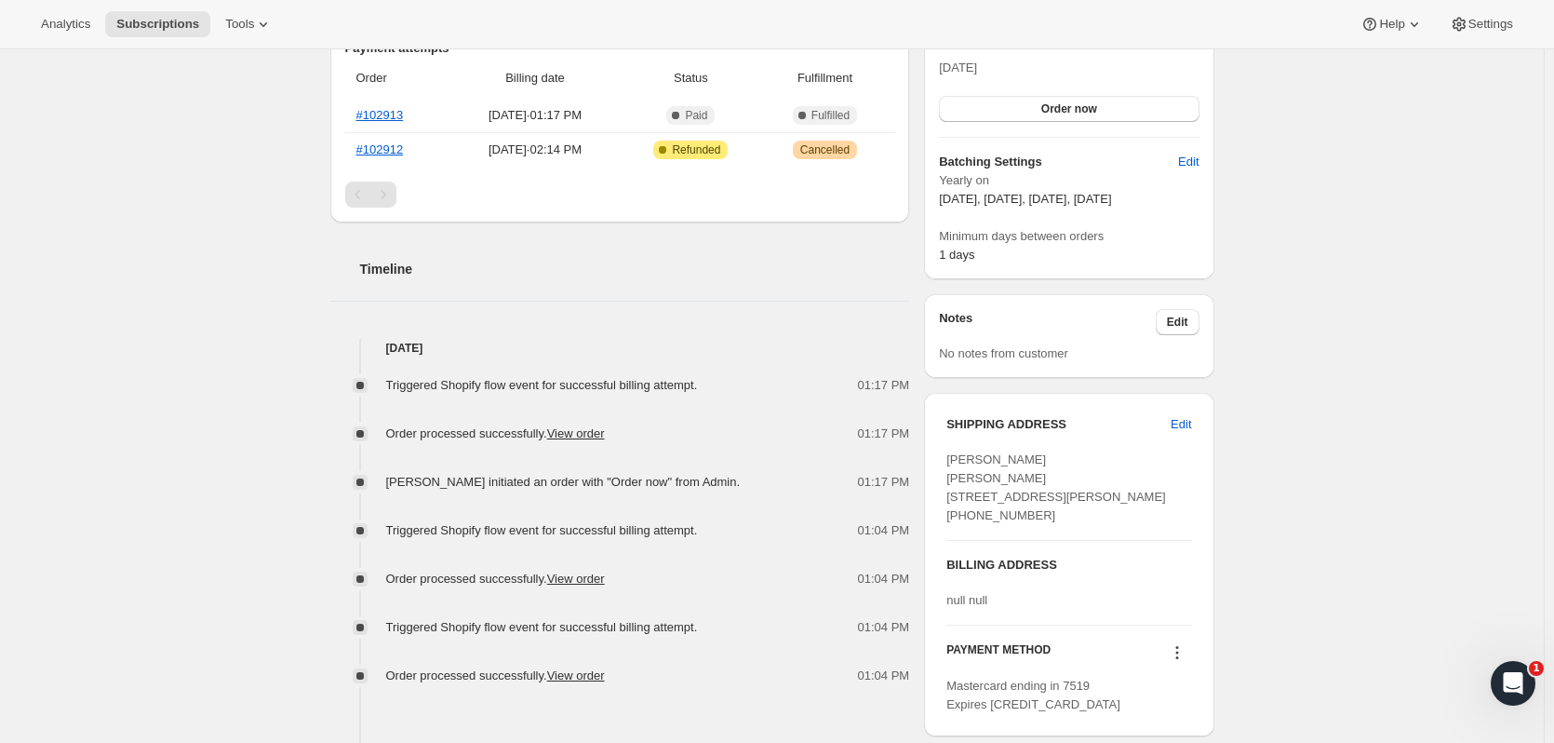
click at [1191, 419] on span "Edit" at bounding box center [1181, 424] width 20 height 19
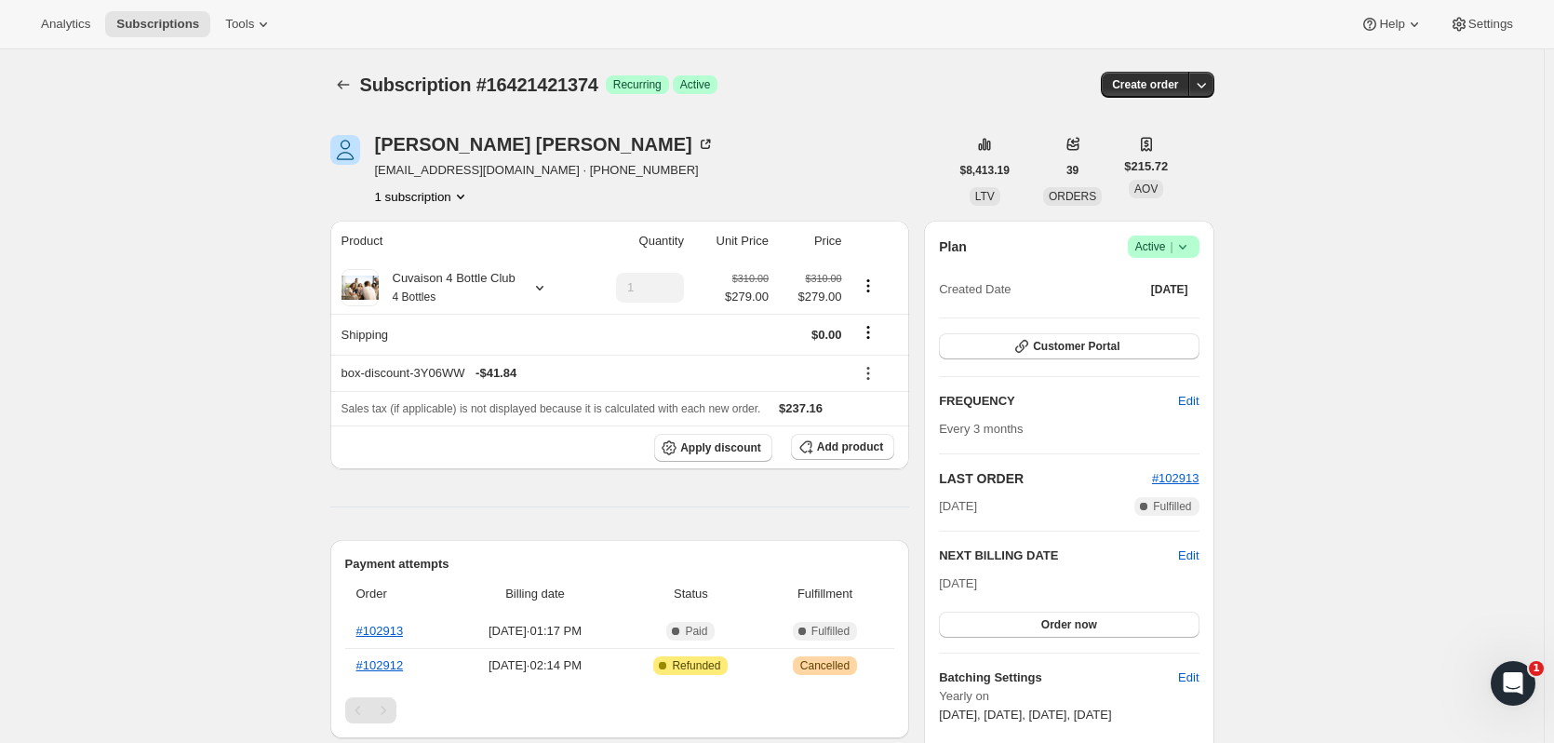
select select "MA"
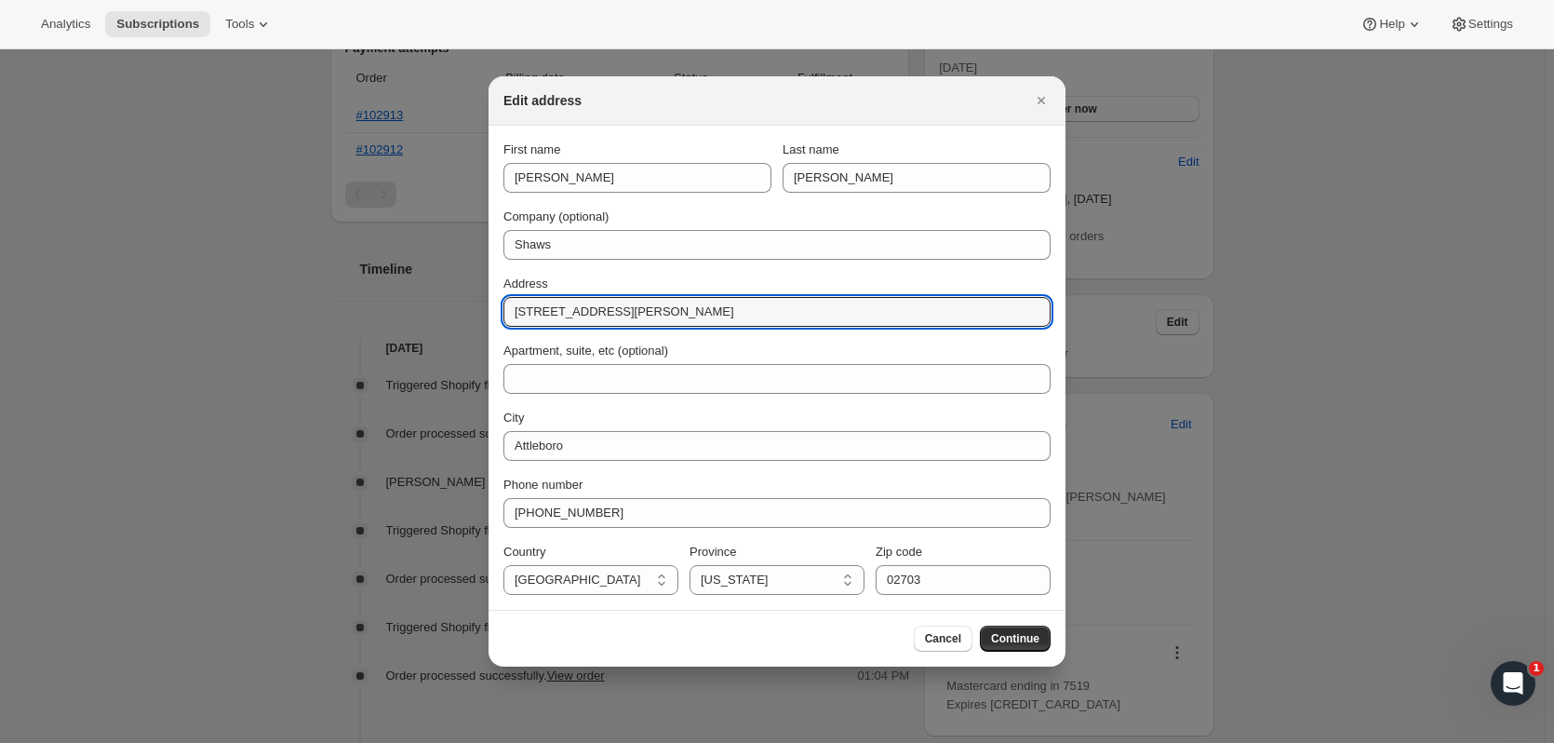
drag, startPoint x: 722, startPoint y: 313, endPoint x: 422, endPoint y: 290, distance: 301.4
paste input "11 [PERSON_NAME] Blvd"
type input "11 [PERSON_NAME] Blvd"
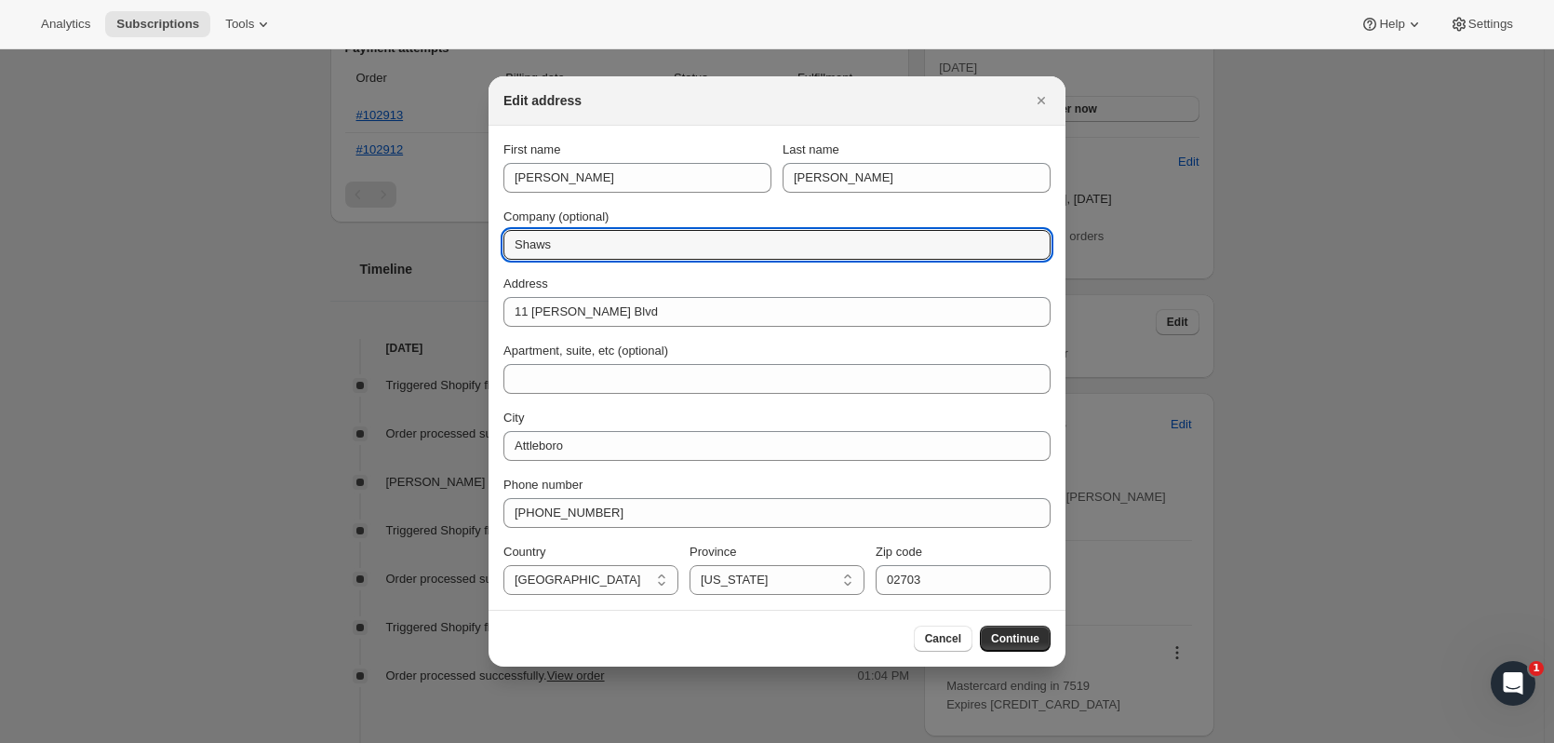
drag, startPoint x: 413, startPoint y: 247, endPoint x: 329, endPoint y: 239, distance: 85.0
type input "UPS Store"
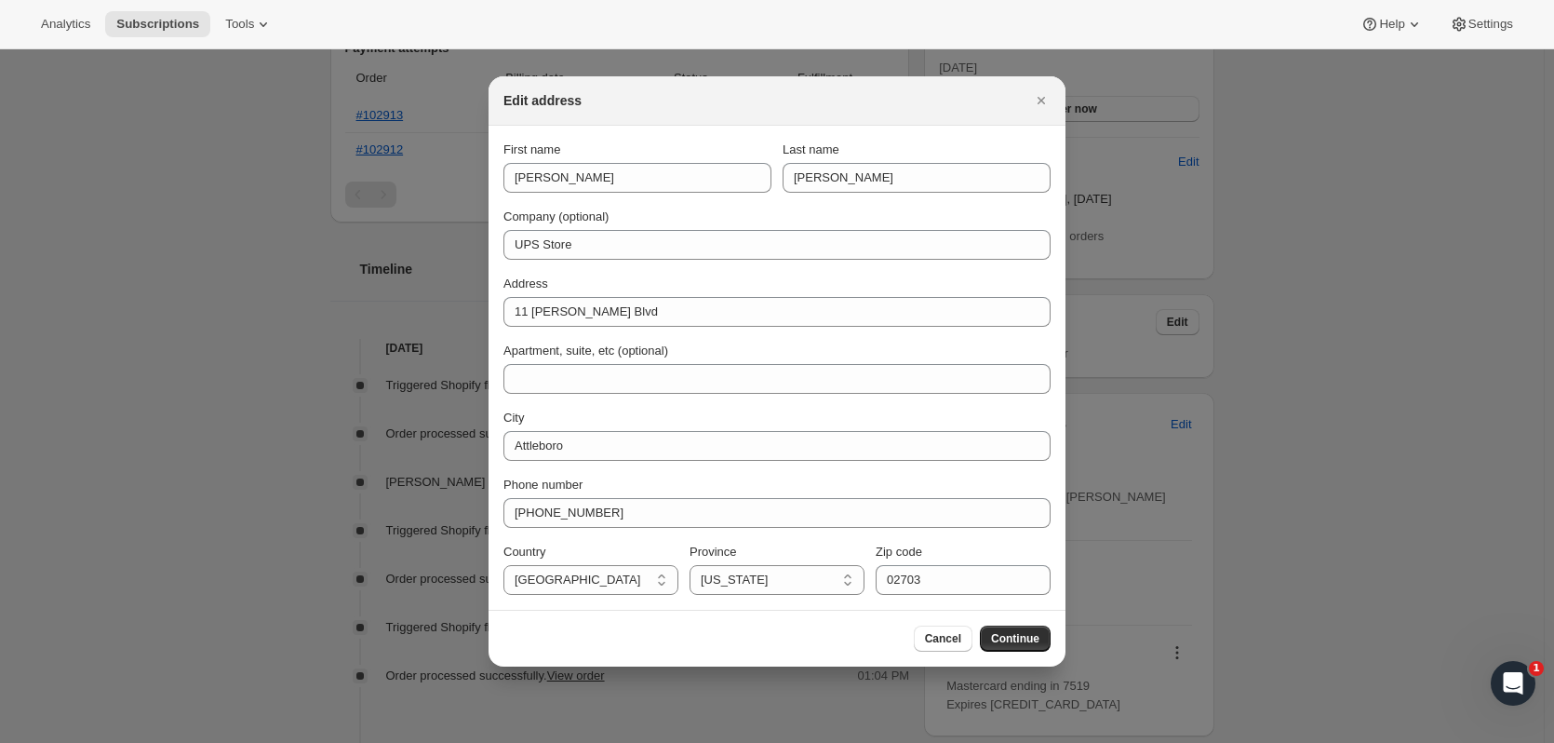
click at [1025, 646] on button "Continue" at bounding box center [1015, 638] width 71 height 26
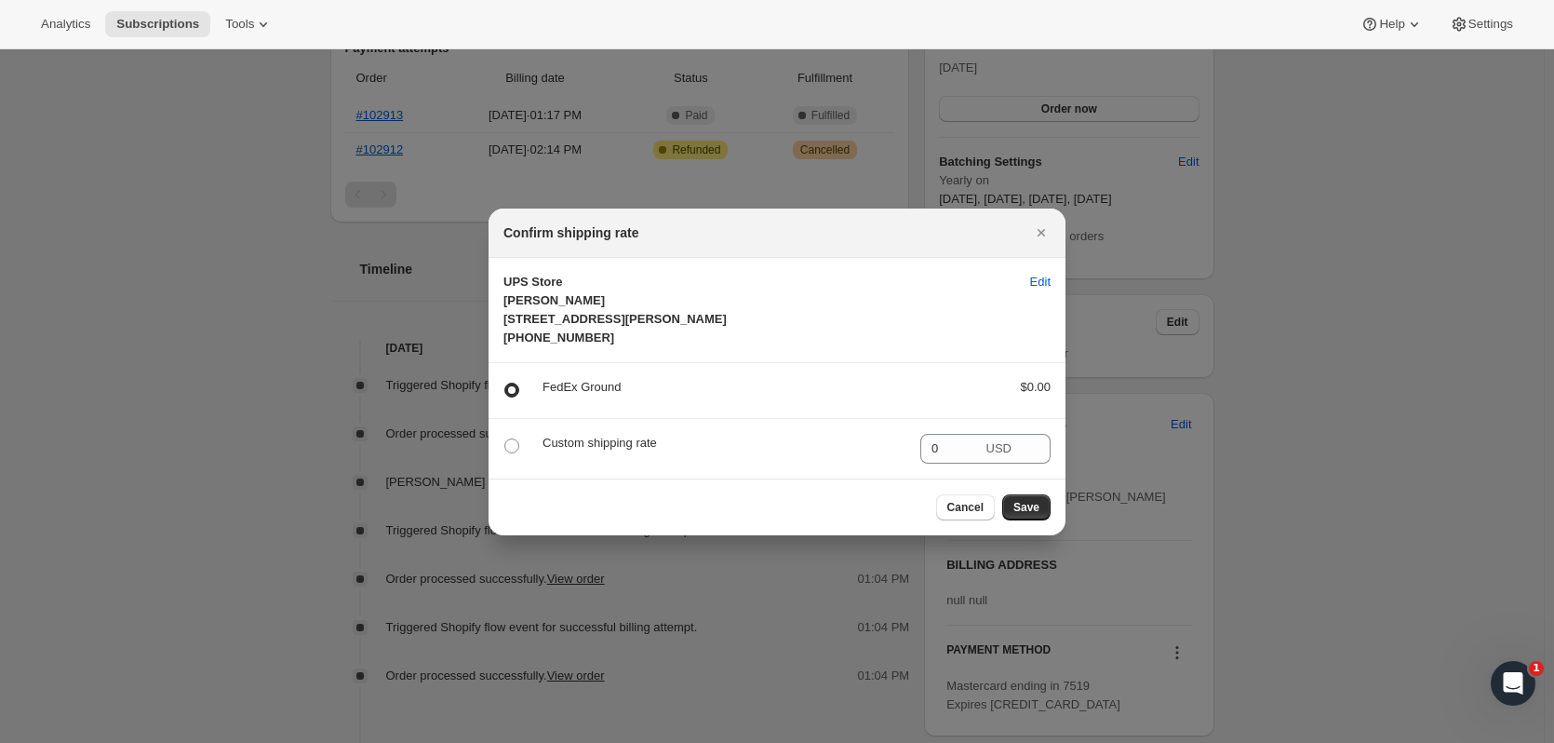
click at [582, 451] on p "Custom shipping rate" at bounding box center [724, 443] width 363 height 19
click at [579, 452] on p "Custom shipping rate" at bounding box center [724, 443] width 363 height 19
click at [514, 453] on span ":r36:" at bounding box center [511, 445] width 15 height 15
click at [505, 439] on input ":r36:" at bounding box center [504, 438] width 1 height 1
radio input "true"
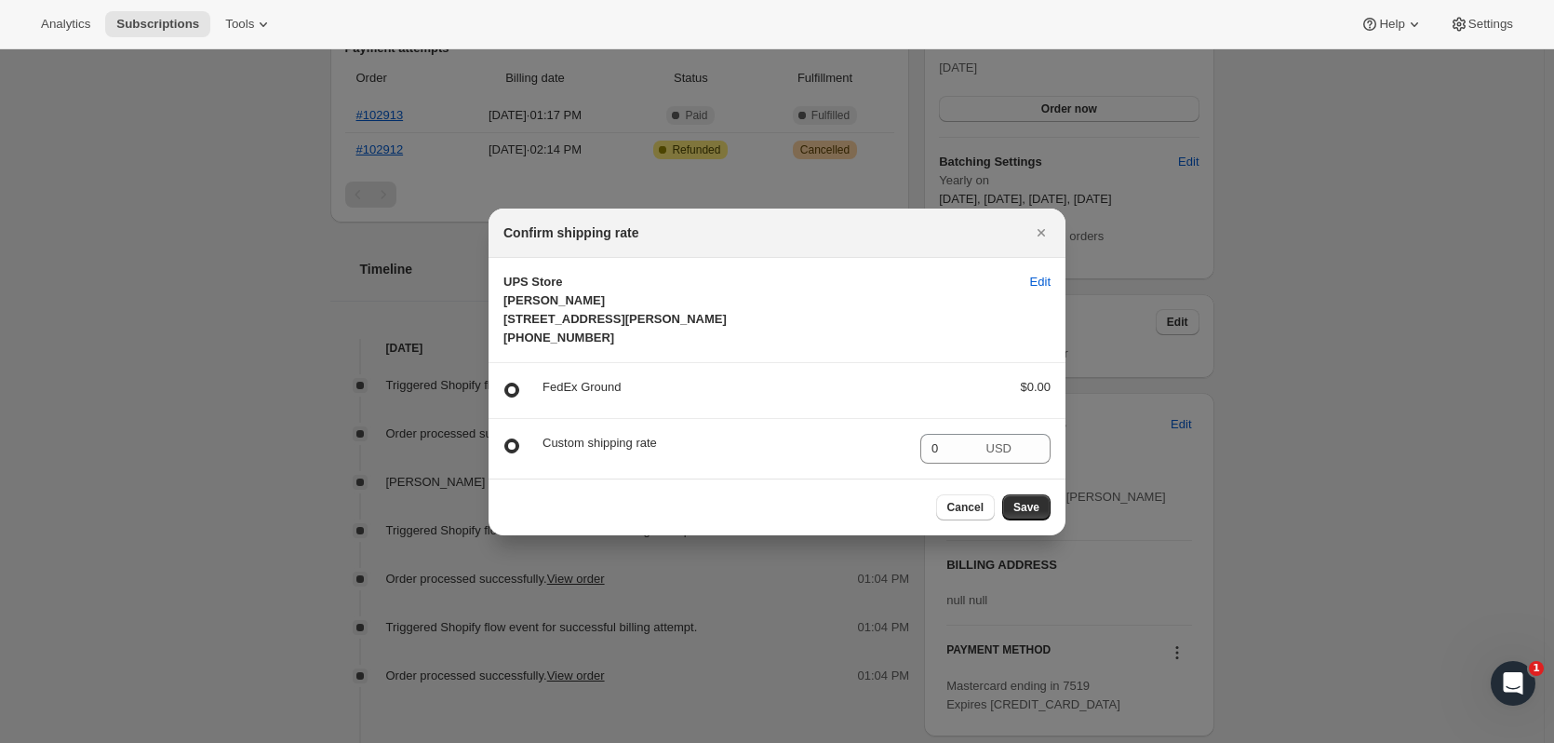
radio input "false"
click at [1031, 515] on span "Save" at bounding box center [1026, 507] width 26 height 15
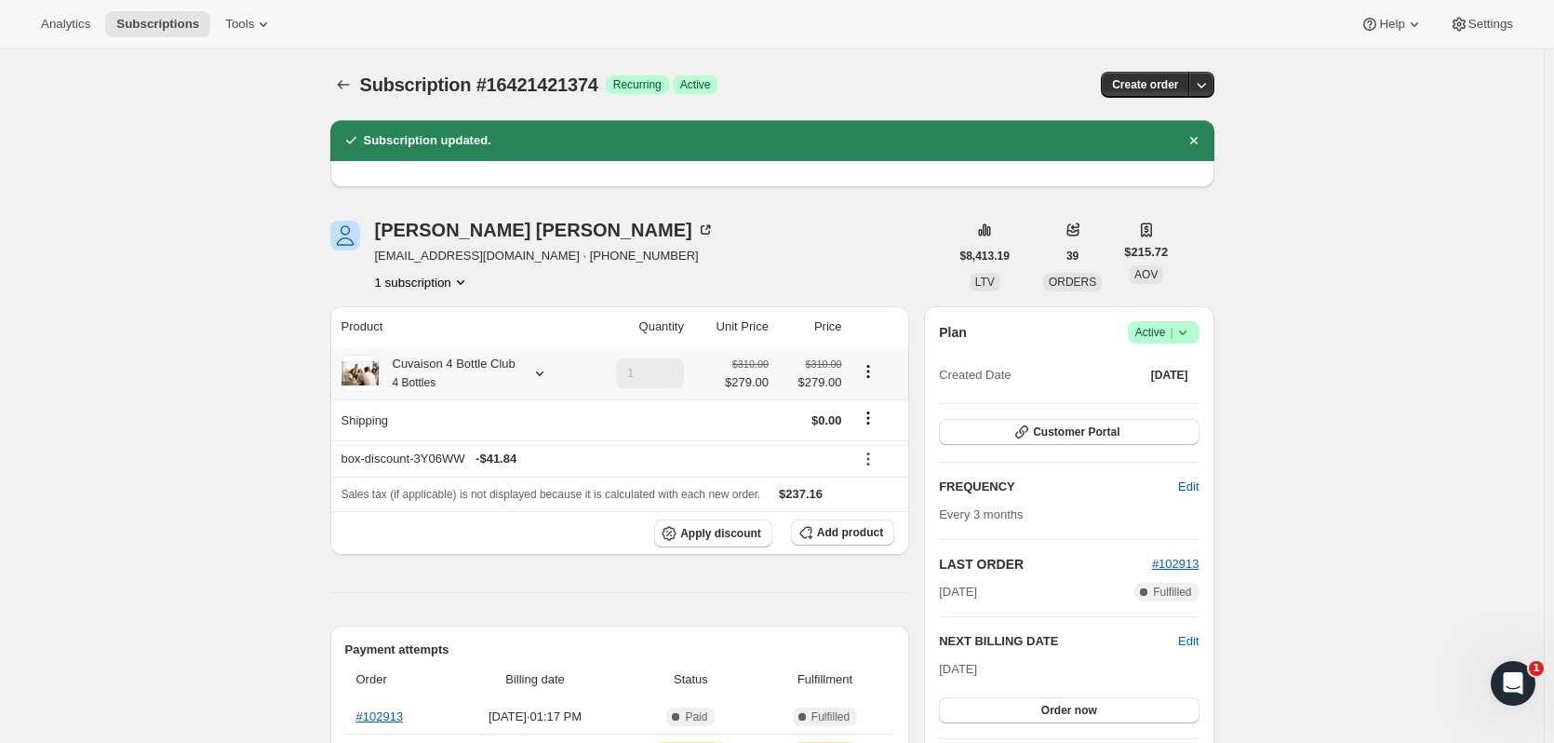
click at [546, 377] on icon at bounding box center [539, 373] width 19 height 19
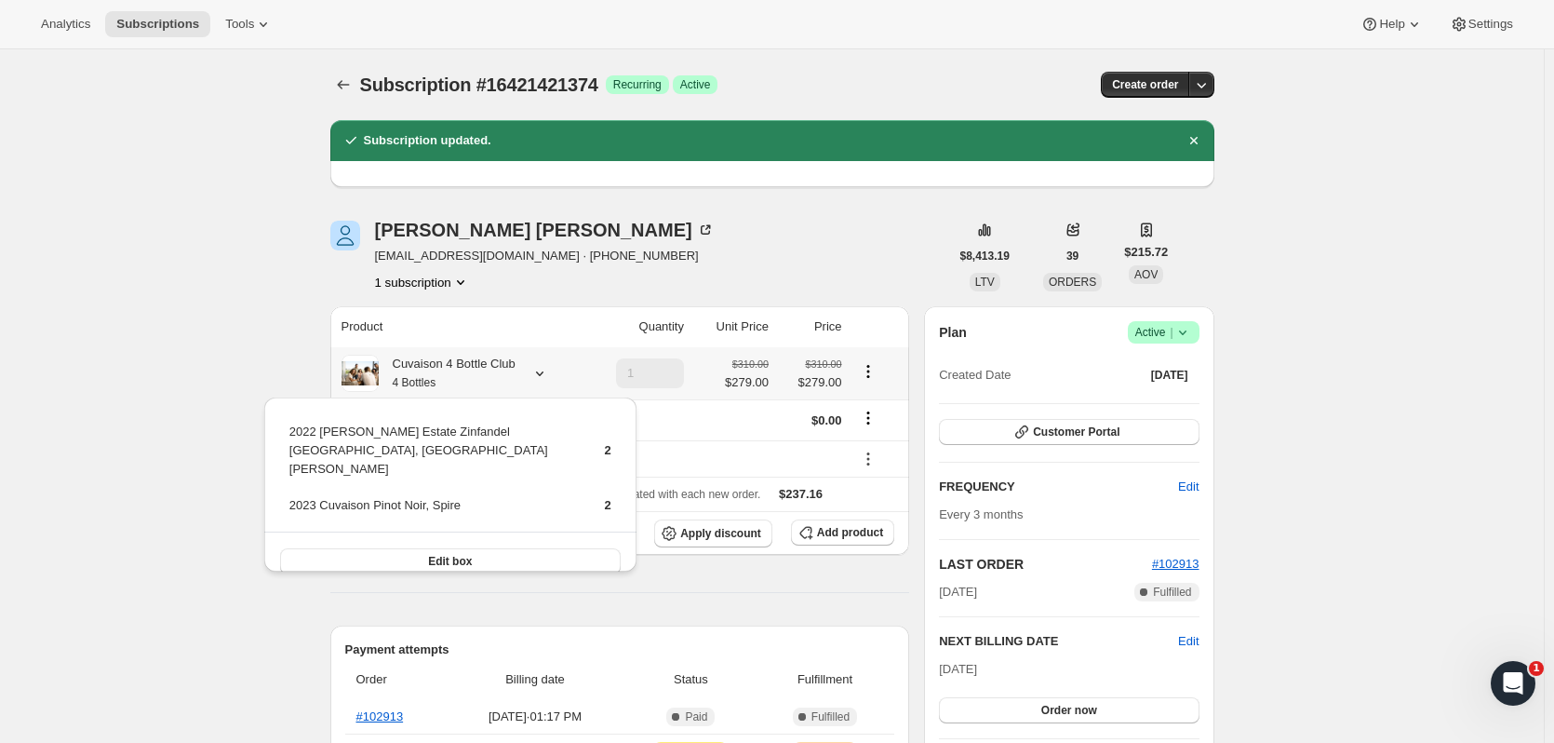
click at [546, 377] on icon at bounding box center [539, 373] width 19 height 19
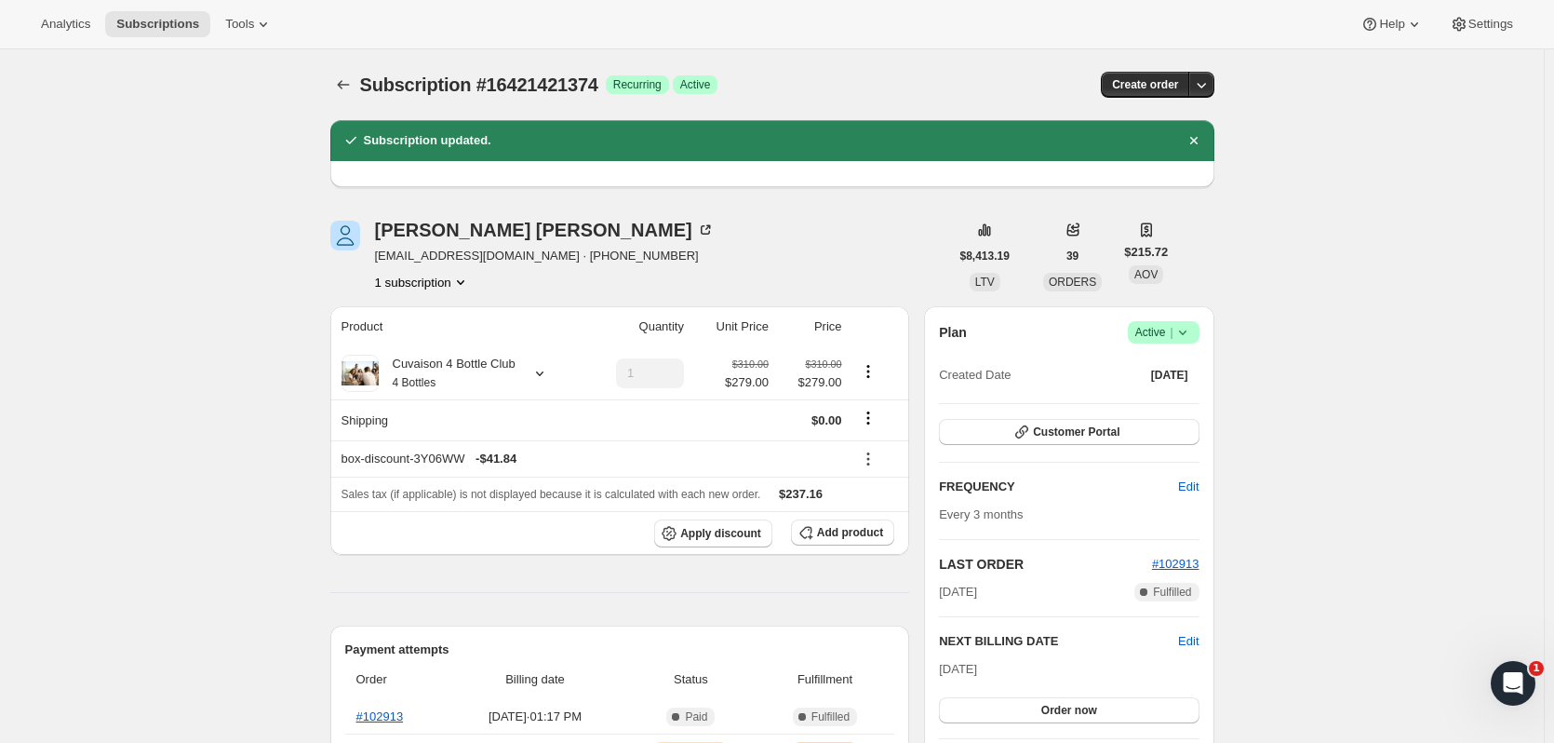
click at [1030, 704] on button "Order now" at bounding box center [1069, 710] width 260 height 26
click at [1142, 712] on button "Click to confirm" at bounding box center [1069, 710] width 260 height 26
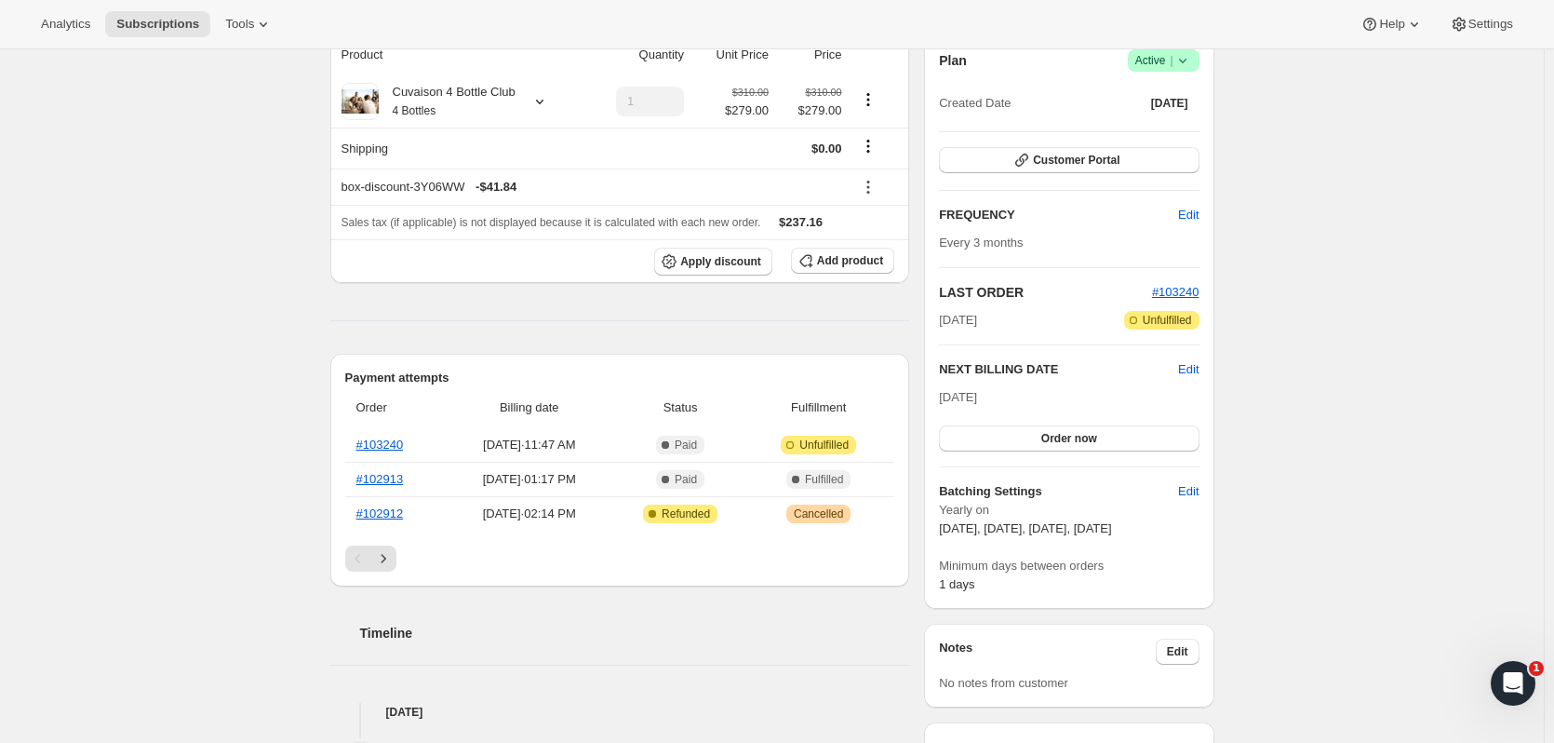
scroll to position [324, 0]
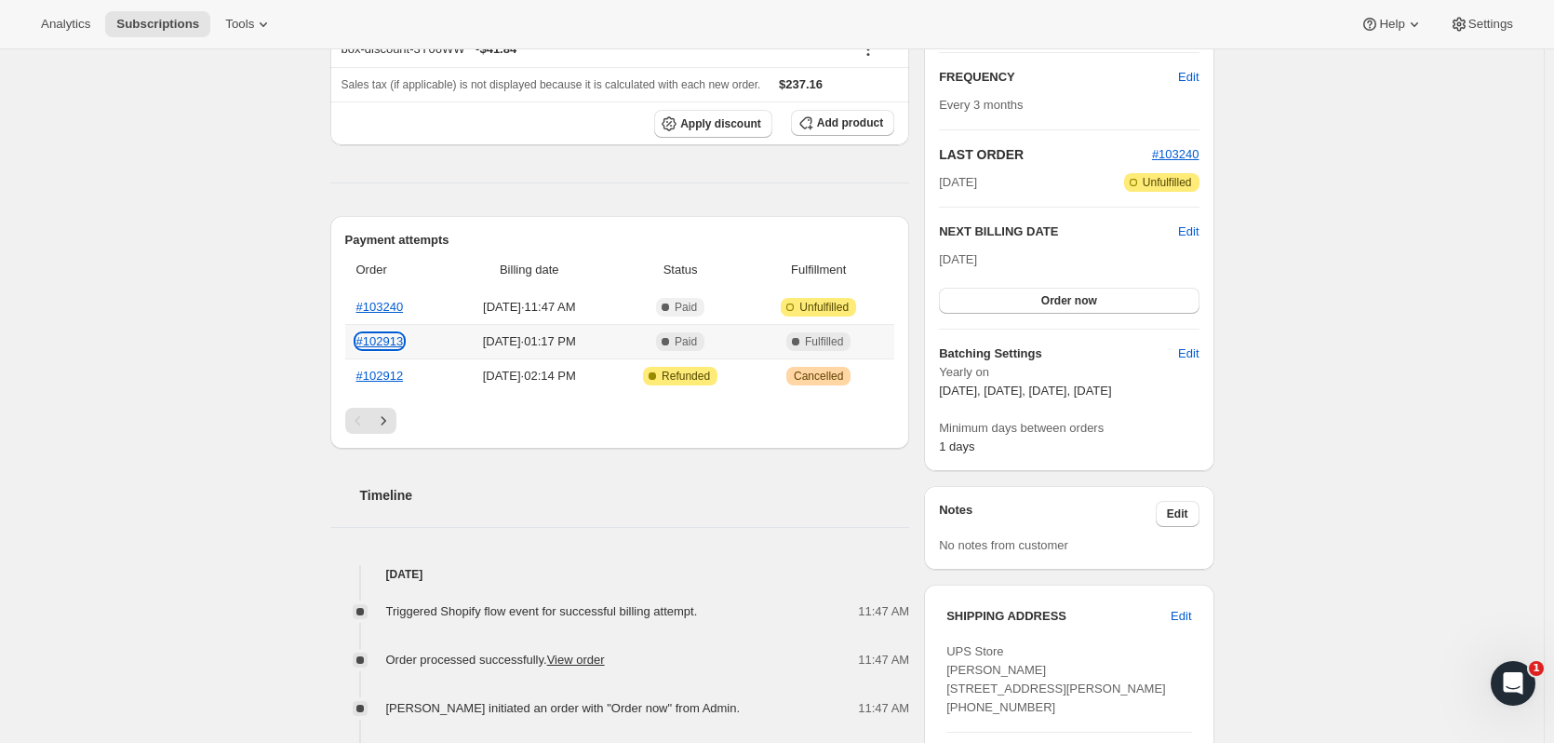
click at [400, 343] on link "#102913" at bounding box center [379, 341] width 47 height 14
click at [390, 338] on link "#102913" at bounding box center [379, 341] width 47 height 14
click at [385, 309] on link "#103240" at bounding box center [379, 307] width 47 height 14
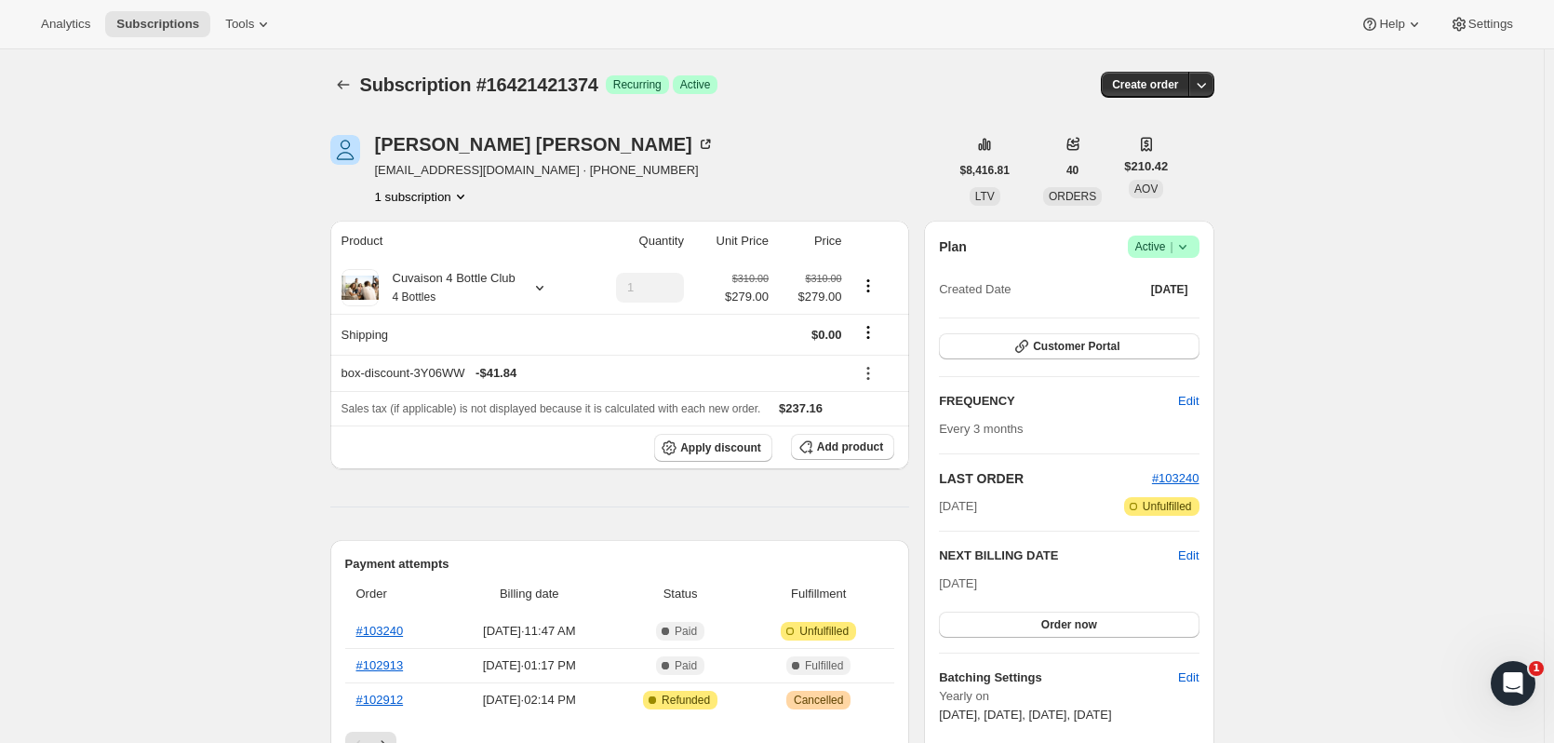
click at [344, 75] on button "Subscriptions" at bounding box center [343, 85] width 26 height 26
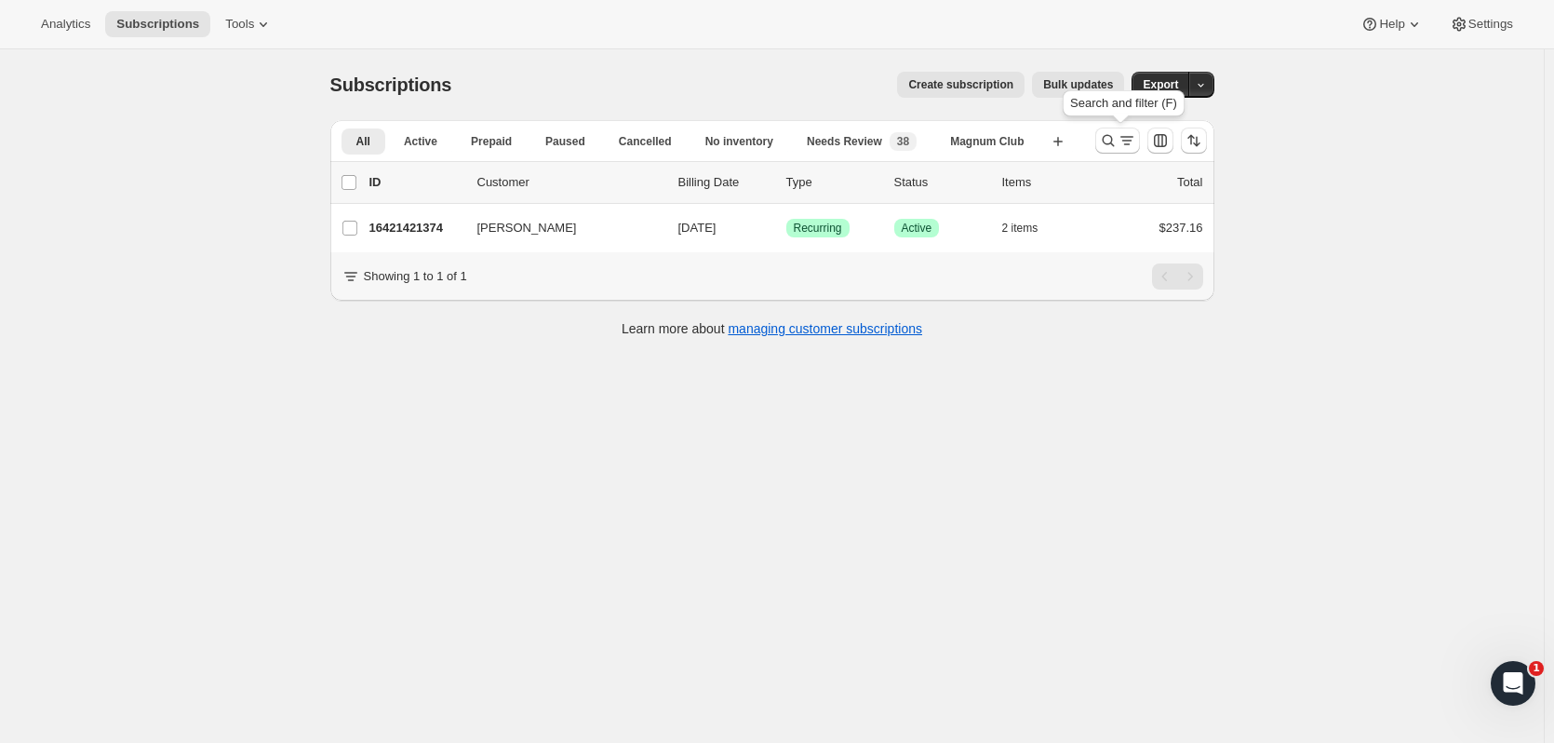
click at [1107, 142] on icon "Search and filter results" at bounding box center [1108, 141] width 12 height 12
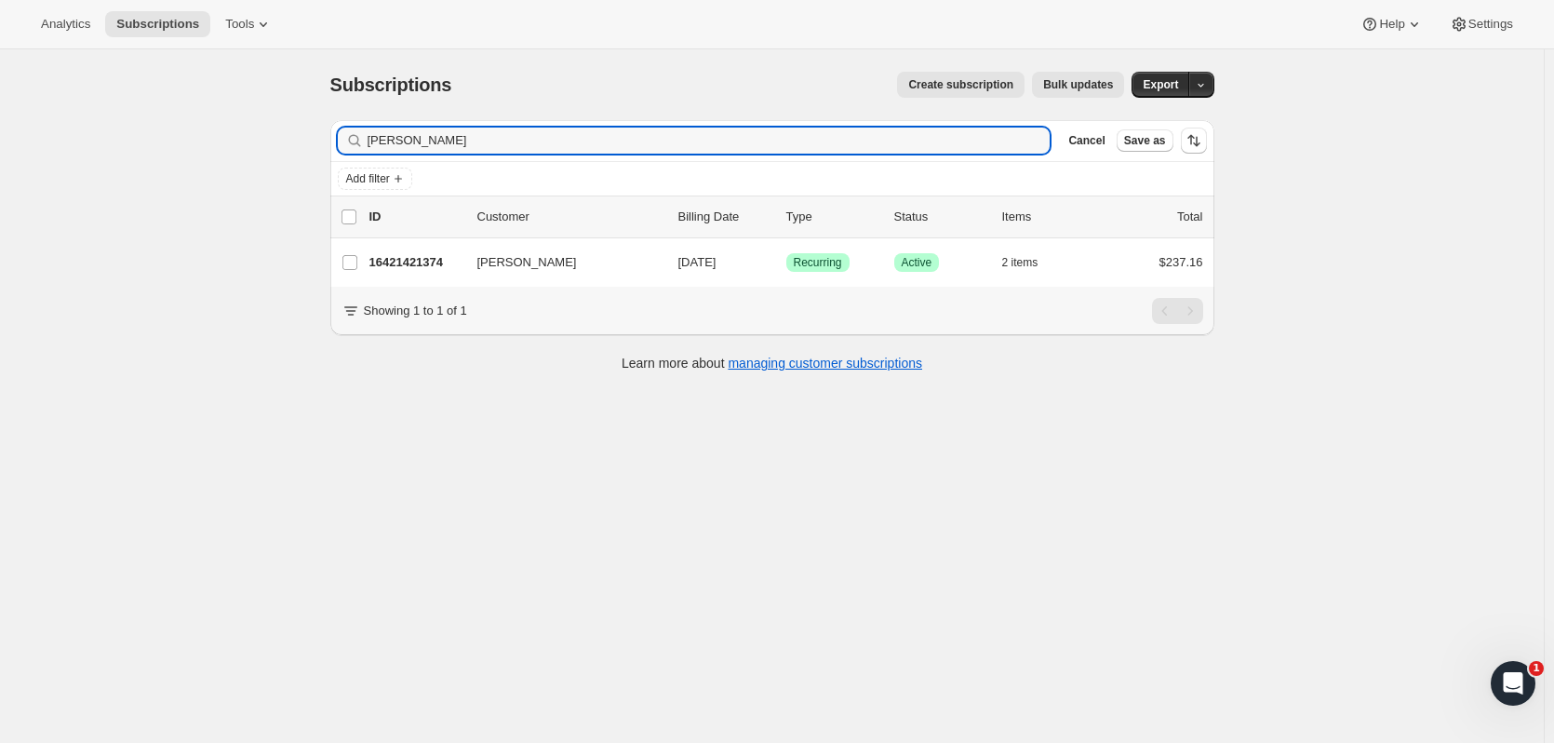
drag, startPoint x: 521, startPoint y: 138, endPoint x: 100, endPoint y: 19, distance: 438.1
click at [96, 107] on div "Subscriptions. This page is ready Subscriptions Create subscription Bulk update…" at bounding box center [772, 420] width 1544 height 743
type input "[PERSON_NAME]"
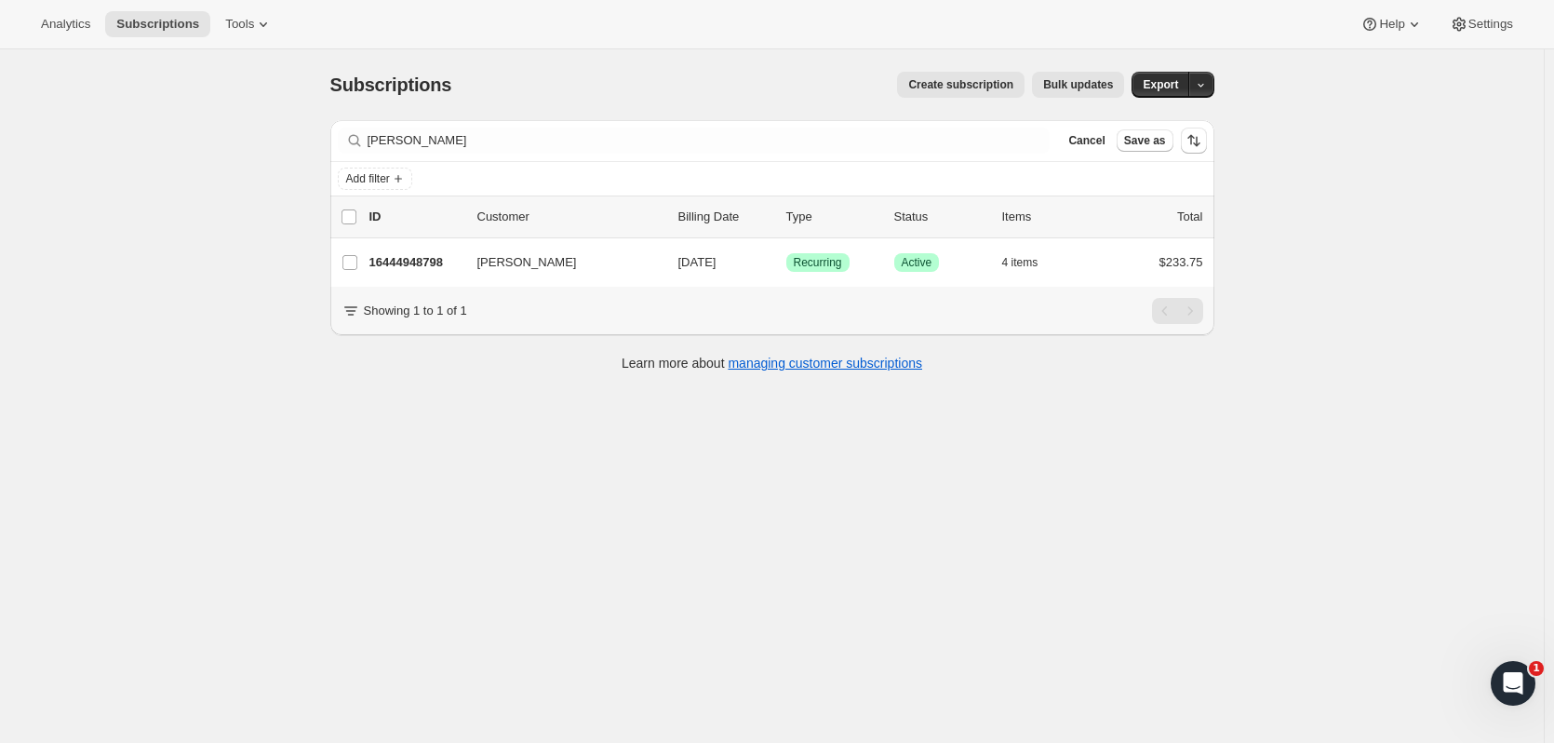
click at [391, 261] on p "16444948798" at bounding box center [415, 262] width 93 height 19
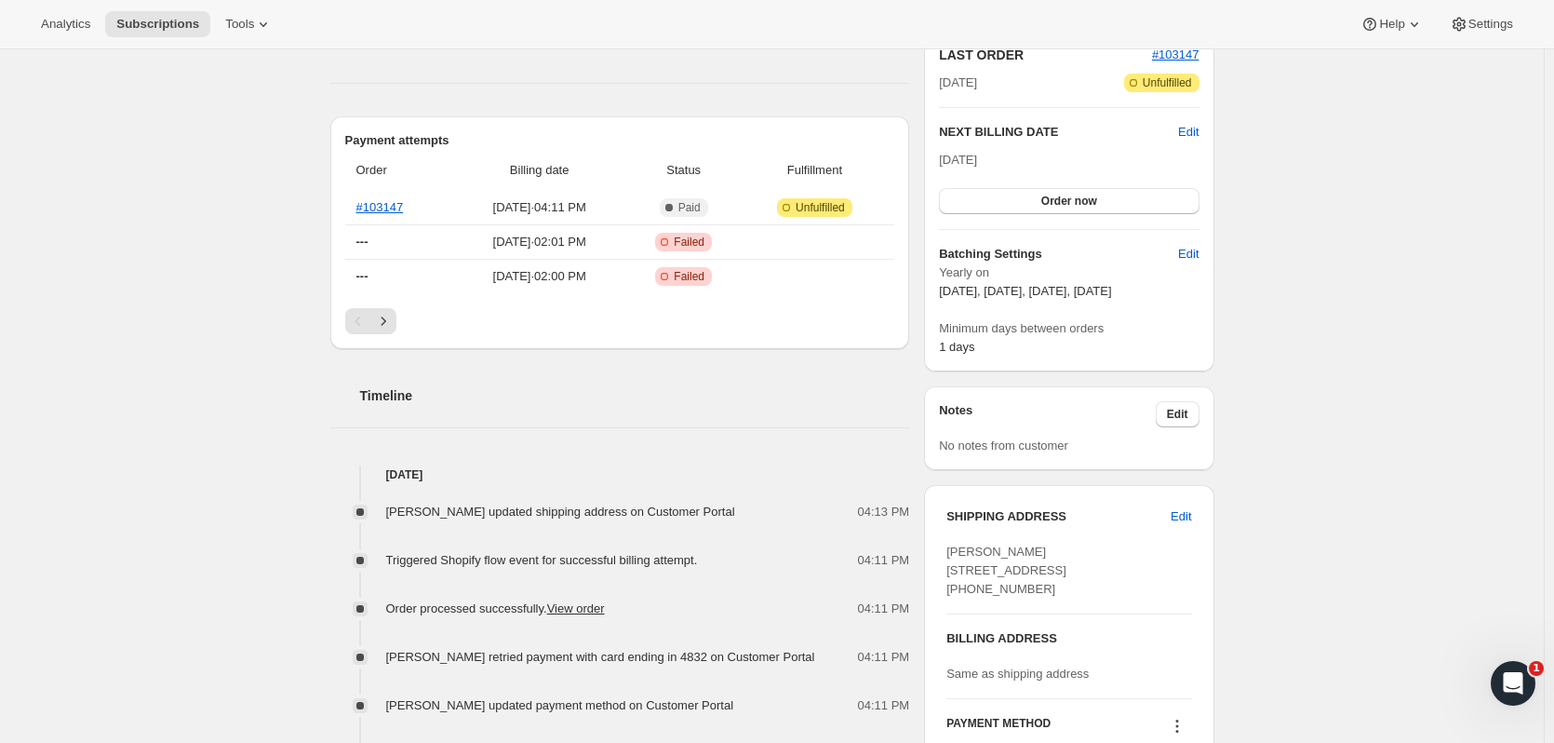
scroll to position [438, 0]
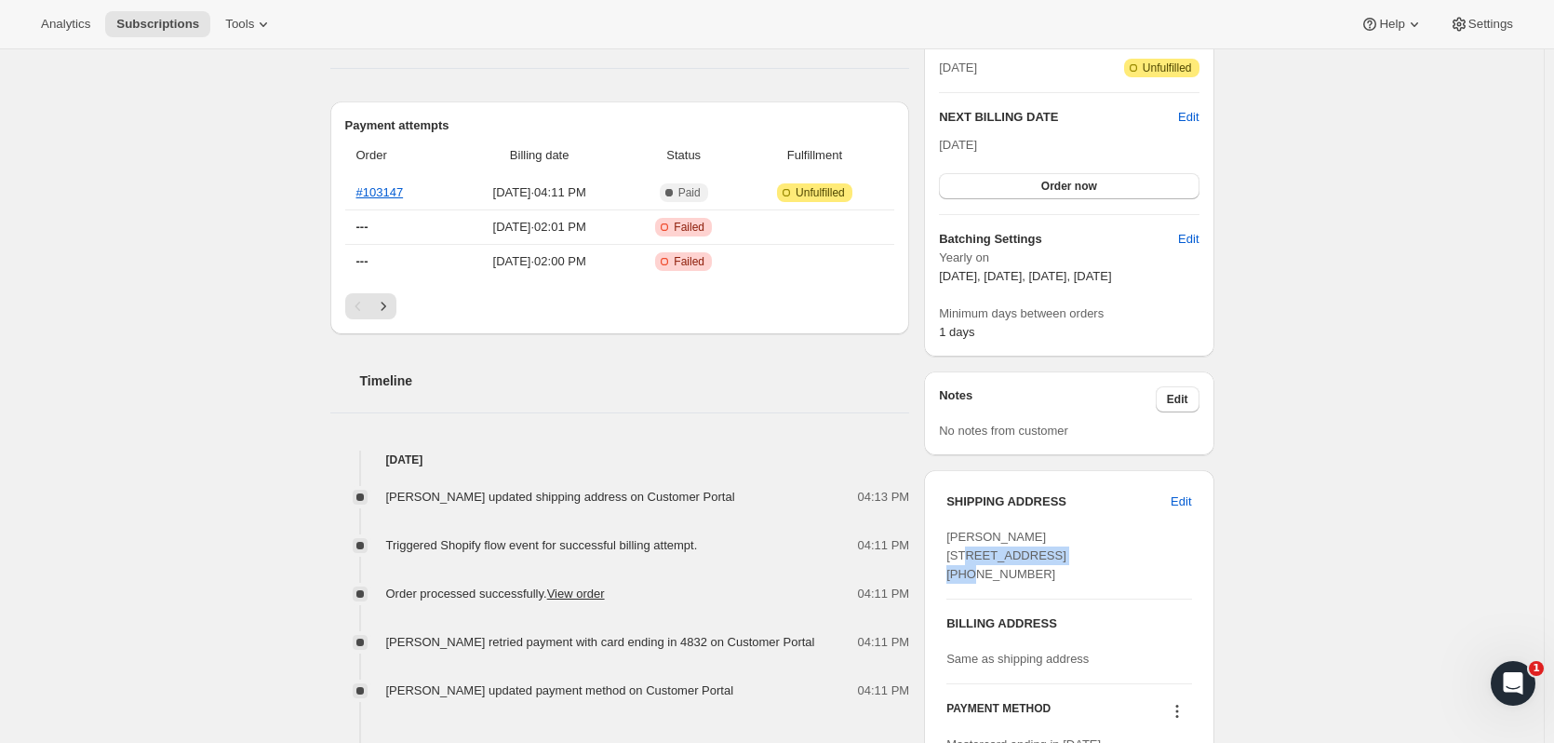
drag, startPoint x: 946, startPoint y: 556, endPoint x: 1070, endPoint y: 548, distance: 124.0
click at [1070, 548] on div "SHIPPING ADDRESS Edit [PERSON_NAME] [STREET_ADDRESS] [PHONE_NUMBER] BILLING ADD…" at bounding box center [1068, 632] width 289 height 325
copy span "[STREET_ADDRESS]"
drag, startPoint x: 1082, startPoint y: 575, endPoint x: 1044, endPoint y: 579, distance: 38.3
click at [1044, 579] on div "[PERSON_NAME] [STREET_ADDRESS] [PHONE_NUMBER]" at bounding box center [1068, 556] width 245 height 56
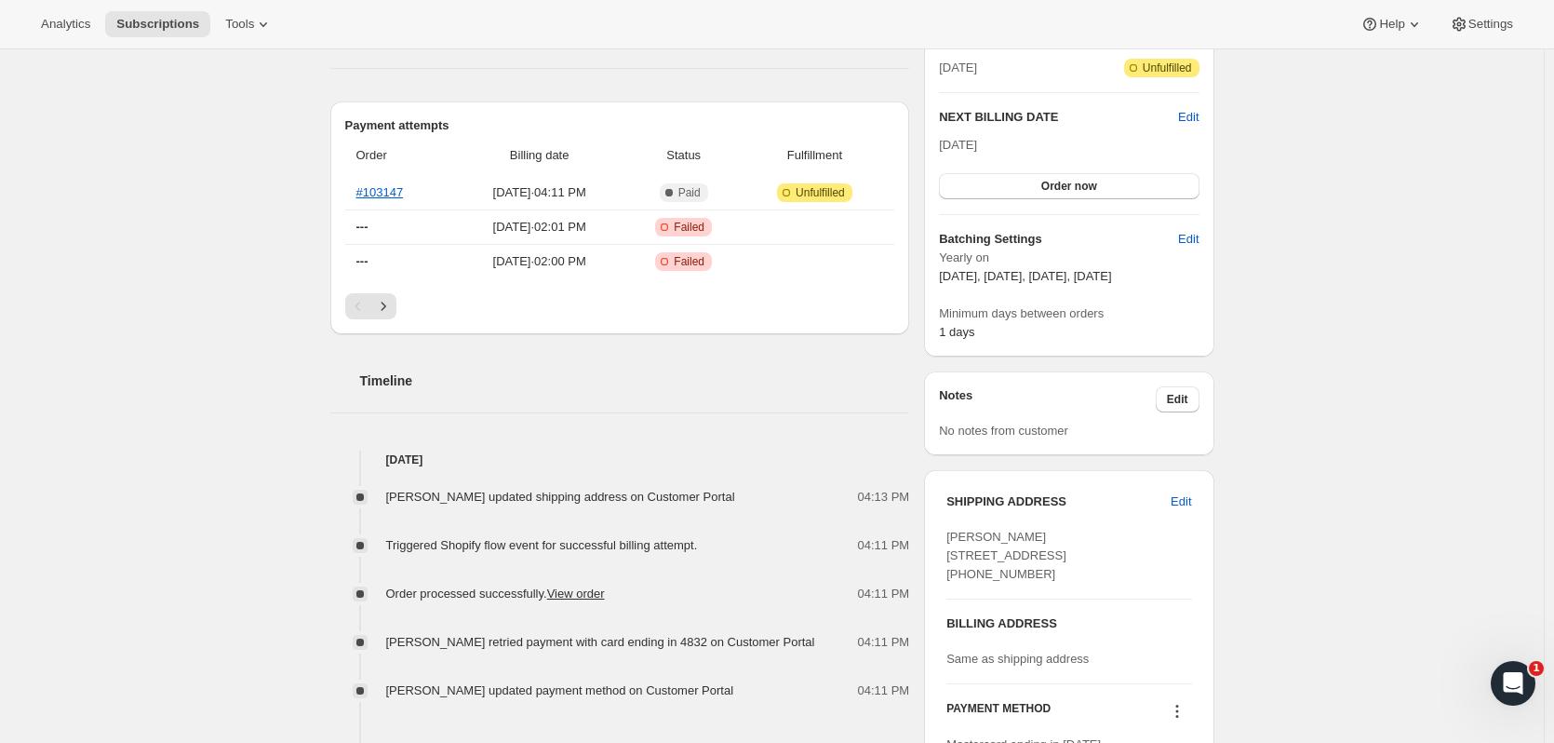
click at [264, 118] on div "Subscription #16444948798. This page is ready Subscription #16444948798 Success…" at bounding box center [772, 500] width 1544 height 1779
